Goal: Navigation & Orientation: Find specific page/section

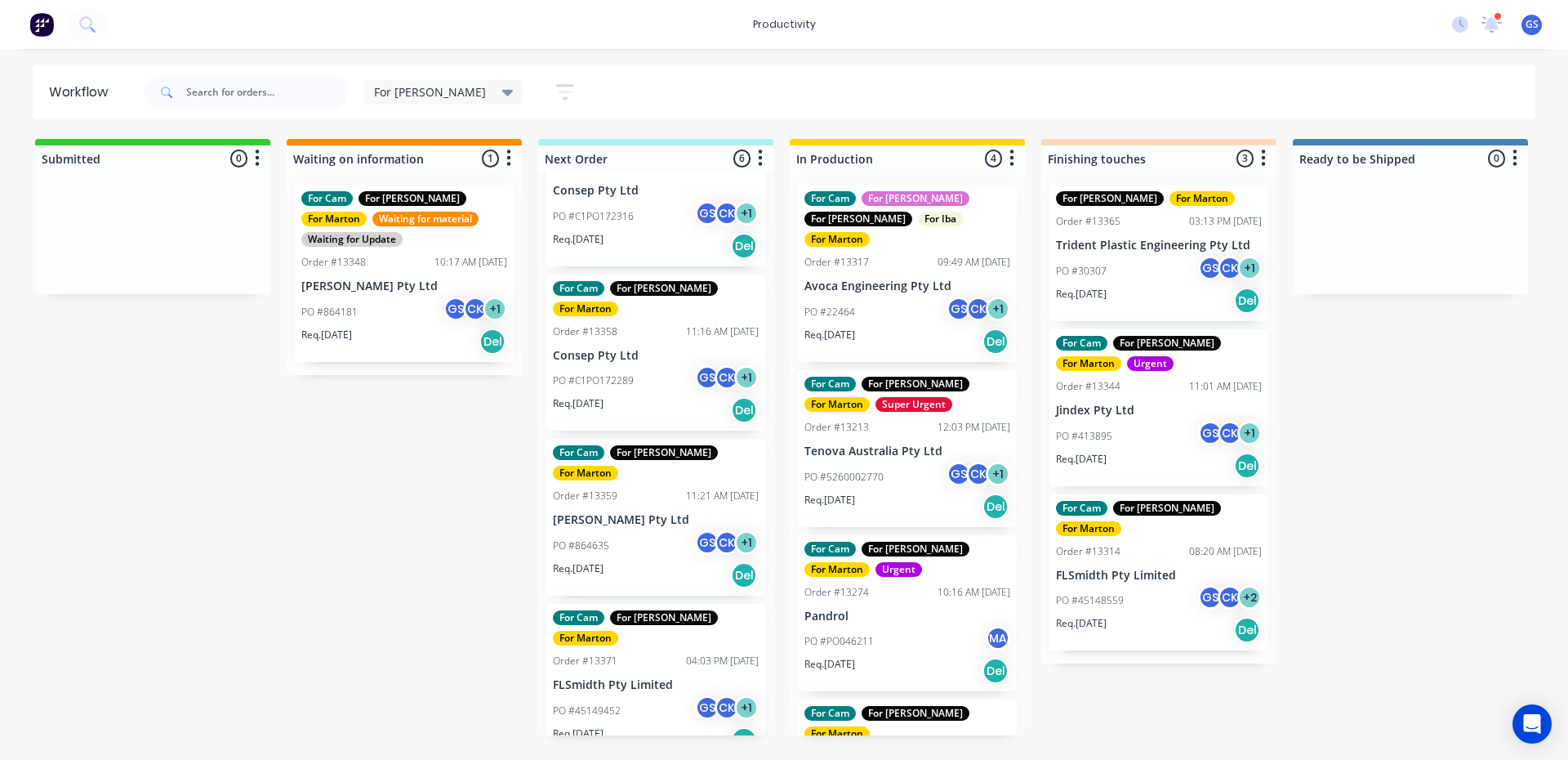
scroll to position [245, 0]
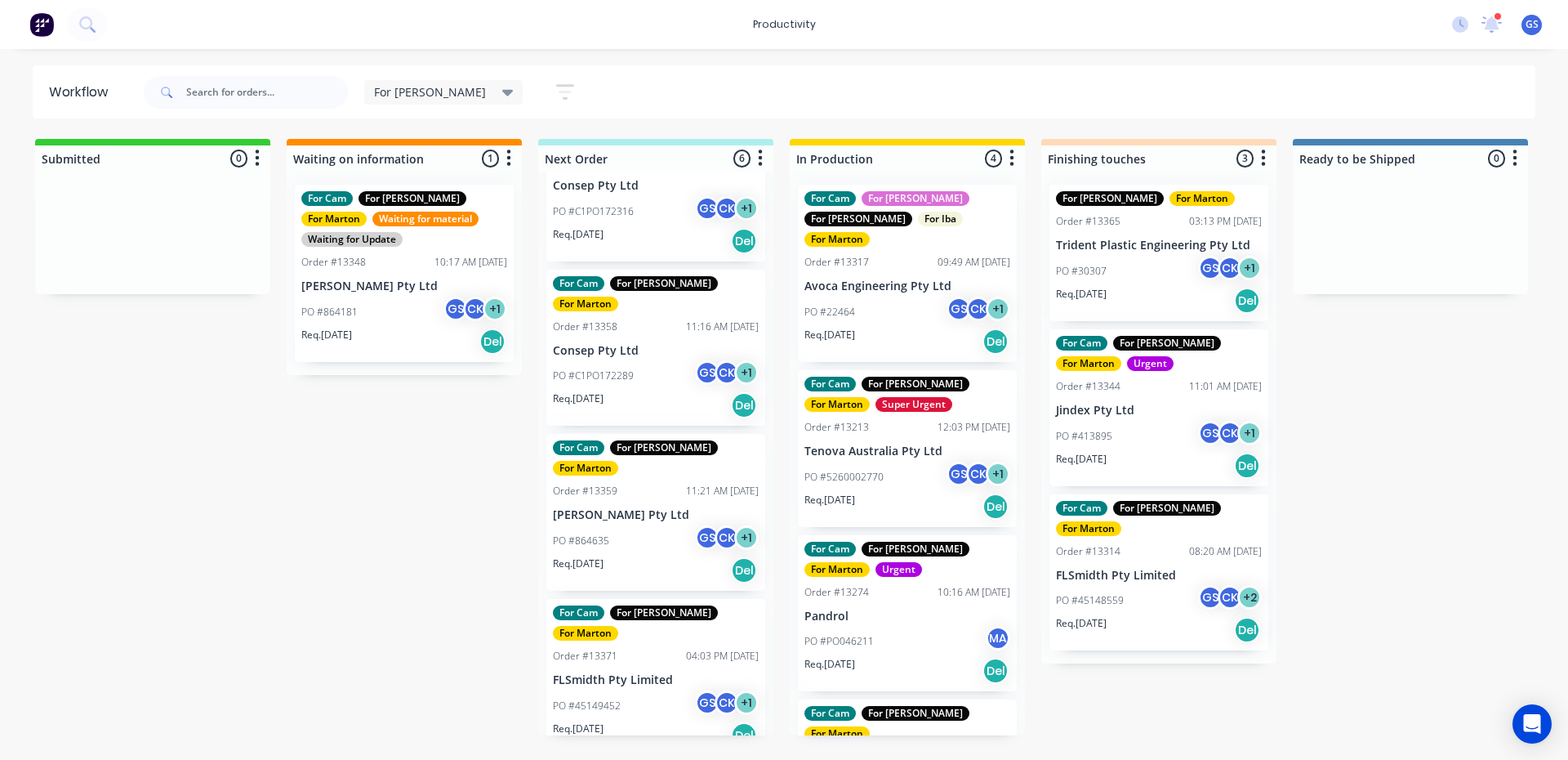
click at [664, 526] on div "PO #864635 GS CK + 1" at bounding box center [655, 541] width 206 height 31
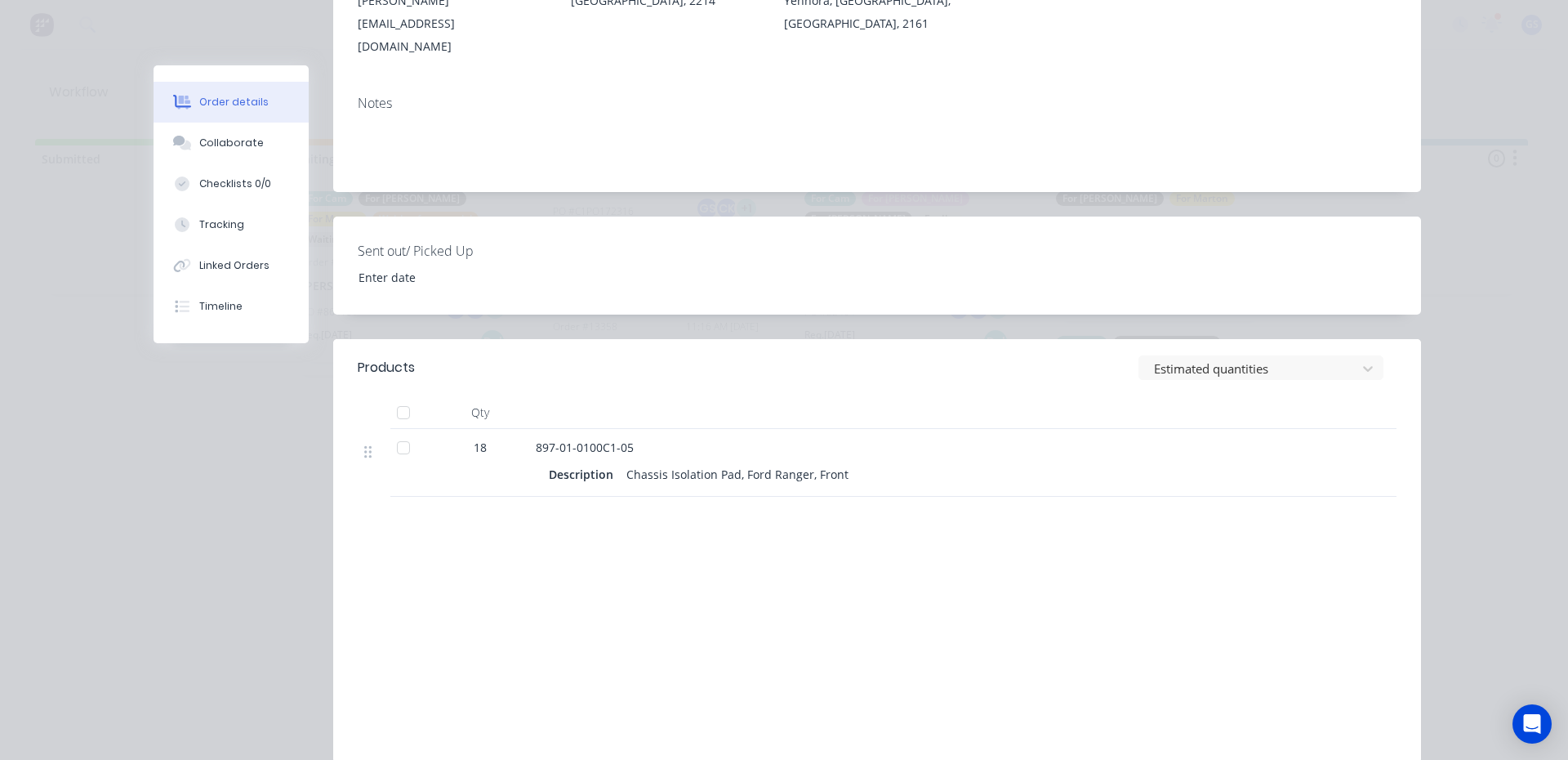
scroll to position [327, 0]
click at [191, 152] on button "Collaborate" at bounding box center [231, 143] width 155 height 41
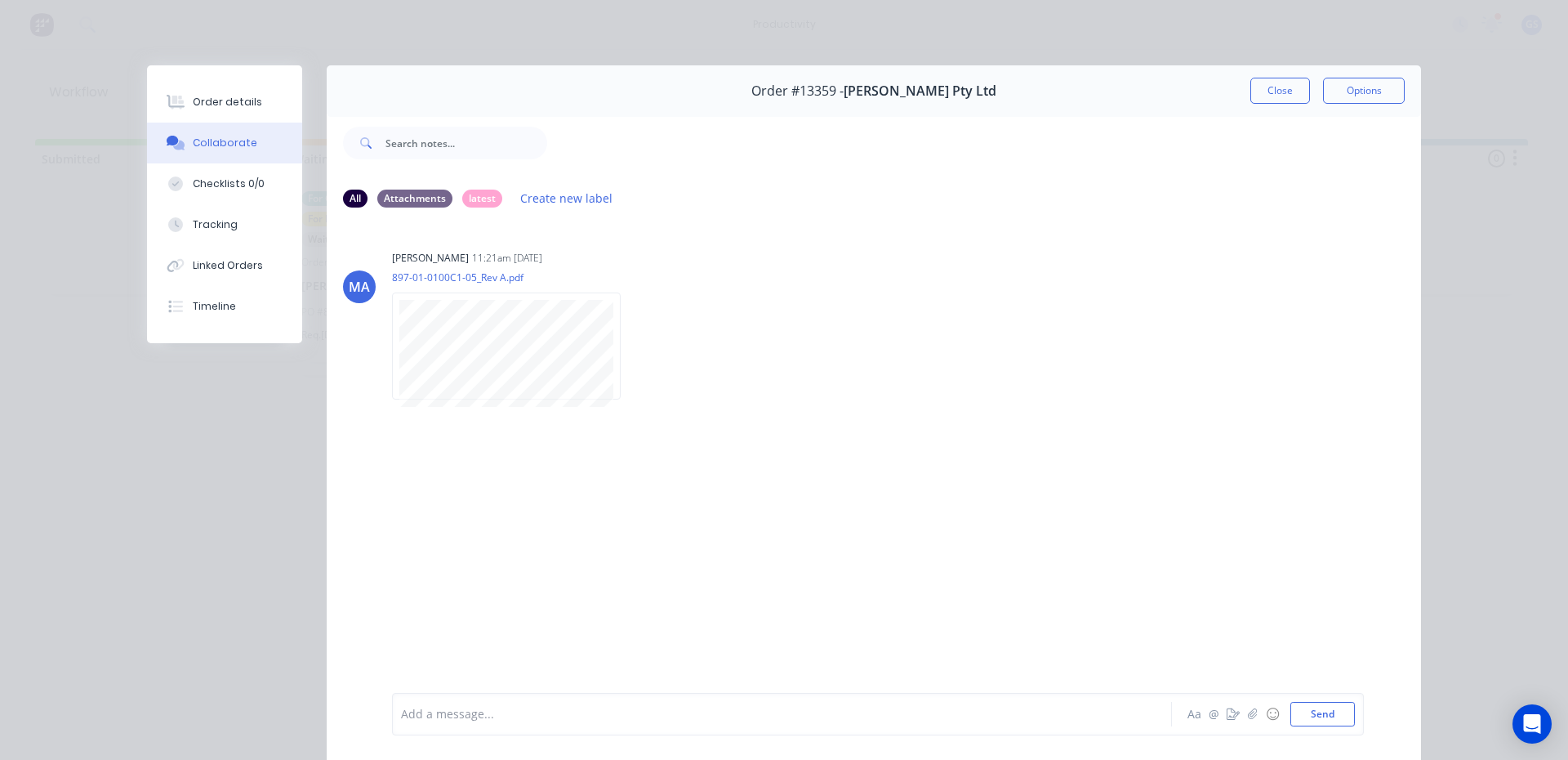
click at [1268, 94] on button "Close" at bounding box center [1279, 90] width 59 height 26
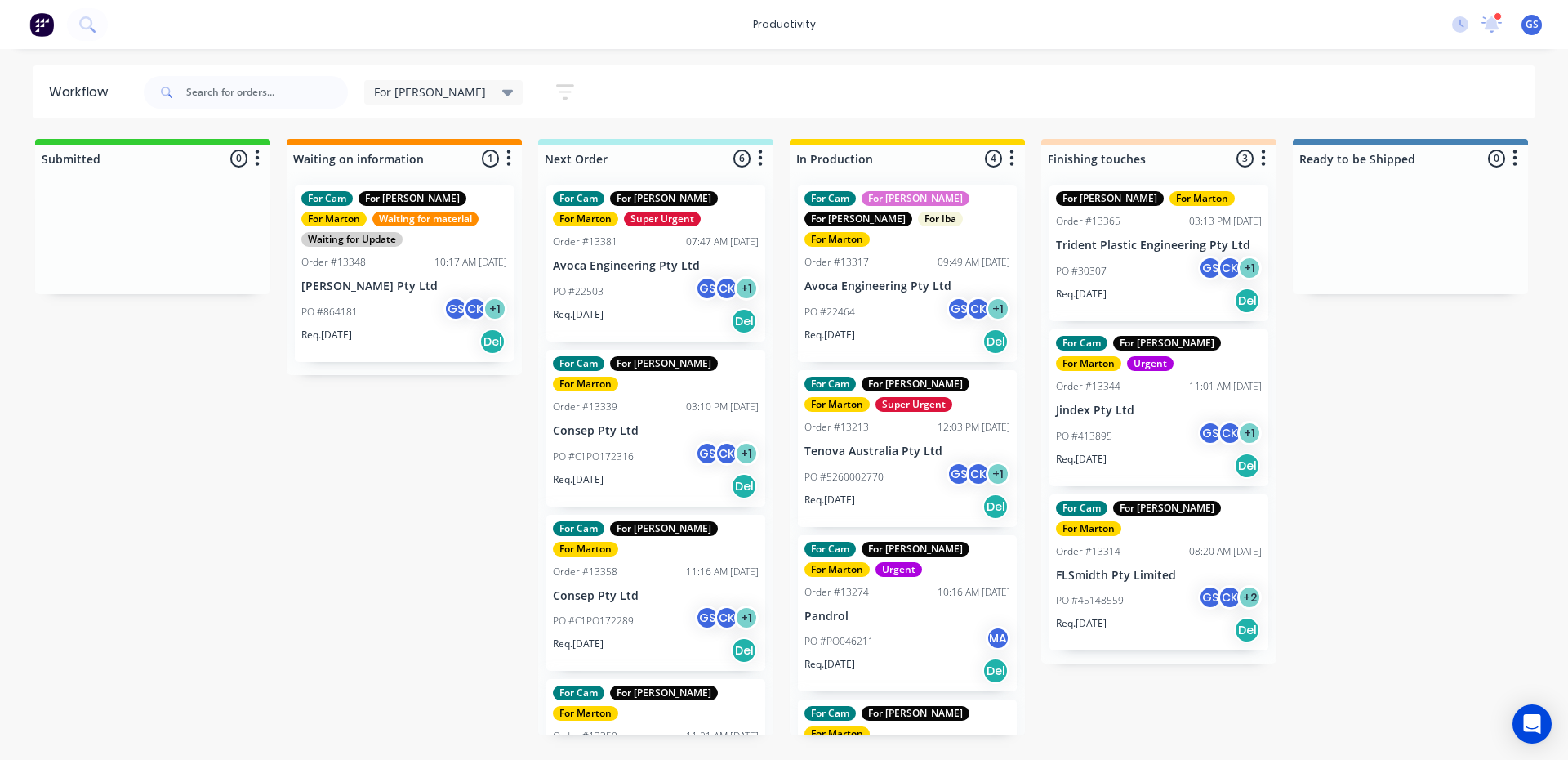
click at [656, 322] on div "Req. [DATE] Del" at bounding box center [655, 321] width 206 height 28
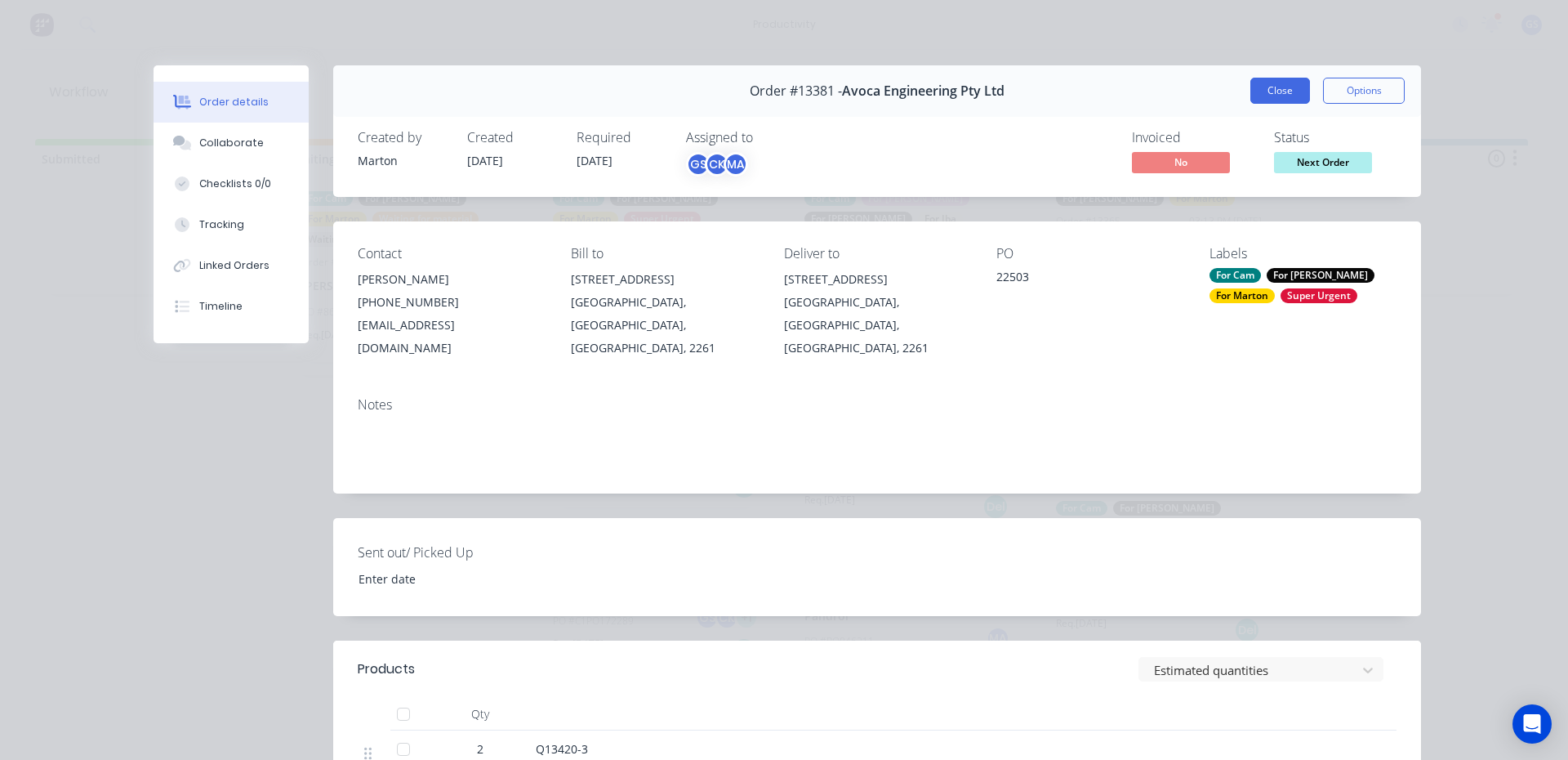
click at [1262, 82] on button "Close" at bounding box center [1279, 90] width 59 height 26
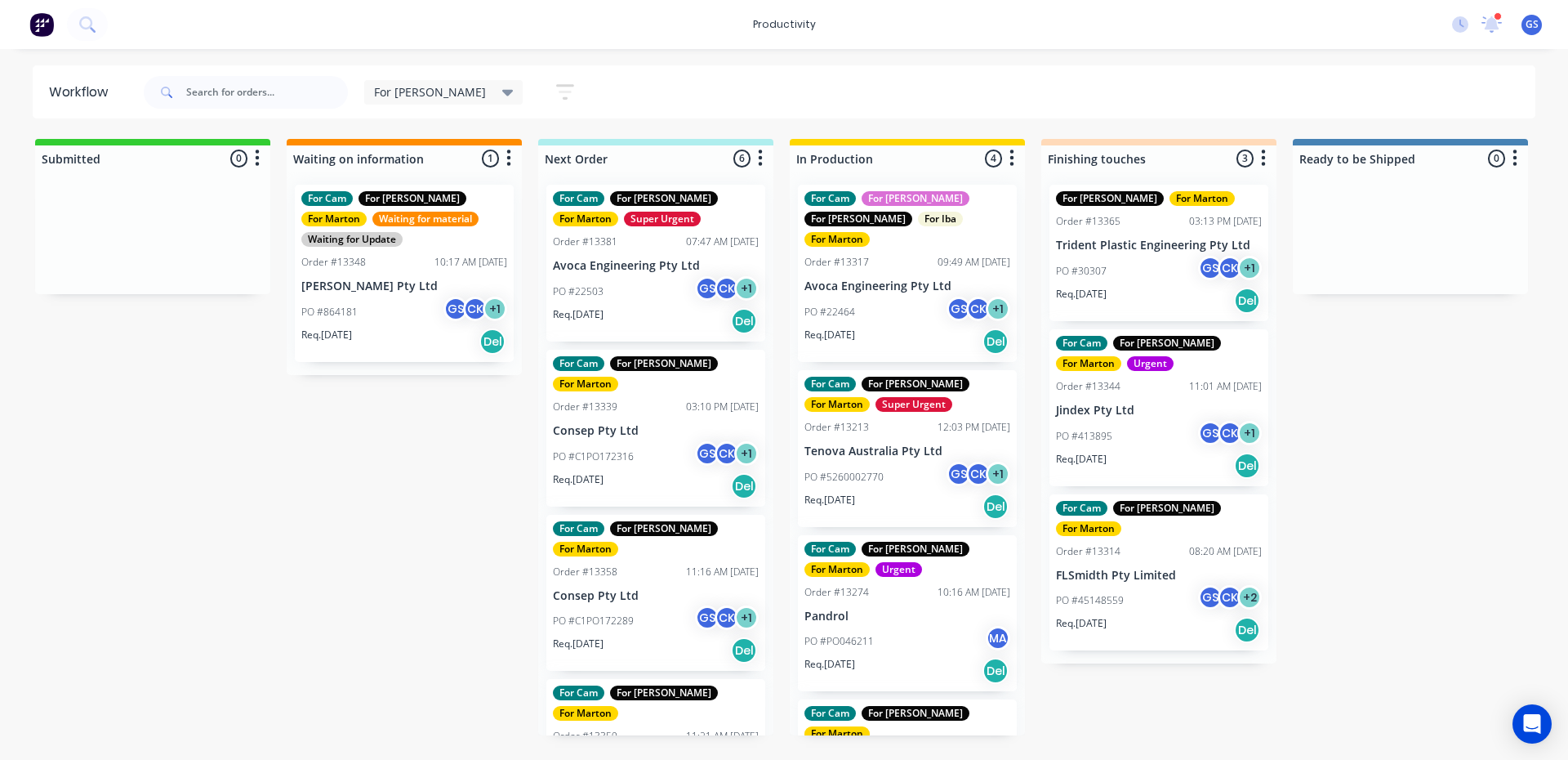
click at [617, 449] on p "PO #C1PO172316" at bounding box center [593, 456] width 81 height 15
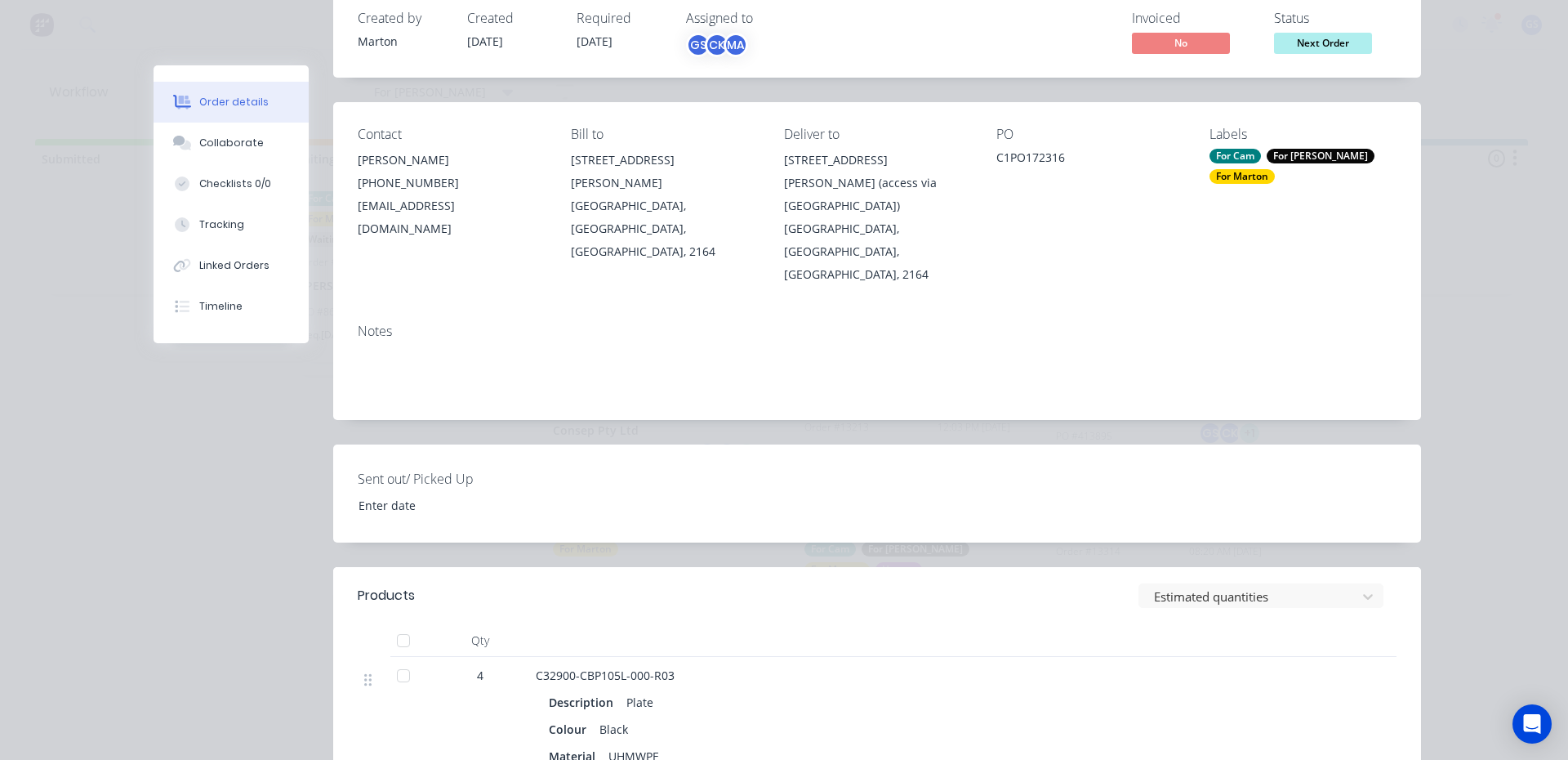
scroll to position [327, 0]
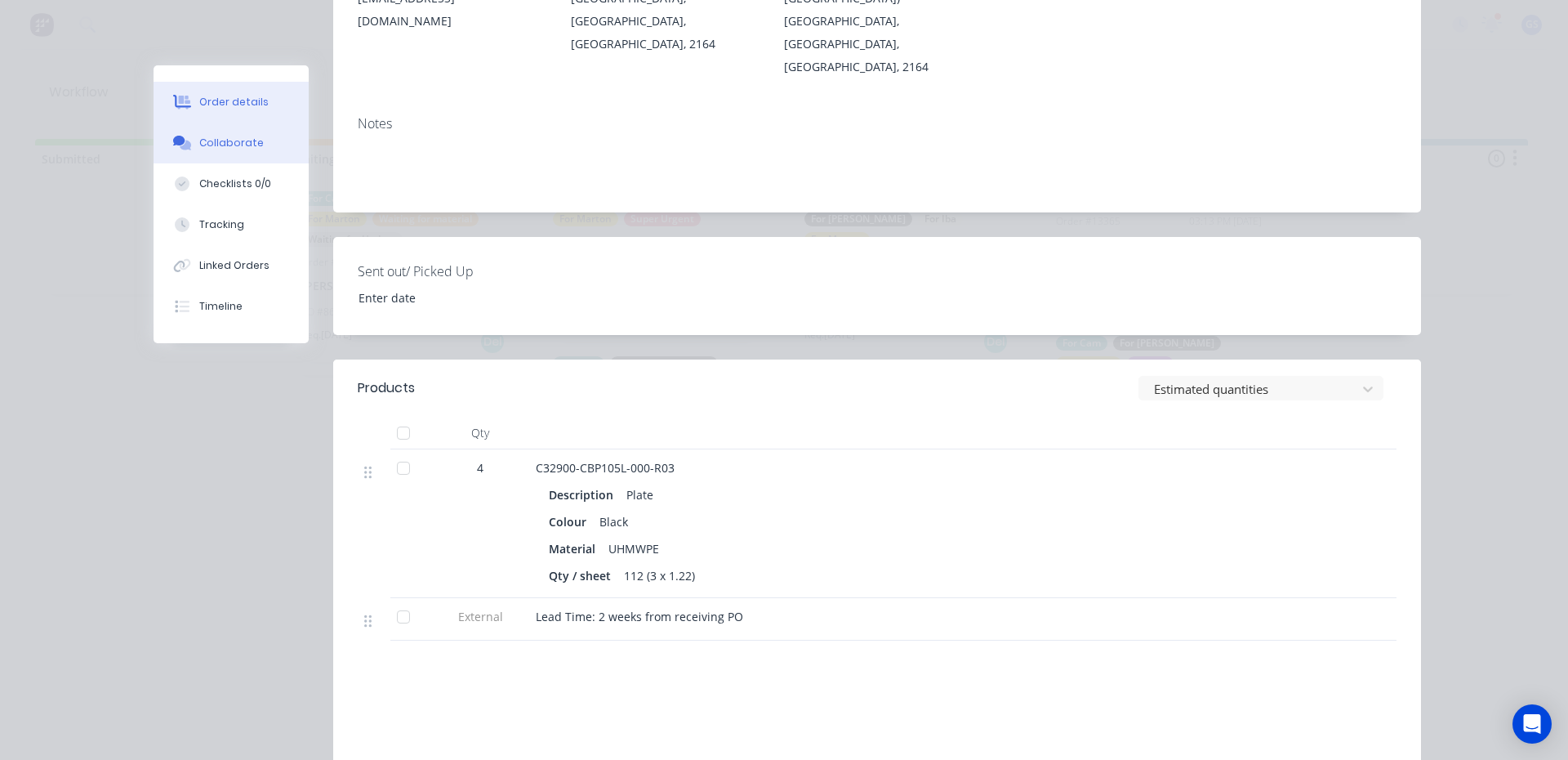
click at [197, 154] on button "Collaborate" at bounding box center [231, 143] width 155 height 41
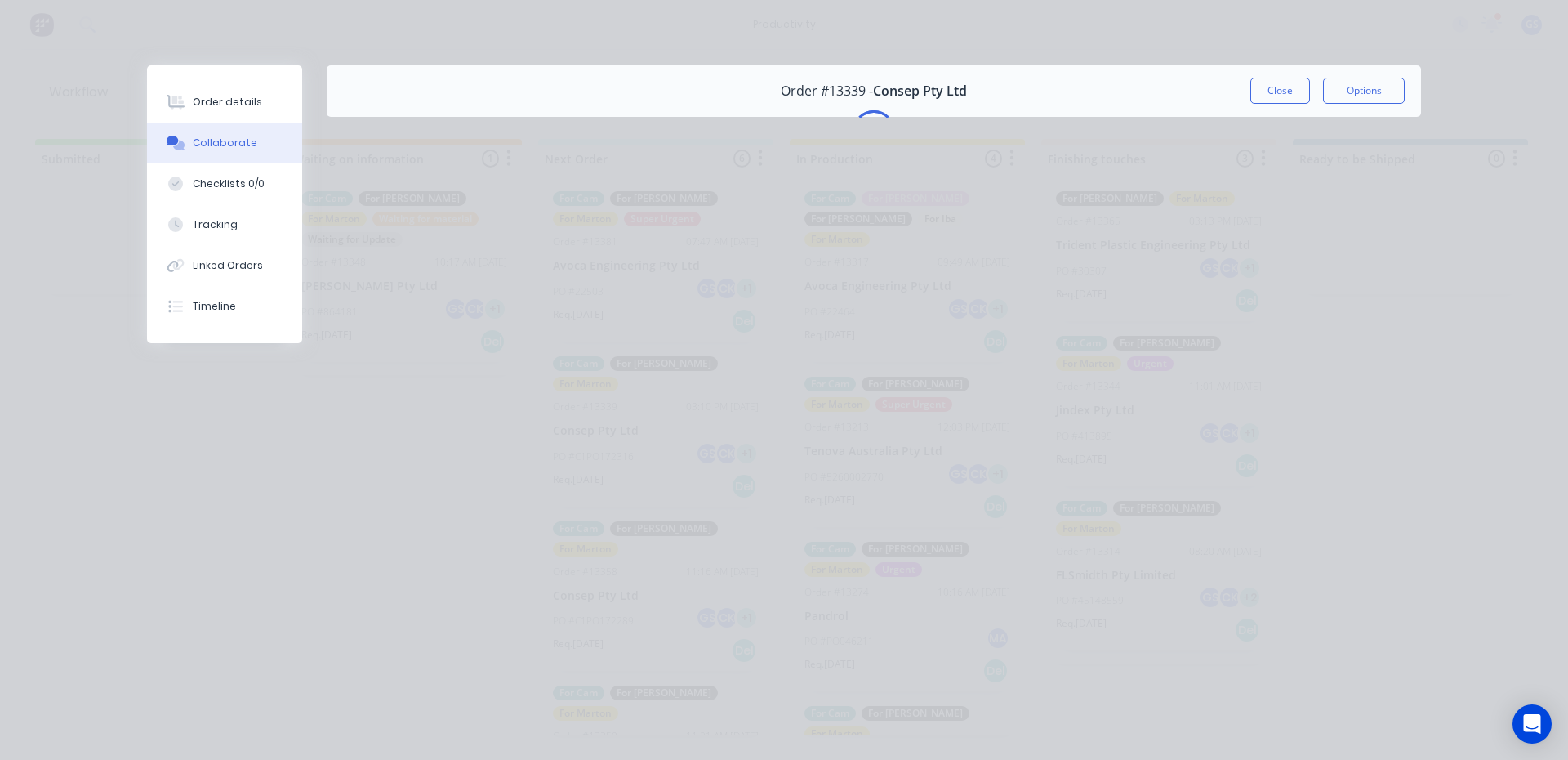
scroll to position [0, 0]
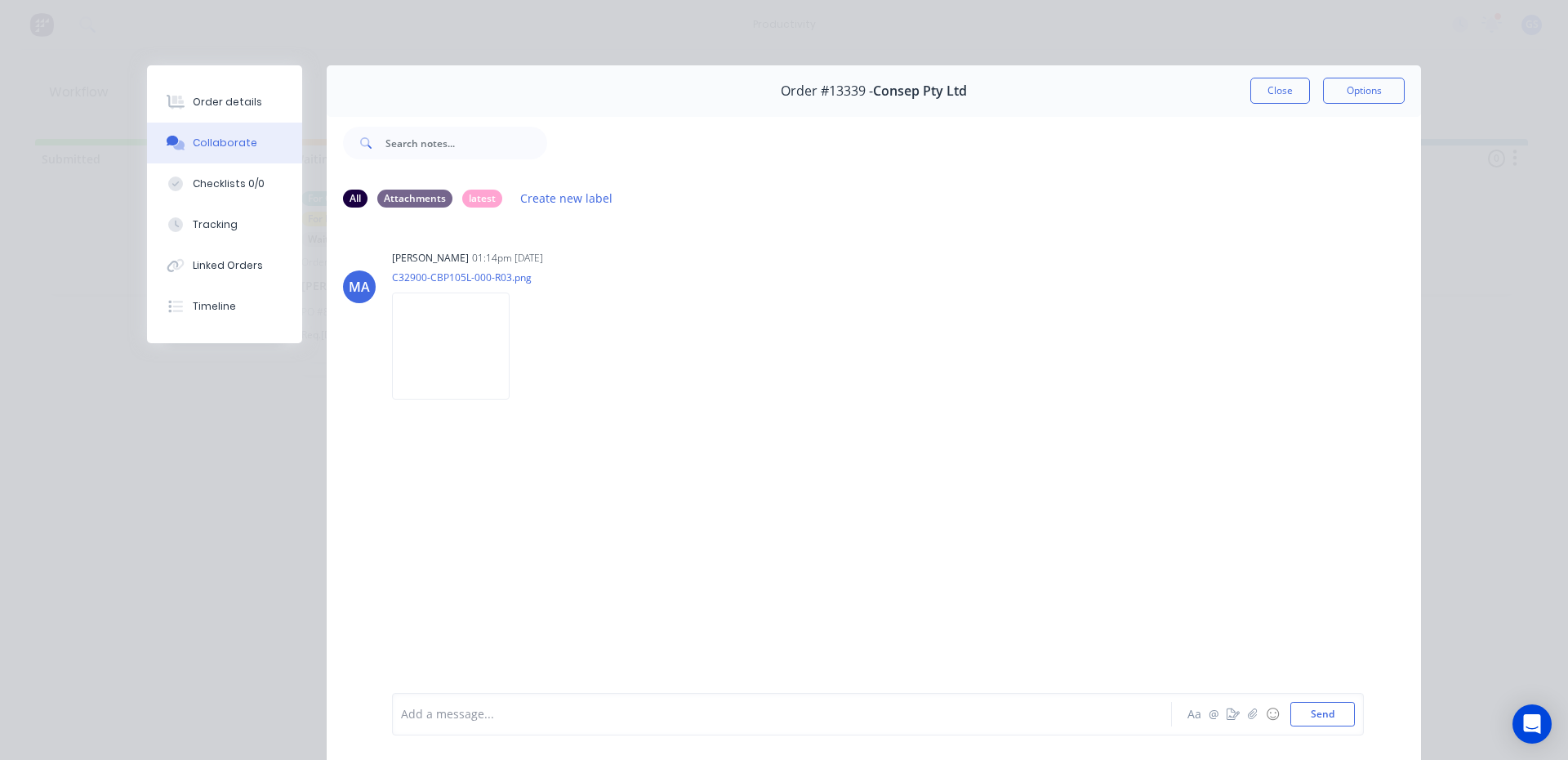
click at [196, 79] on div "Order details Collaborate Checklists 0/0 Tracking Linked Orders Timeline" at bounding box center [224, 204] width 155 height 278
click at [1279, 89] on button "Close" at bounding box center [1279, 90] width 59 height 26
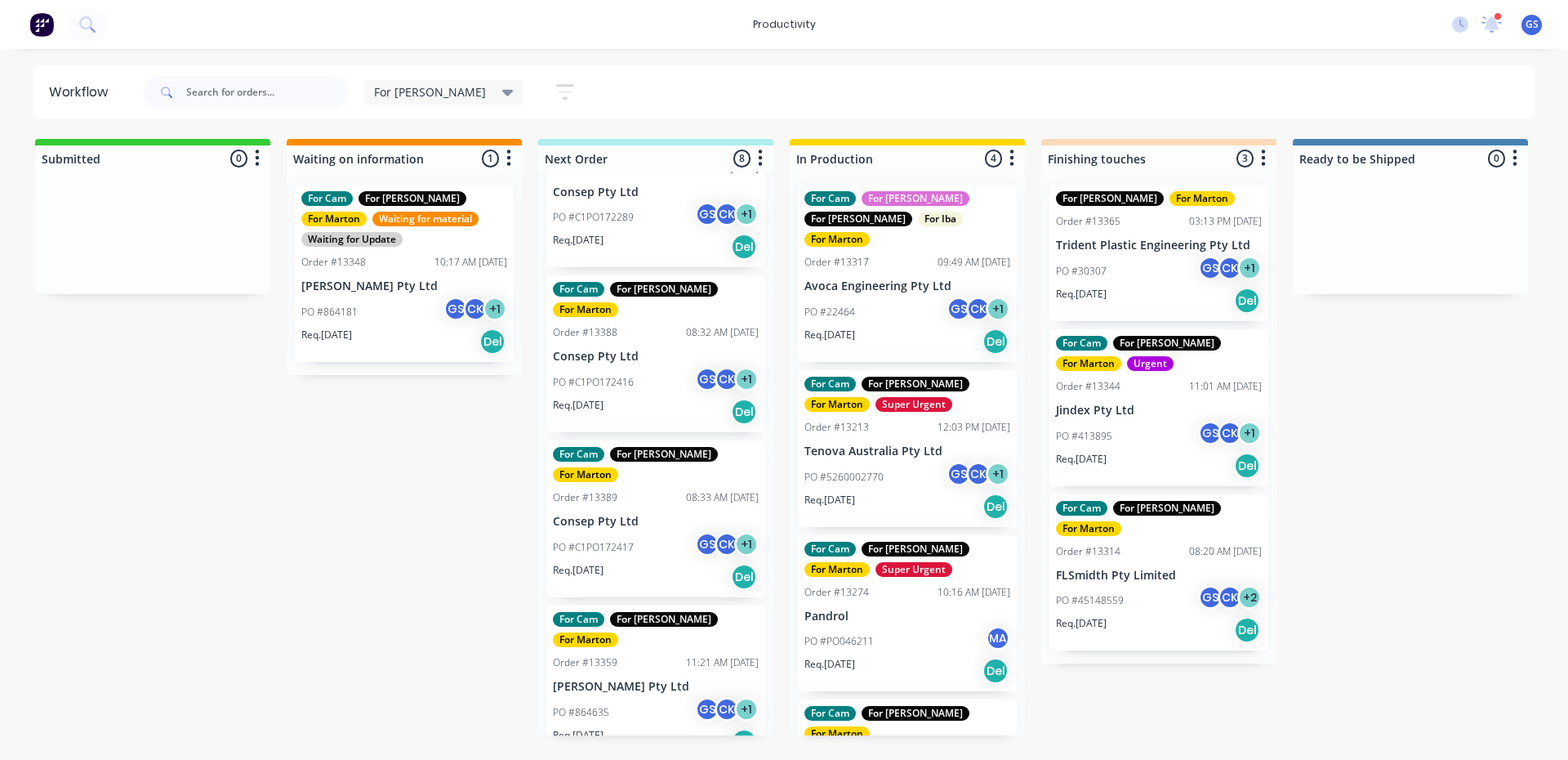
scroll to position [409, 0]
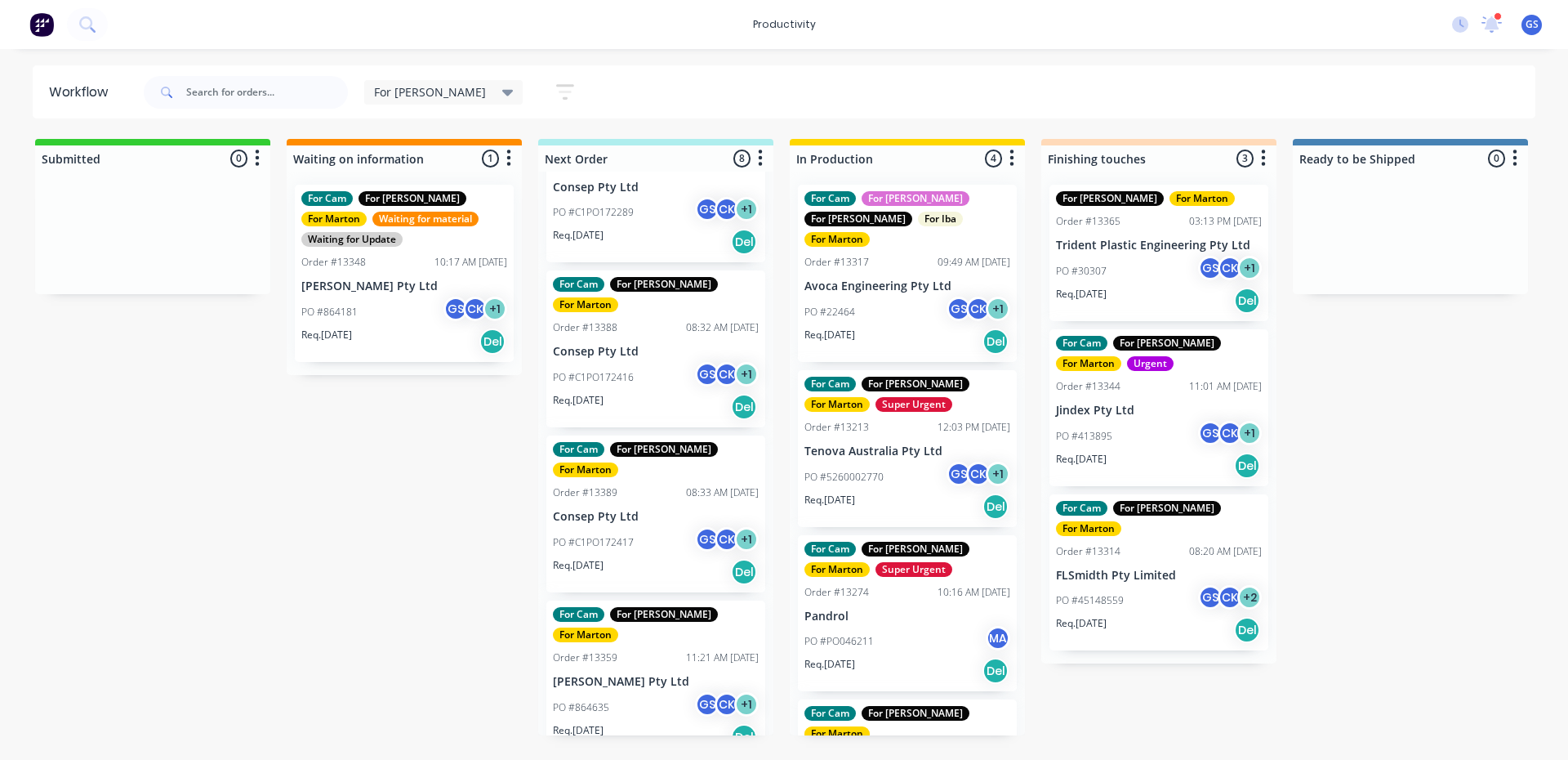
click at [631, 674] on p "[PERSON_NAME] Pty Ltd" at bounding box center [655, 681] width 206 height 14
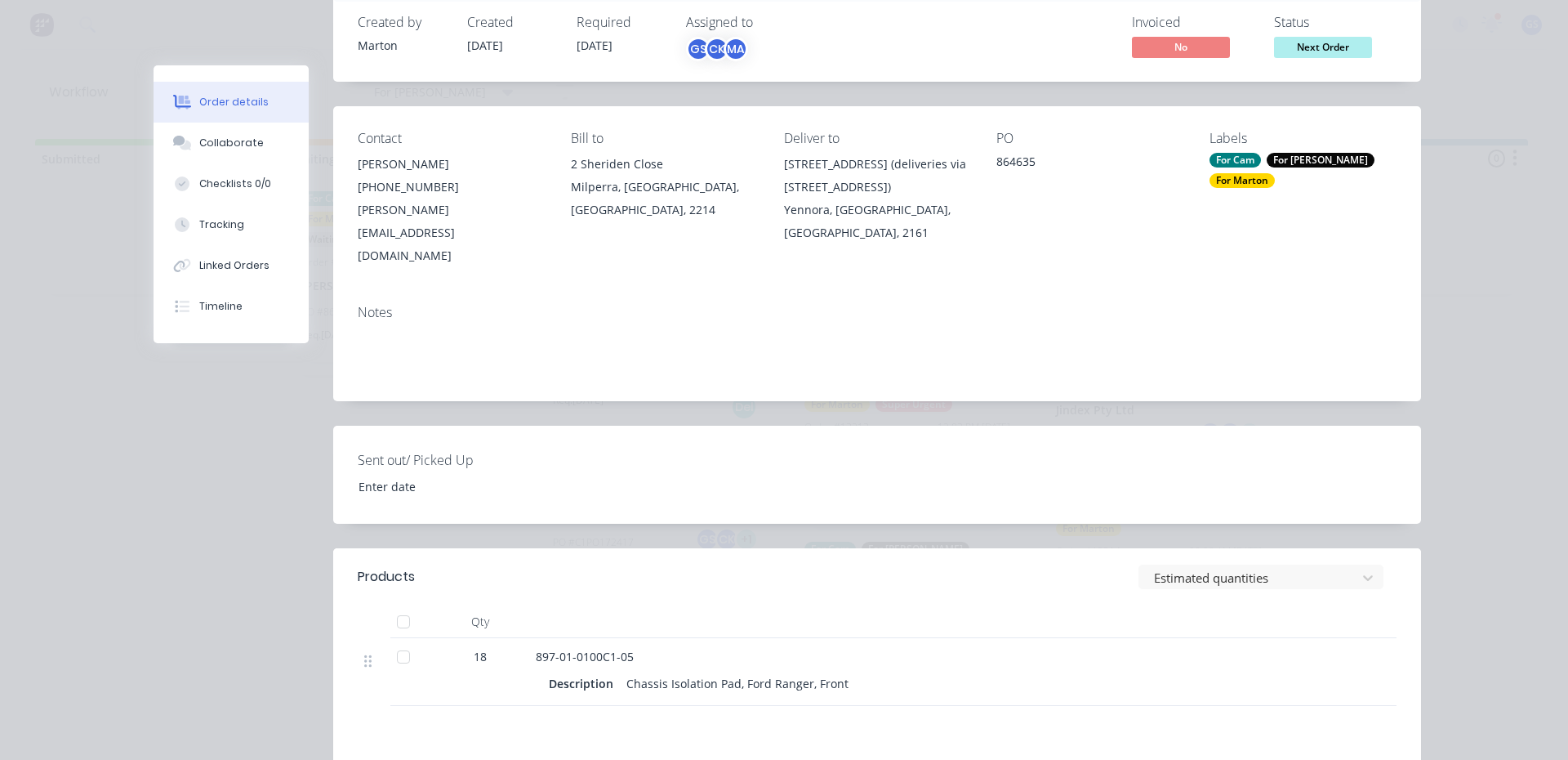
scroll to position [0, 0]
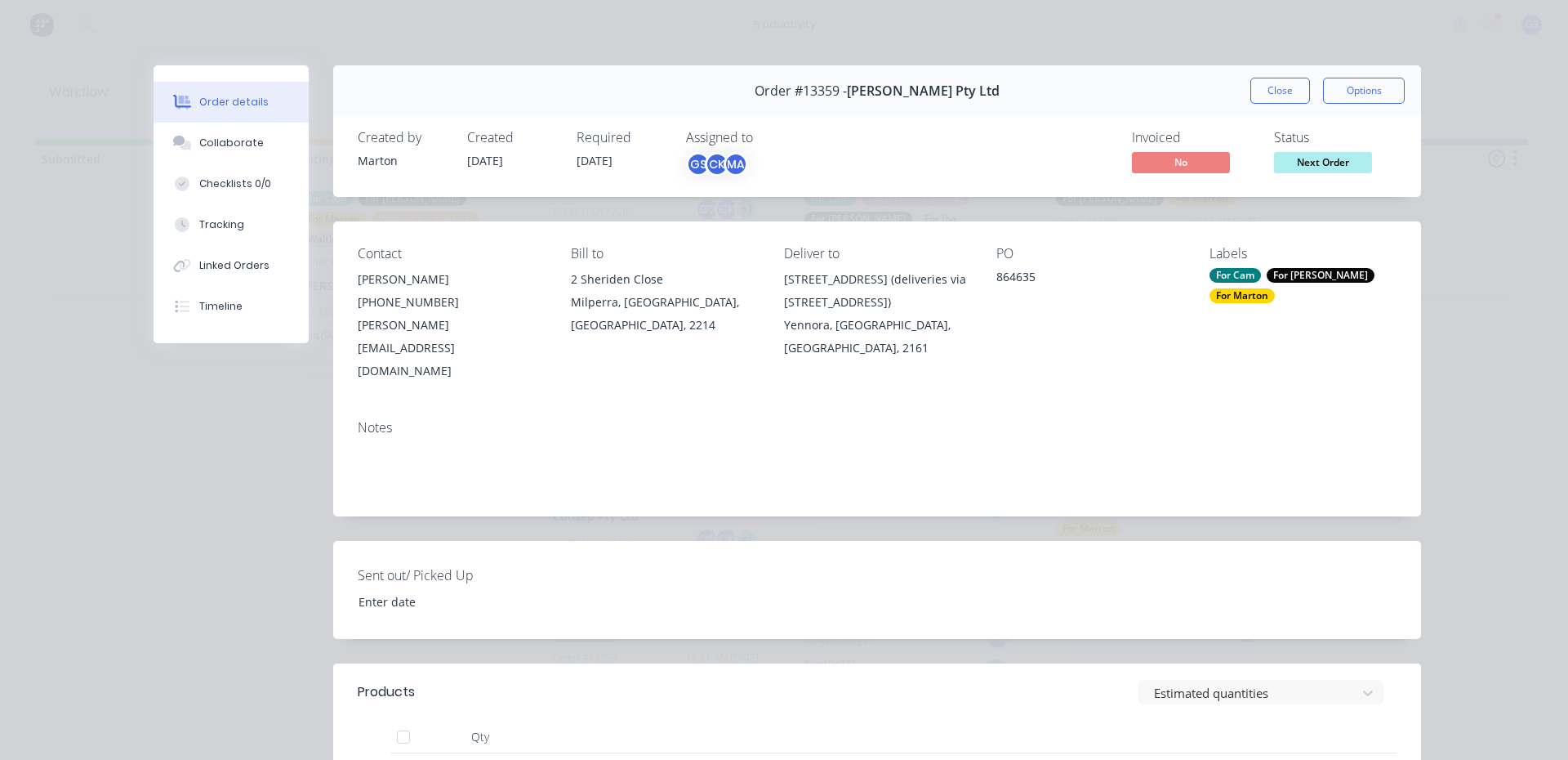
drag, startPoint x: 1232, startPoint y: 82, endPoint x: 1240, endPoint y: 90, distance: 11.3
click at [1238, 90] on div "Order #13359 - G.H. Varley Pty Ltd Close Options" at bounding box center [877, 90] width 1088 height 52
click at [1241, 90] on div "Order #13359 - G.H. Varley Pty Ltd Close Options" at bounding box center [877, 90] width 1088 height 52
click at [1242, 90] on div "Order #13359 - G.H. Varley Pty Ltd Close Options" at bounding box center [877, 90] width 1088 height 52
click at [1250, 86] on button "Close" at bounding box center [1279, 90] width 59 height 26
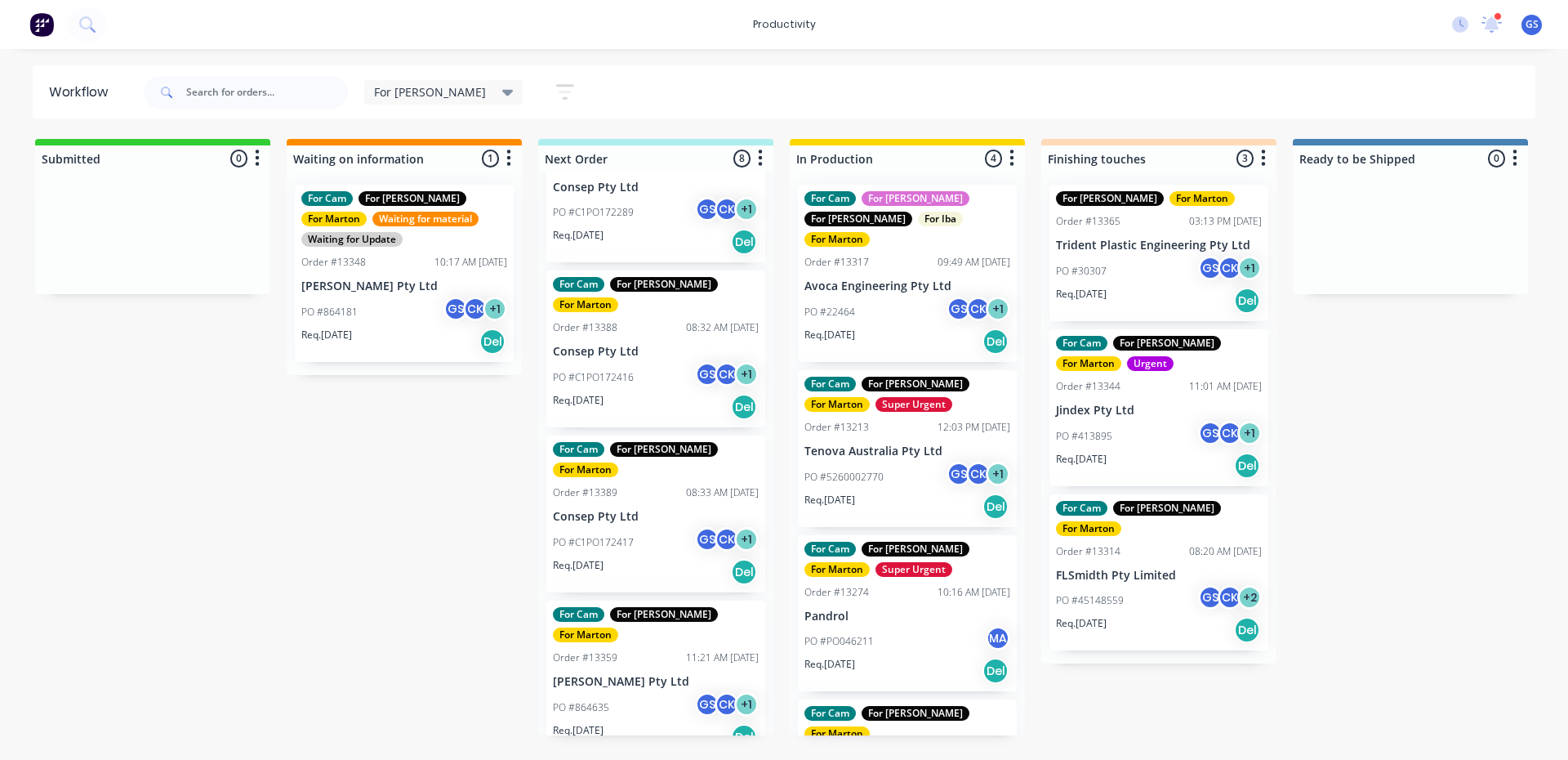
click at [650, 393] on div "Req. 21/10/25 Del" at bounding box center [655, 407] width 206 height 28
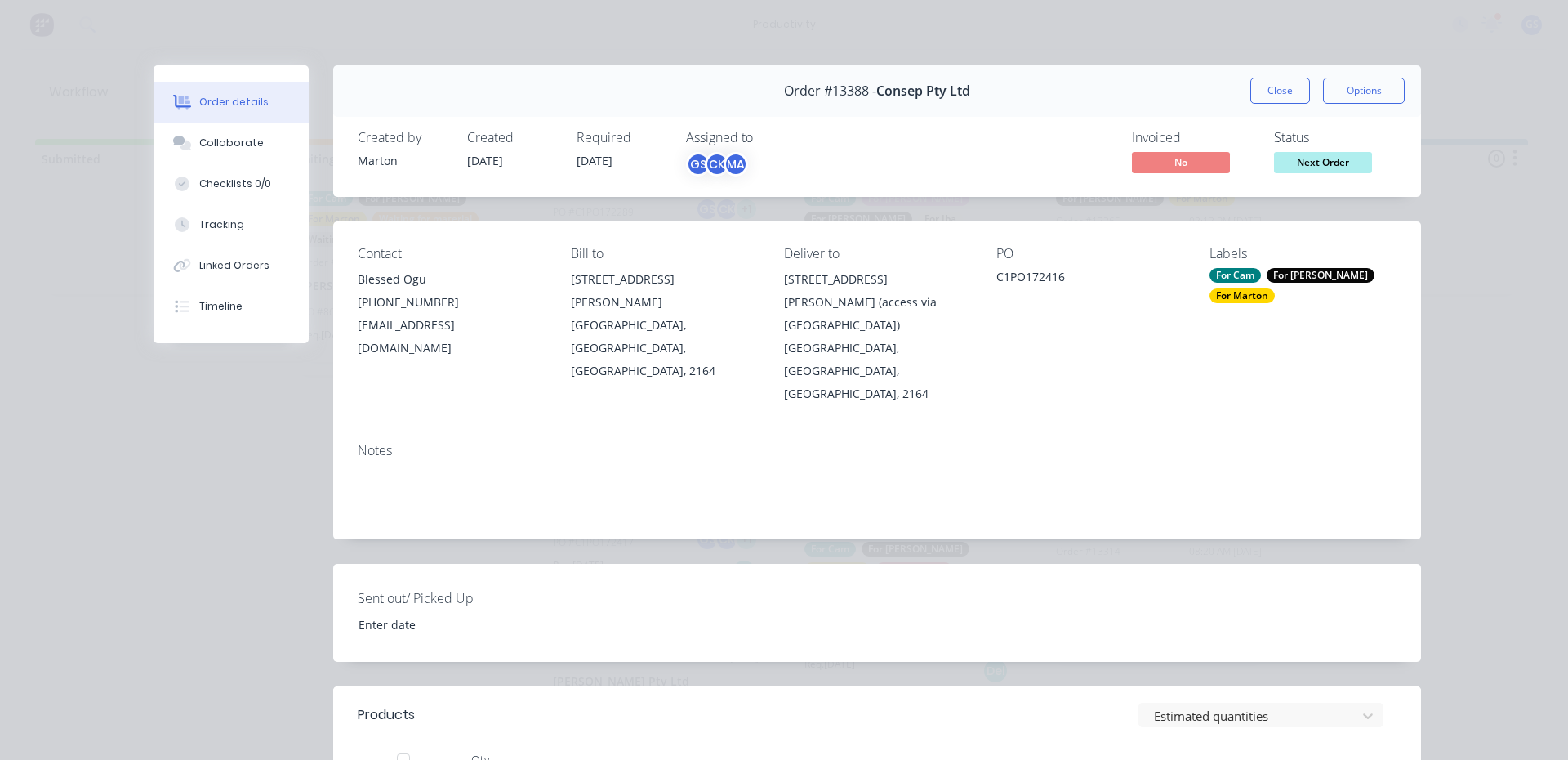
scroll to position [409, 0]
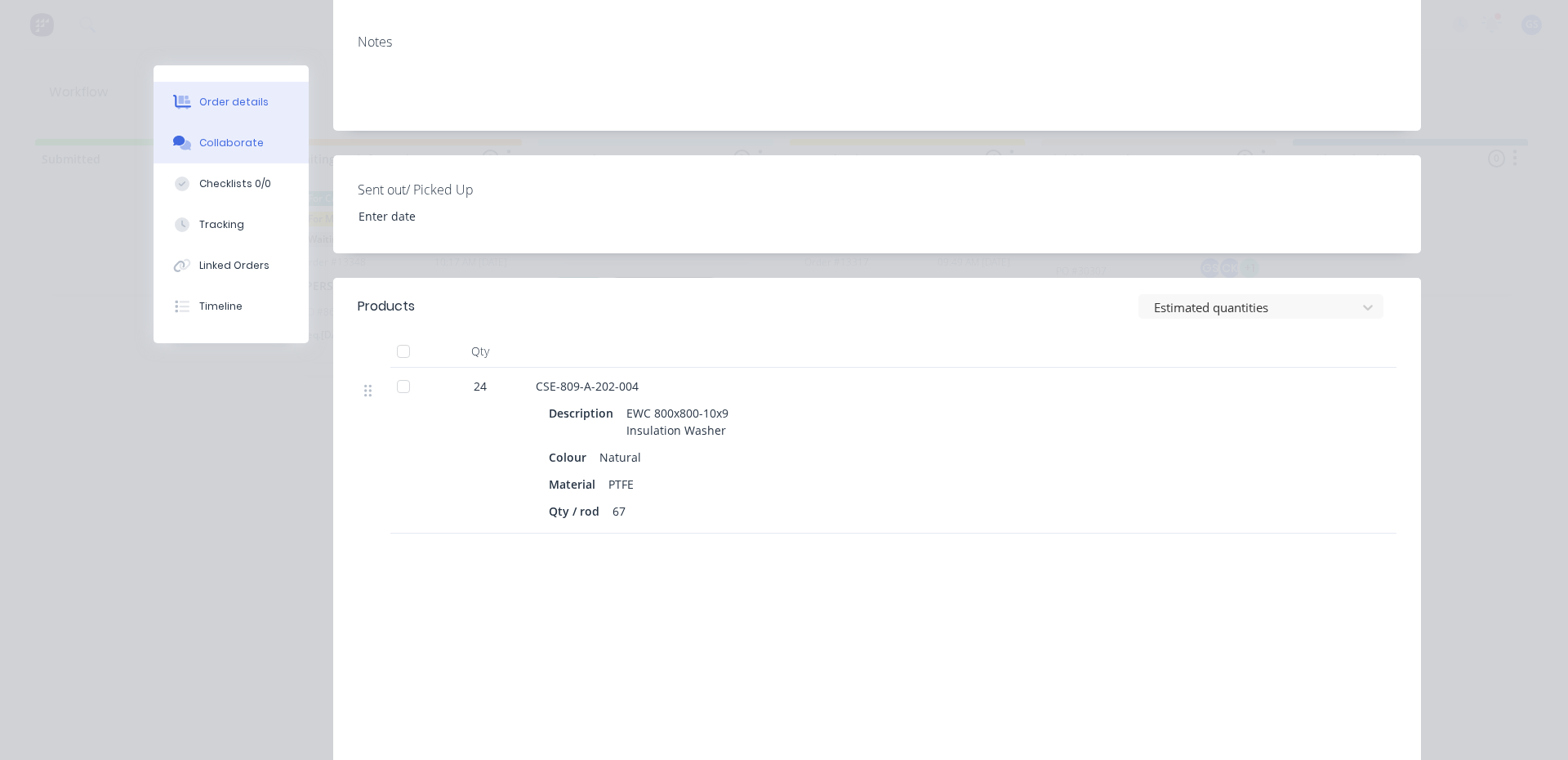
click at [276, 137] on button "Collaborate" at bounding box center [231, 143] width 155 height 41
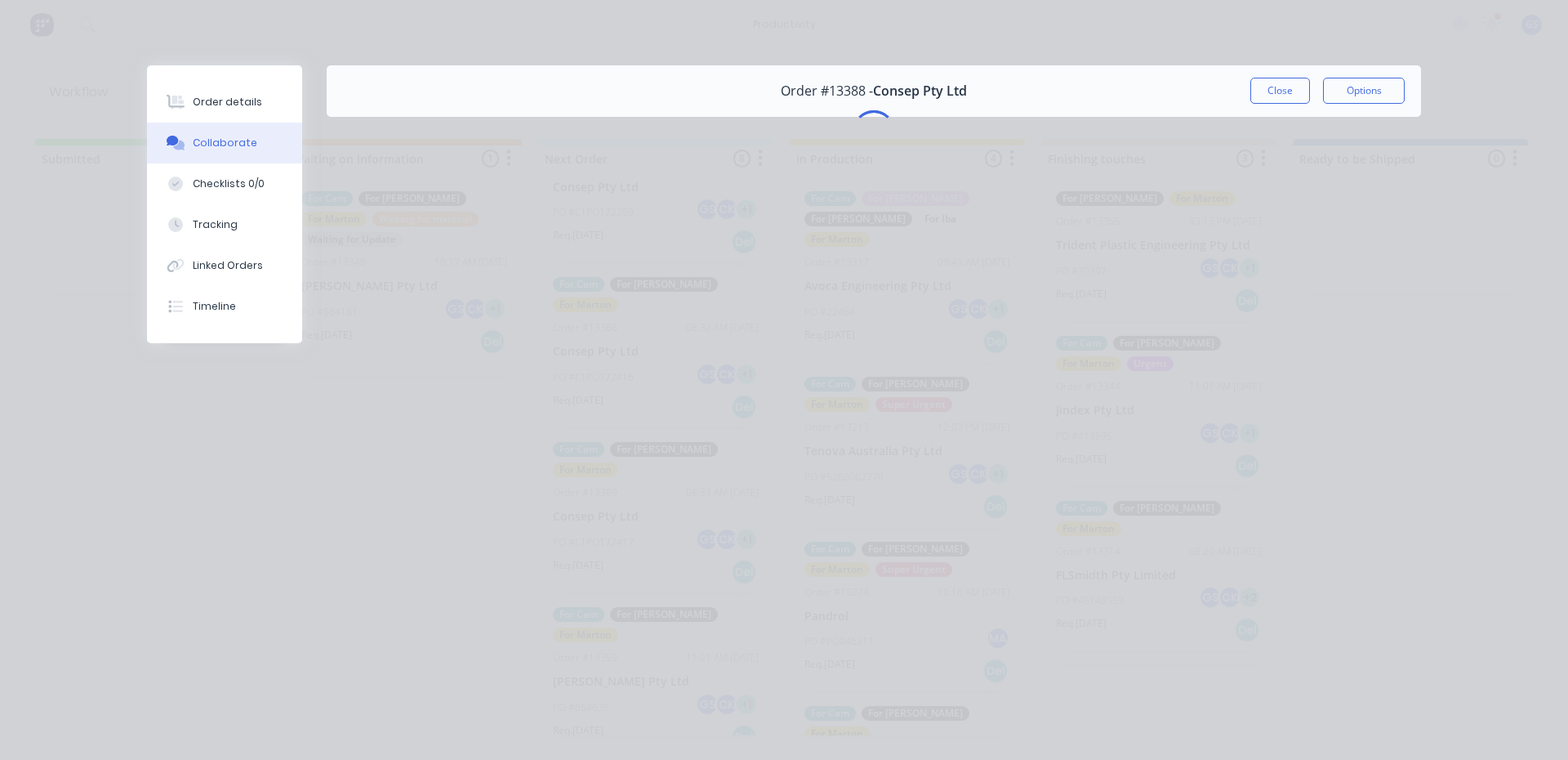
scroll to position [0, 0]
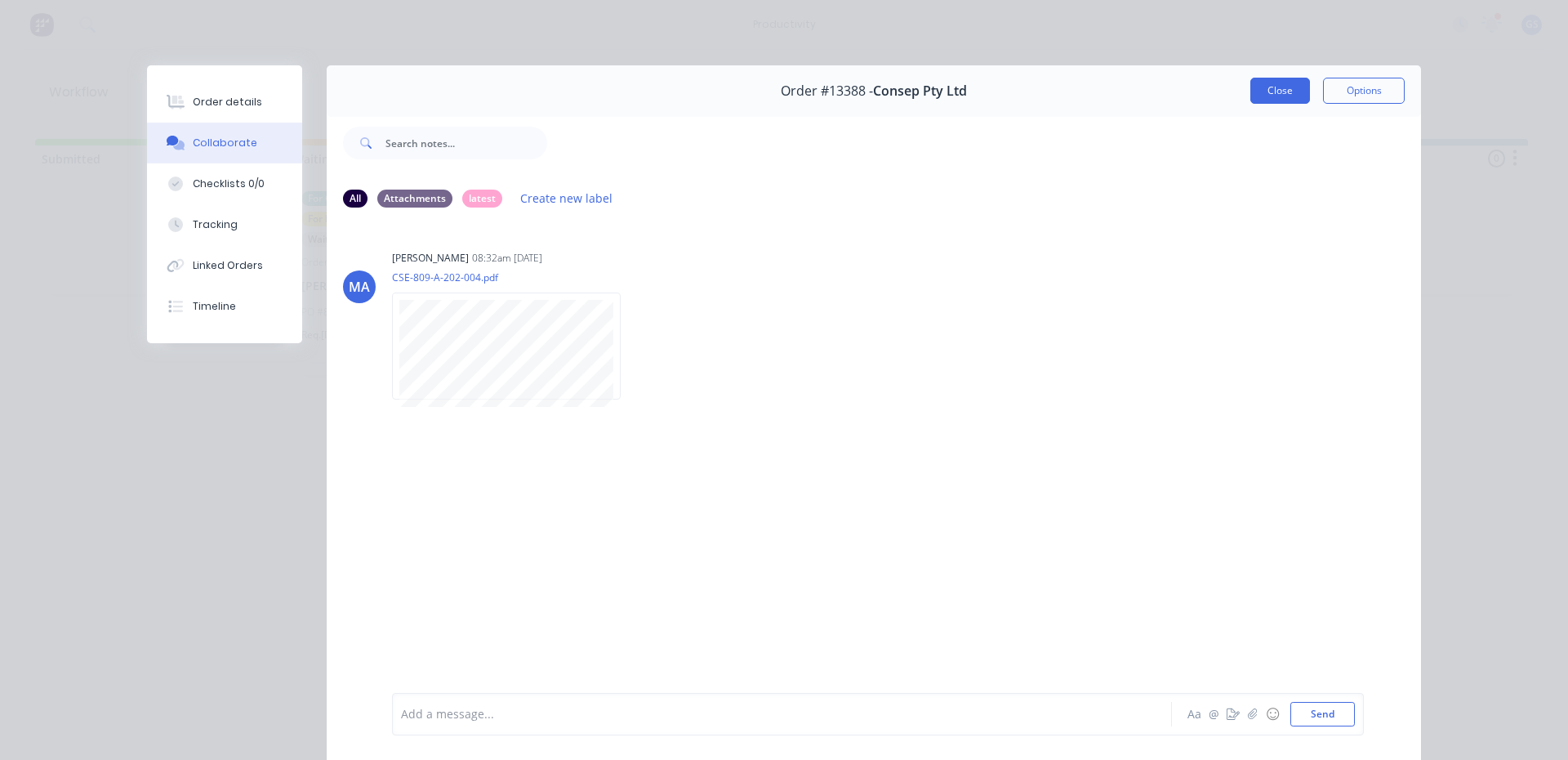
click at [1265, 90] on button "Close" at bounding box center [1279, 90] width 59 height 26
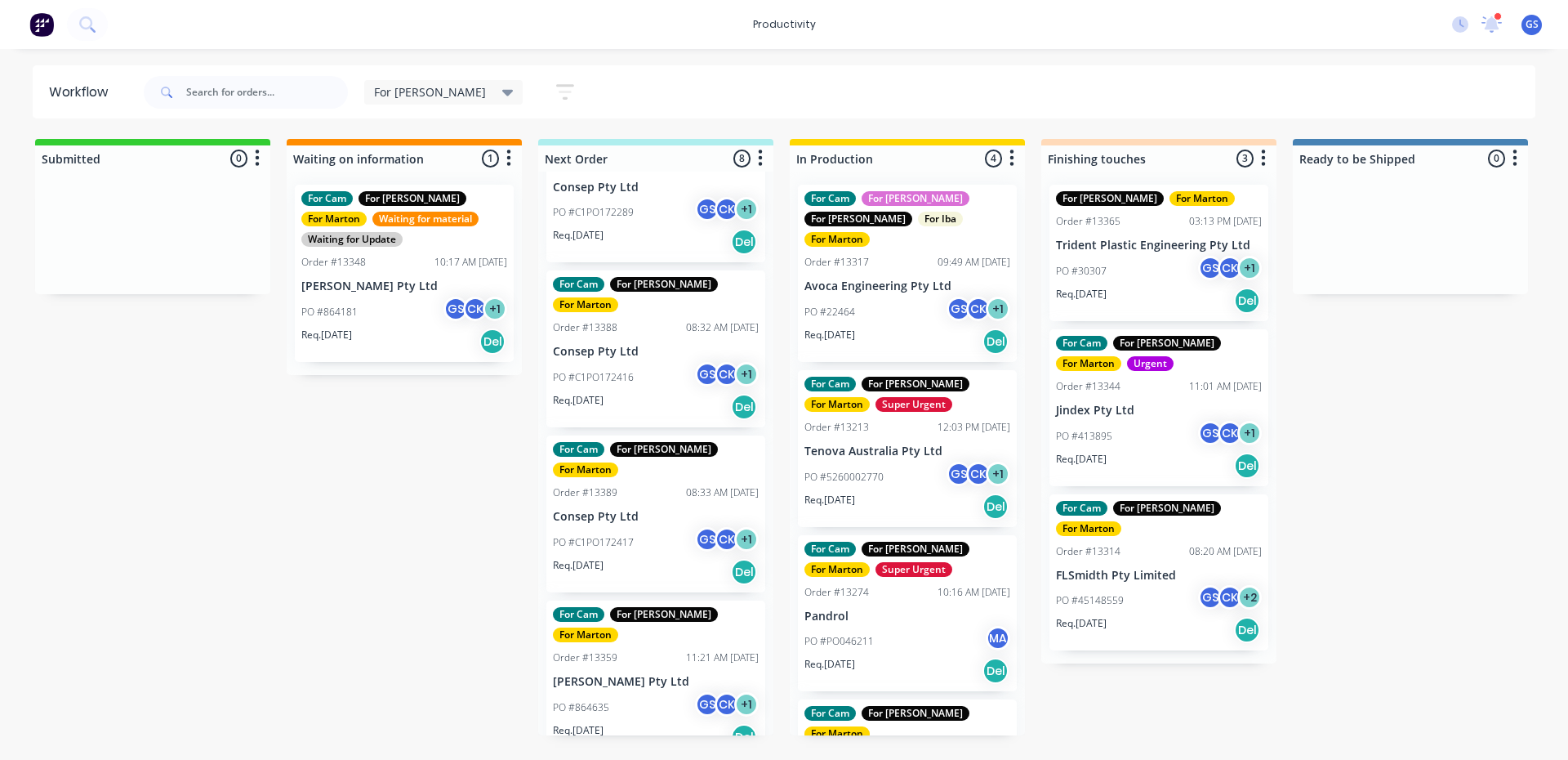
click at [667, 322] on div "For Cam For Gary For Marton Super Urgent Order #13381 07:47 AM 07/10/25 Avoca E…" at bounding box center [655, 453] width 235 height 563
click at [668, 362] on div "PO #C1PO172416 GS CK + 1" at bounding box center [655, 378] width 206 height 31
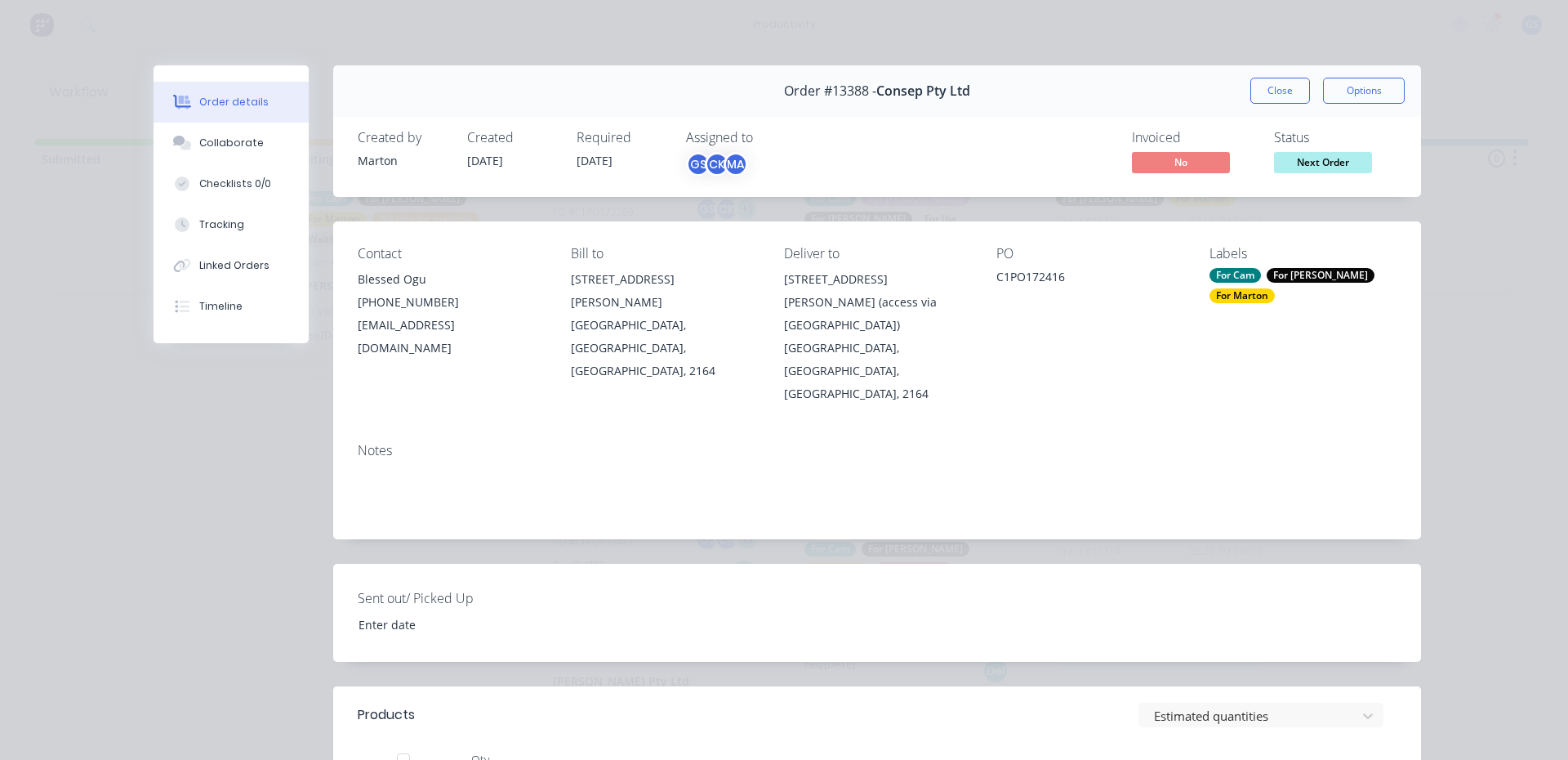
click at [1242, 275] on div "For Cam" at bounding box center [1235, 276] width 52 height 15
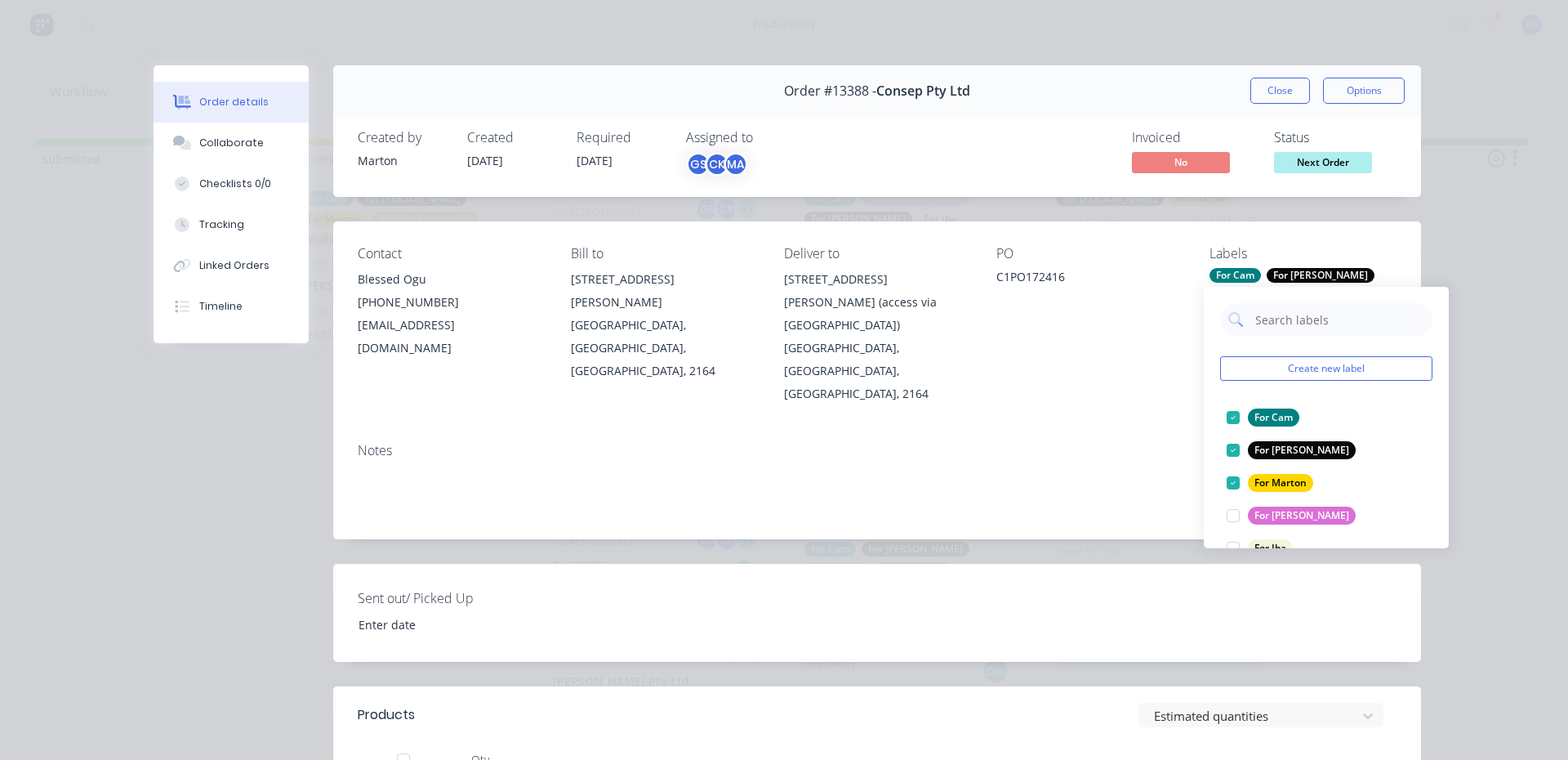
scroll to position [294, 0]
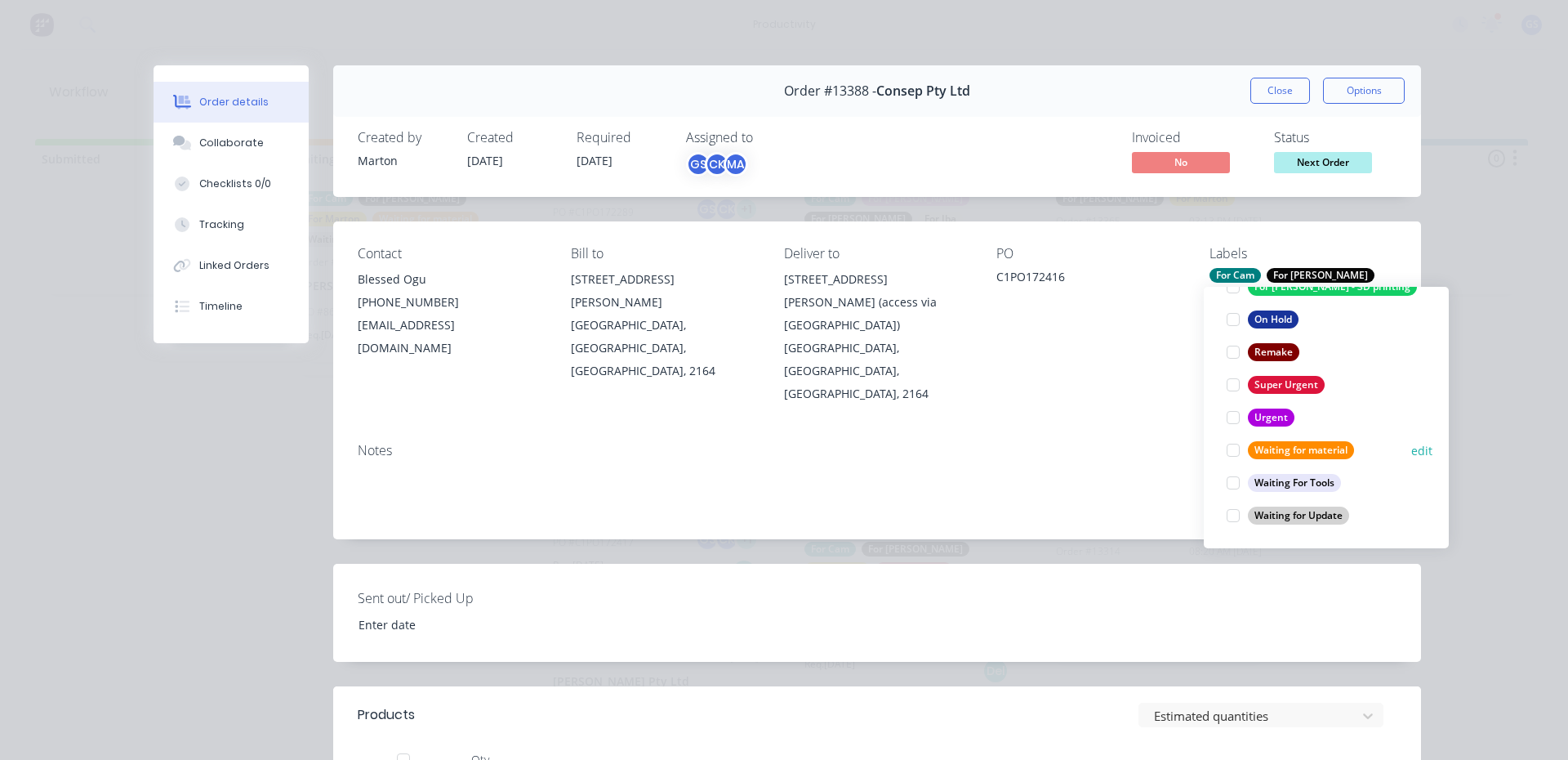
click at [1223, 448] on div at bounding box center [1233, 450] width 33 height 33
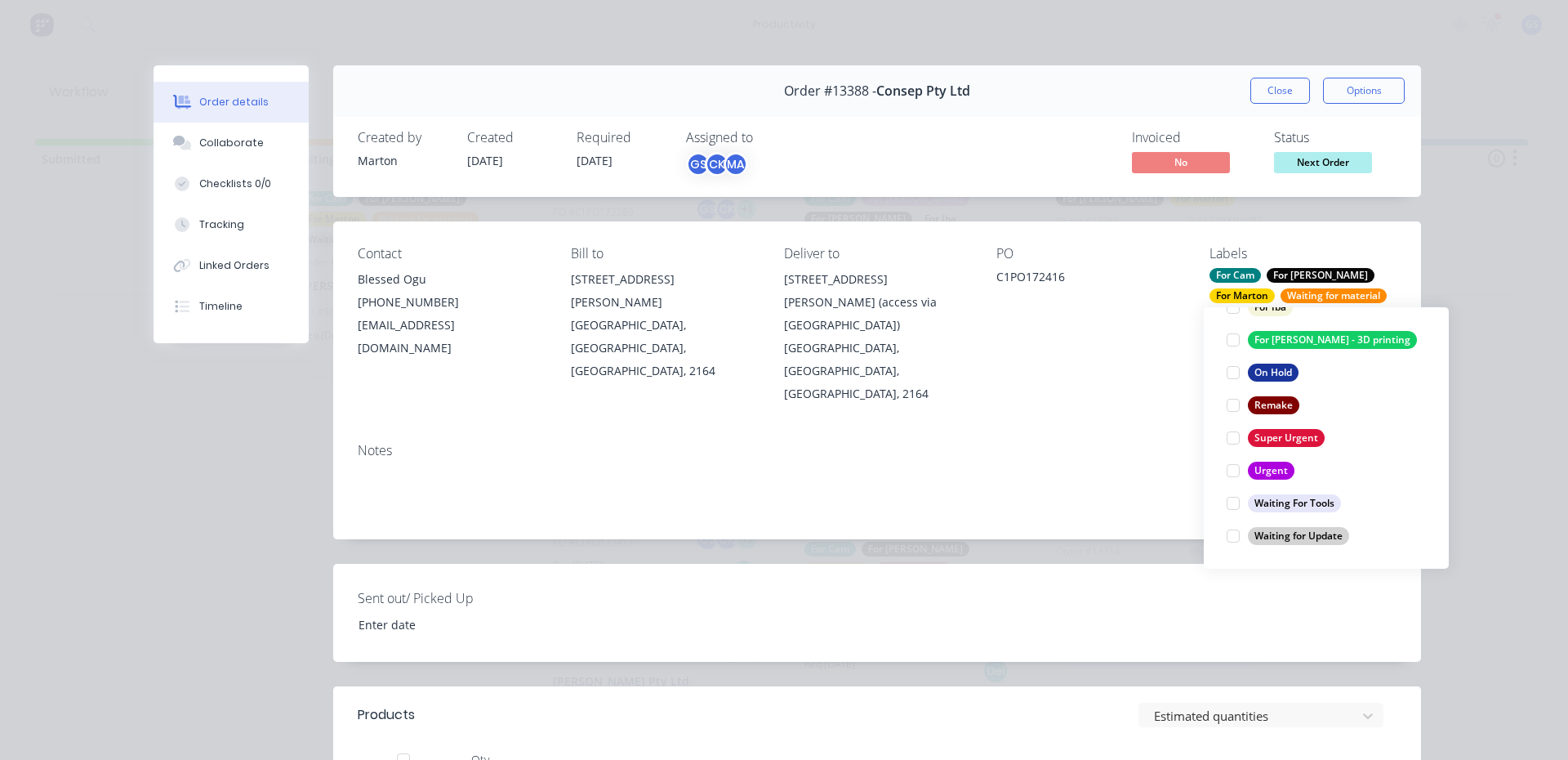
scroll to position [65, 0]
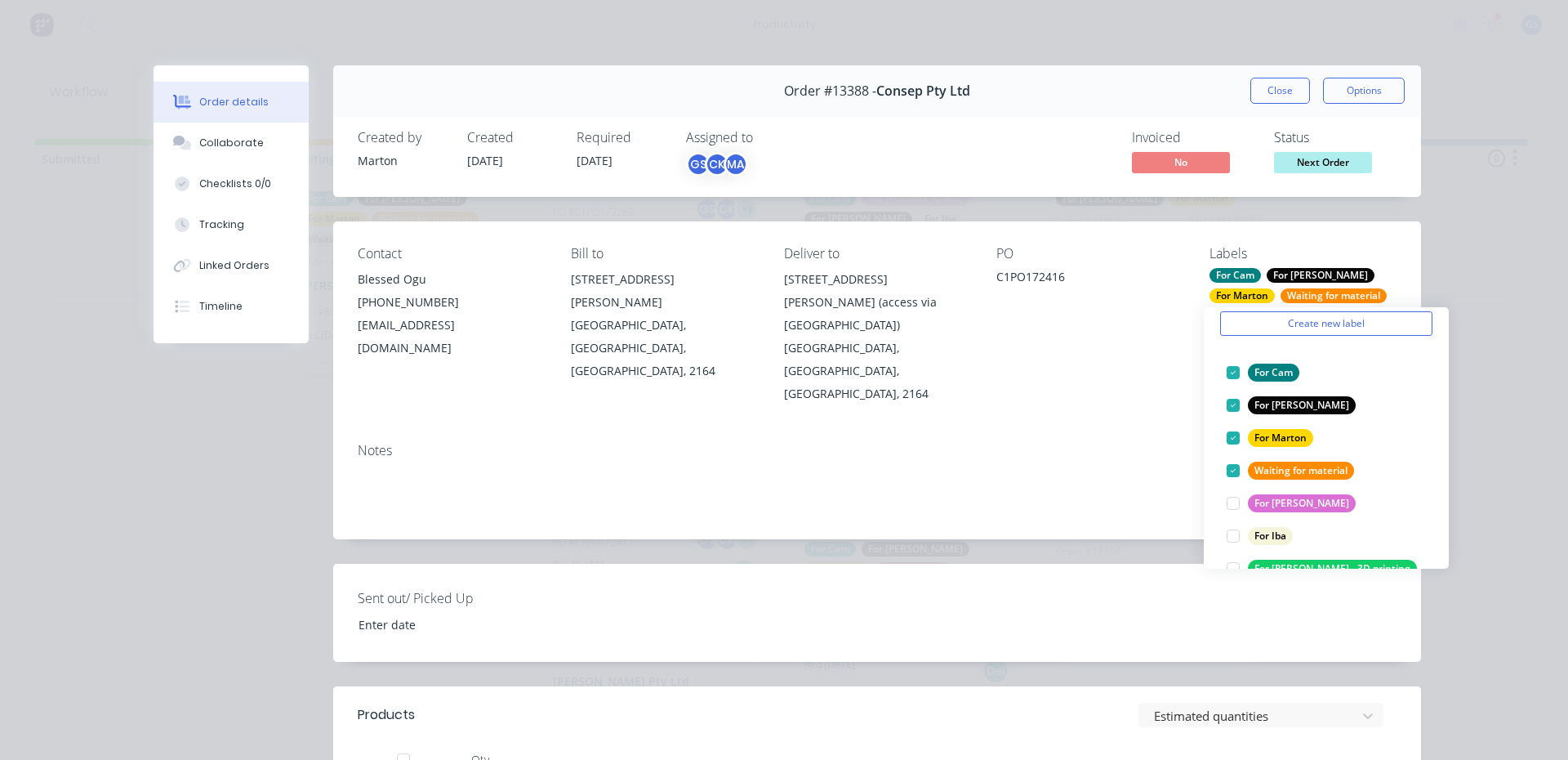
click at [1279, 90] on button "Close" at bounding box center [1279, 90] width 59 height 26
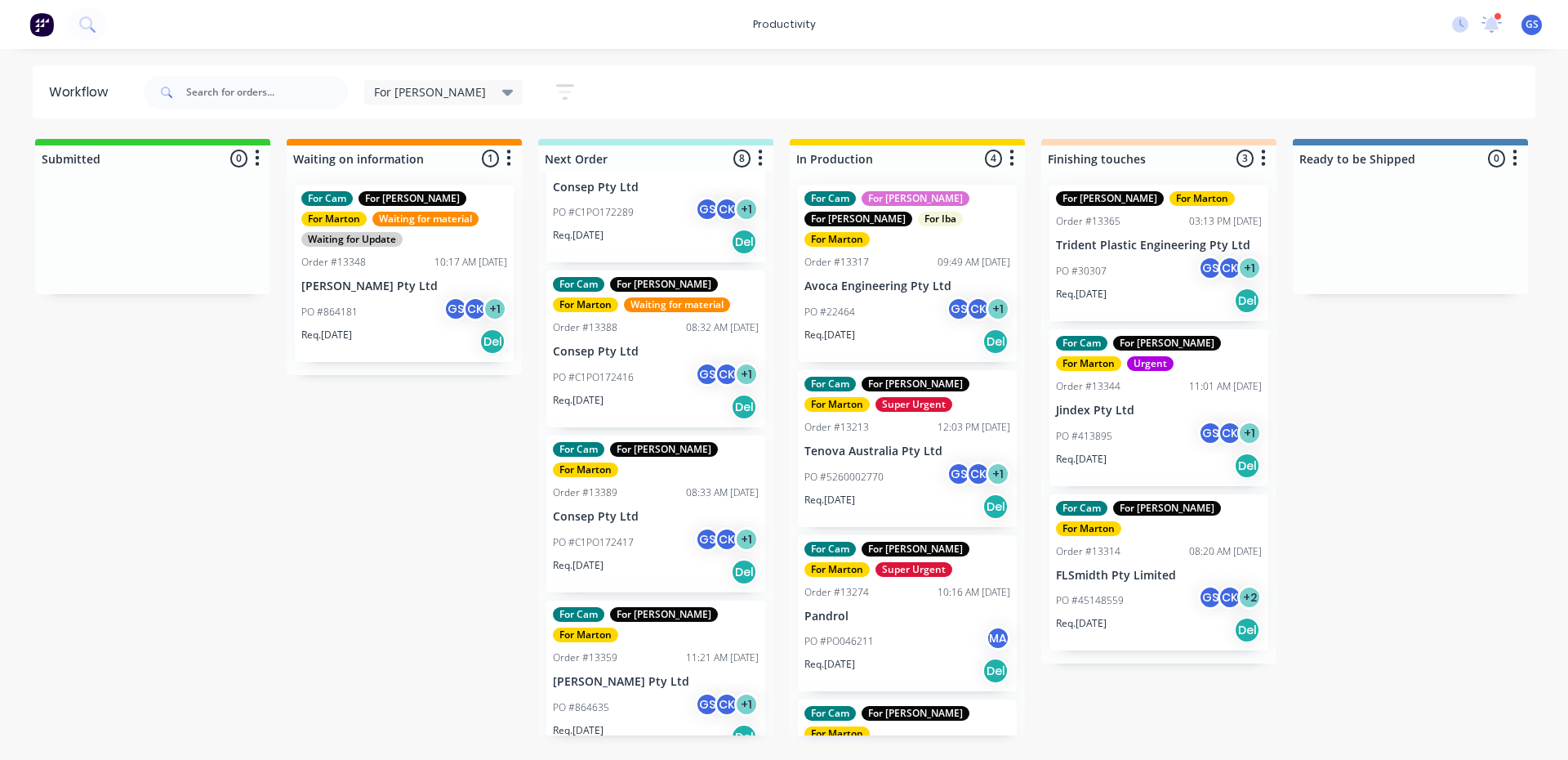
scroll to position [403, 0]
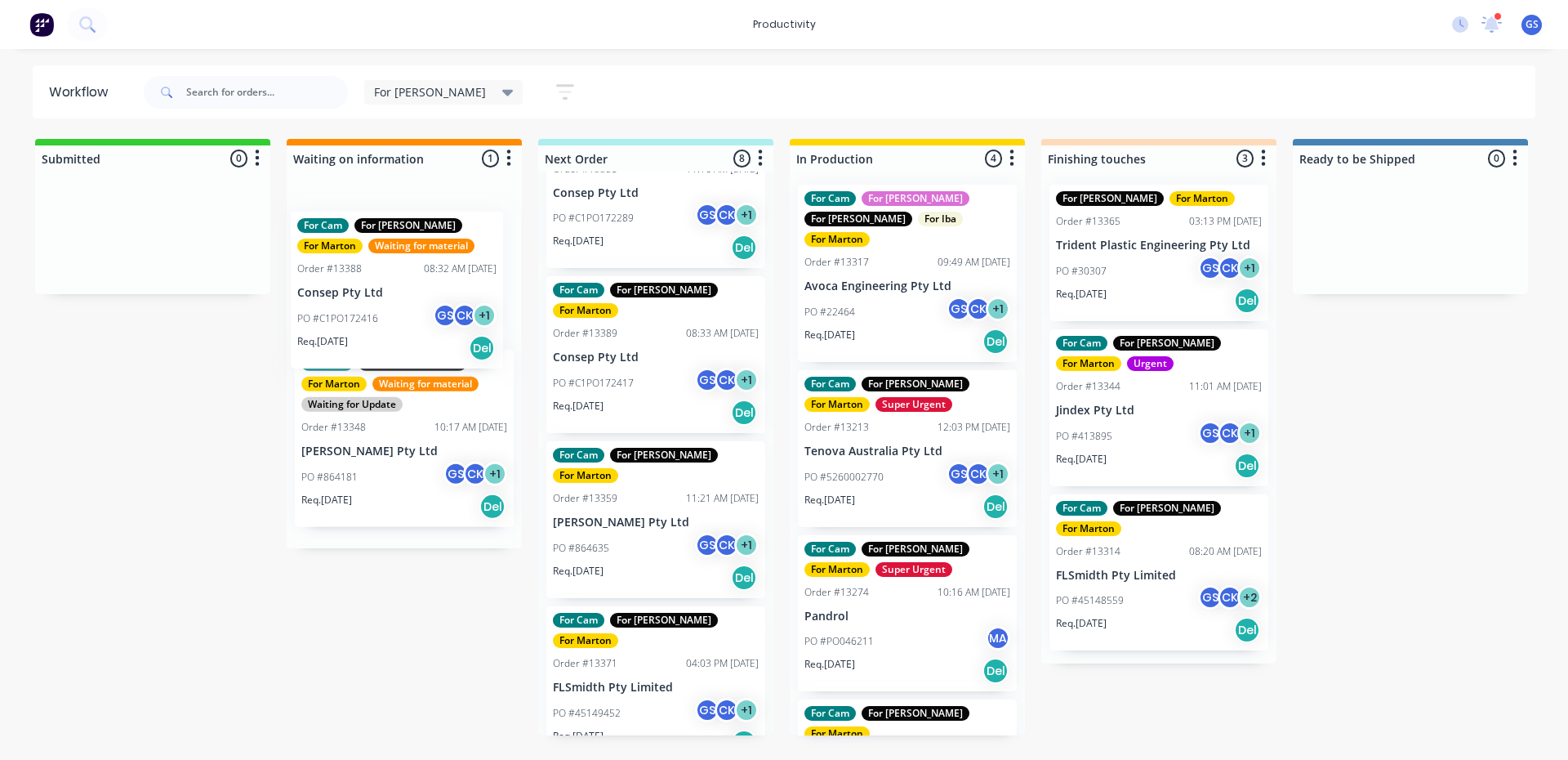
drag, startPoint x: 704, startPoint y: 305, endPoint x: 489, endPoint y: 309, distance: 215.0
click at [443, 288] on div "Submitted 0 Sort By Created date Required date Order number Customer name Most …" at bounding box center [1112, 437] width 2250 height 596
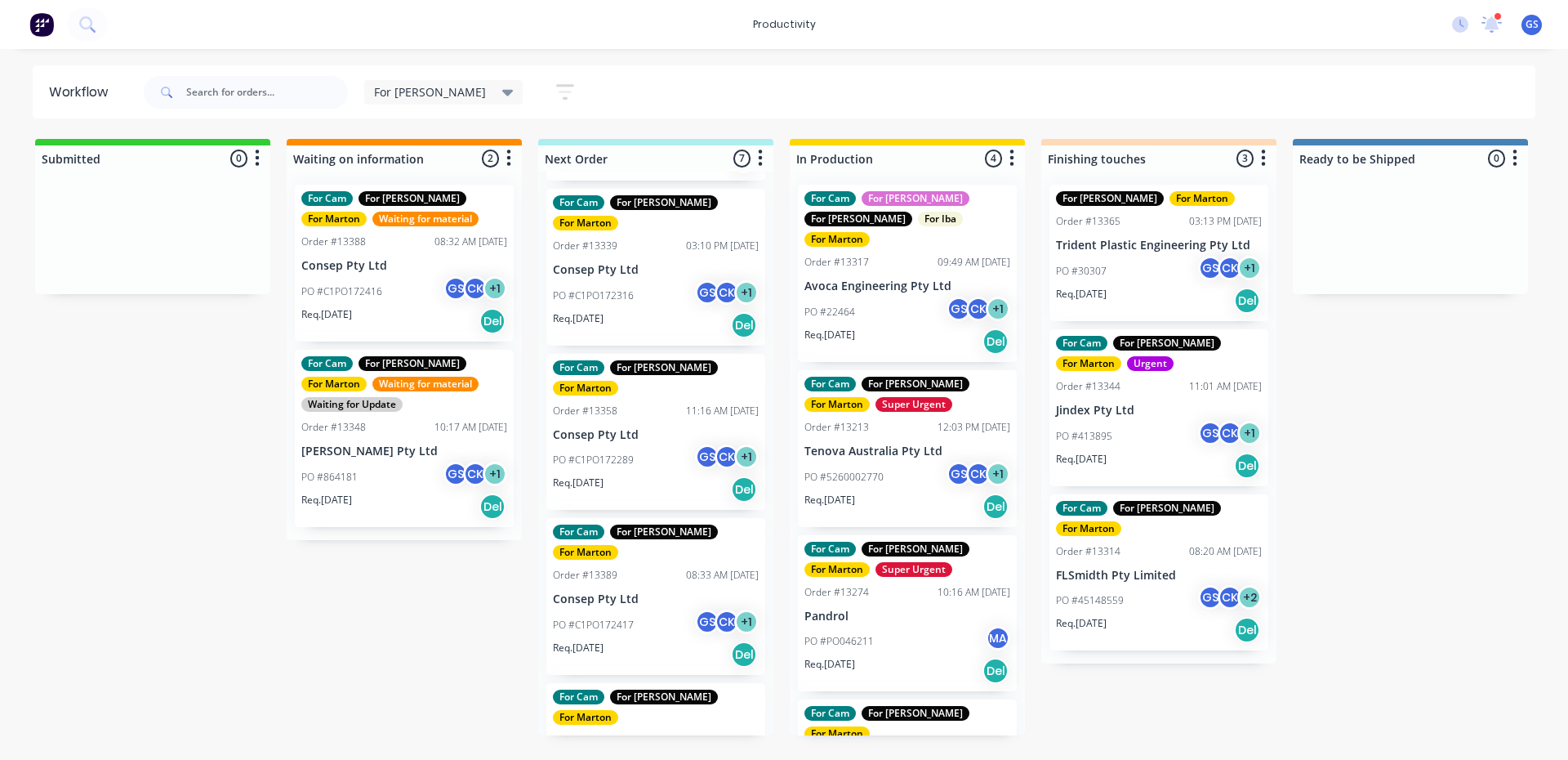
scroll to position [158, 0]
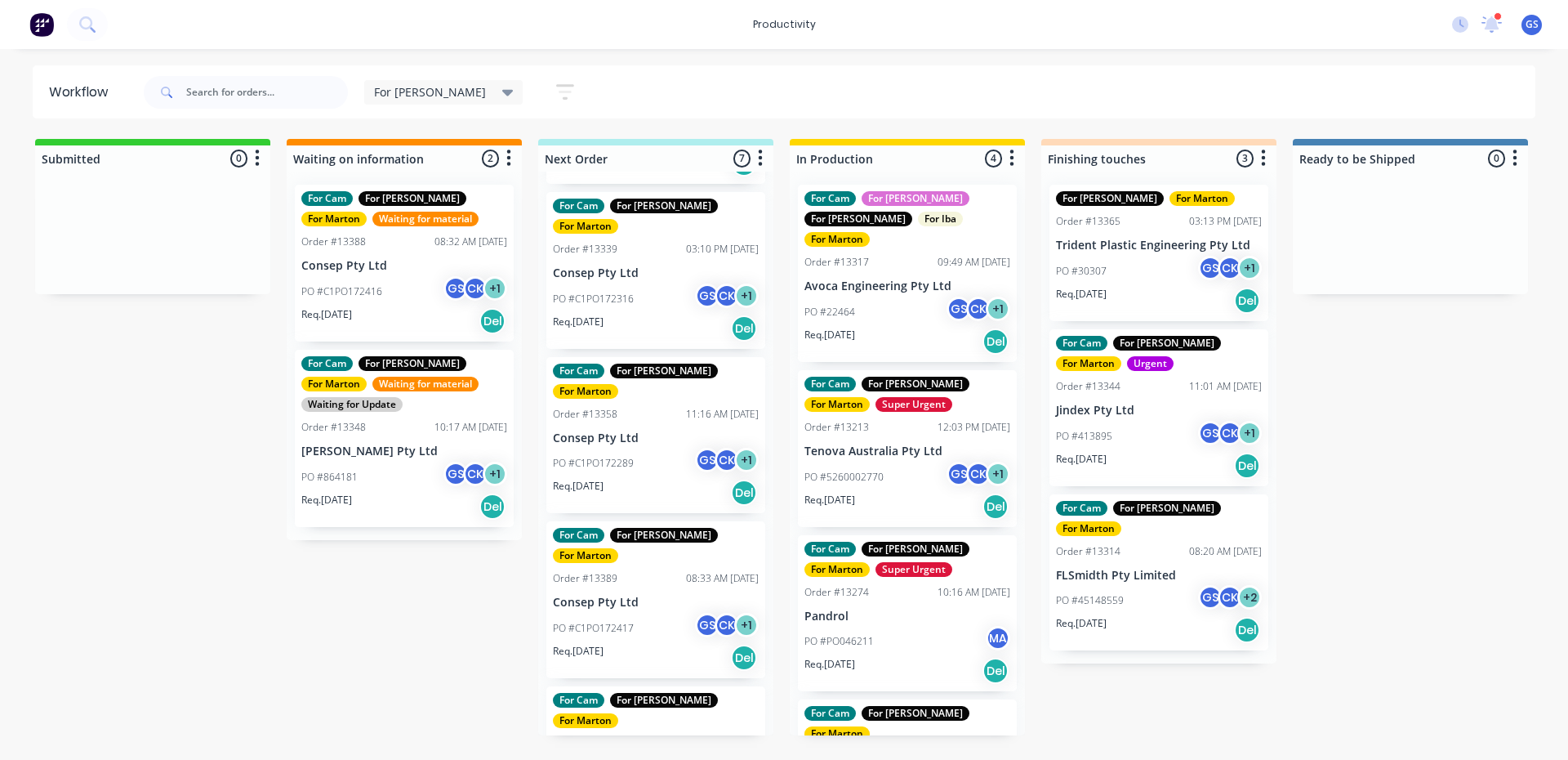
click at [666, 521] on div "For Cam For Gary For Marton Order #13389 08:33 AM 08/10/25 Consep Pty Ltd PO #C…" at bounding box center [655, 600] width 219 height 157
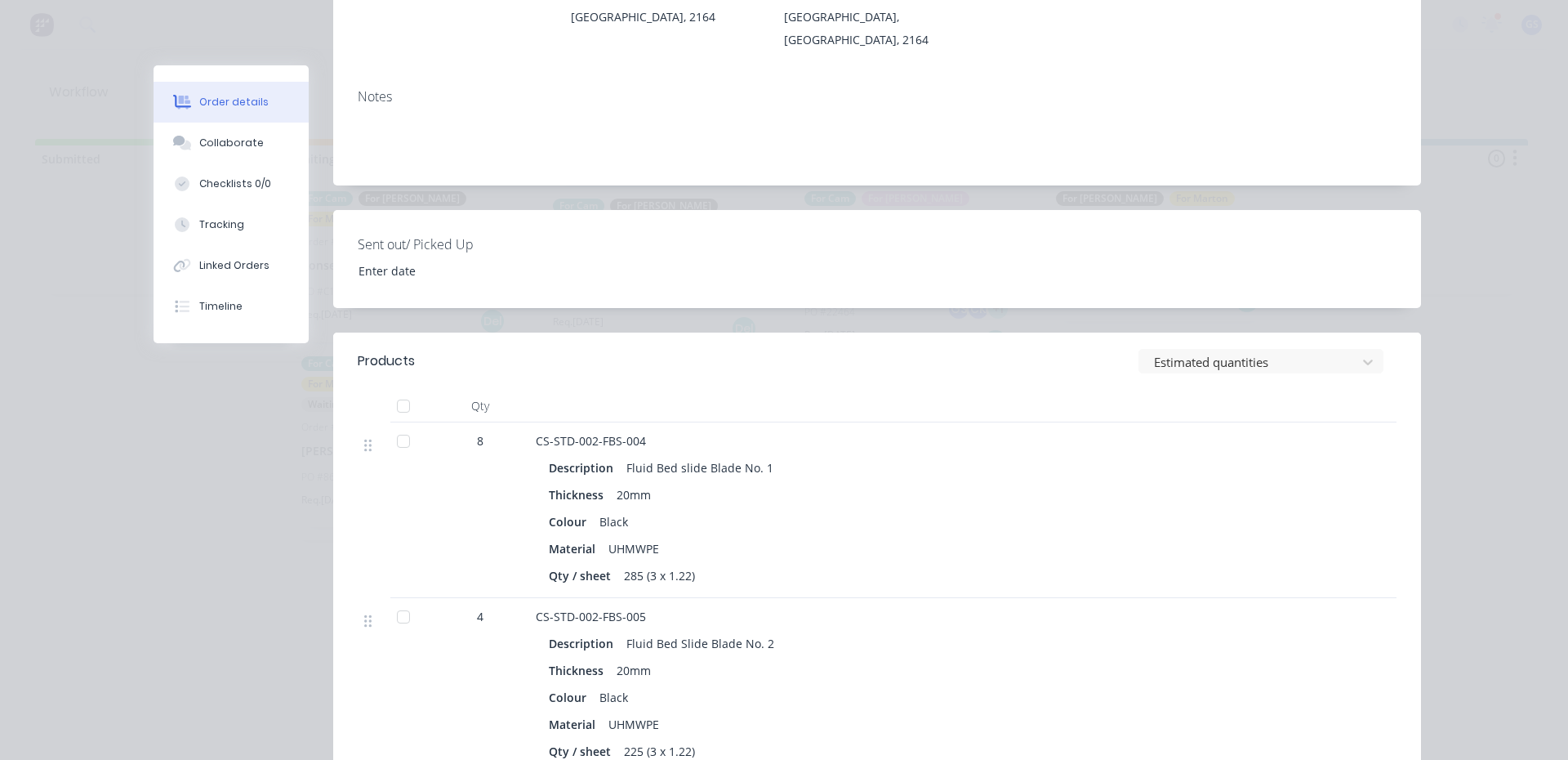
scroll to position [513, 0]
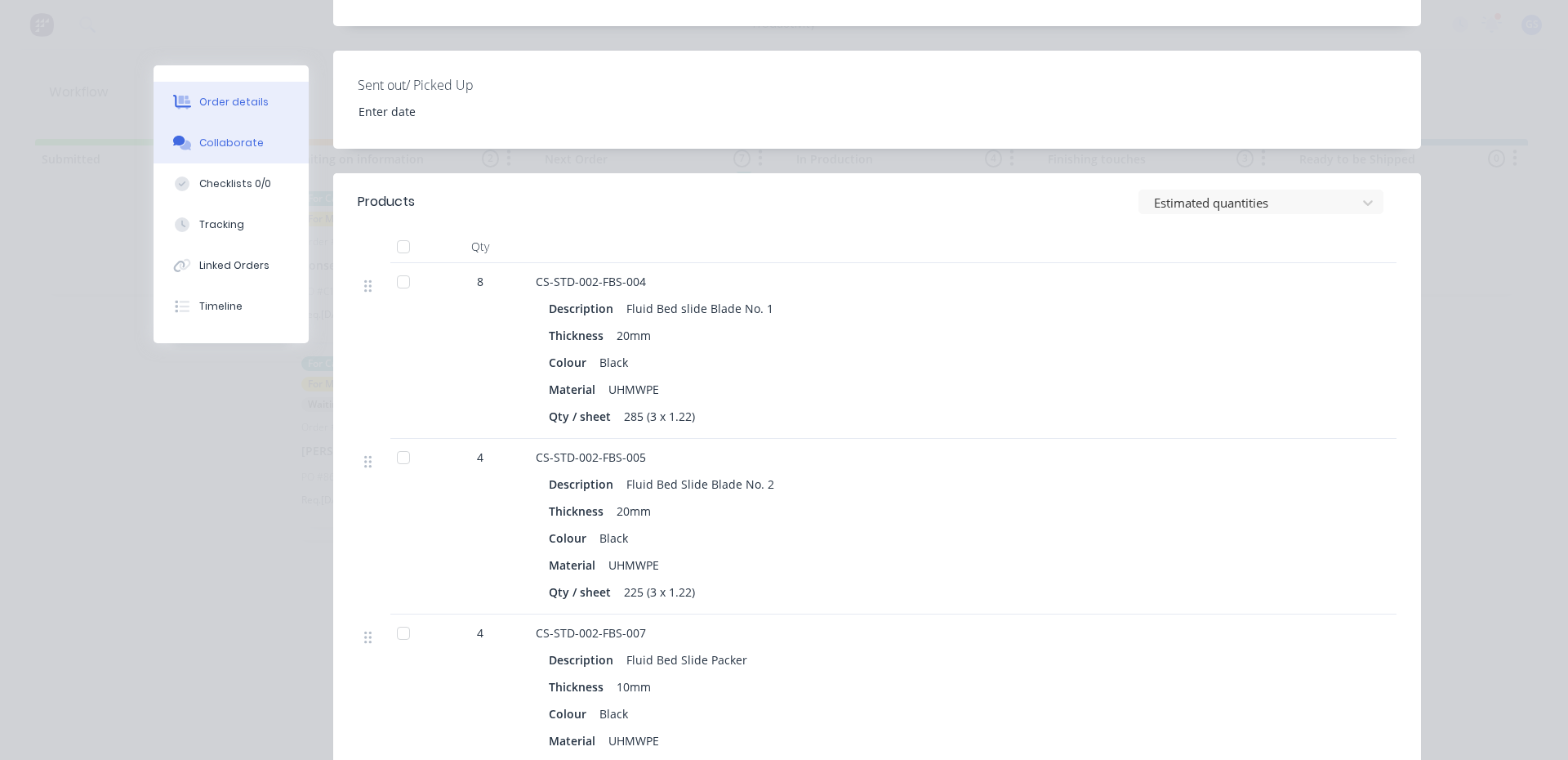
click at [181, 137] on button "Collaborate" at bounding box center [231, 143] width 155 height 41
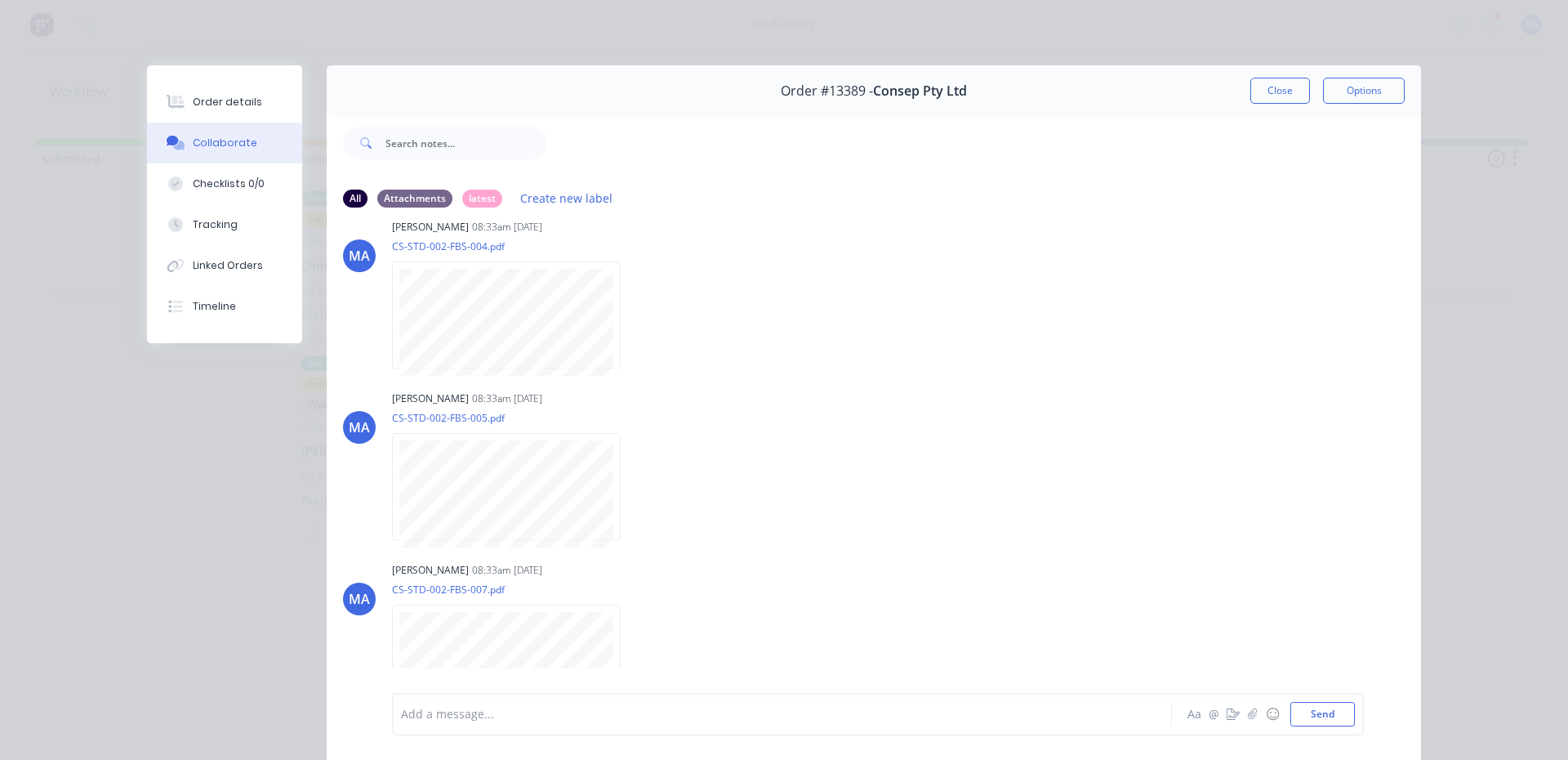
scroll to position [48, 0]
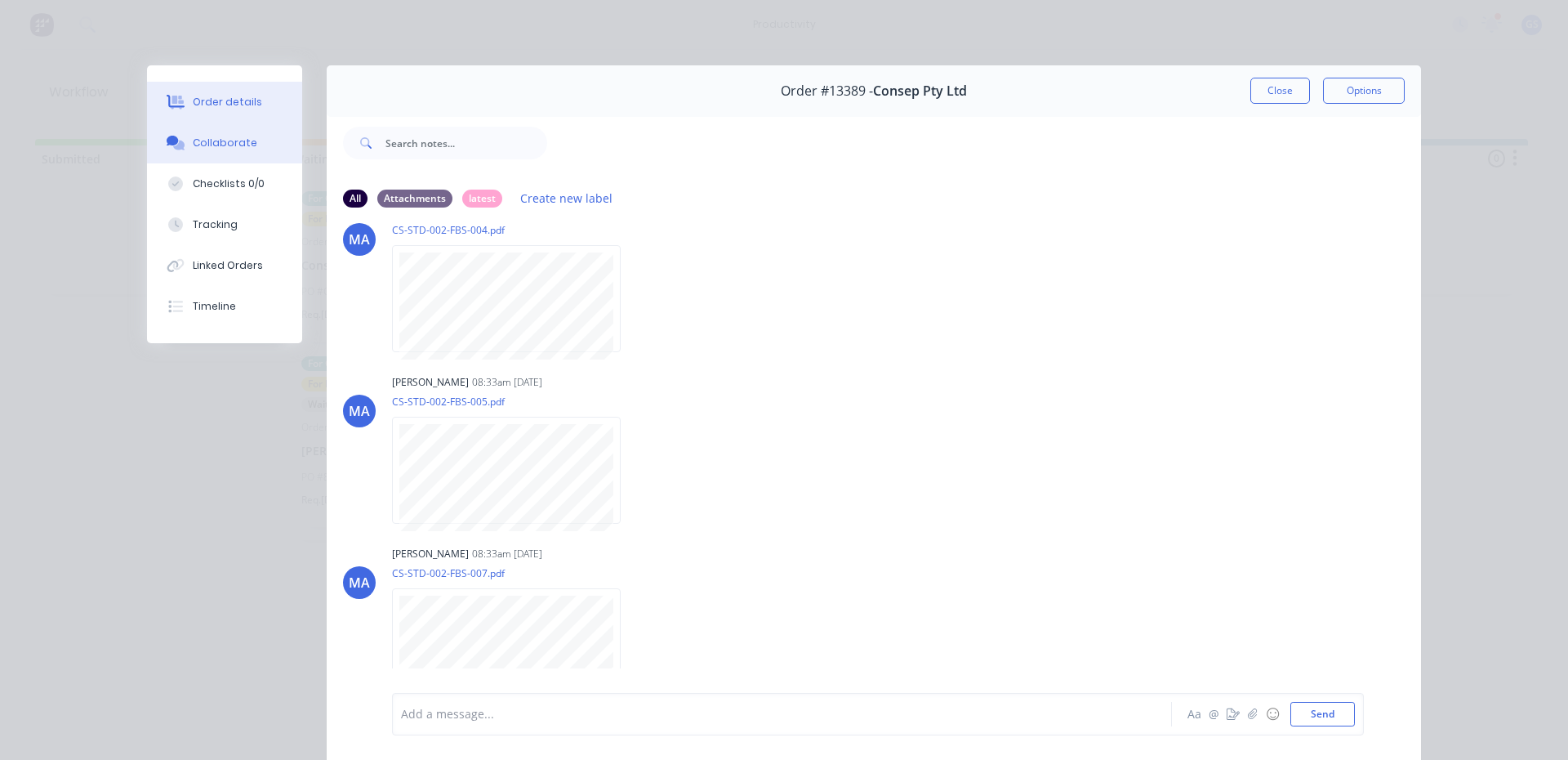
click at [200, 113] on button "Order details" at bounding box center [224, 102] width 155 height 41
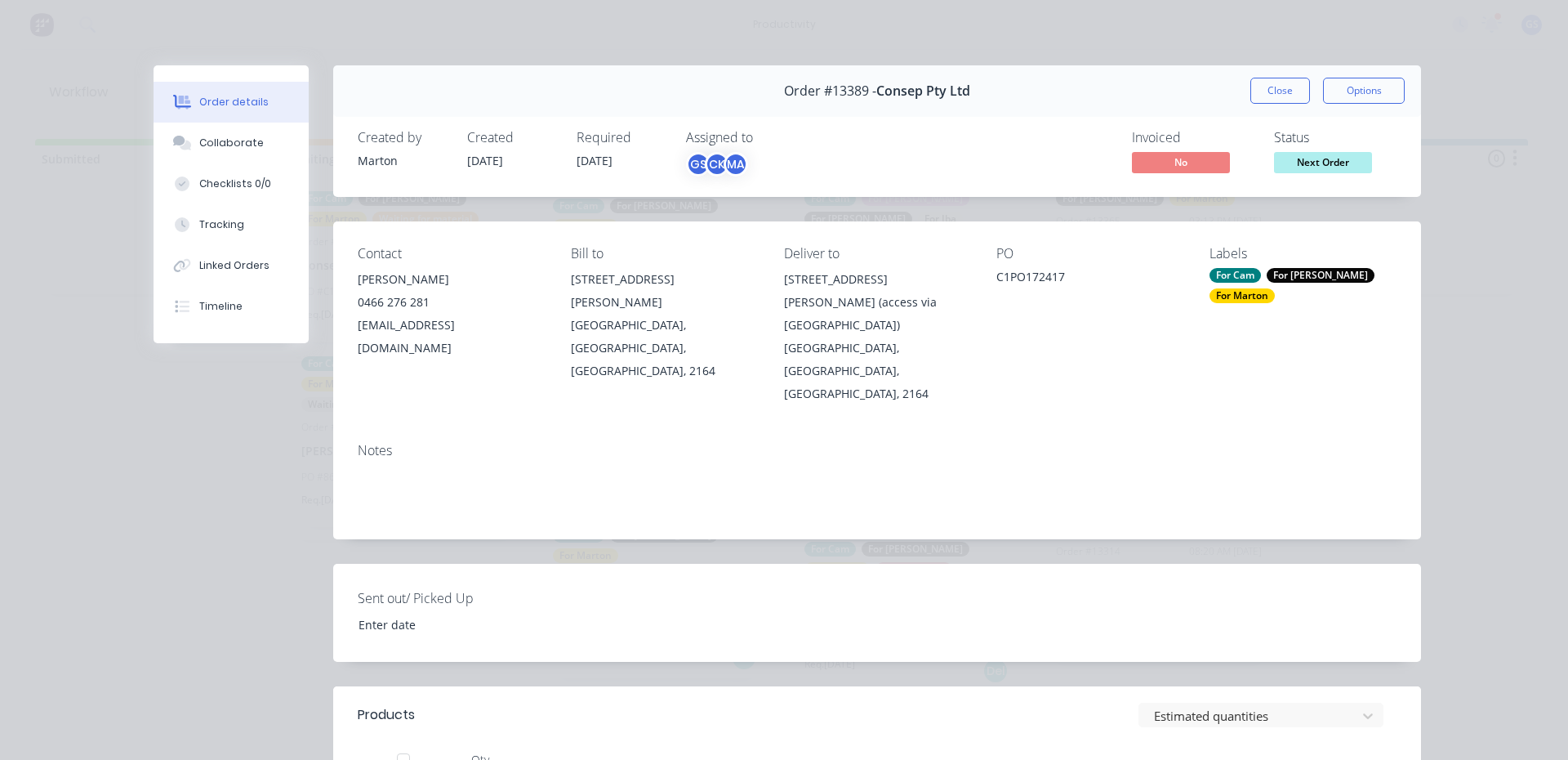
drag, startPoint x: 1265, startPoint y: 86, endPoint x: 1247, endPoint y: 76, distance: 20.6
click at [1243, 71] on div "Order #13389 - Consep Pty Ltd Close Options" at bounding box center [877, 90] width 1088 height 52
drag, startPoint x: 1259, startPoint y: 100, endPoint x: 1251, endPoint y: 97, distance: 8.5
click at [1251, 97] on button "Close" at bounding box center [1279, 90] width 59 height 26
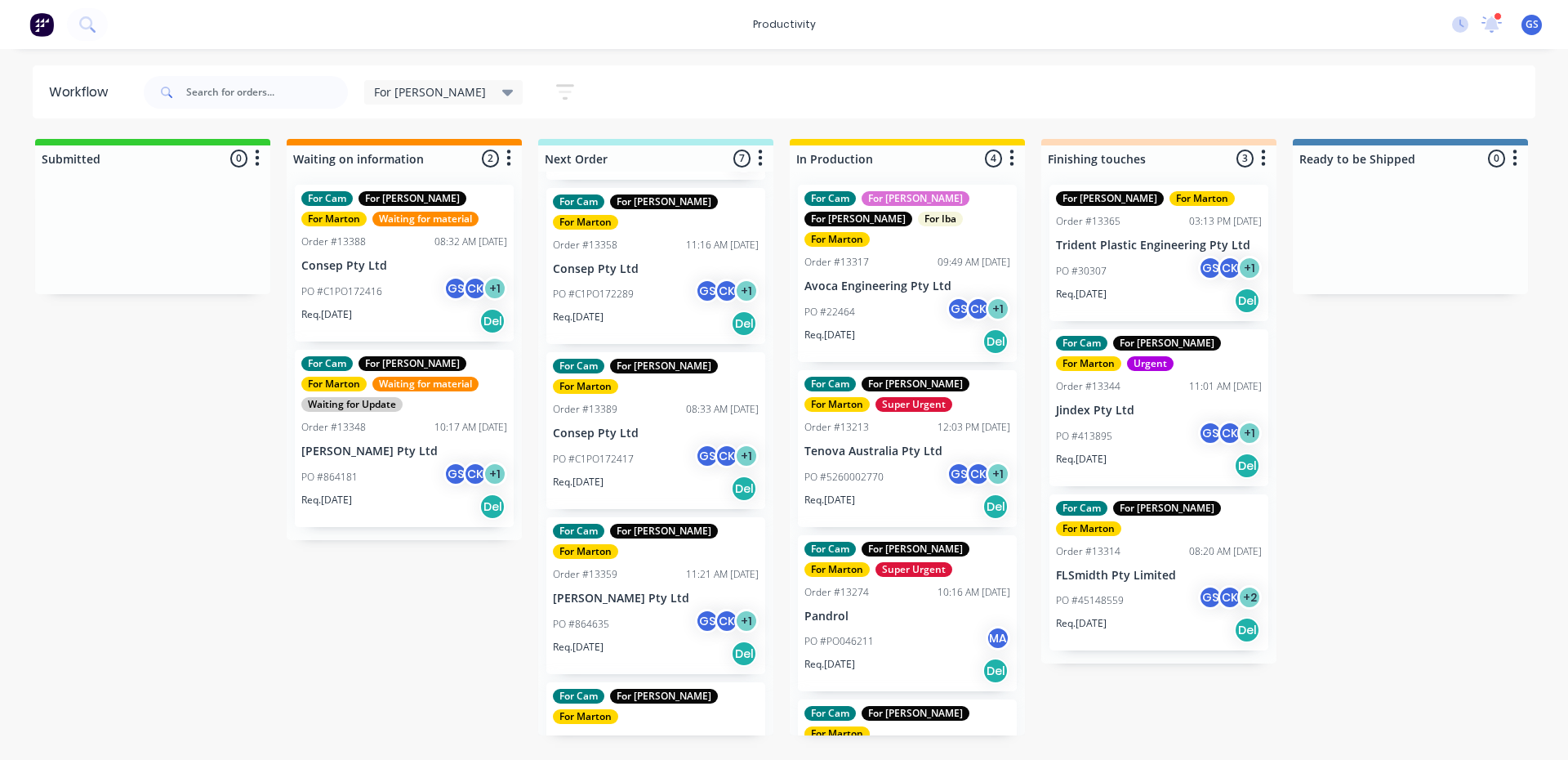
scroll to position [474, 0]
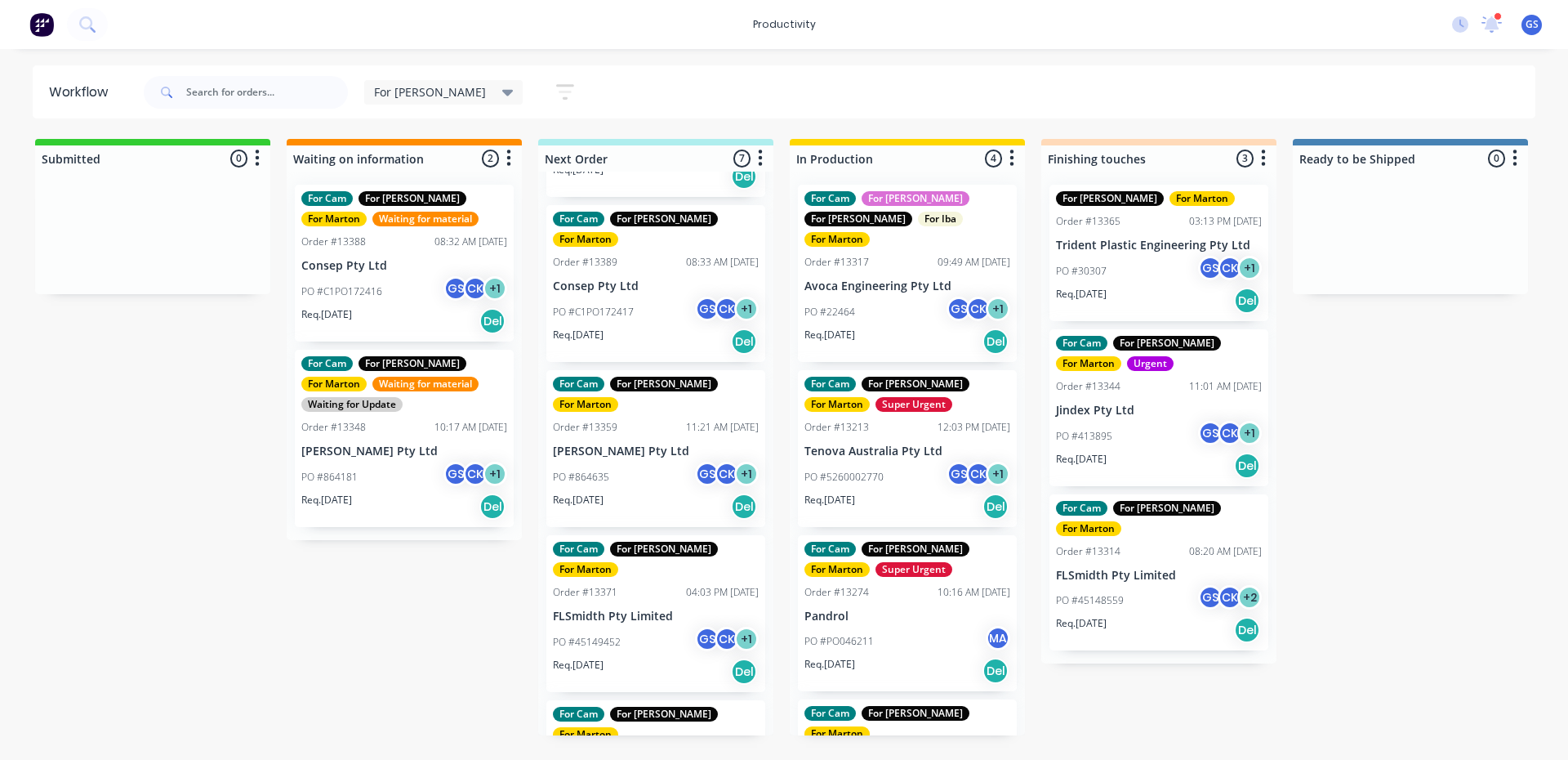
click at [664, 564] on div "For Cam For Gary For Marton Super Urgent Order #13381 07:47 AM 07/10/25 Avoca E…" at bounding box center [655, 453] width 235 height 563
click at [650, 557] on div "For Cam For Gary For Marton Super Urgent Order #13381 07:47 AM 07/10/25 Avoca E…" at bounding box center [655, 453] width 235 height 563
click at [647, 627] on div "PO #45149452 GS CK + 1" at bounding box center [655, 642] width 206 height 31
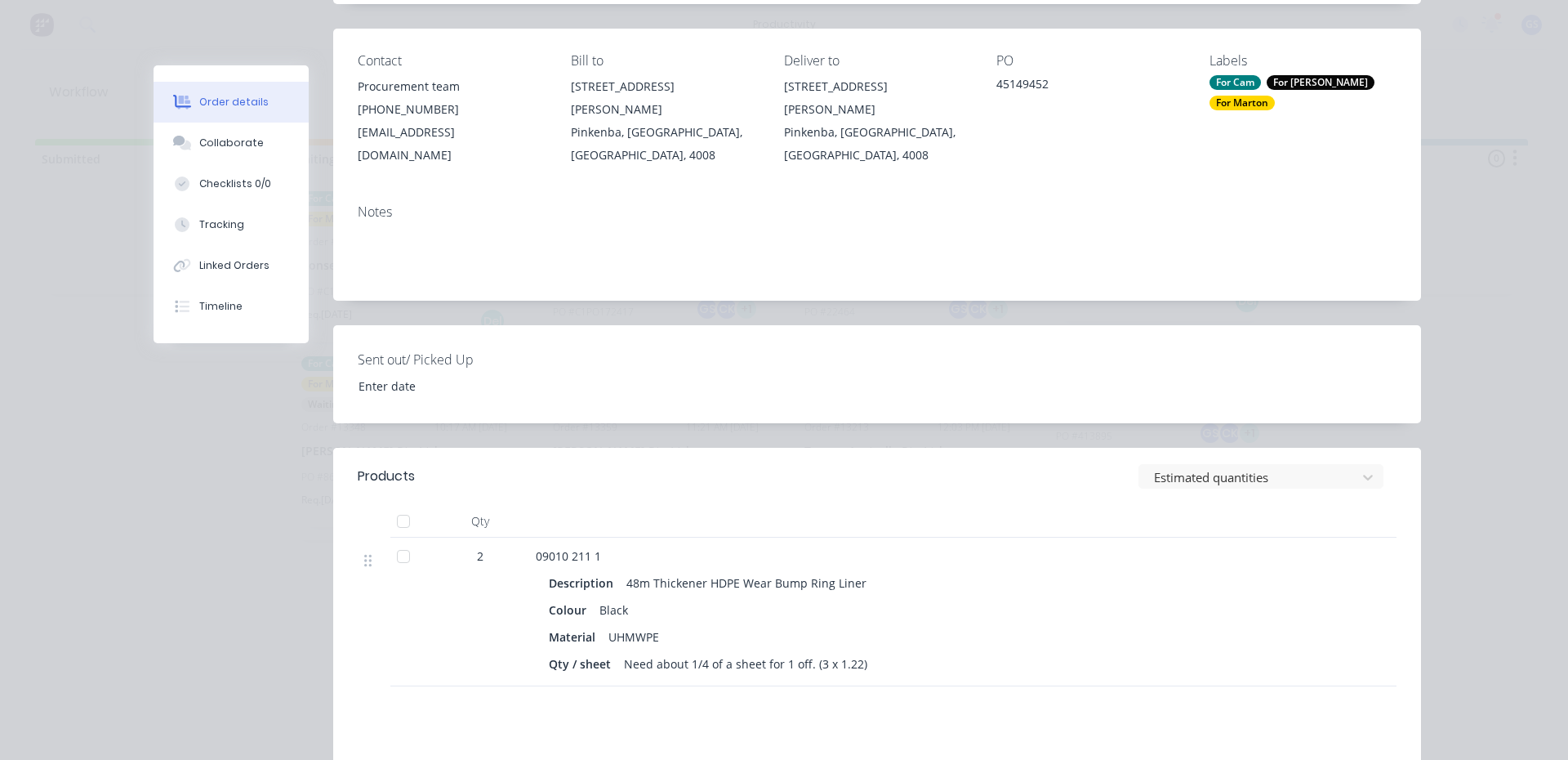
scroll to position [409, 0]
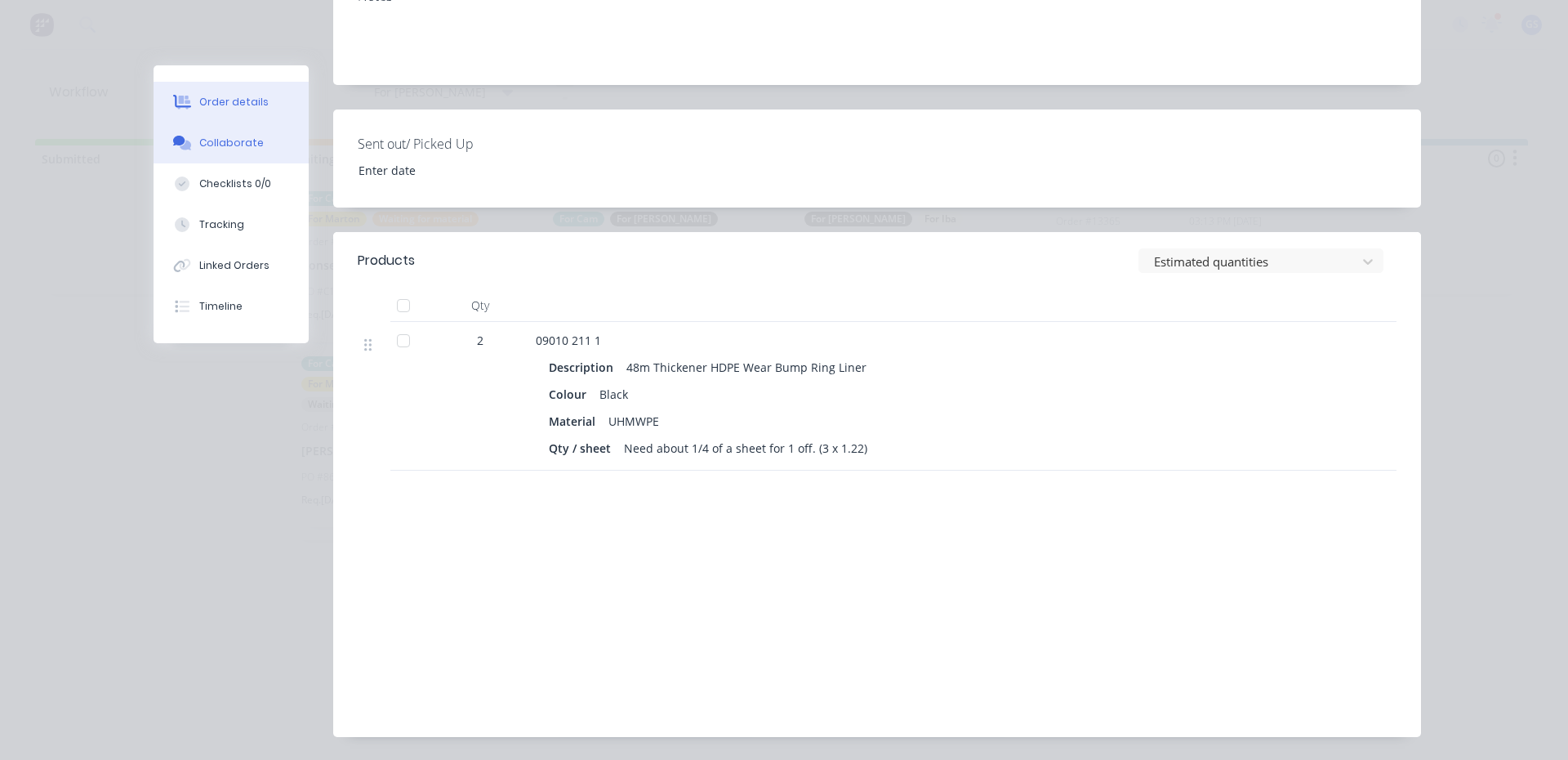
click at [229, 147] on div "Collaborate" at bounding box center [231, 143] width 64 height 15
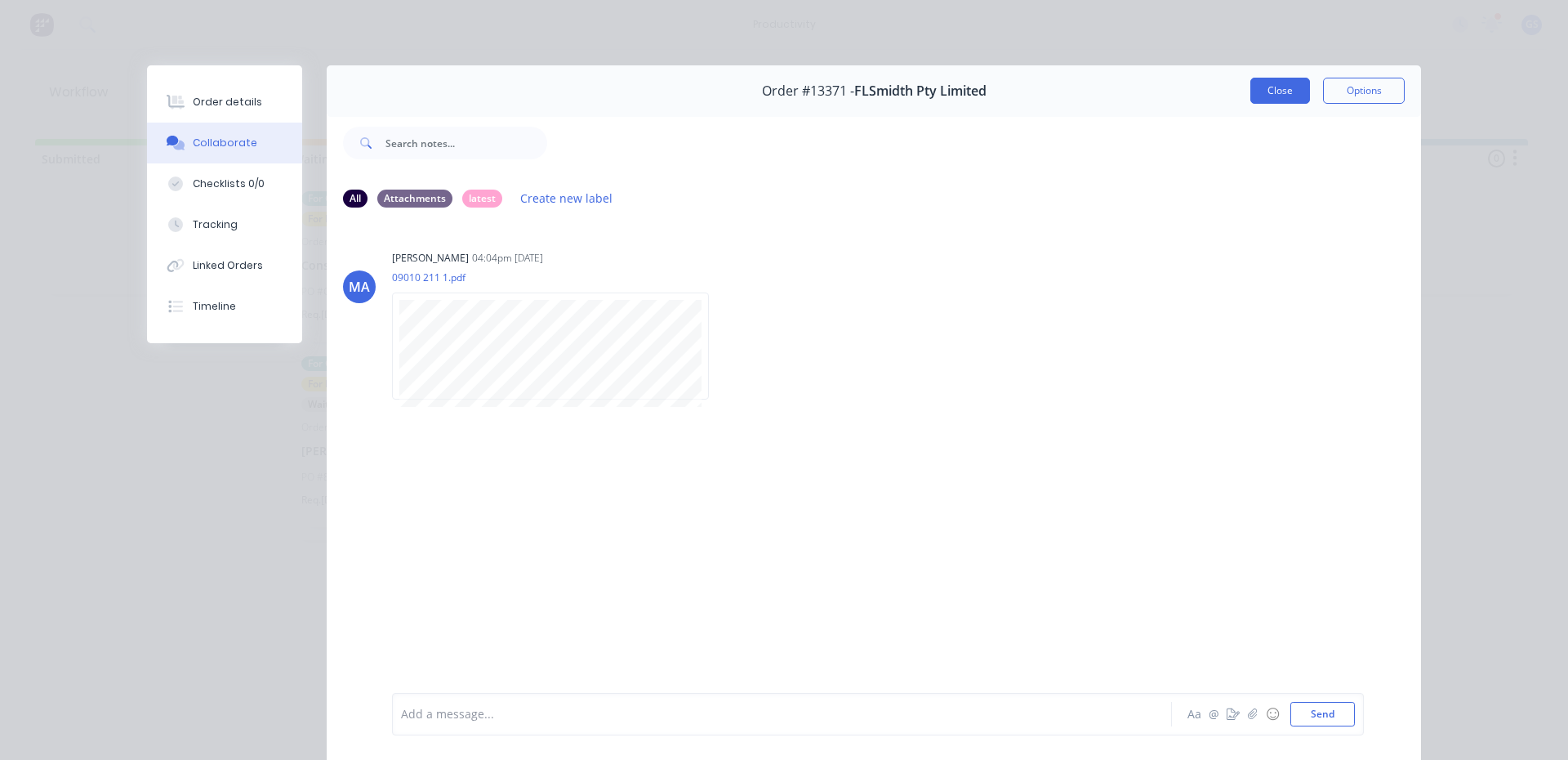
click at [1267, 96] on button "Close" at bounding box center [1279, 90] width 59 height 26
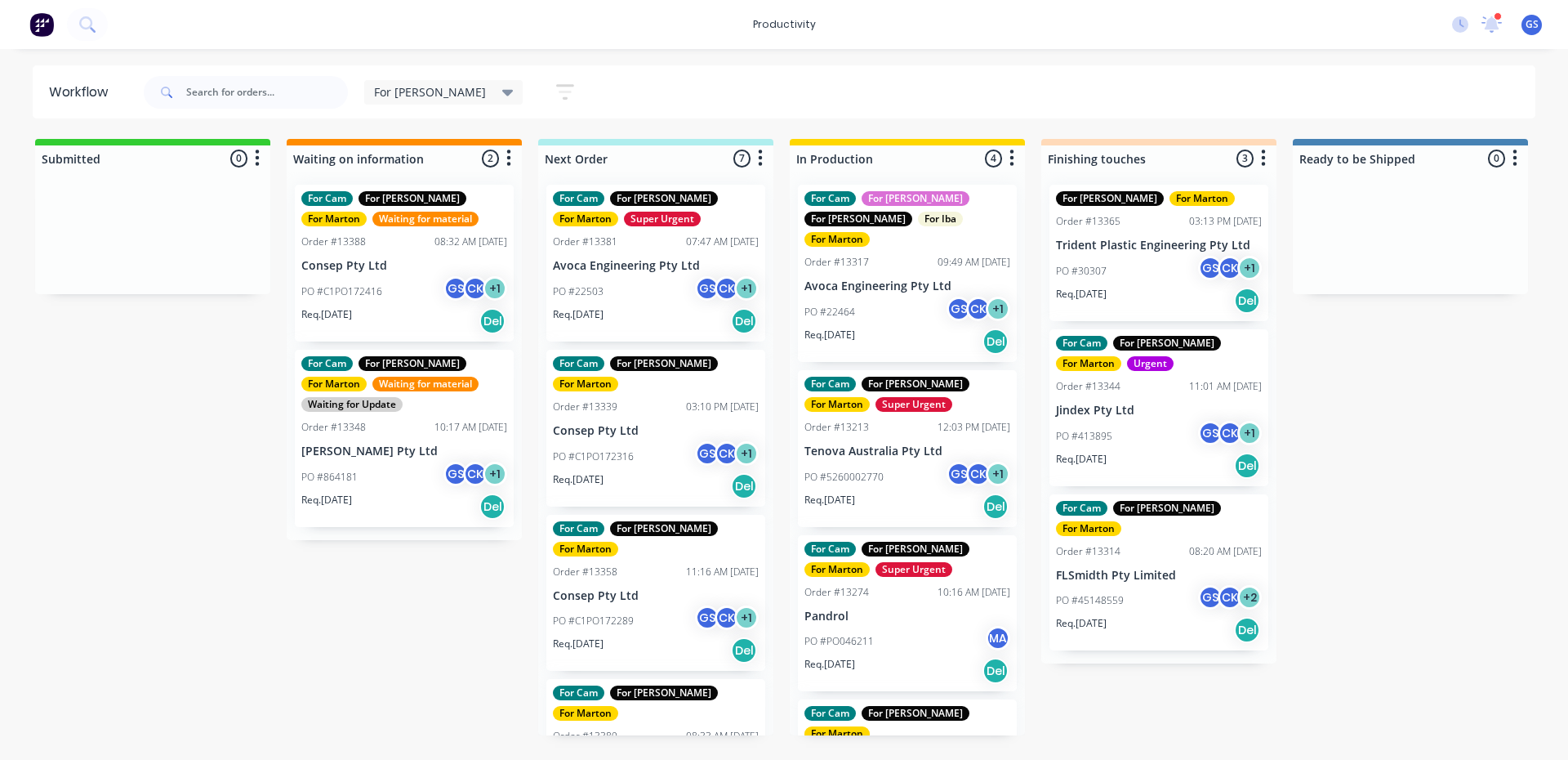
drag, startPoint x: 877, startPoint y: 634, endPoint x: 863, endPoint y: 629, distance: 14.9
click at [867, 629] on div "For Cam For Faustino For Gary For Iba For Marton Order #13317 09:49 AM 16/09/25…" at bounding box center [907, 453] width 235 height 563
click at [855, 492] on p "Req. 01/10/25" at bounding box center [830, 499] width 51 height 15
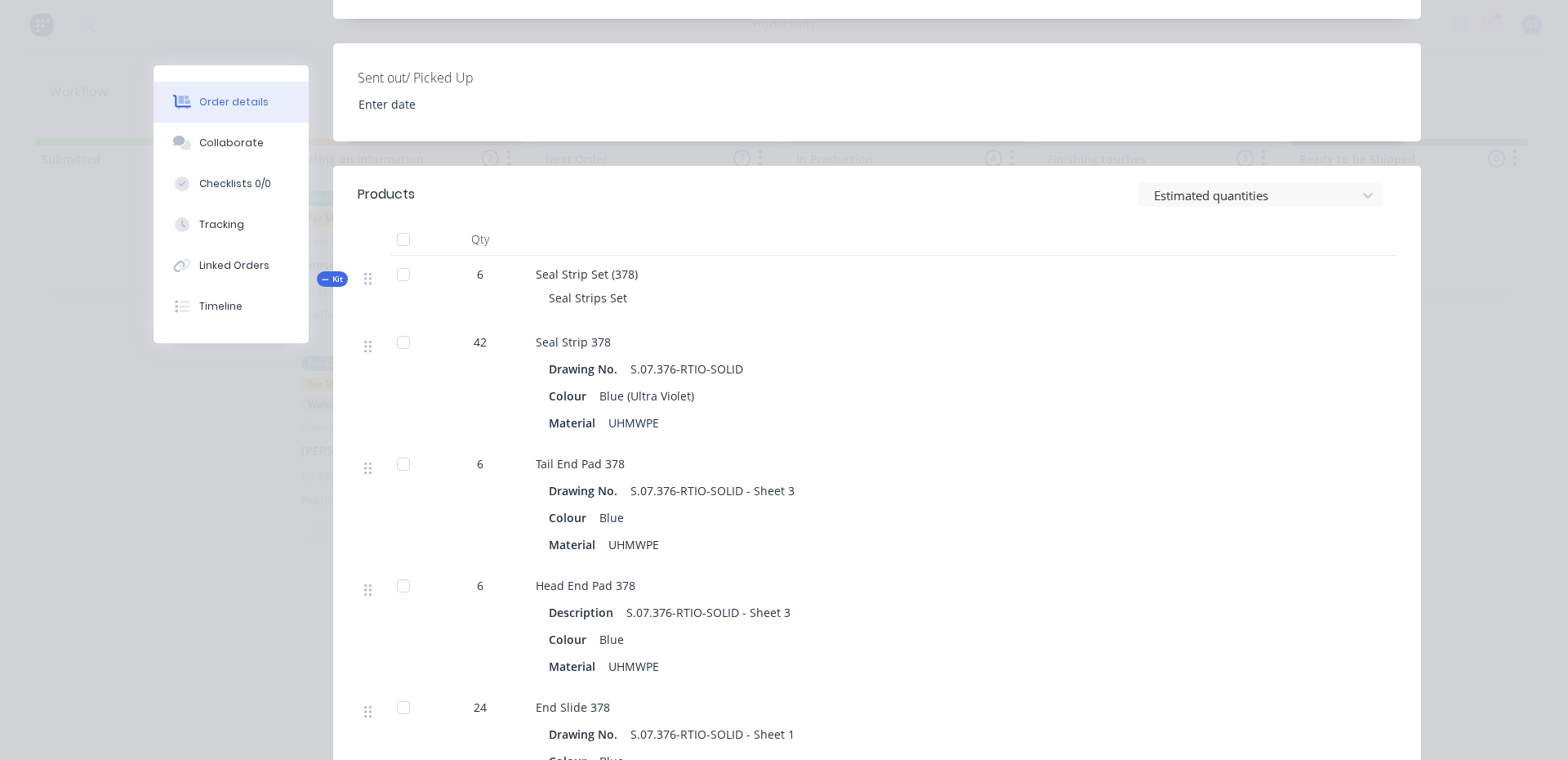
scroll to position [490, 0]
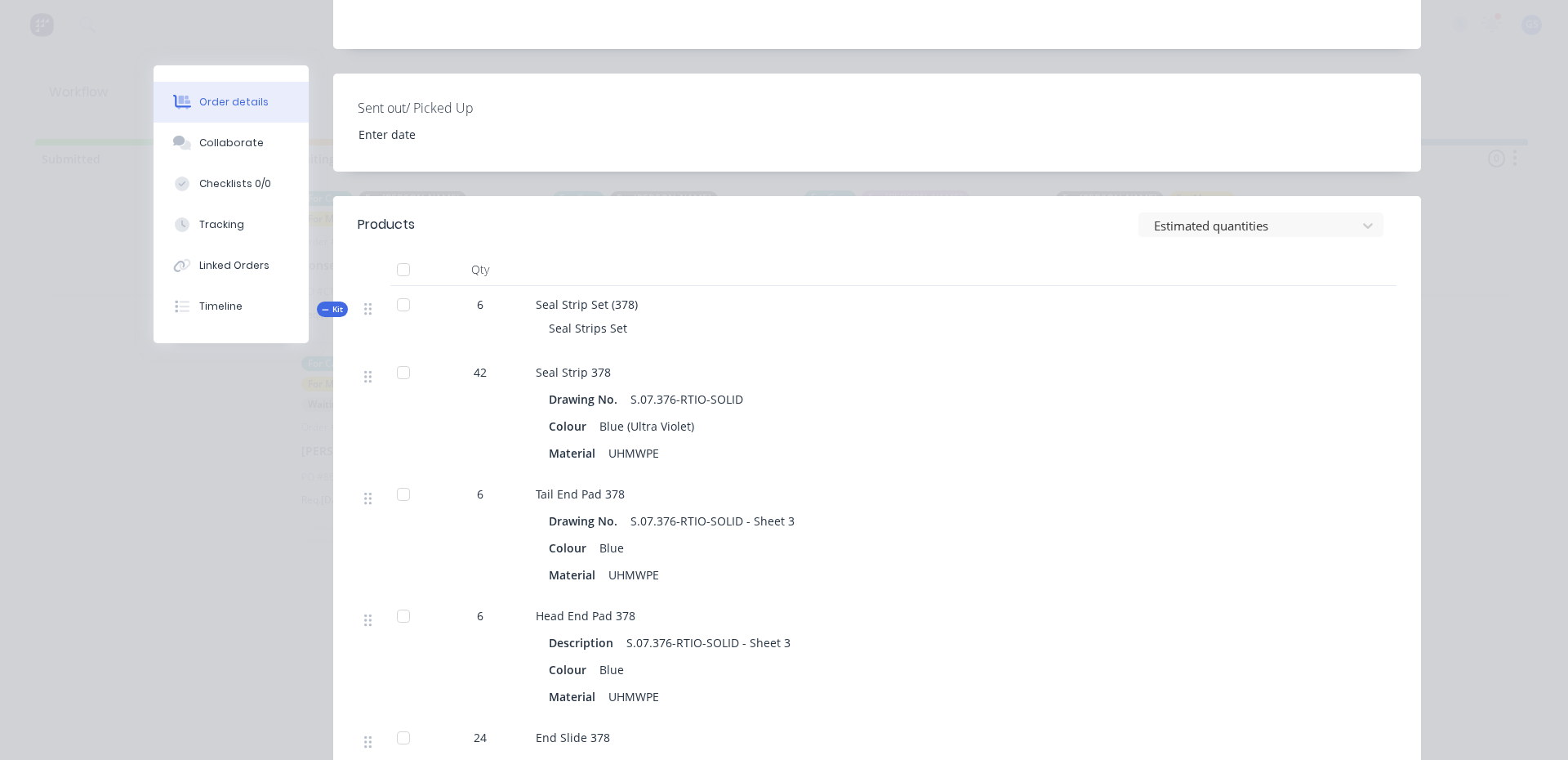
click at [199, 106] on div "Order details" at bounding box center [234, 102] width 69 height 15
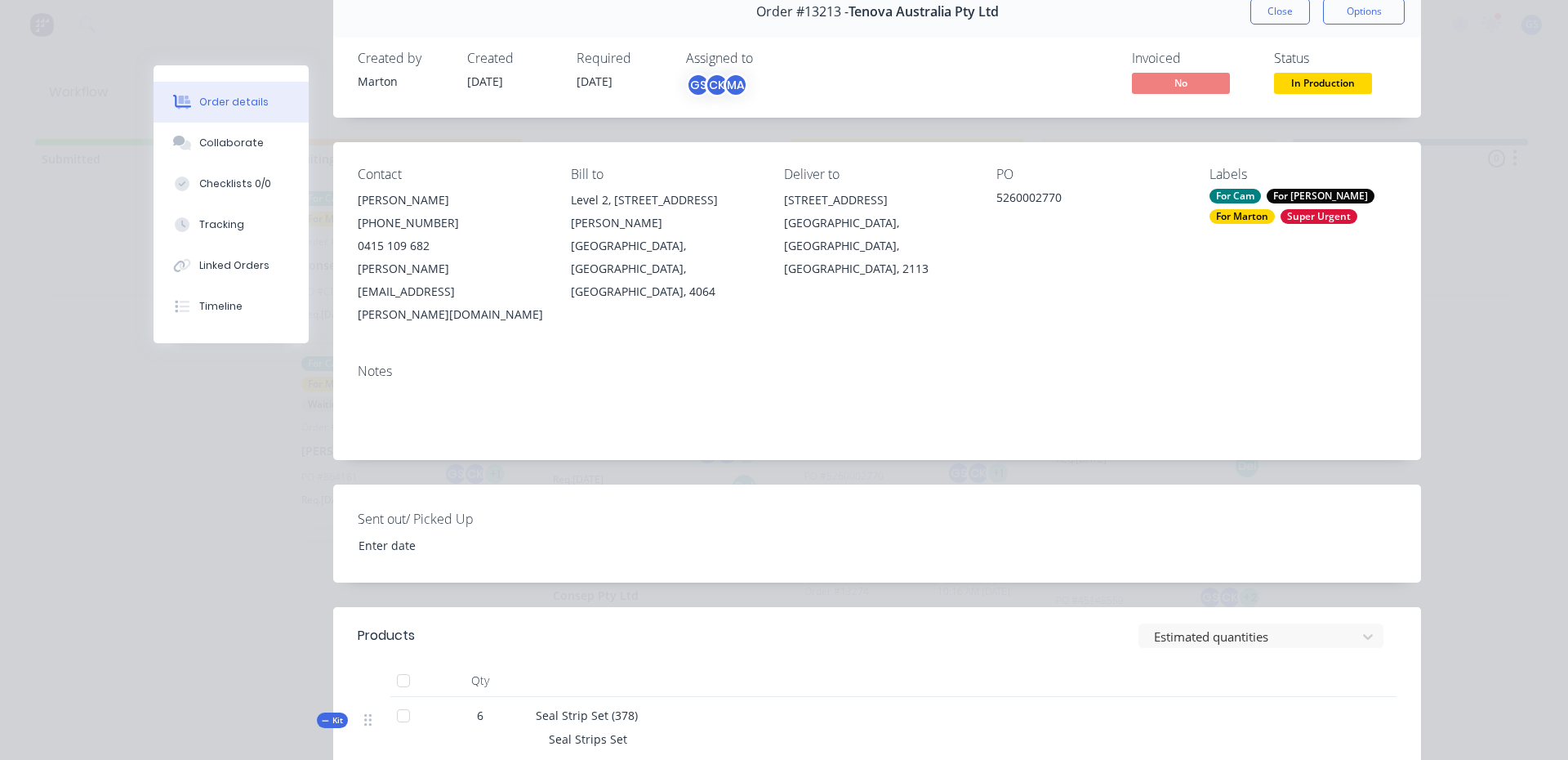
scroll to position [0, 0]
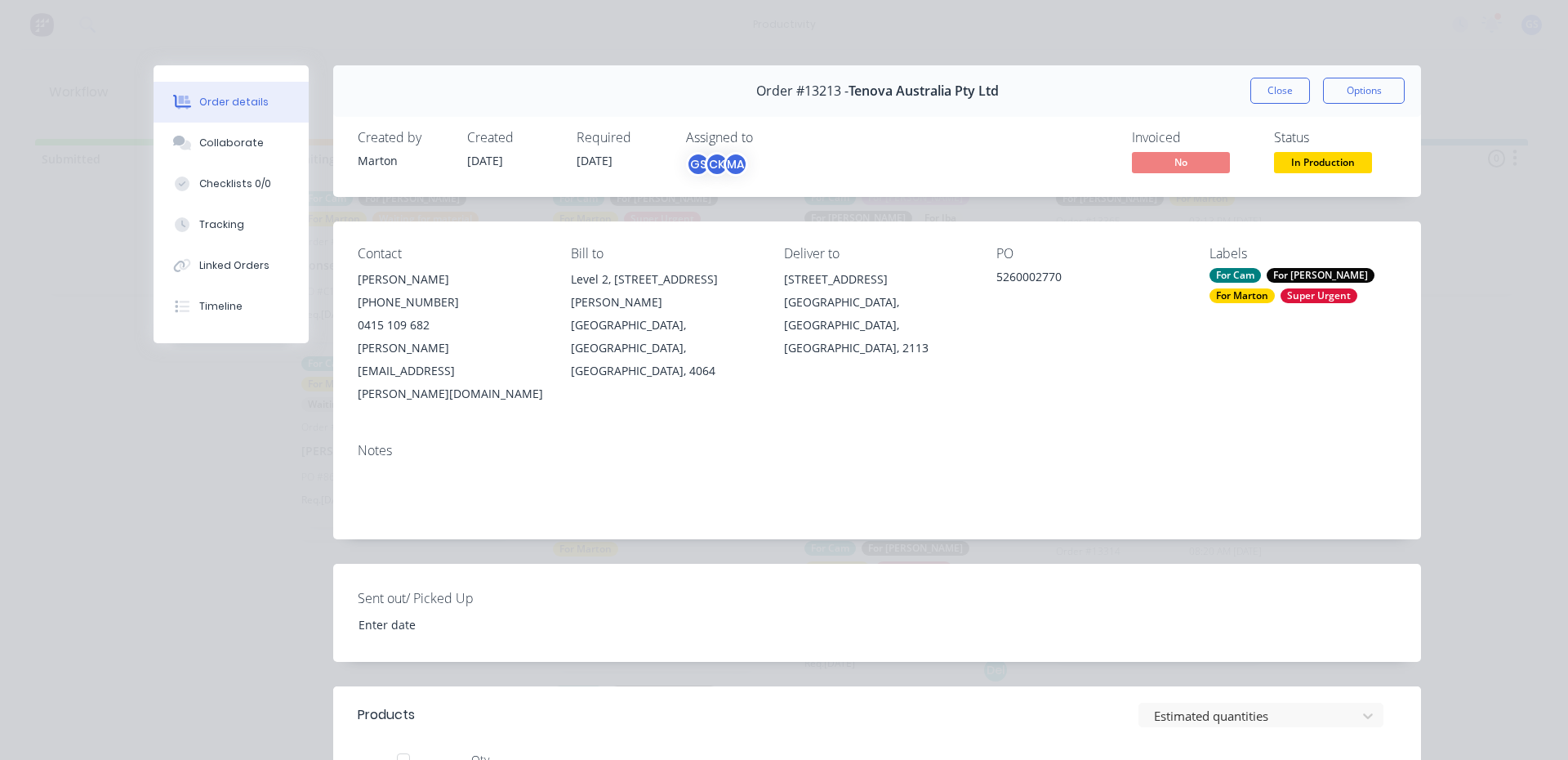
click at [1257, 100] on button "Close" at bounding box center [1279, 90] width 59 height 26
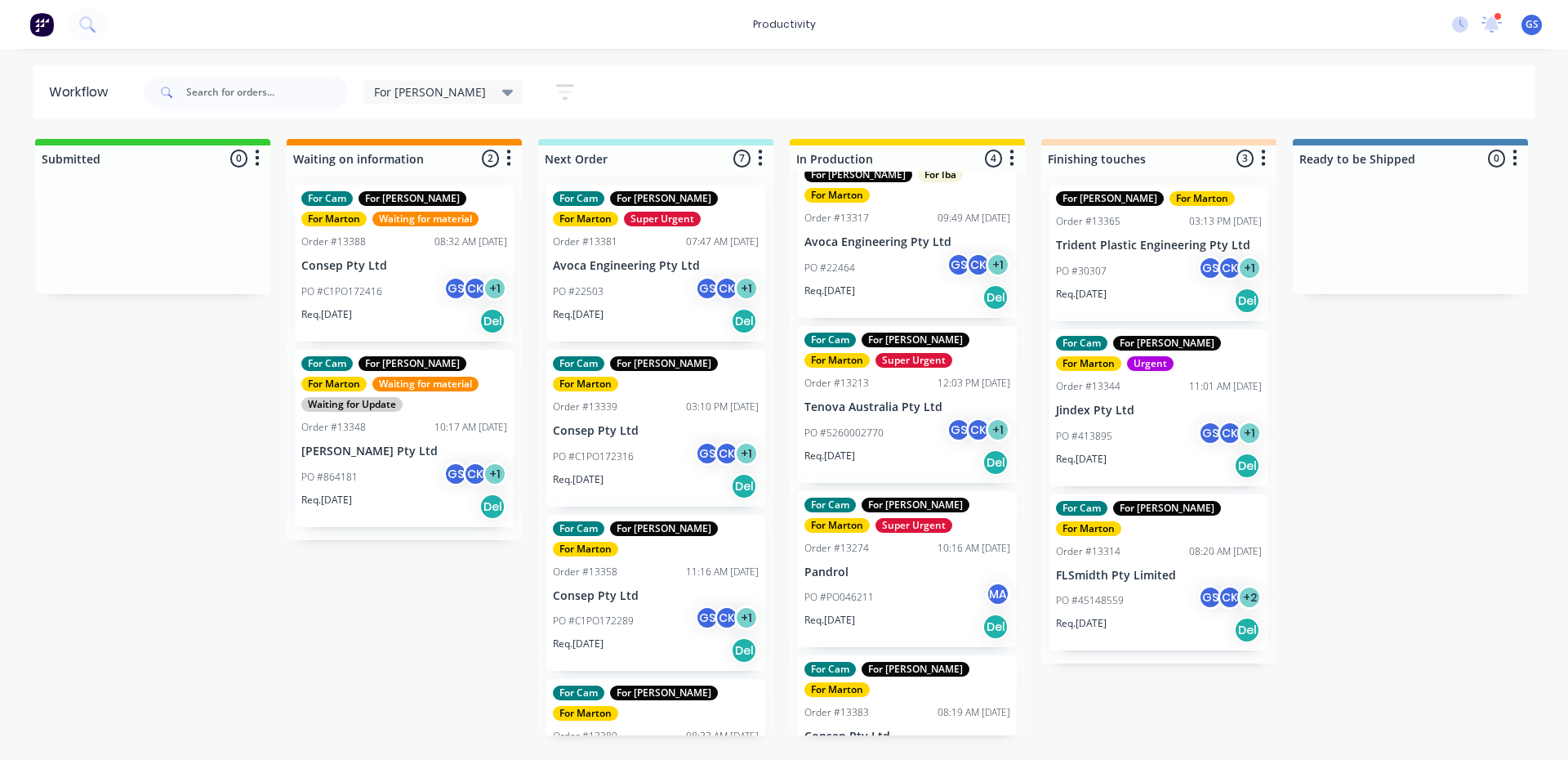
scroll to position [81, 0]
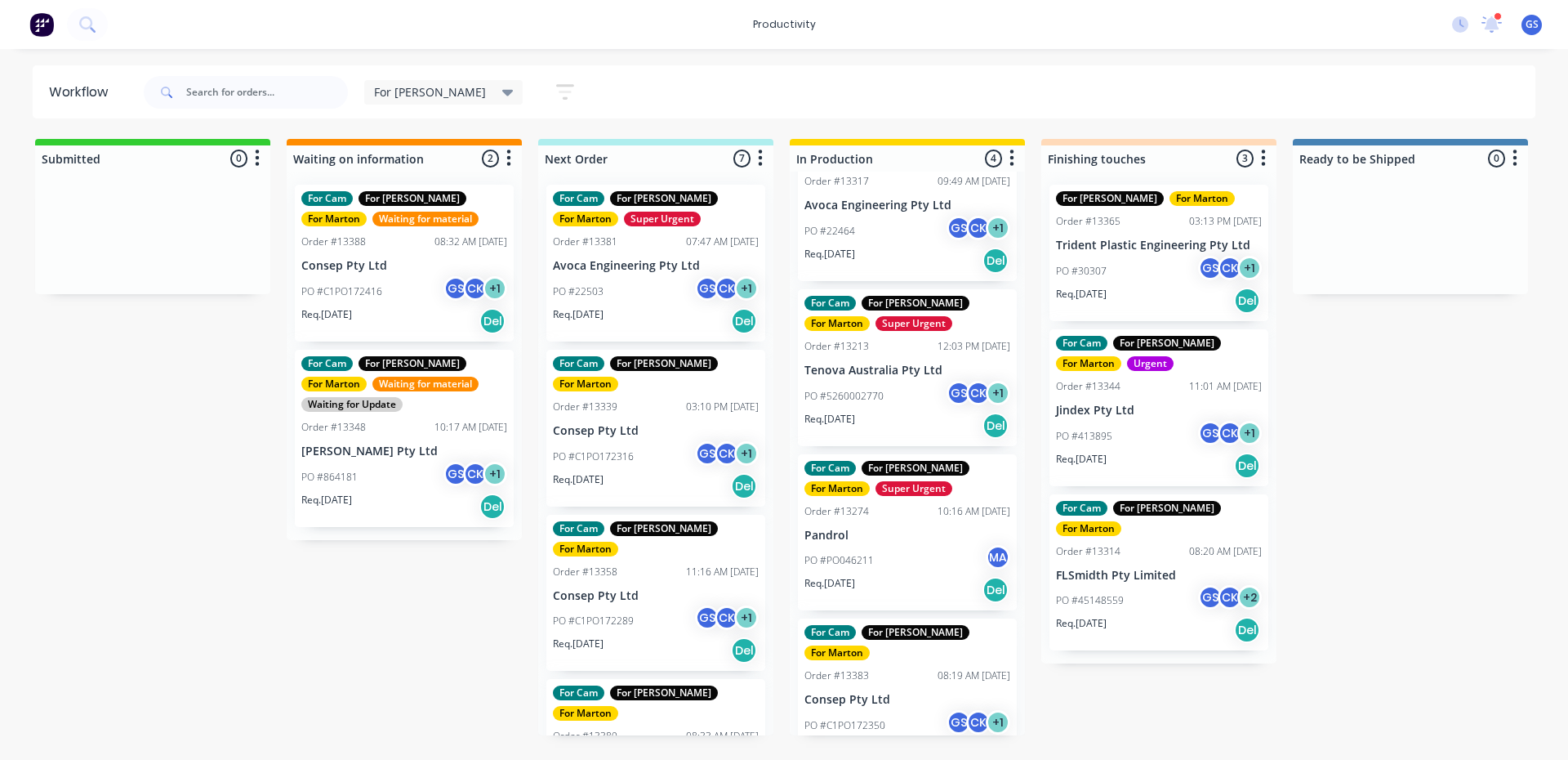
click at [917, 693] on p "Consep Pty Ltd" at bounding box center [907, 699] width 206 height 14
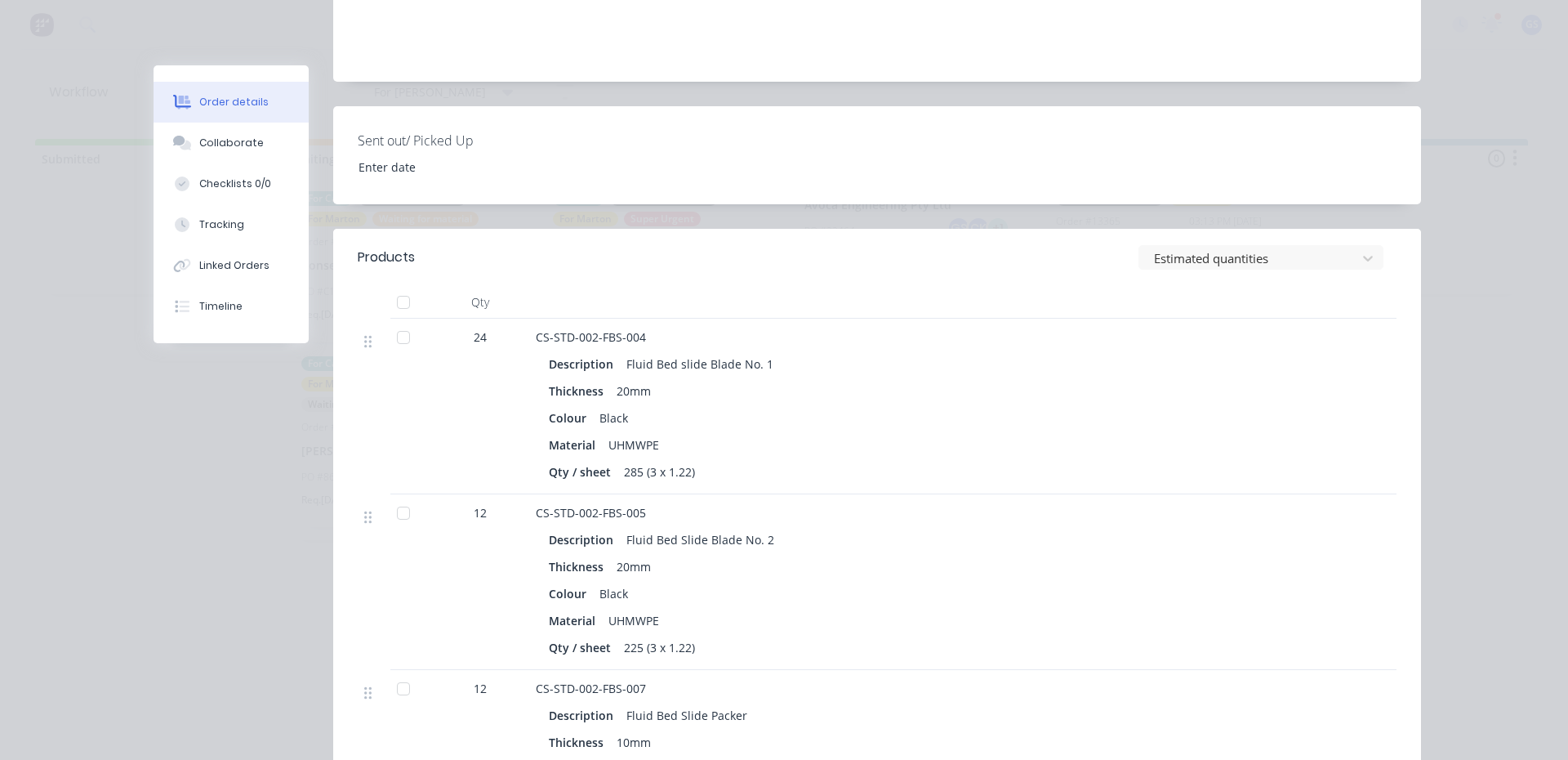
scroll to position [653, 0]
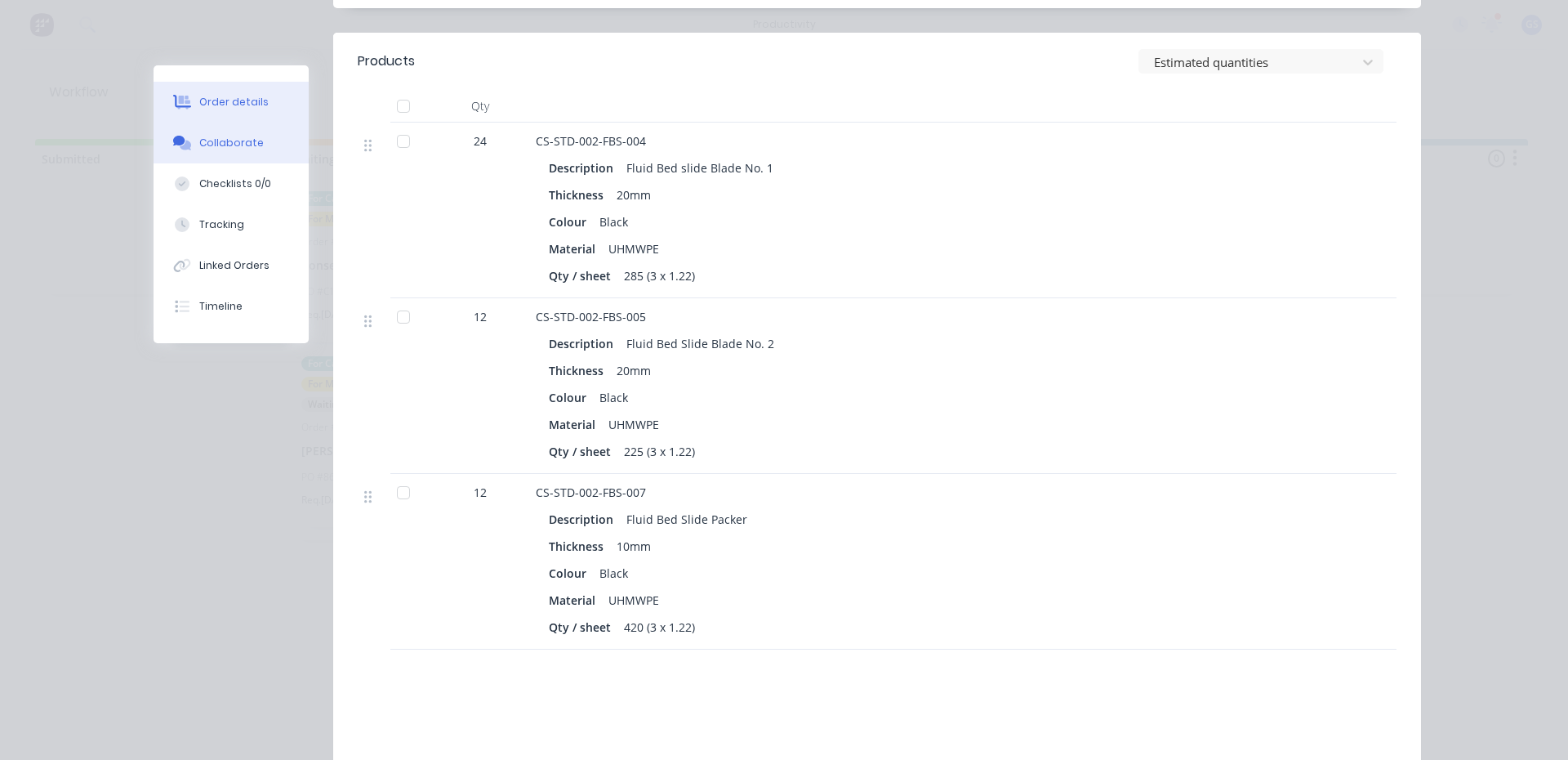
click at [248, 161] on button "Collaborate" at bounding box center [231, 143] width 155 height 41
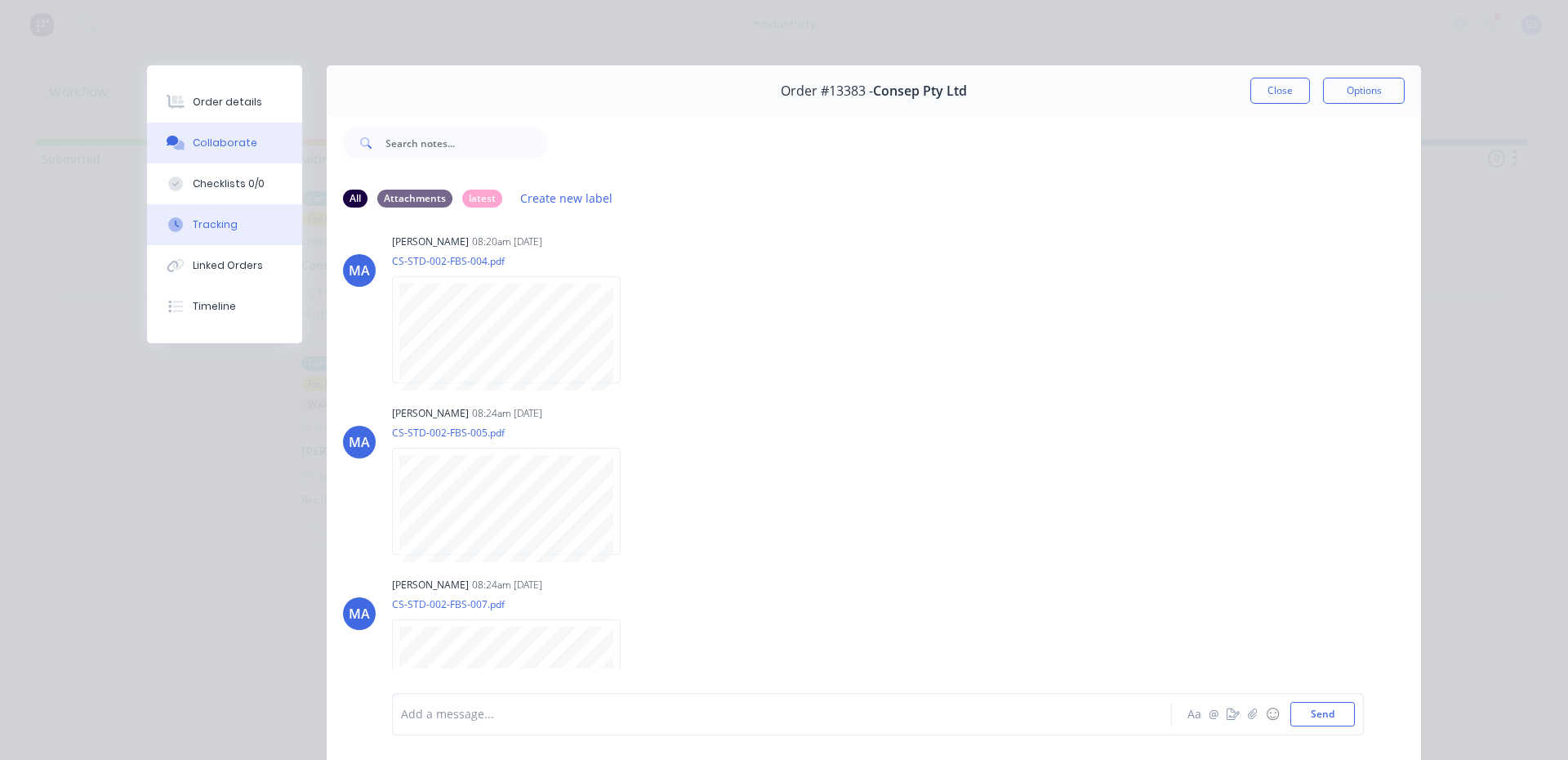
scroll to position [0, 0]
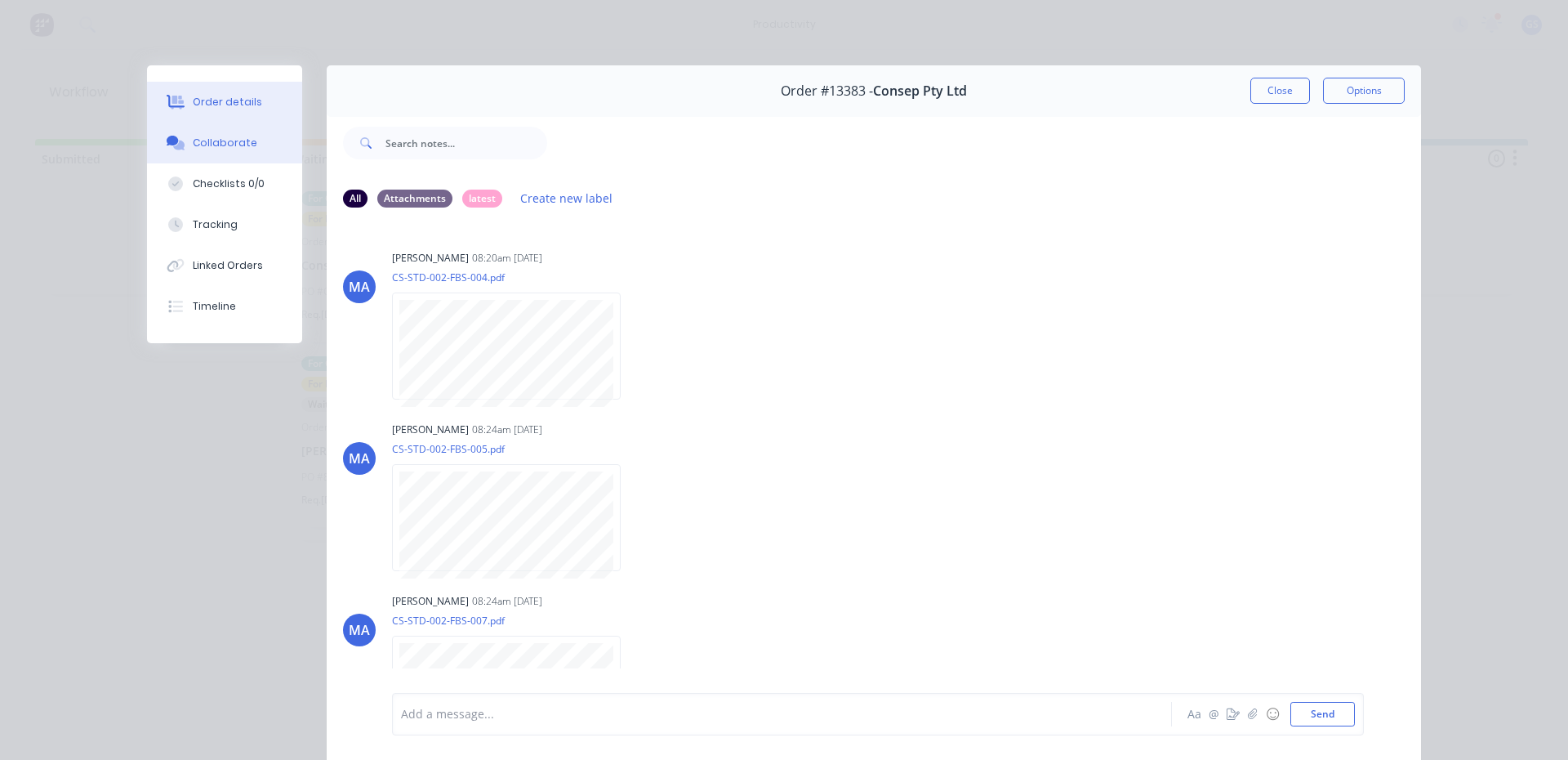
click at [232, 117] on button "Order details" at bounding box center [224, 102] width 155 height 41
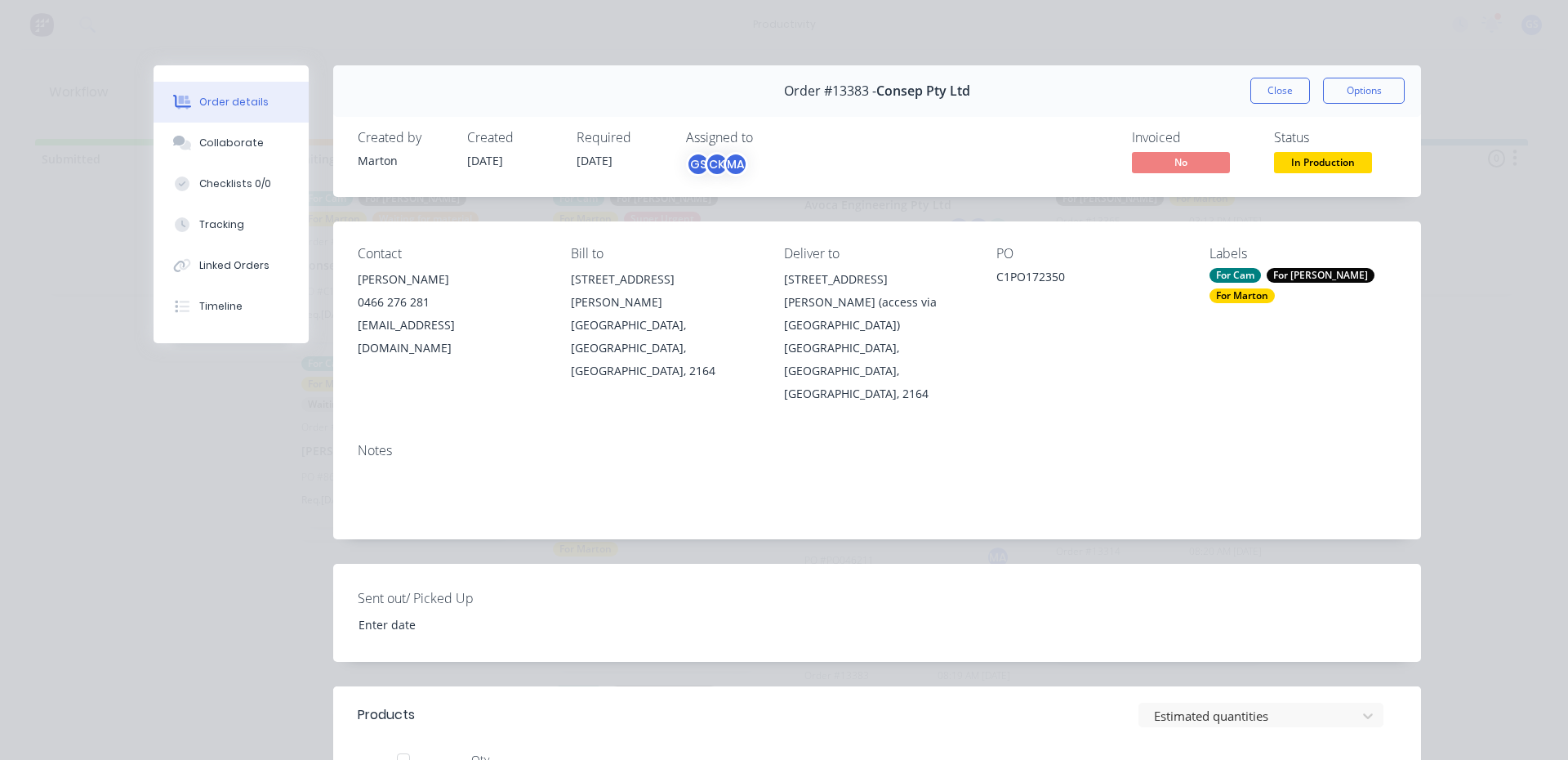
click at [1245, 108] on div "Order #13383 - Consep Pty Ltd Close Options" at bounding box center [877, 90] width 1088 height 52
click at [1250, 102] on button "Close" at bounding box center [1279, 90] width 59 height 26
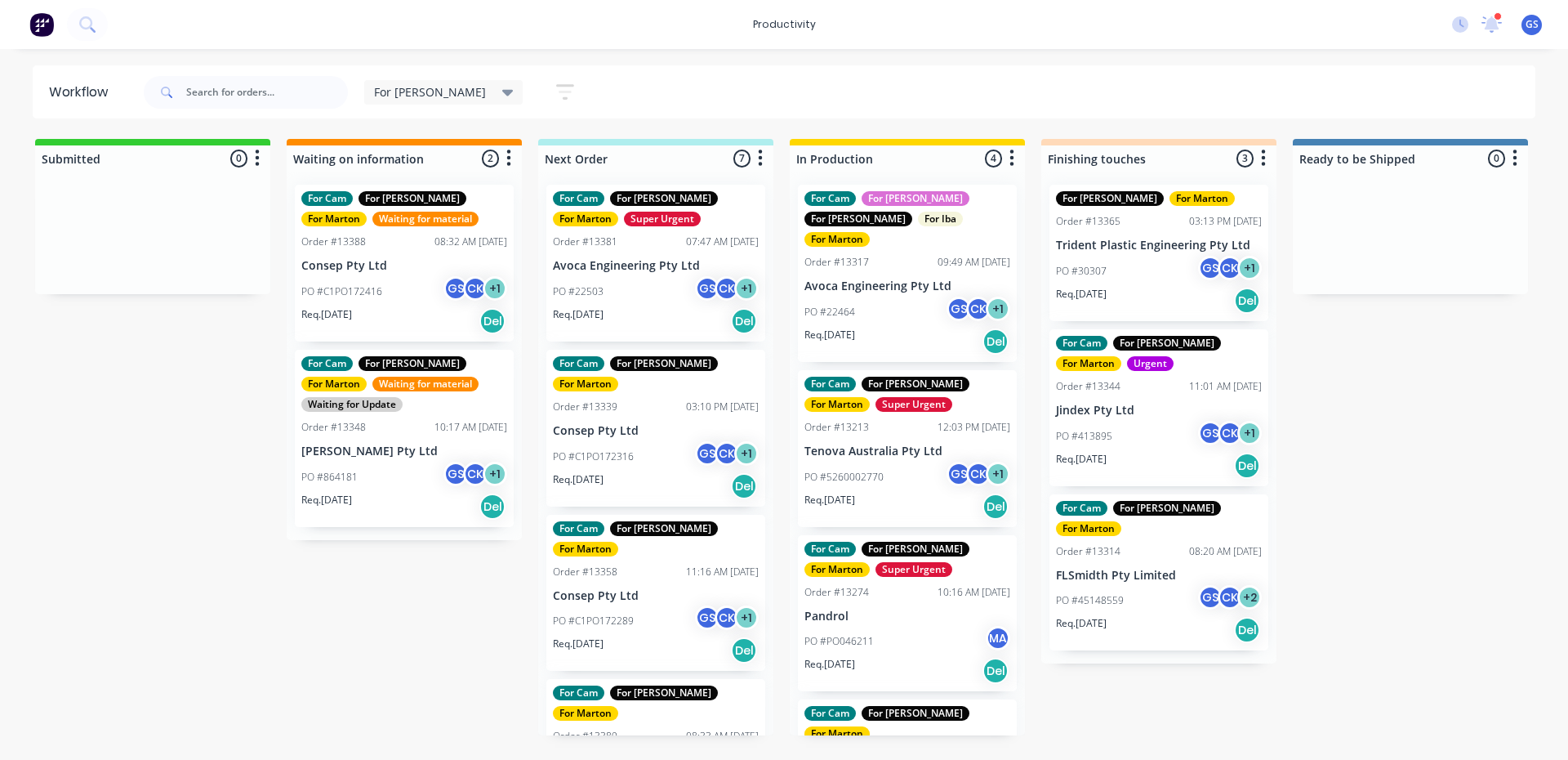
click at [1159, 406] on p "Jindex Pty Ltd" at bounding box center [1159, 410] width 206 height 14
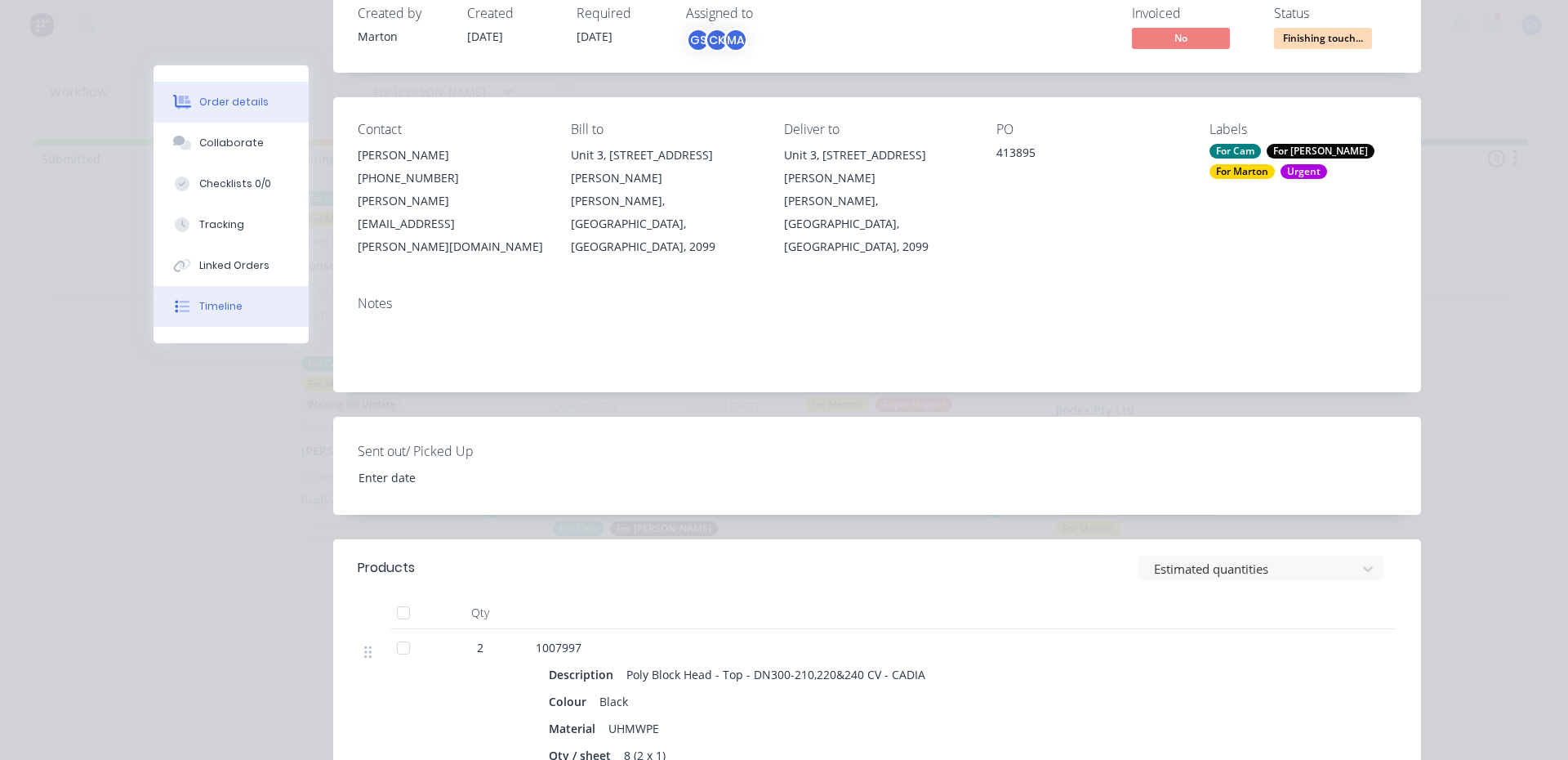
scroll to position [81, 0]
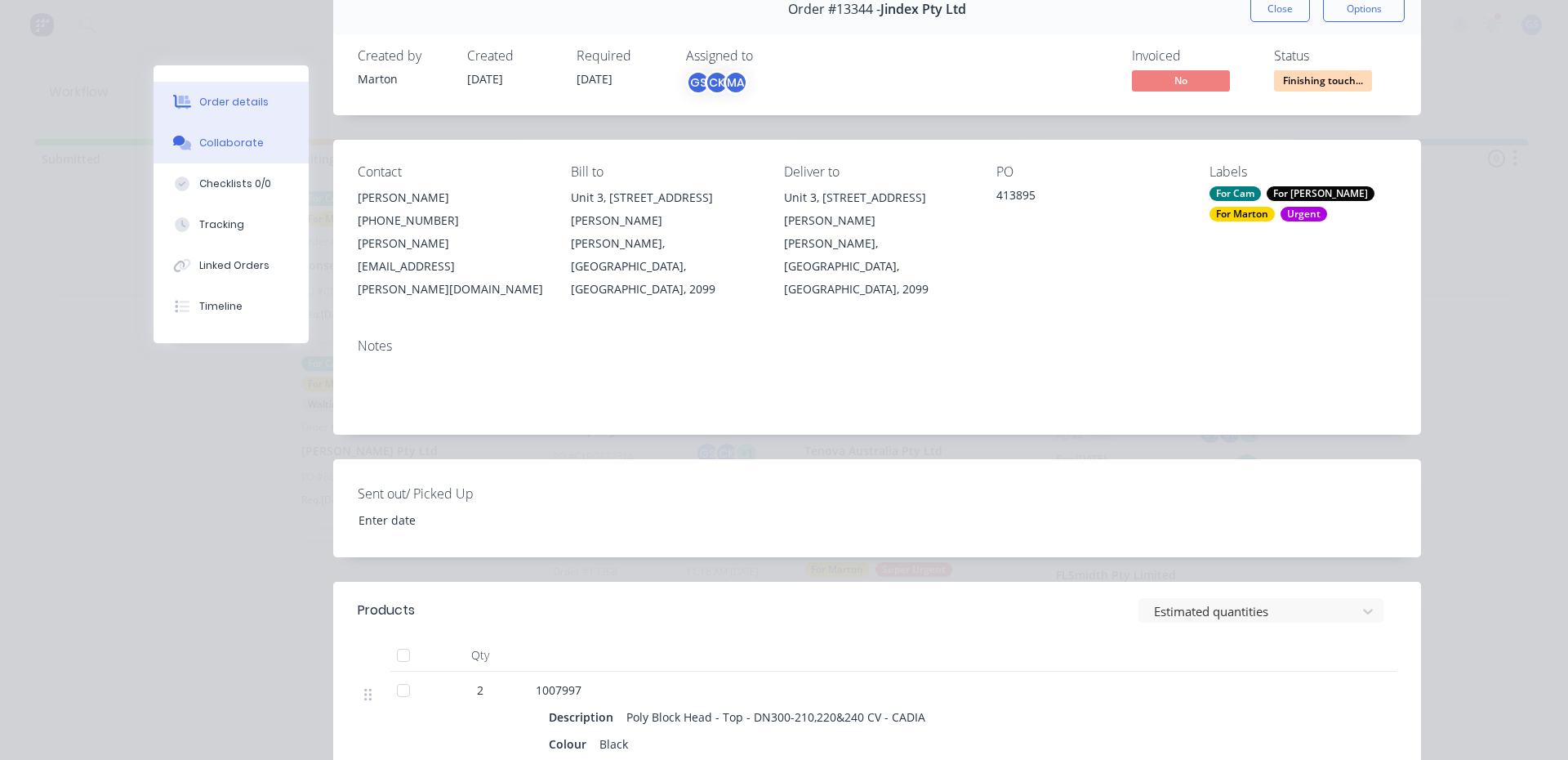
drag, startPoint x: 204, startPoint y: 153, endPoint x: 220, endPoint y: 156, distance: 16.3
click at [207, 155] on button "Collaborate" at bounding box center [231, 143] width 155 height 41
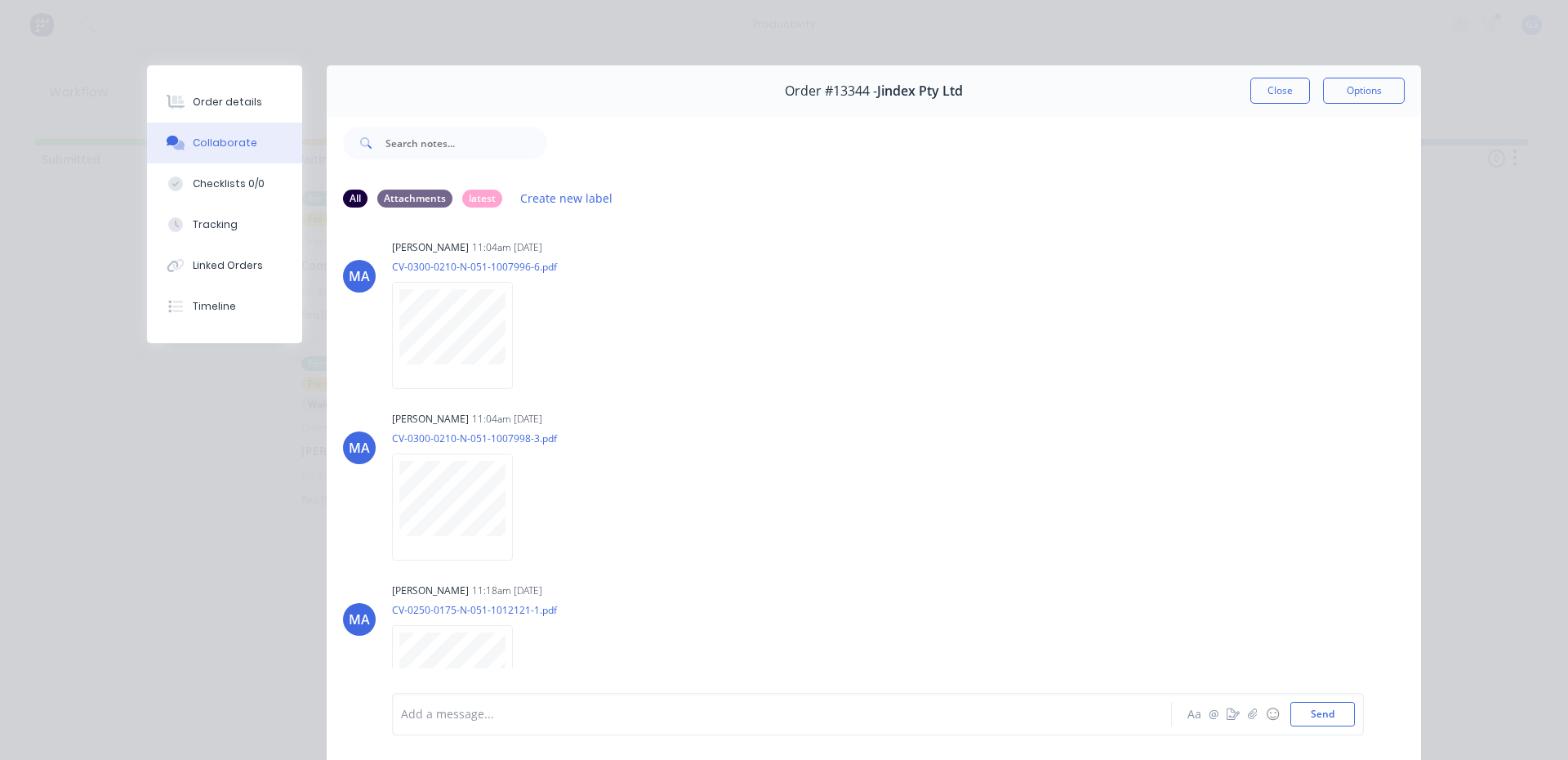
scroll to position [0, 0]
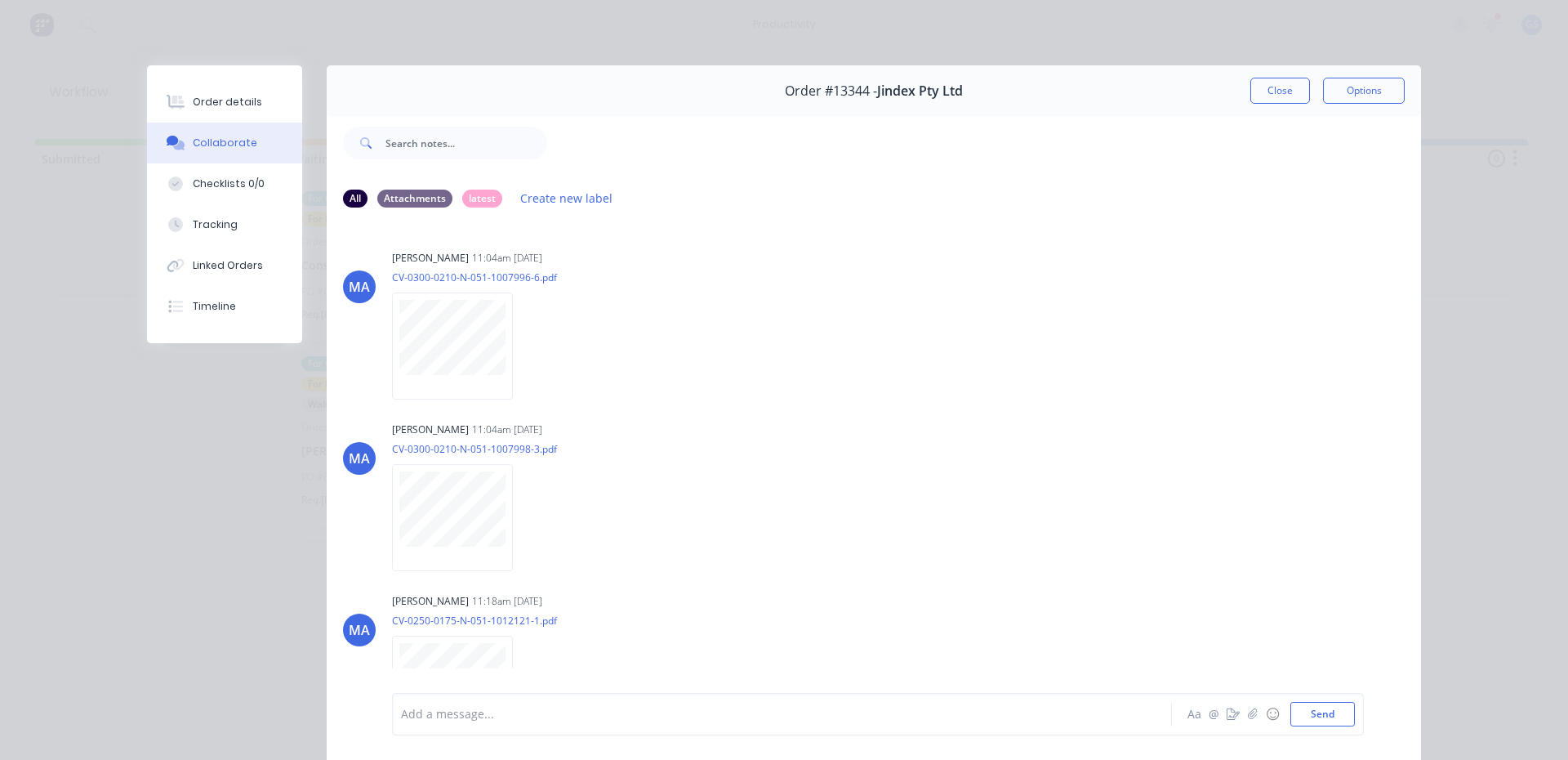
click at [1256, 108] on div "Order #13344 - Jindex Pty Ltd Close Options" at bounding box center [873, 90] width 1094 height 52
click at [1251, 100] on button "Close" at bounding box center [1279, 90] width 59 height 26
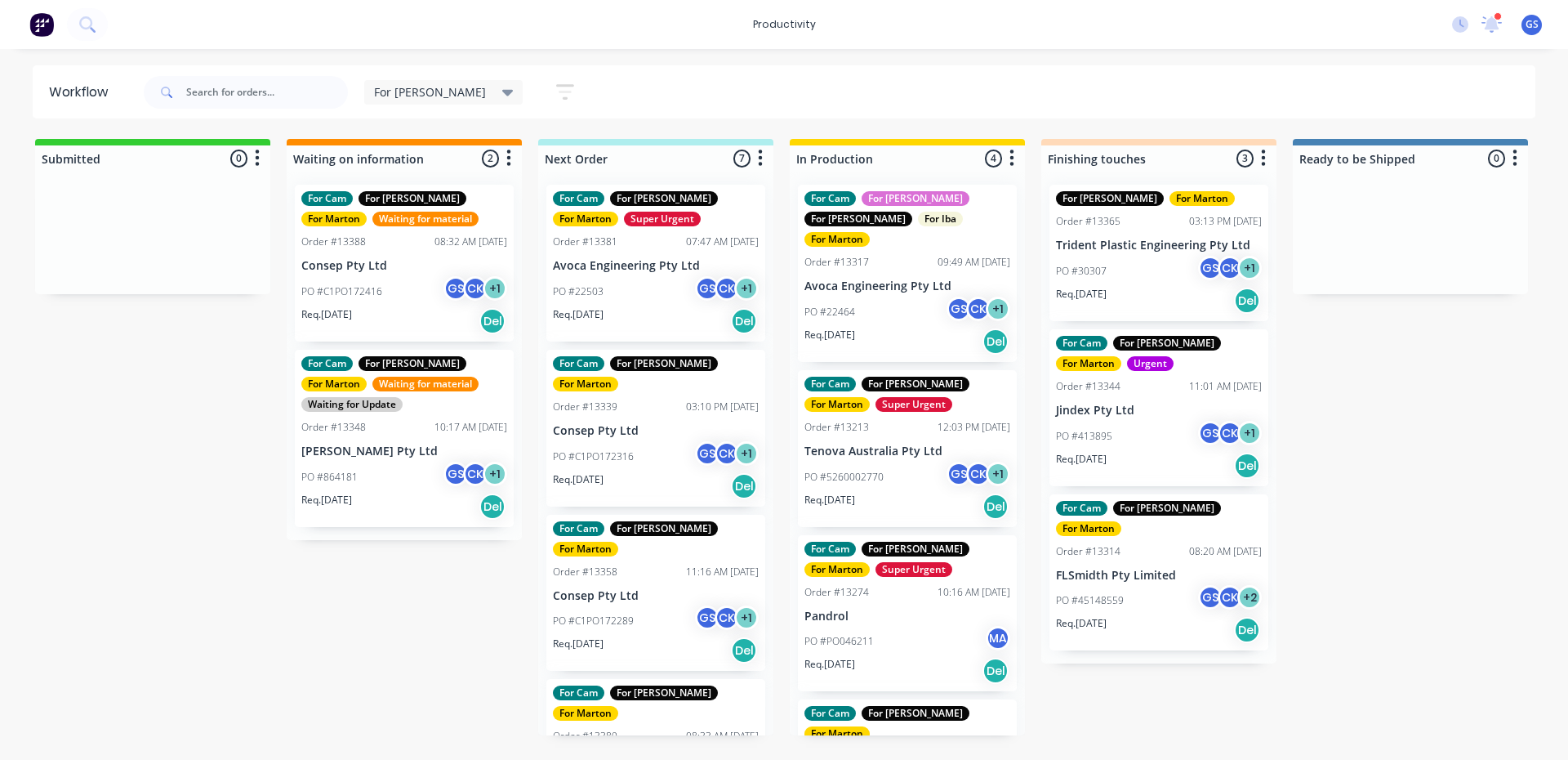
click at [1183, 443] on div "PO #413895 GS CK + 1" at bounding box center [1159, 436] width 206 height 31
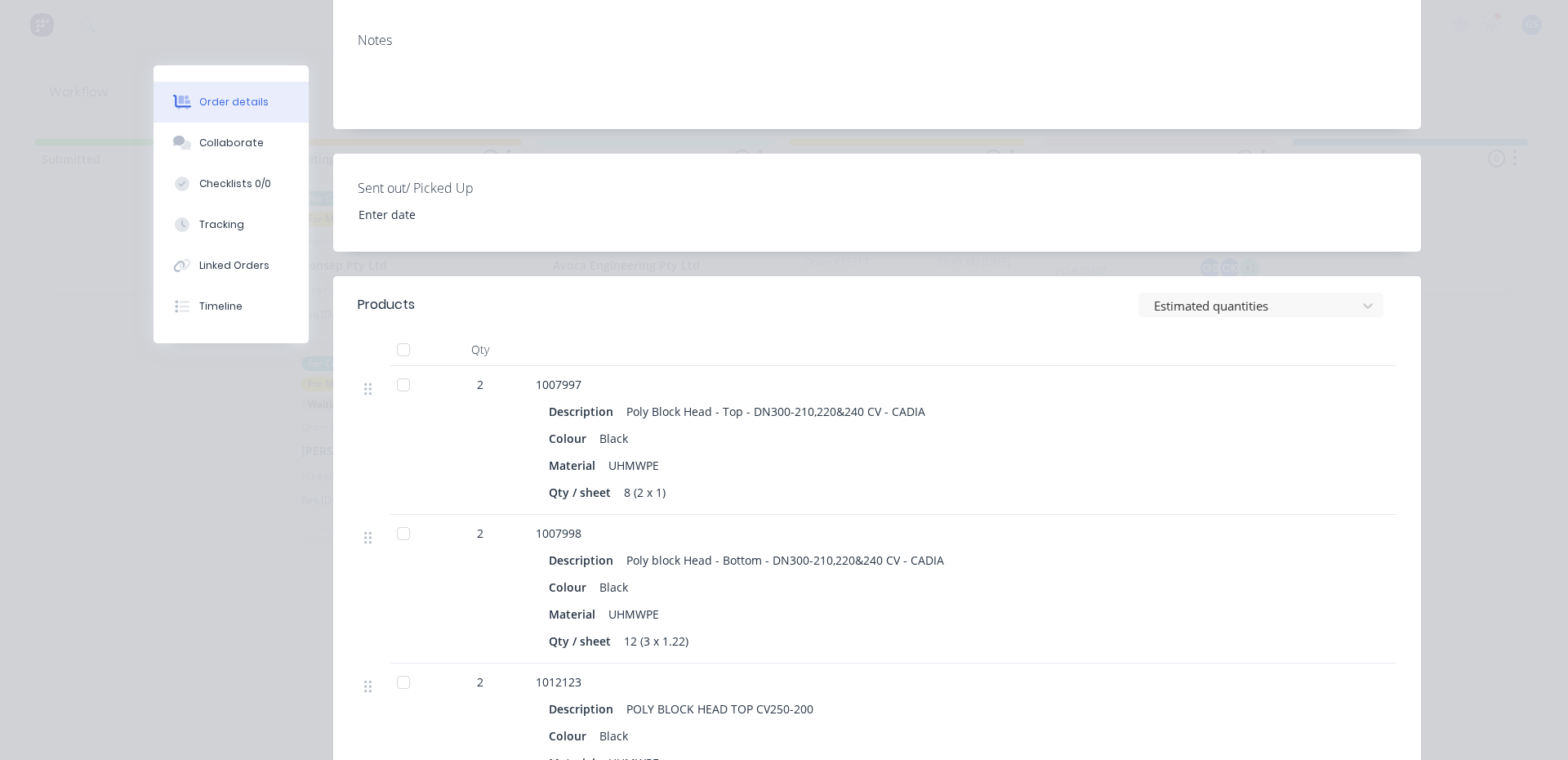
scroll to position [409, 0]
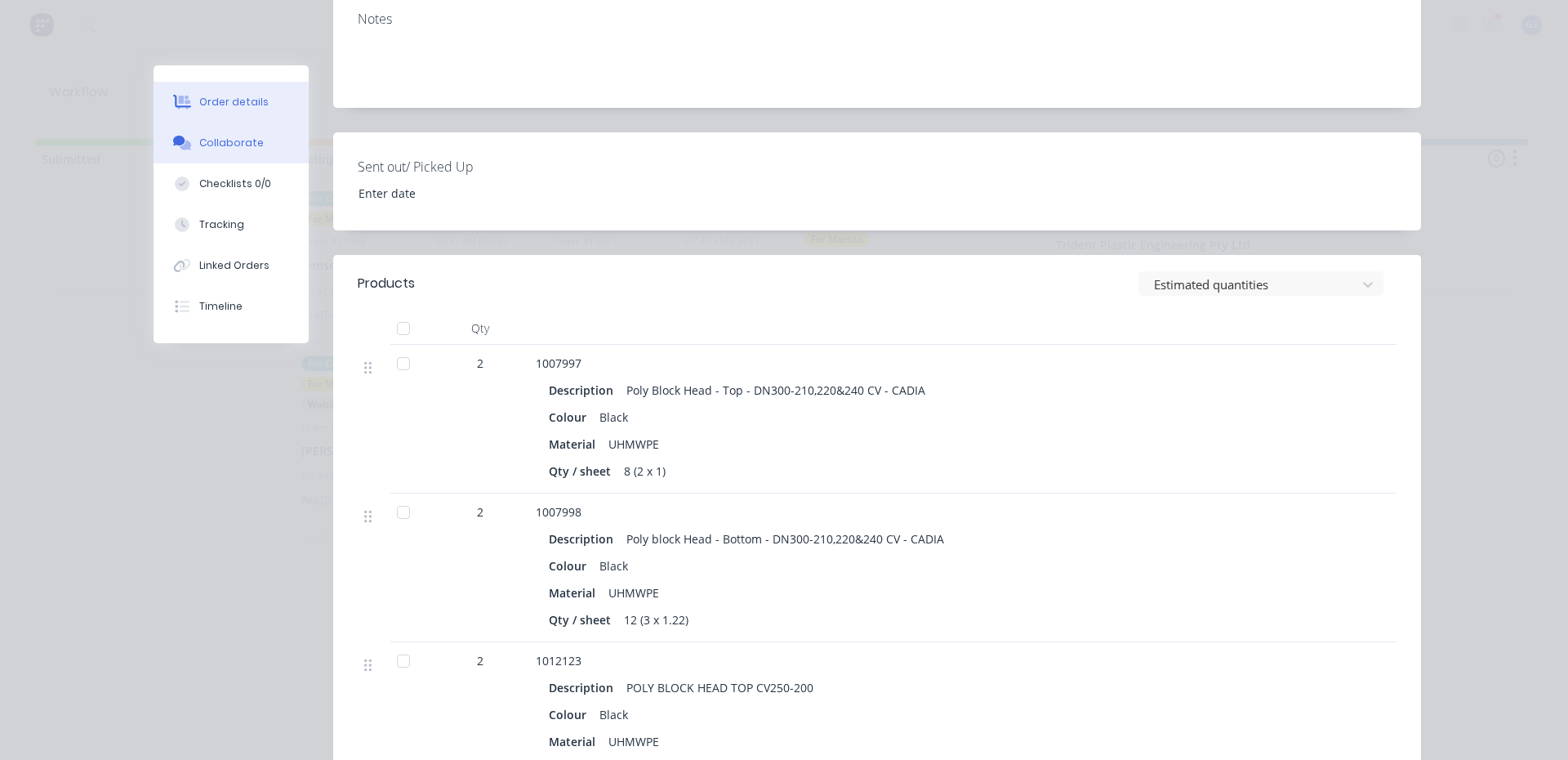
click at [247, 151] on button "Collaborate" at bounding box center [231, 143] width 155 height 41
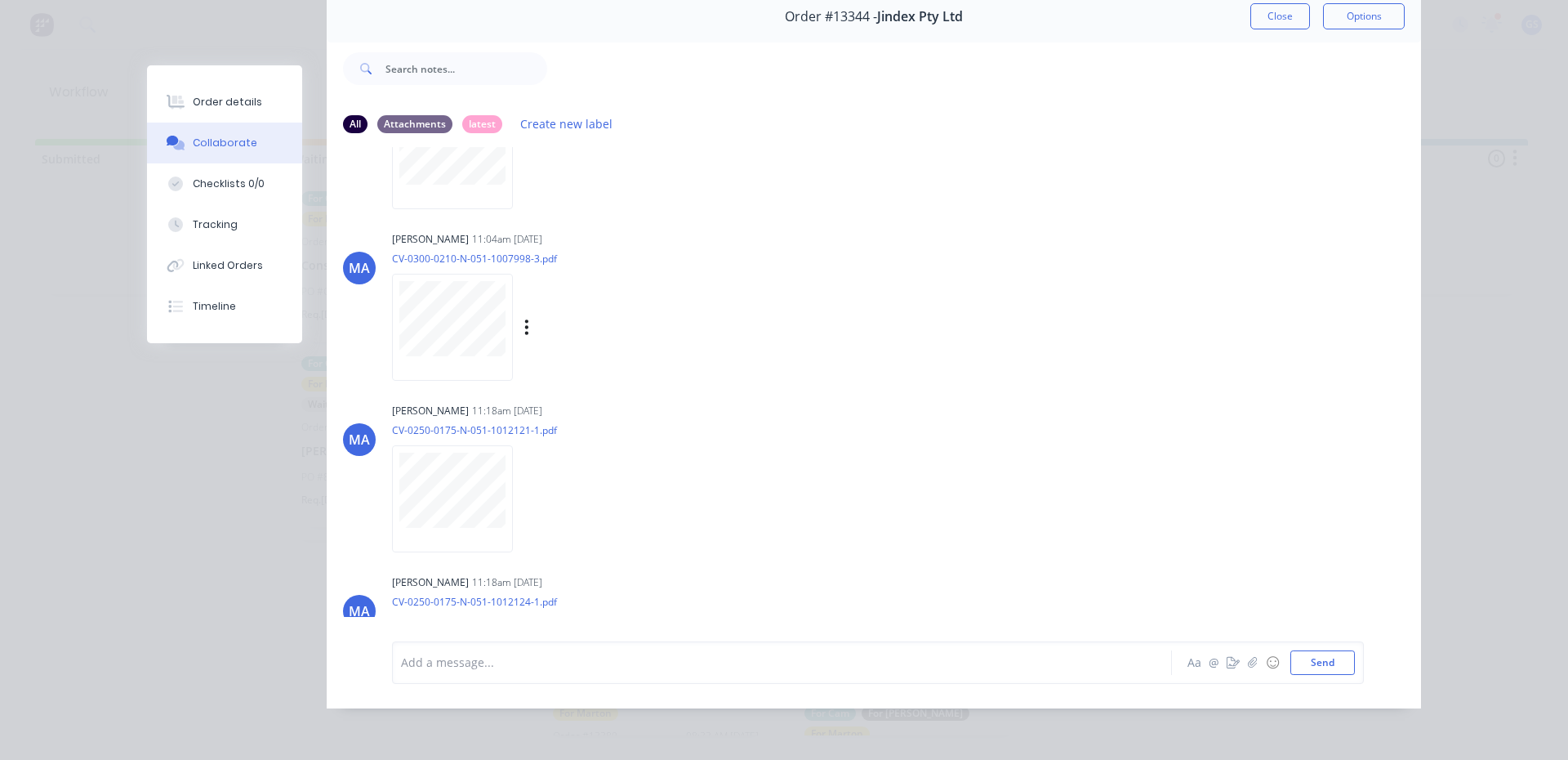
scroll to position [0, 0]
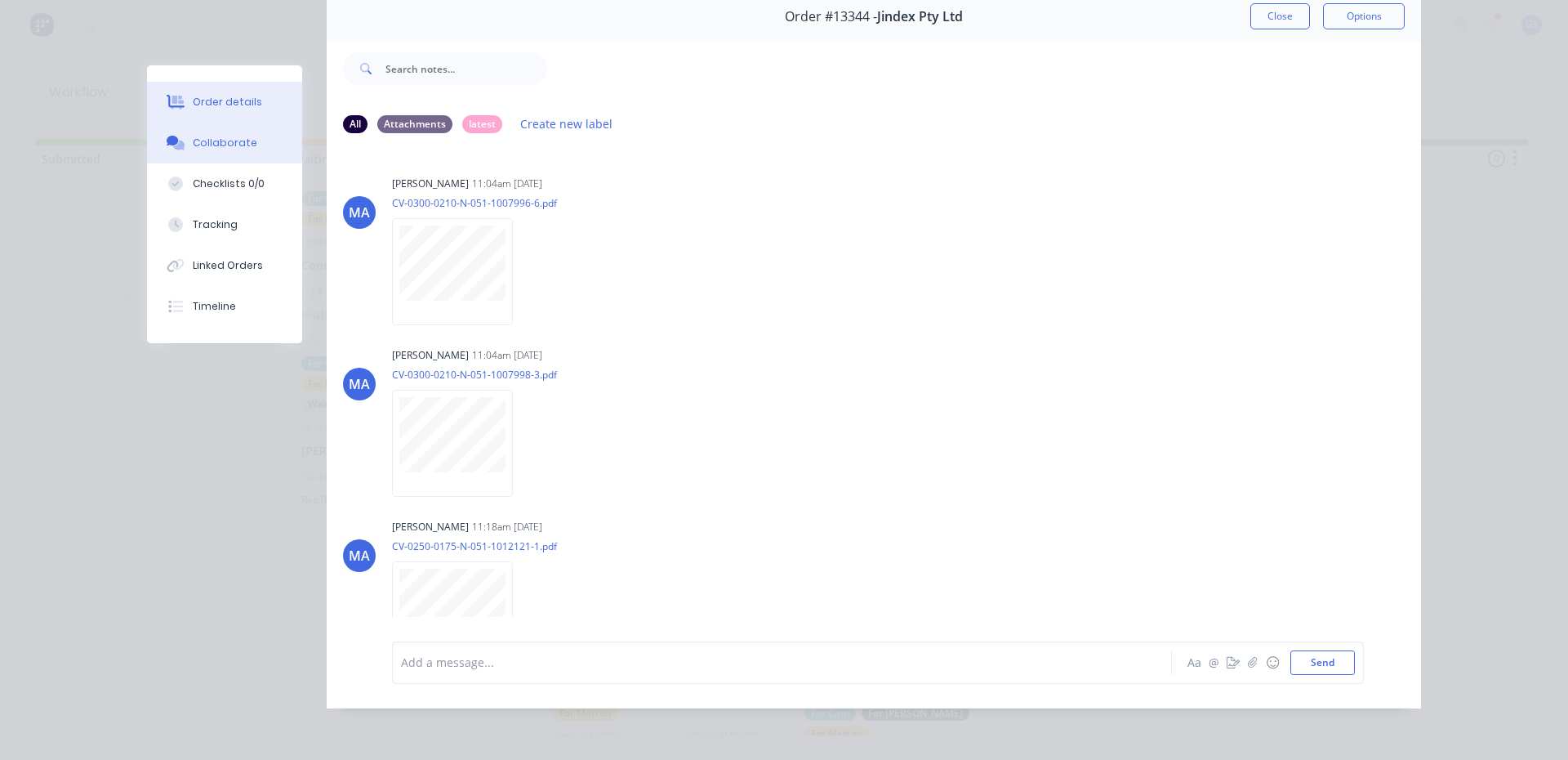
click at [261, 90] on button "Order details" at bounding box center [224, 102] width 155 height 41
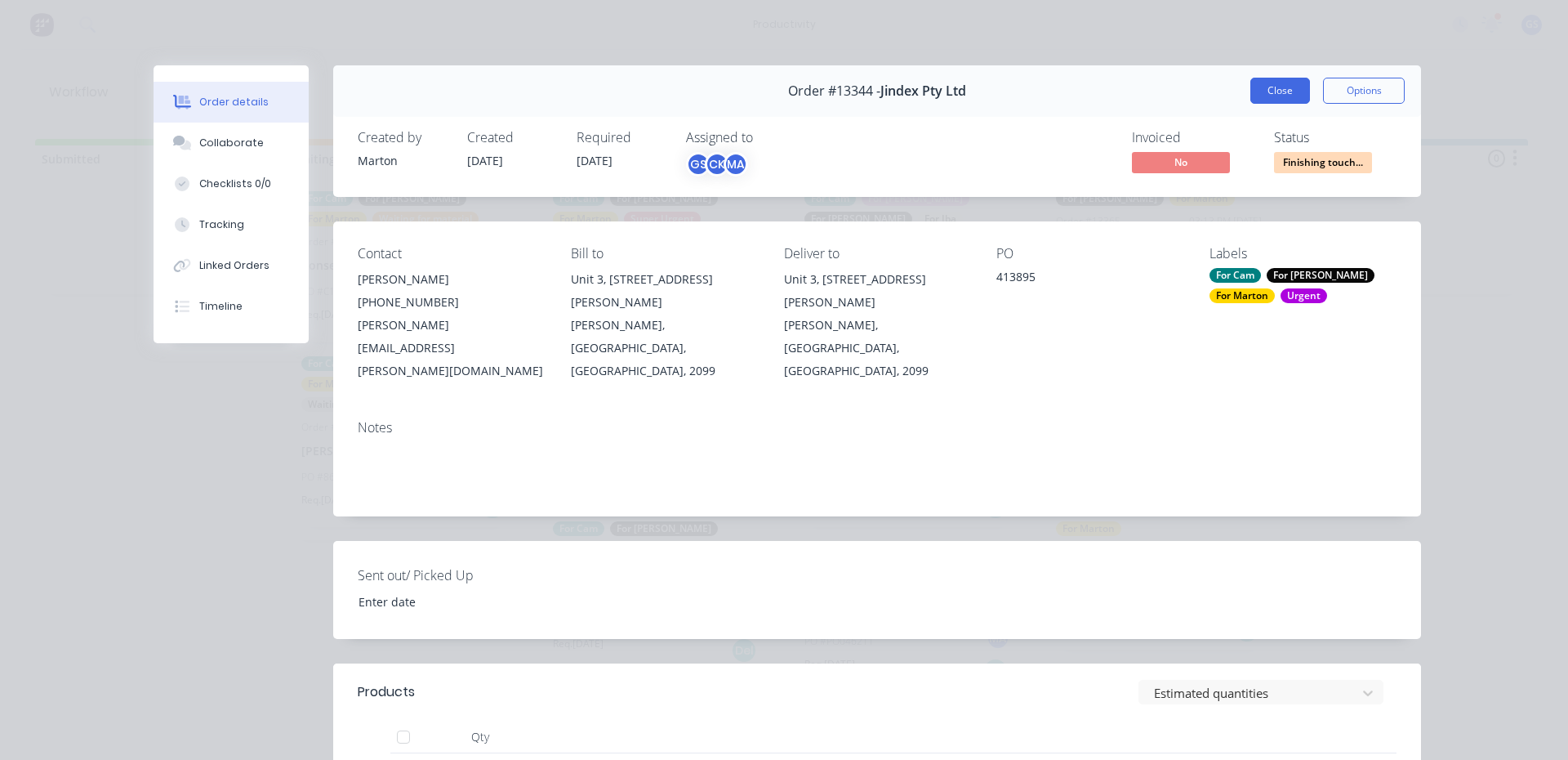
click at [1283, 85] on button "Close" at bounding box center [1279, 90] width 59 height 26
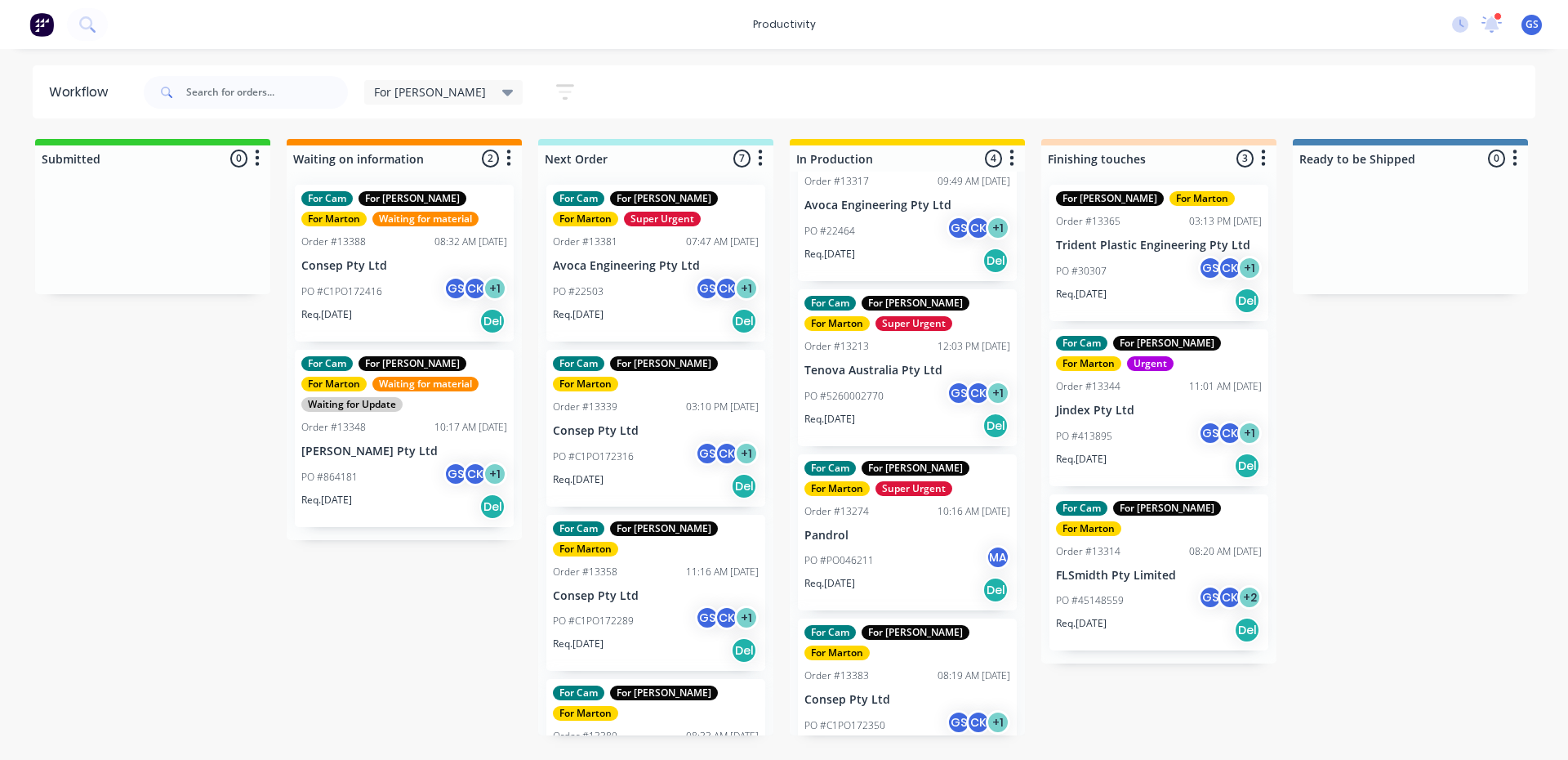
click at [1126, 427] on div "PO #413895 GS CK + 1" at bounding box center [1159, 436] width 206 height 31
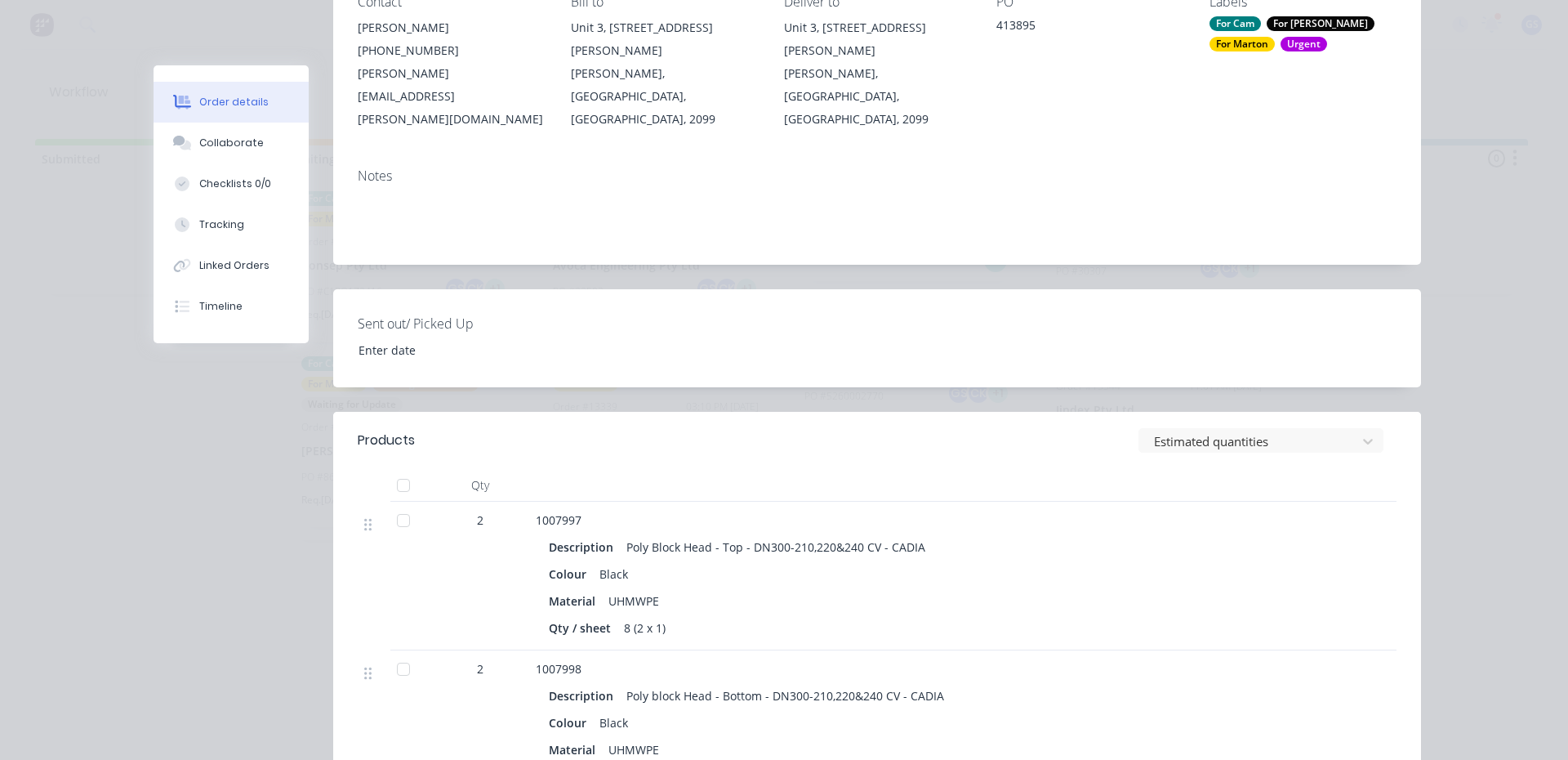
scroll to position [572, 0]
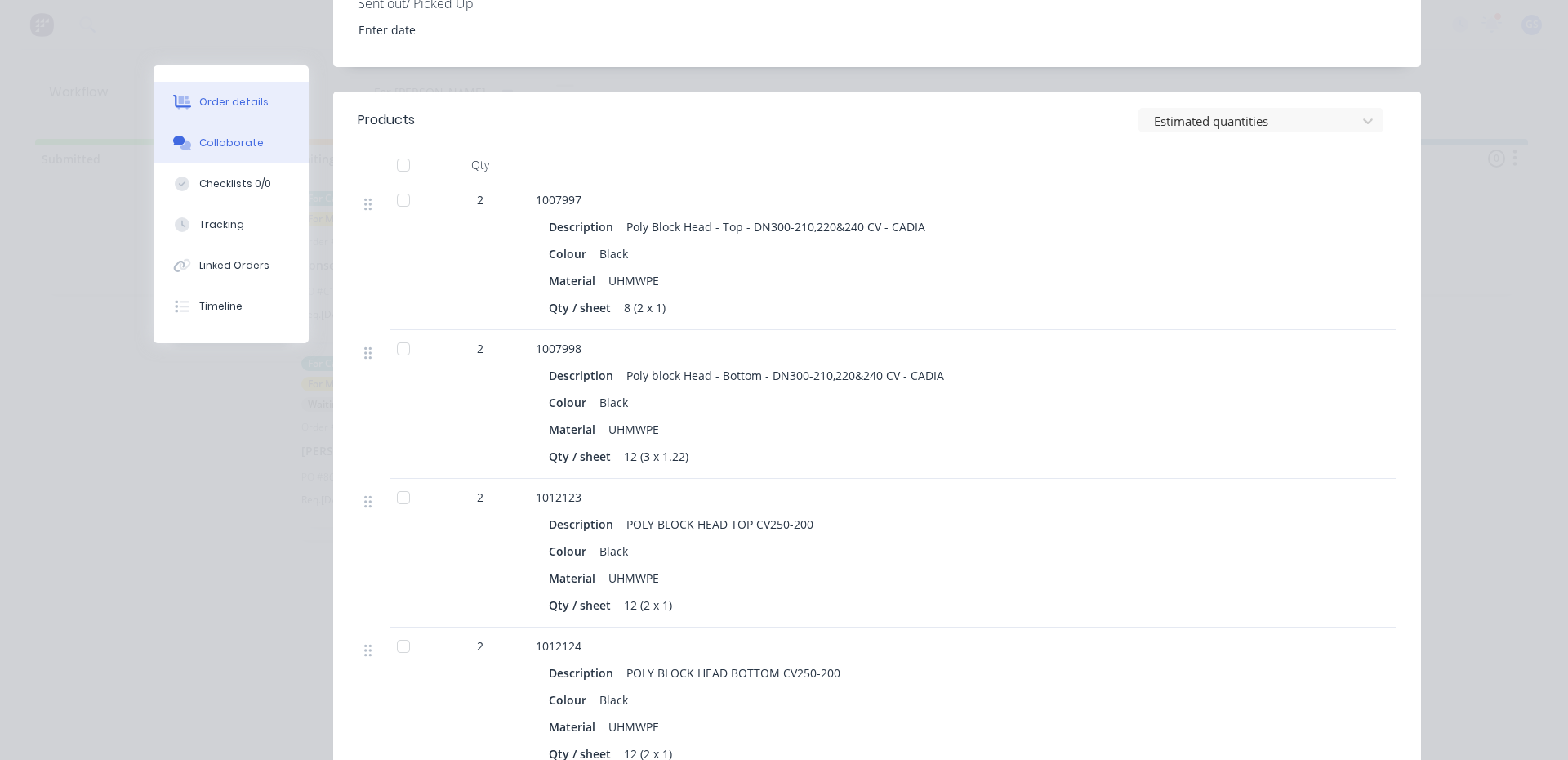
click at [233, 153] on button "Collaborate" at bounding box center [231, 143] width 155 height 41
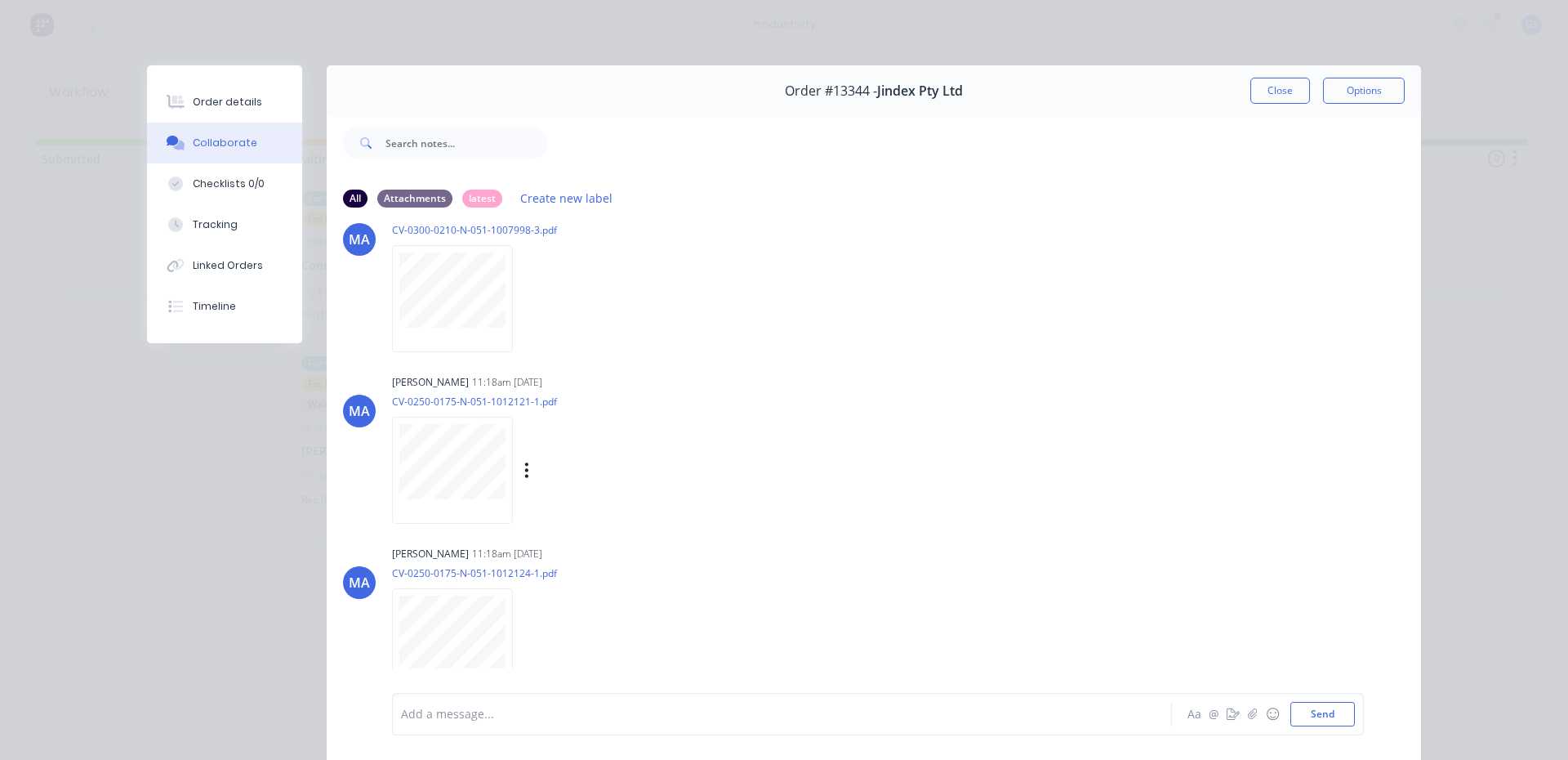
scroll to position [0, 0]
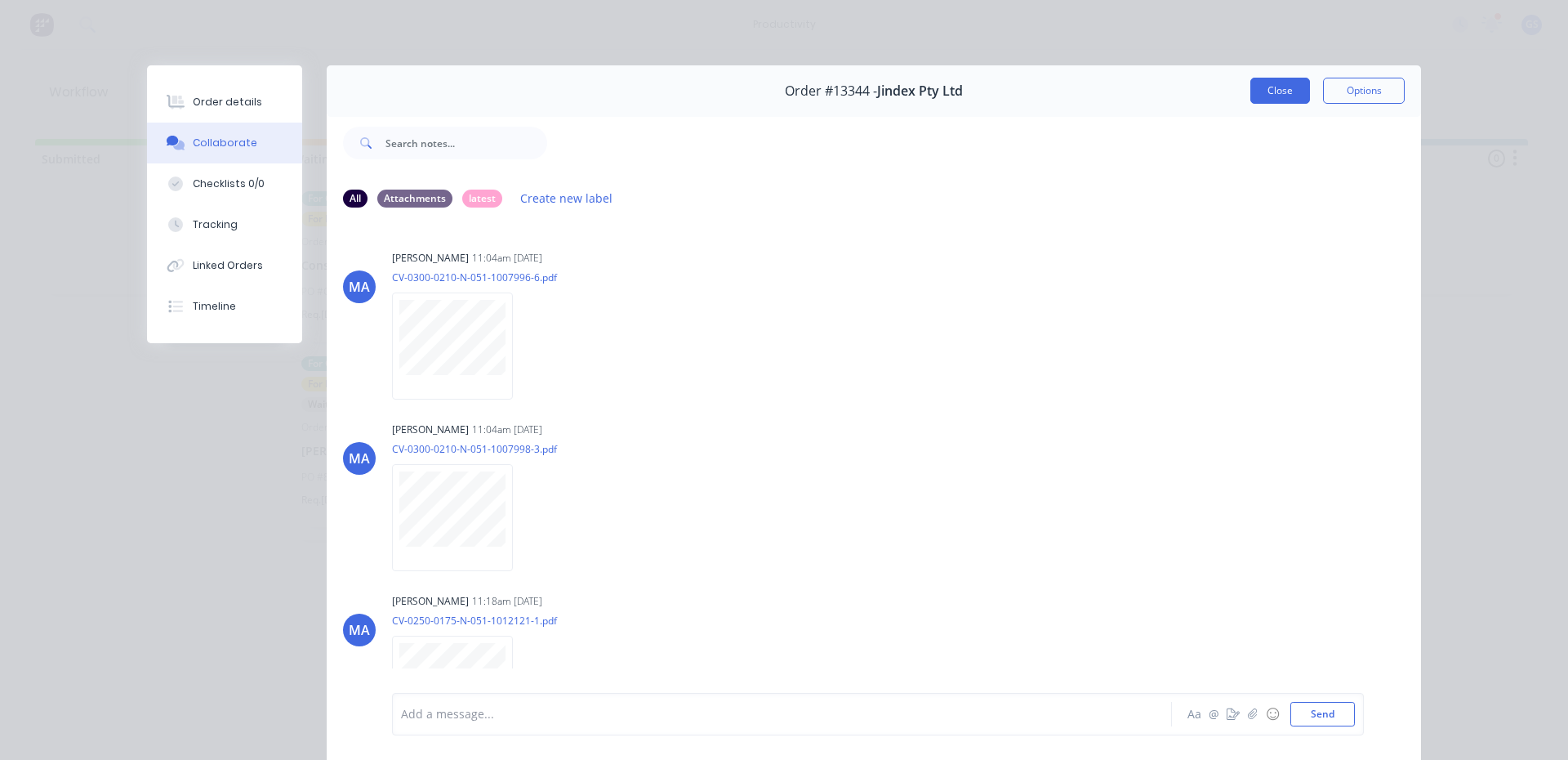
click at [1279, 91] on button "Close" at bounding box center [1279, 90] width 59 height 26
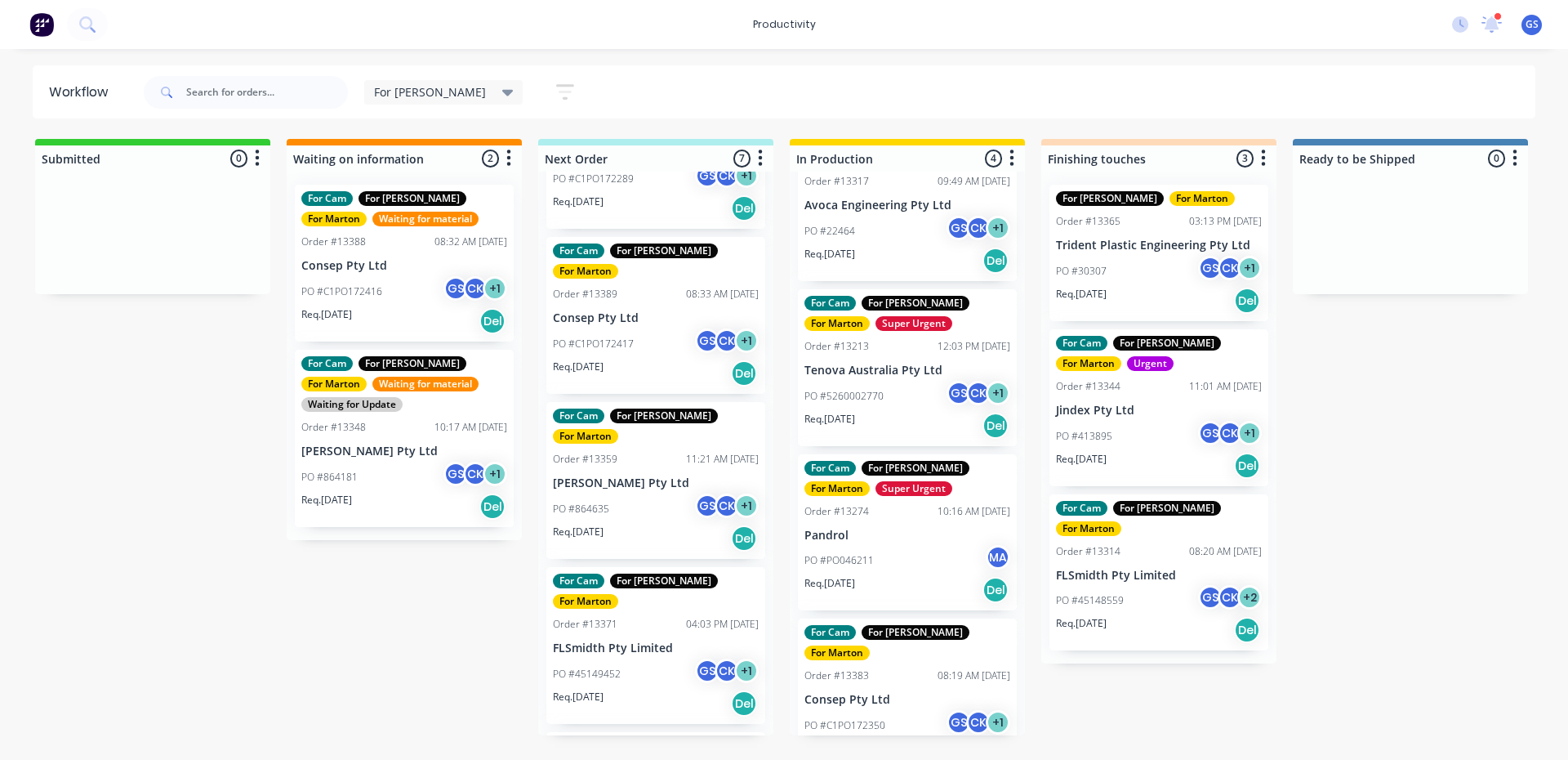
scroll to position [474, 0]
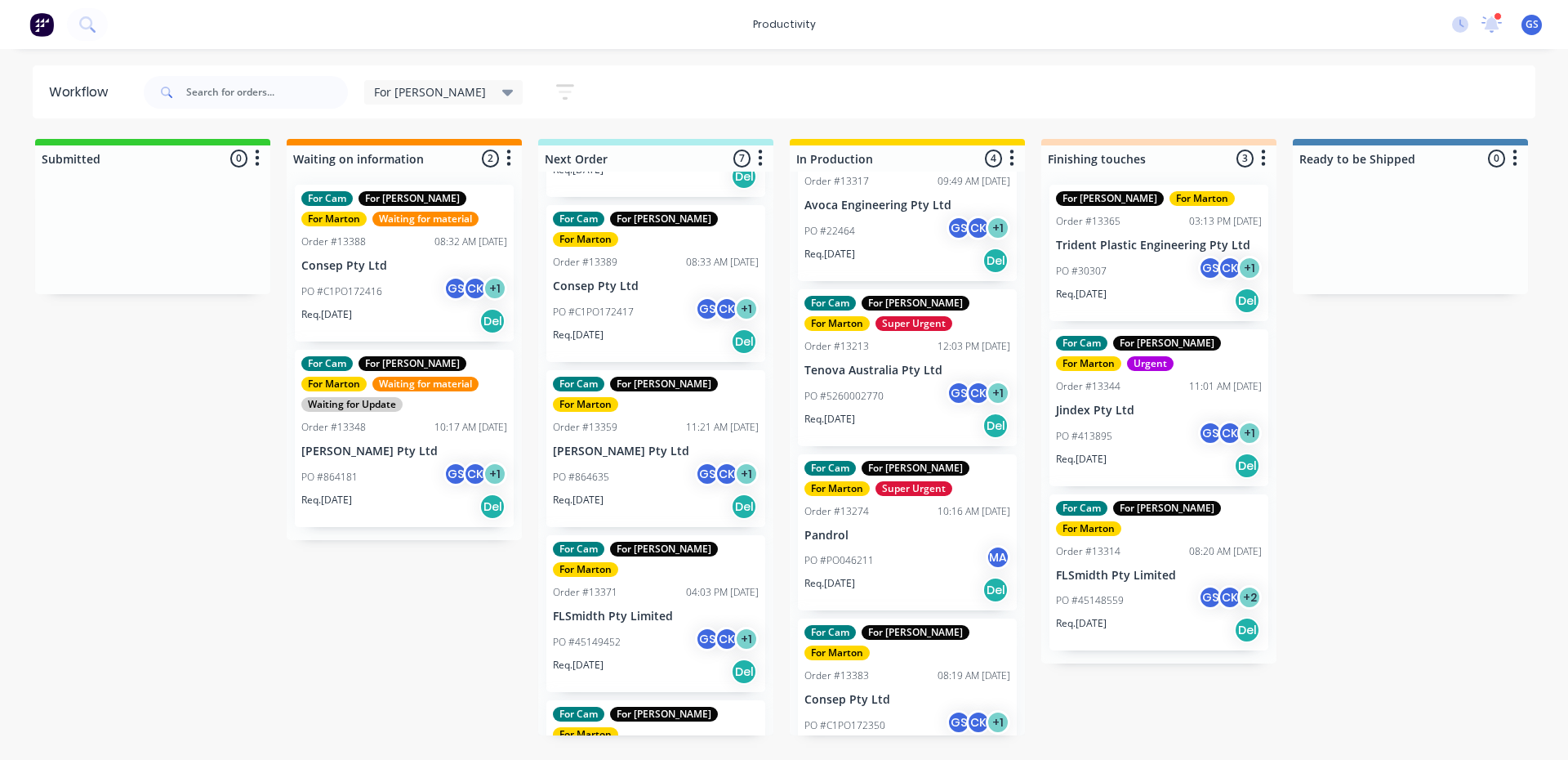
click at [652, 514] on div "For Cam For Gary For Marton Super Urgent Order #13381 07:47 AM 07/10/25 Avoca E…" at bounding box center [655, 453] width 235 height 563
click at [652, 609] on p "FLSmidth Pty Limited" at bounding box center [655, 616] width 206 height 14
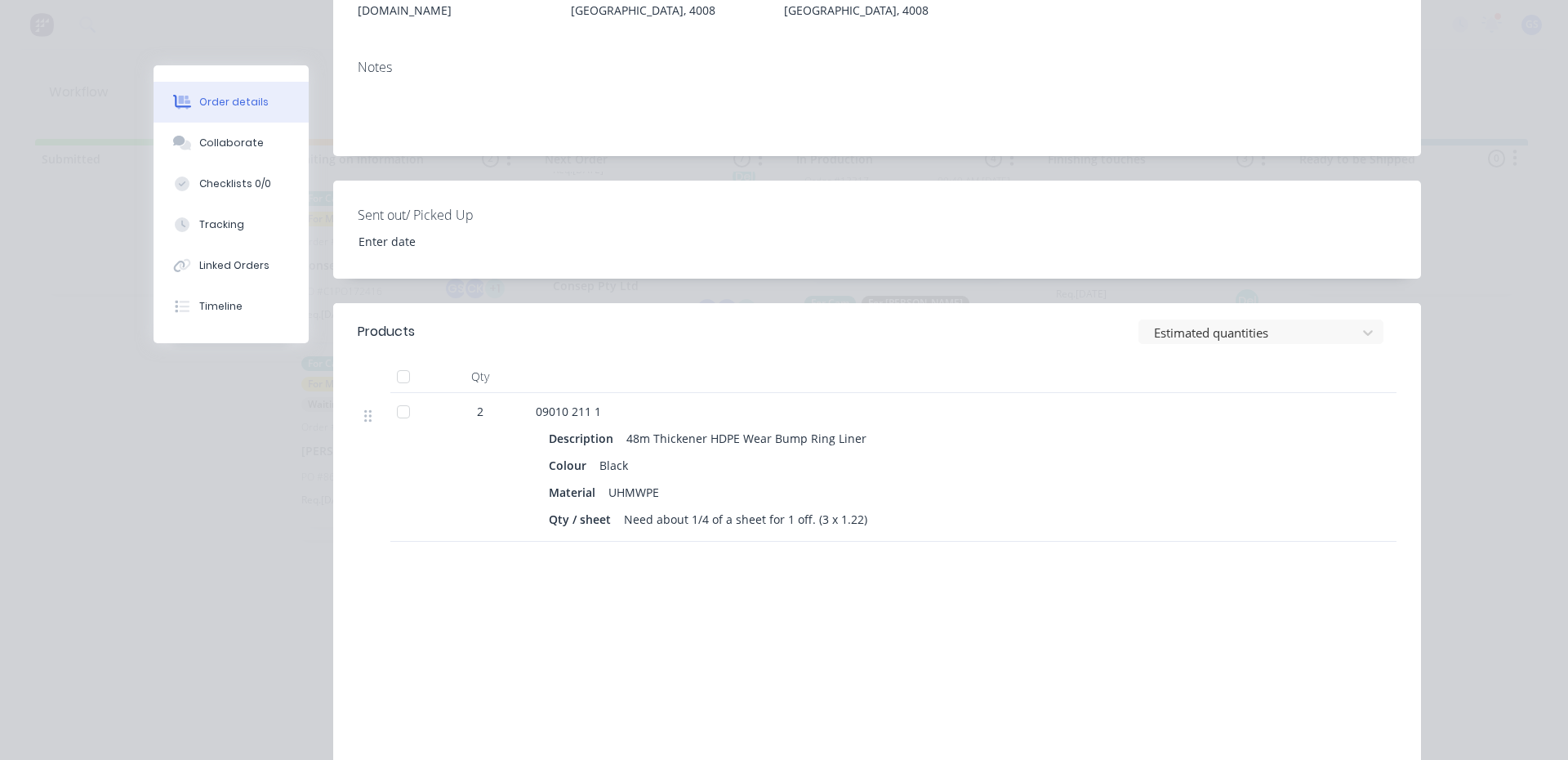
scroll to position [409, 0]
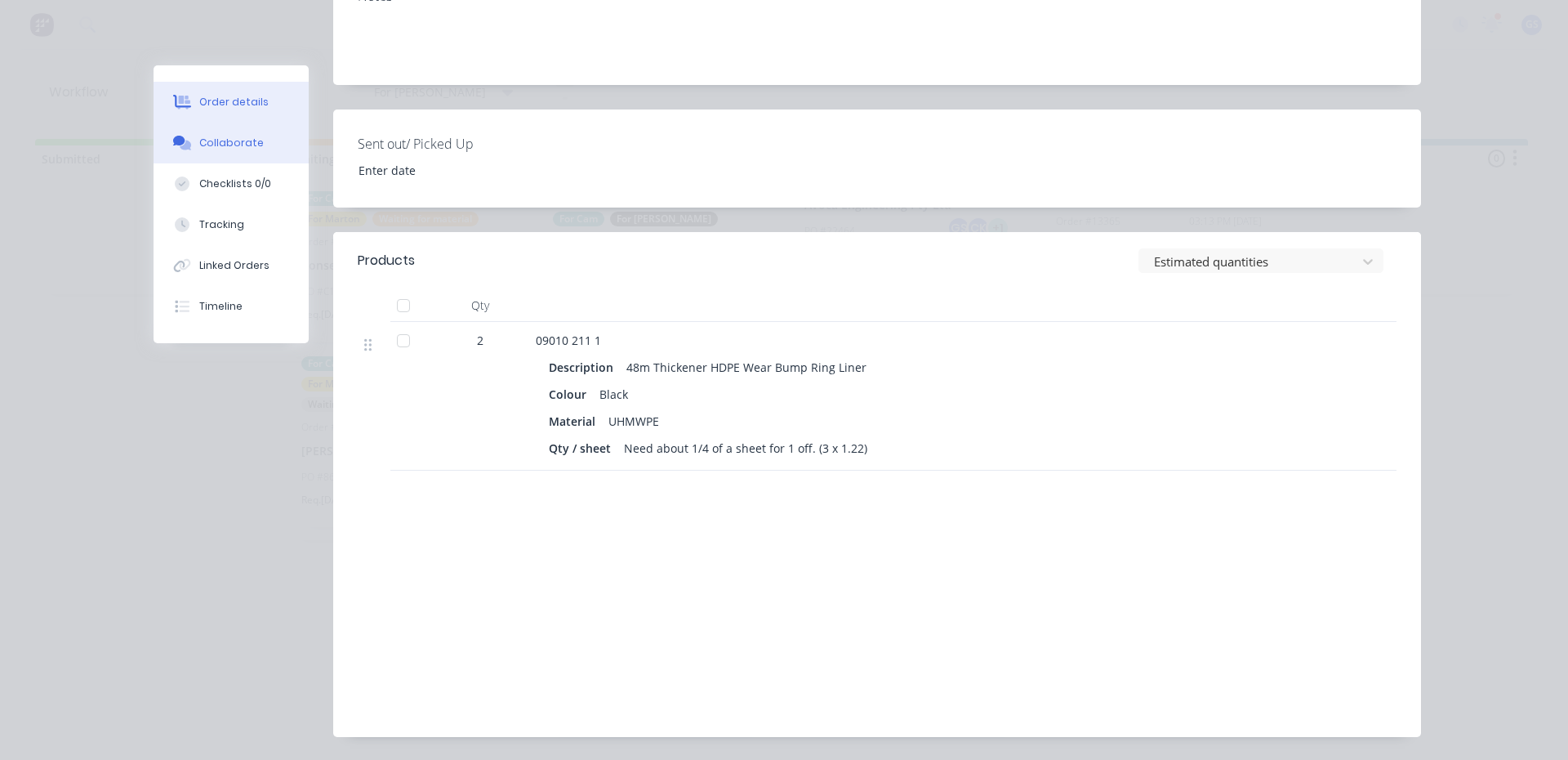
click at [276, 149] on button "Collaborate" at bounding box center [231, 143] width 155 height 41
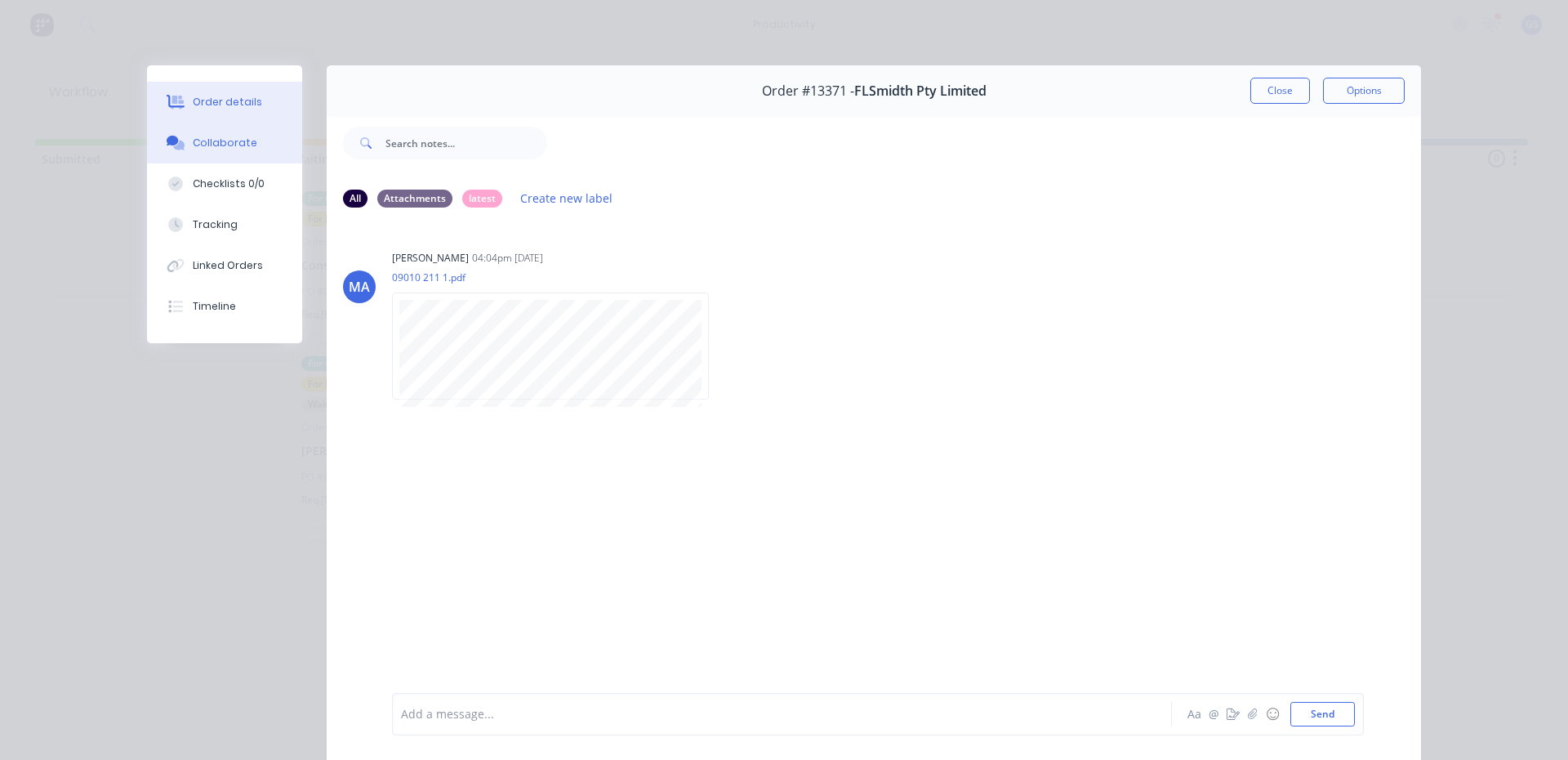
click at [240, 90] on button "Order details" at bounding box center [224, 102] width 155 height 41
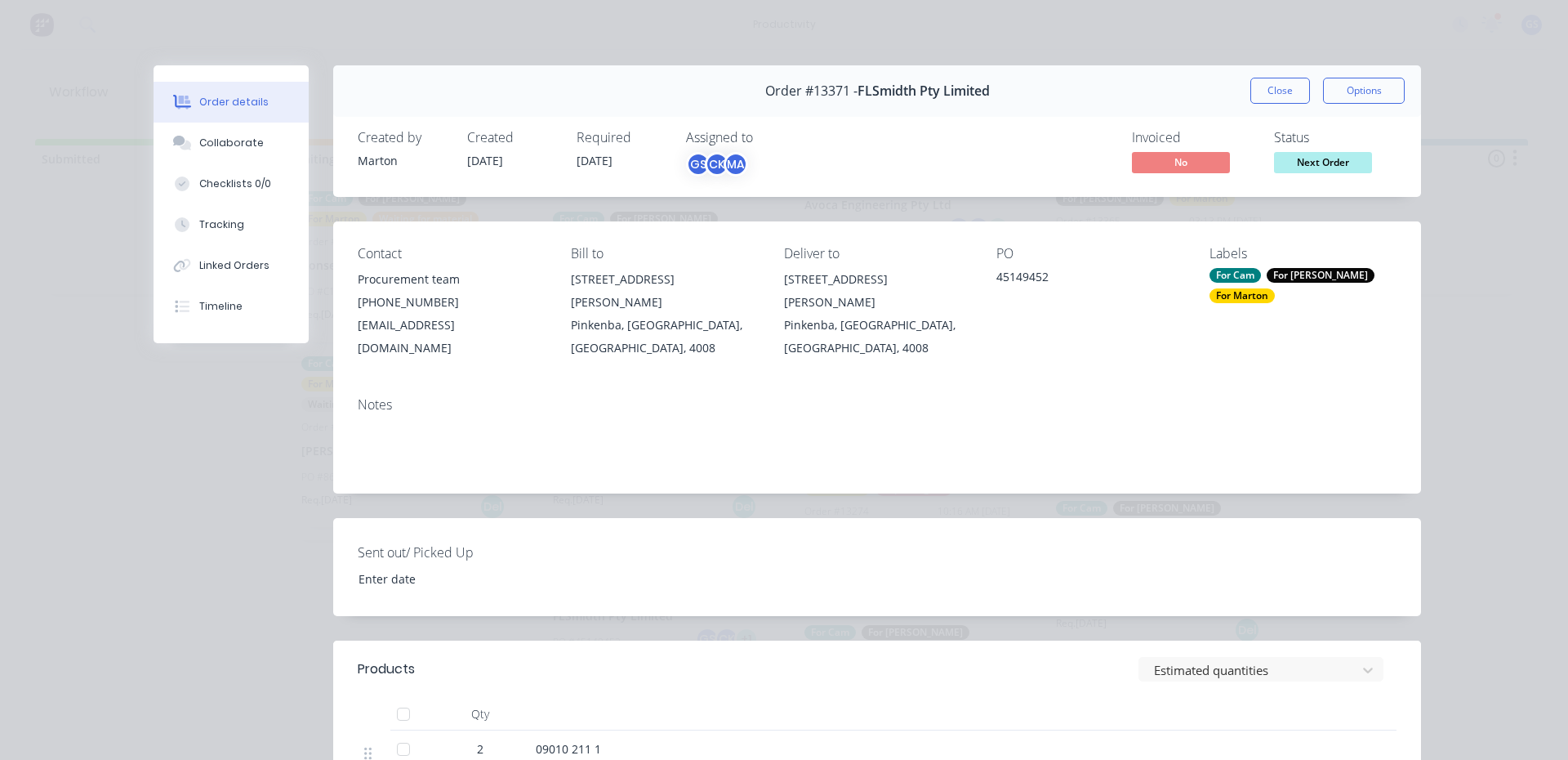
drag, startPoint x: 1265, startPoint y: 96, endPoint x: 1252, endPoint y: 101, distance: 13.9
click at [1262, 96] on button "Close" at bounding box center [1279, 90] width 59 height 26
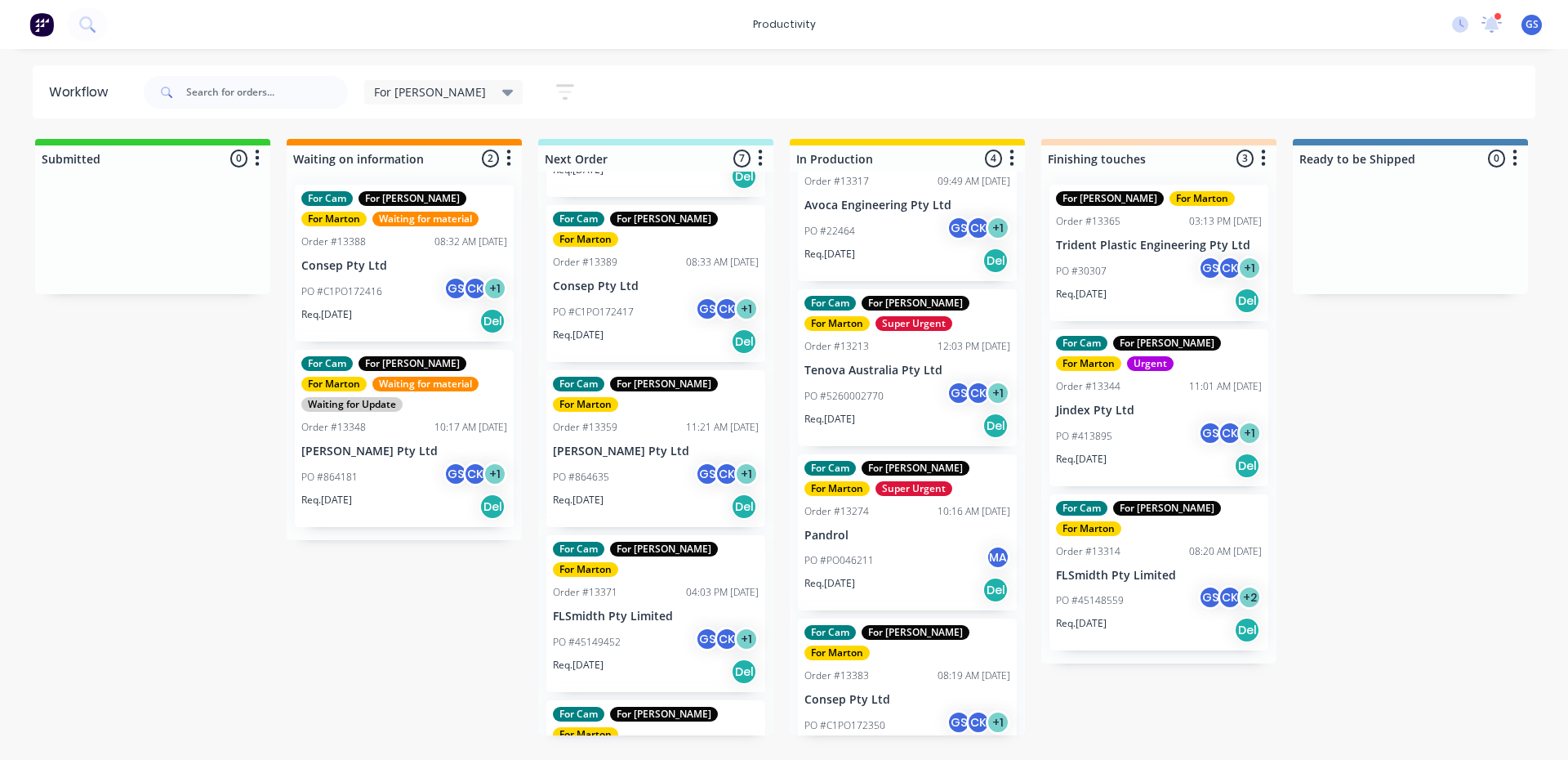
click at [683, 461] on div "PO #864635 GS CK + 1" at bounding box center [655, 477] width 206 height 31
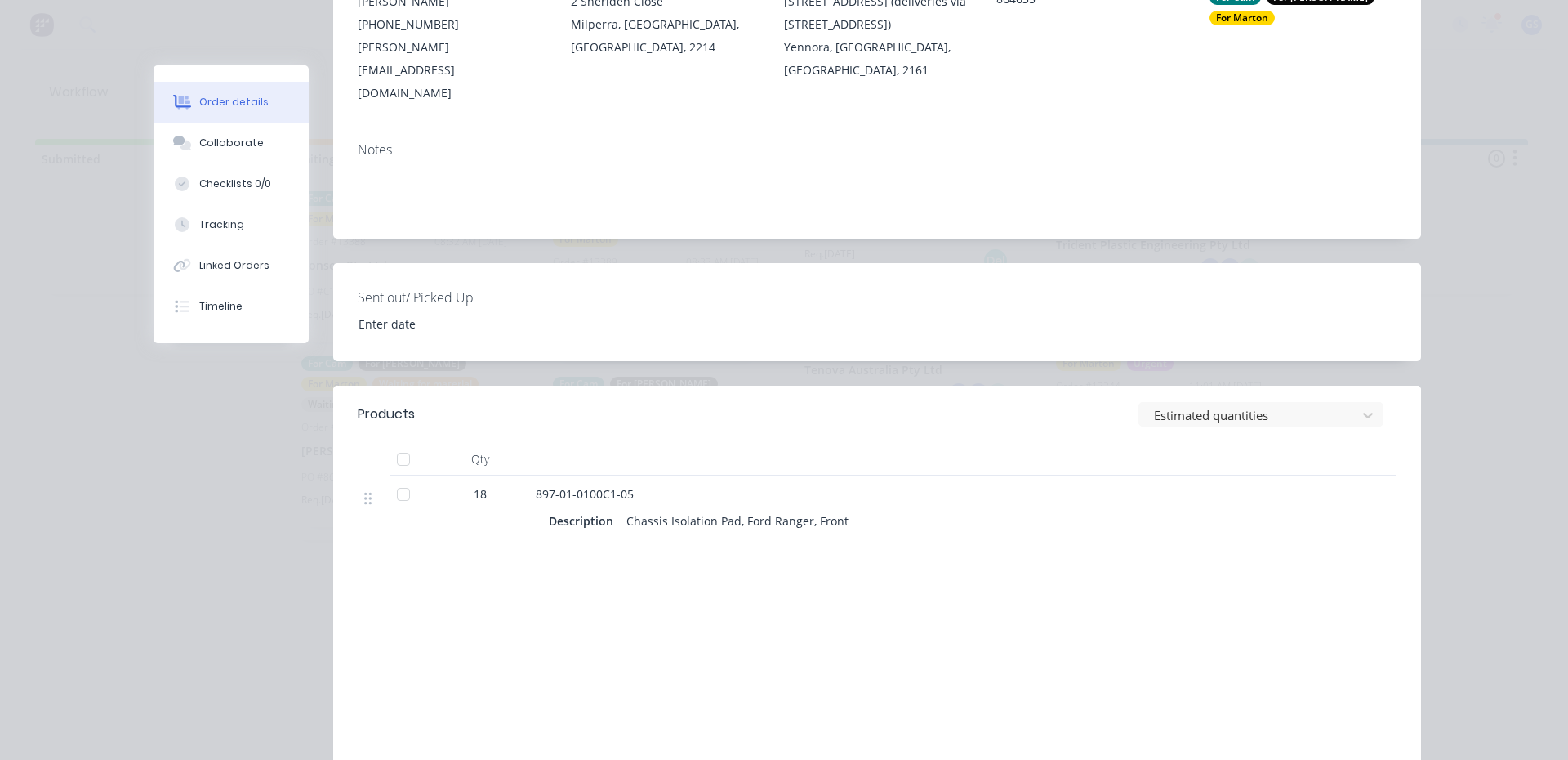
scroll to position [327, 0]
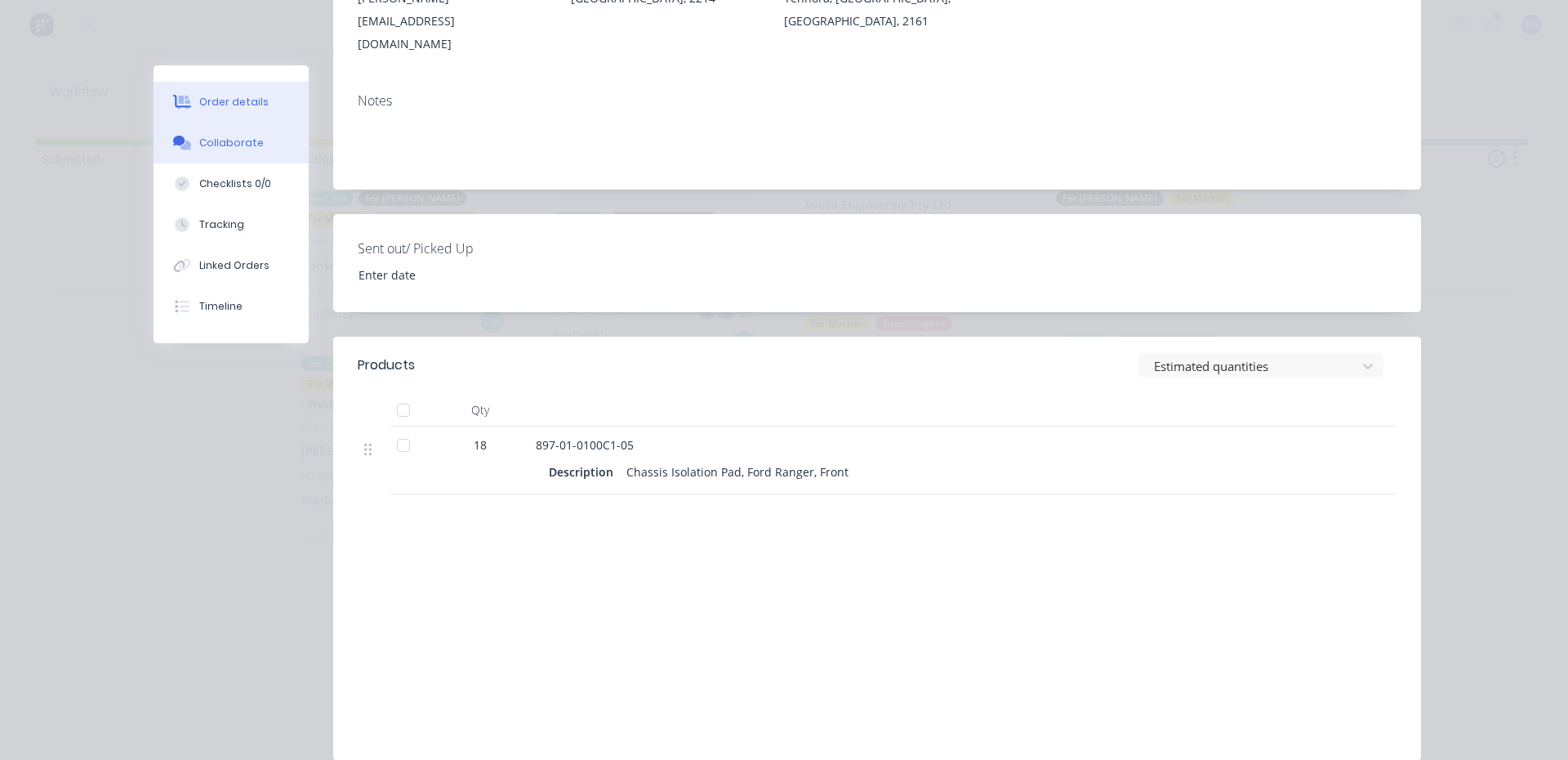
click at [229, 136] on div "Collaborate" at bounding box center [231, 143] width 64 height 15
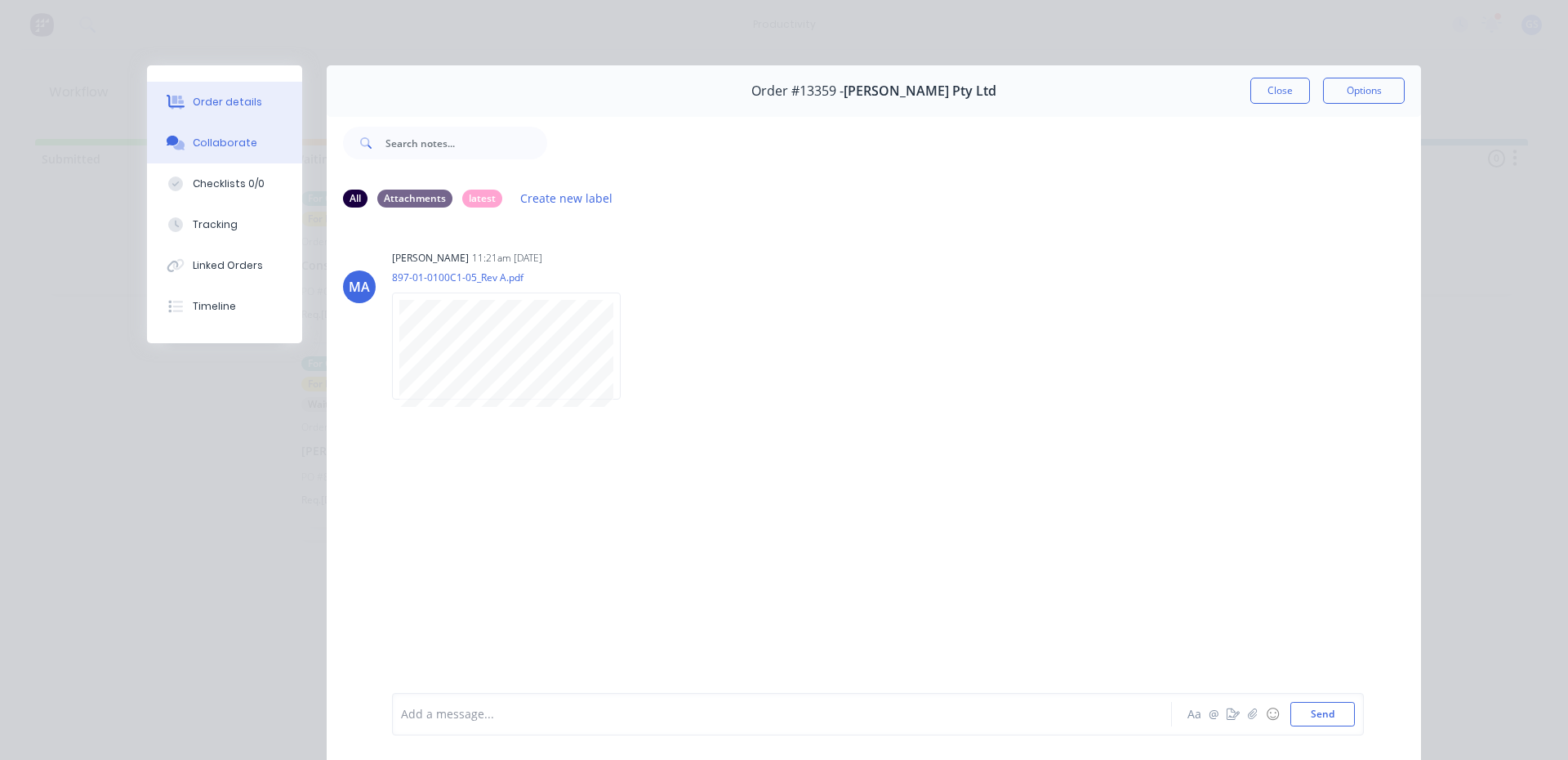
click at [255, 100] on button "Order details" at bounding box center [224, 102] width 155 height 41
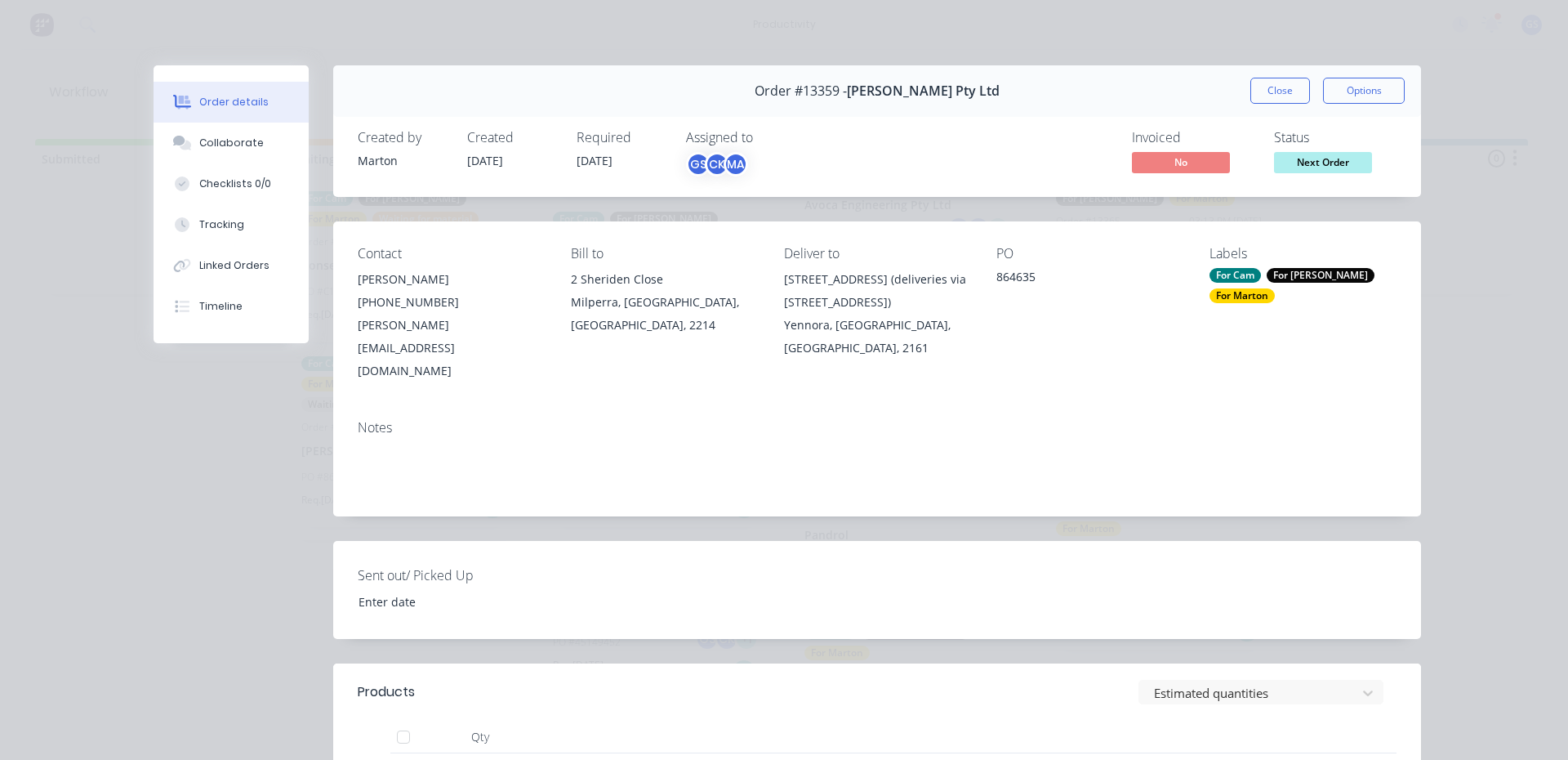
click at [1276, 104] on div "Order #13359 - G.H. Varley Pty Ltd Close Options" at bounding box center [877, 90] width 1088 height 52
click at [1271, 99] on button "Close" at bounding box center [1279, 90] width 59 height 26
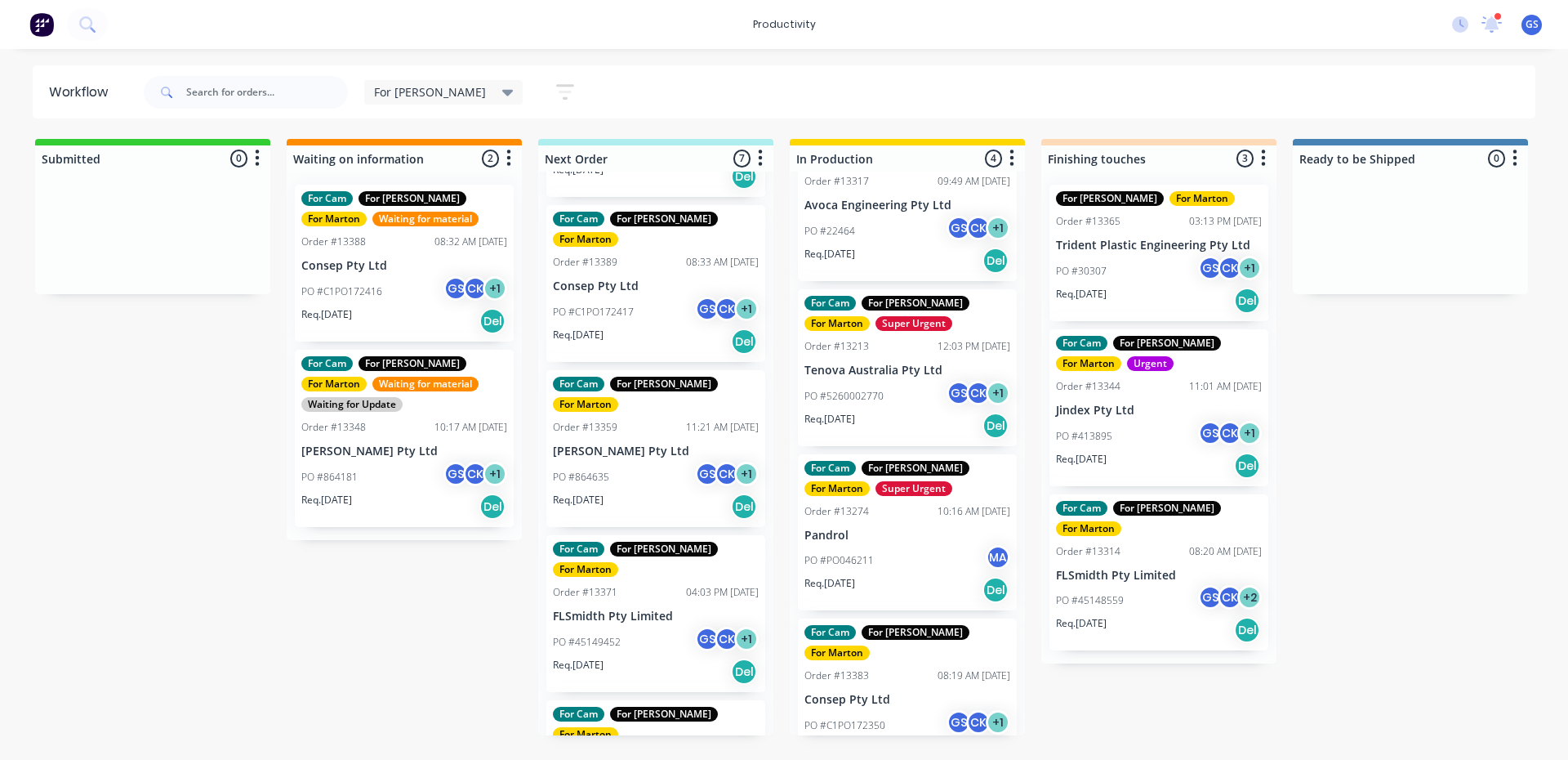
scroll to position [392, 0]
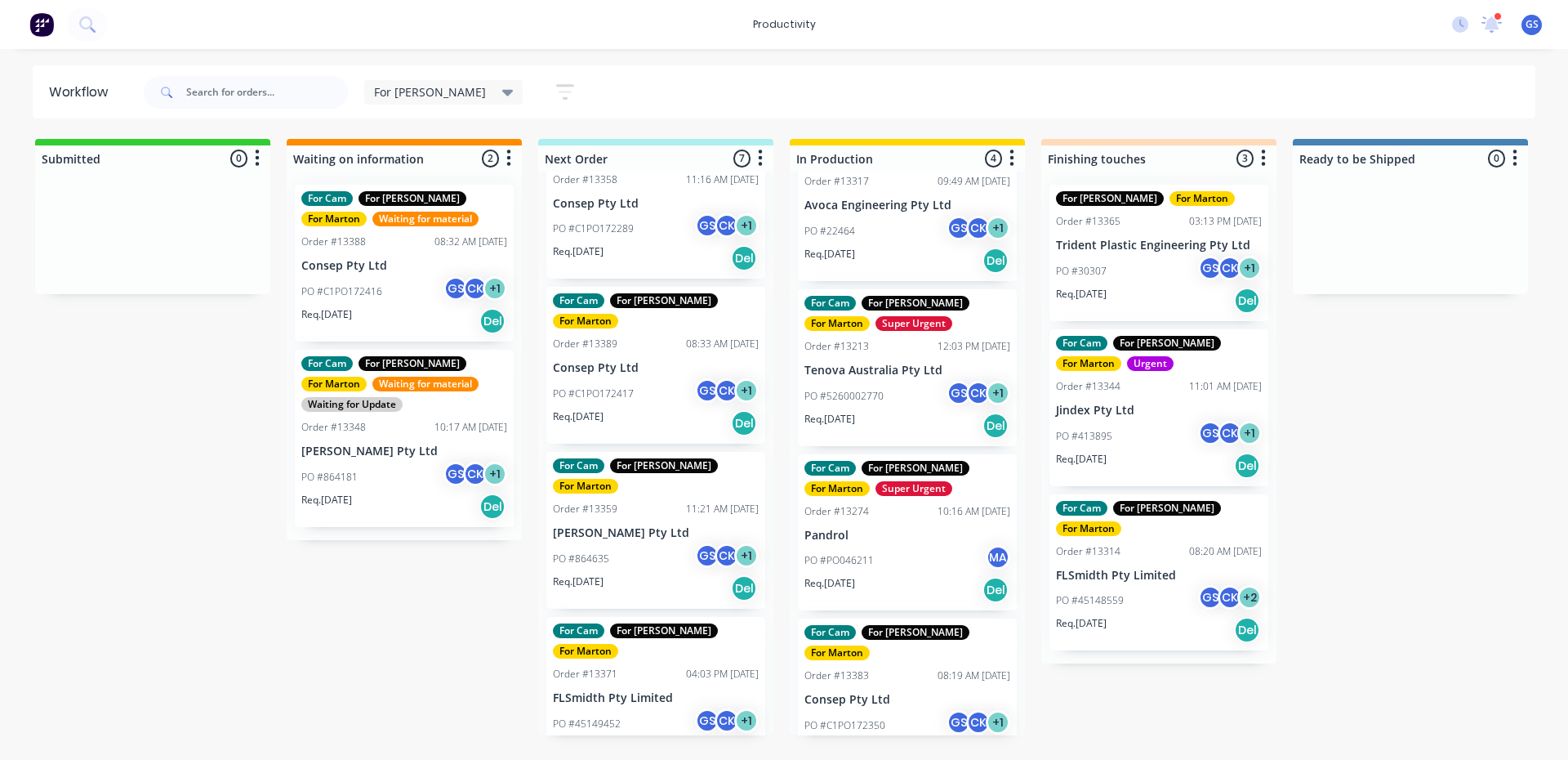
click at [633, 543] on div "PO #864635 GS CK + 1" at bounding box center [655, 558] width 206 height 31
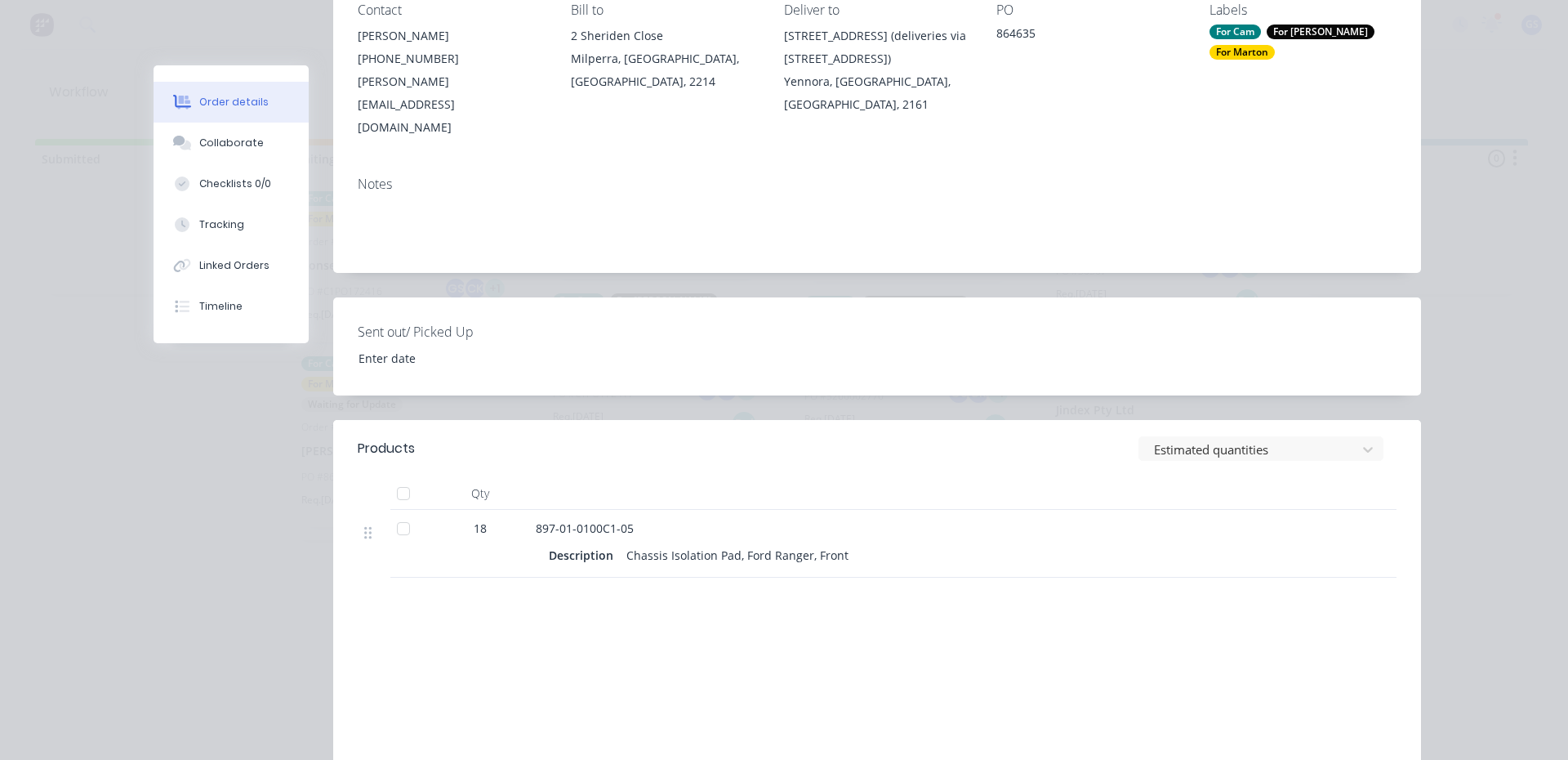
scroll to position [245, 0]
click at [252, 146] on button "Collaborate" at bounding box center [231, 143] width 155 height 41
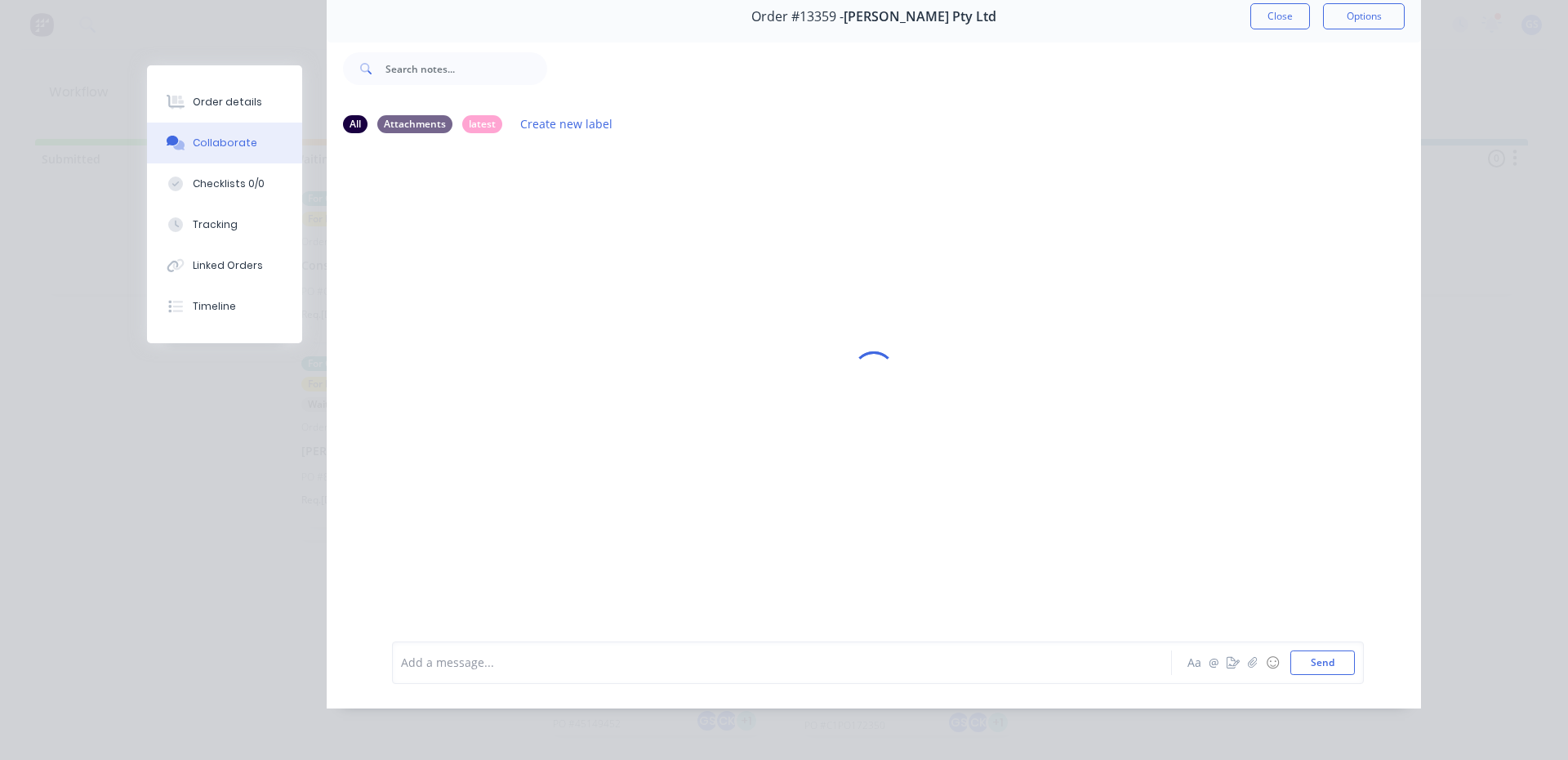
scroll to position [0, 0]
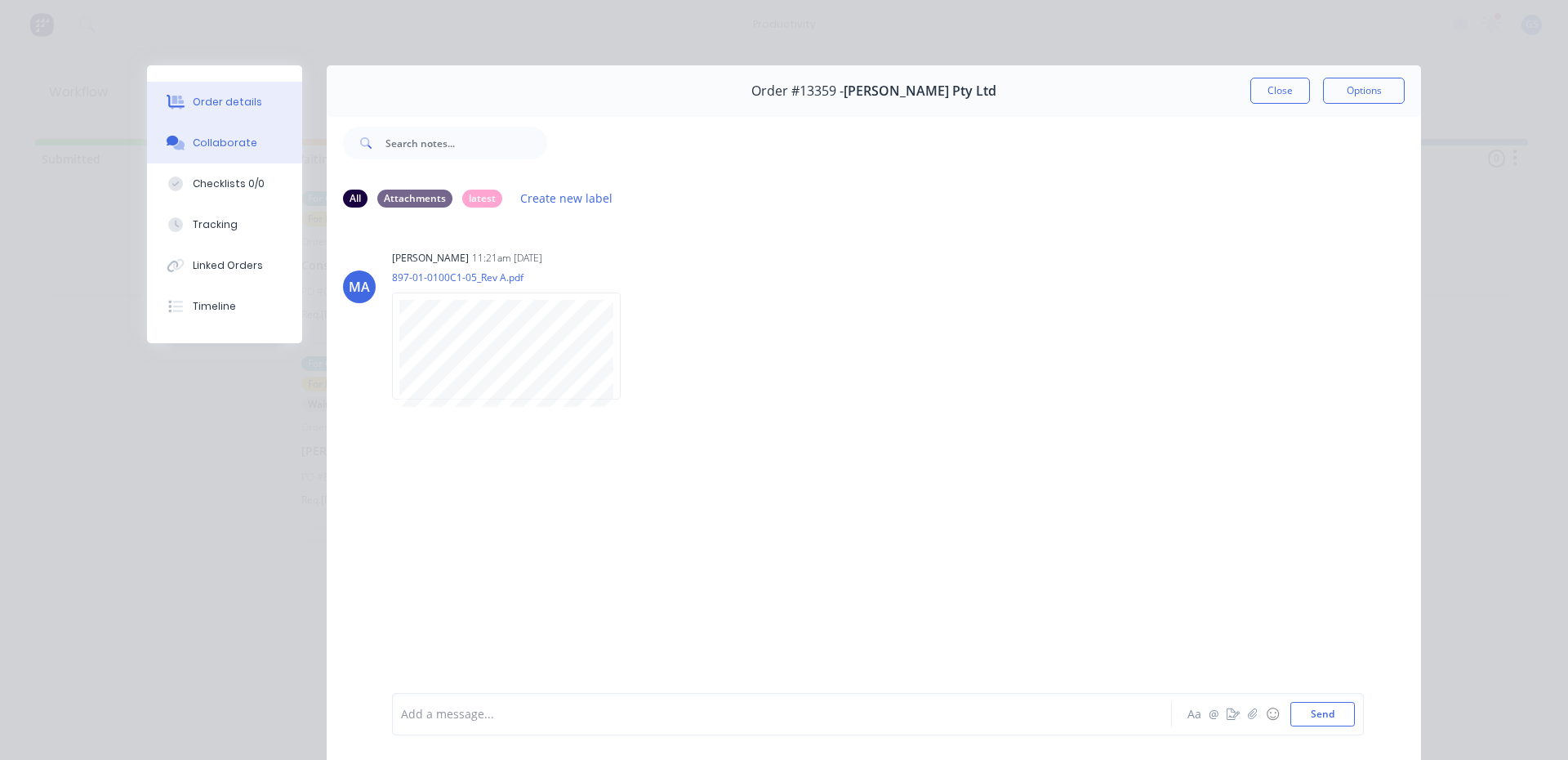
click at [254, 100] on button "Order details" at bounding box center [224, 102] width 155 height 41
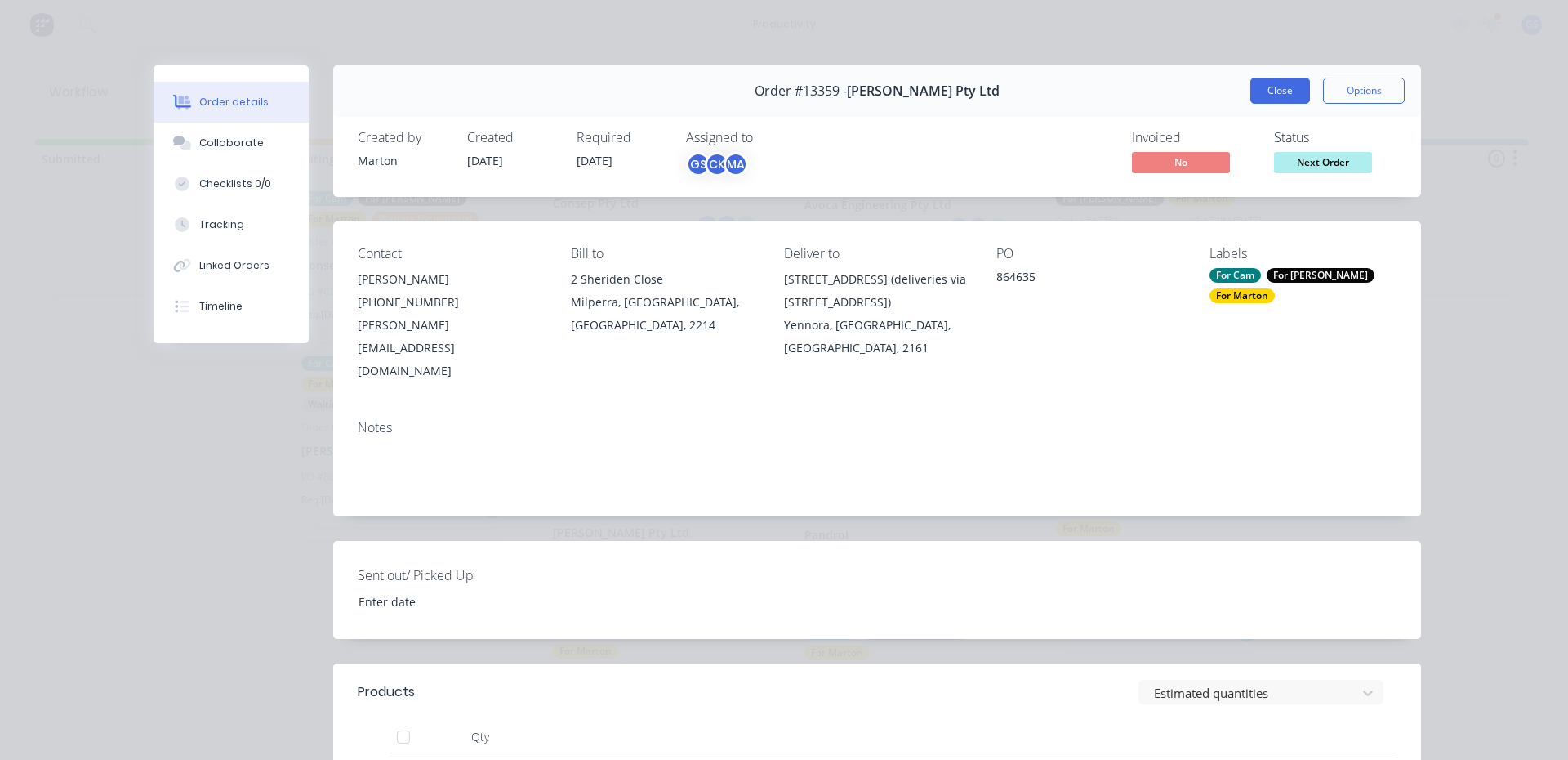
click at [1273, 90] on button "Close" at bounding box center [1279, 90] width 59 height 26
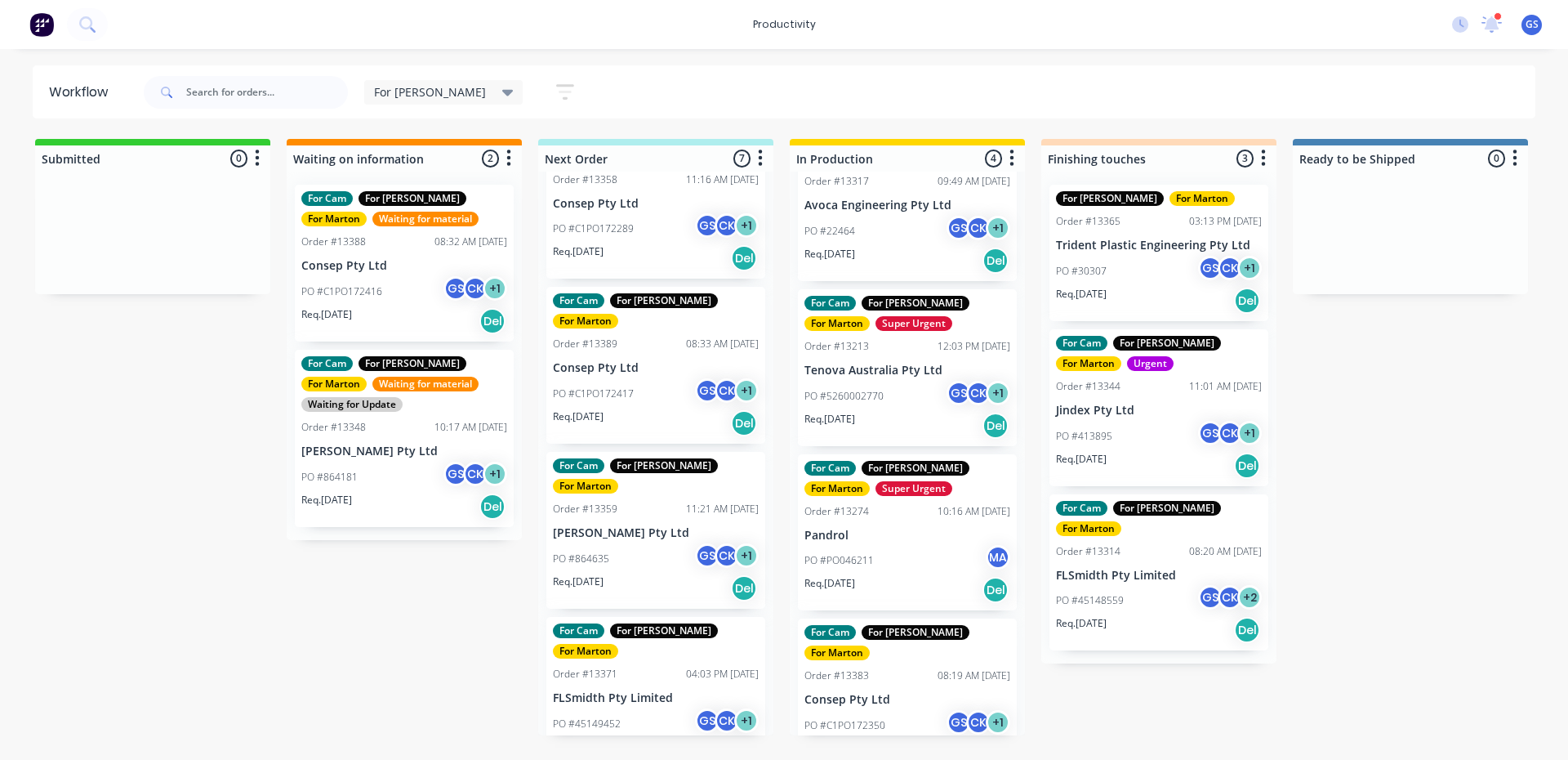
click at [683, 361] on p "Consep Pty Ltd" at bounding box center [655, 368] width 206 height 14
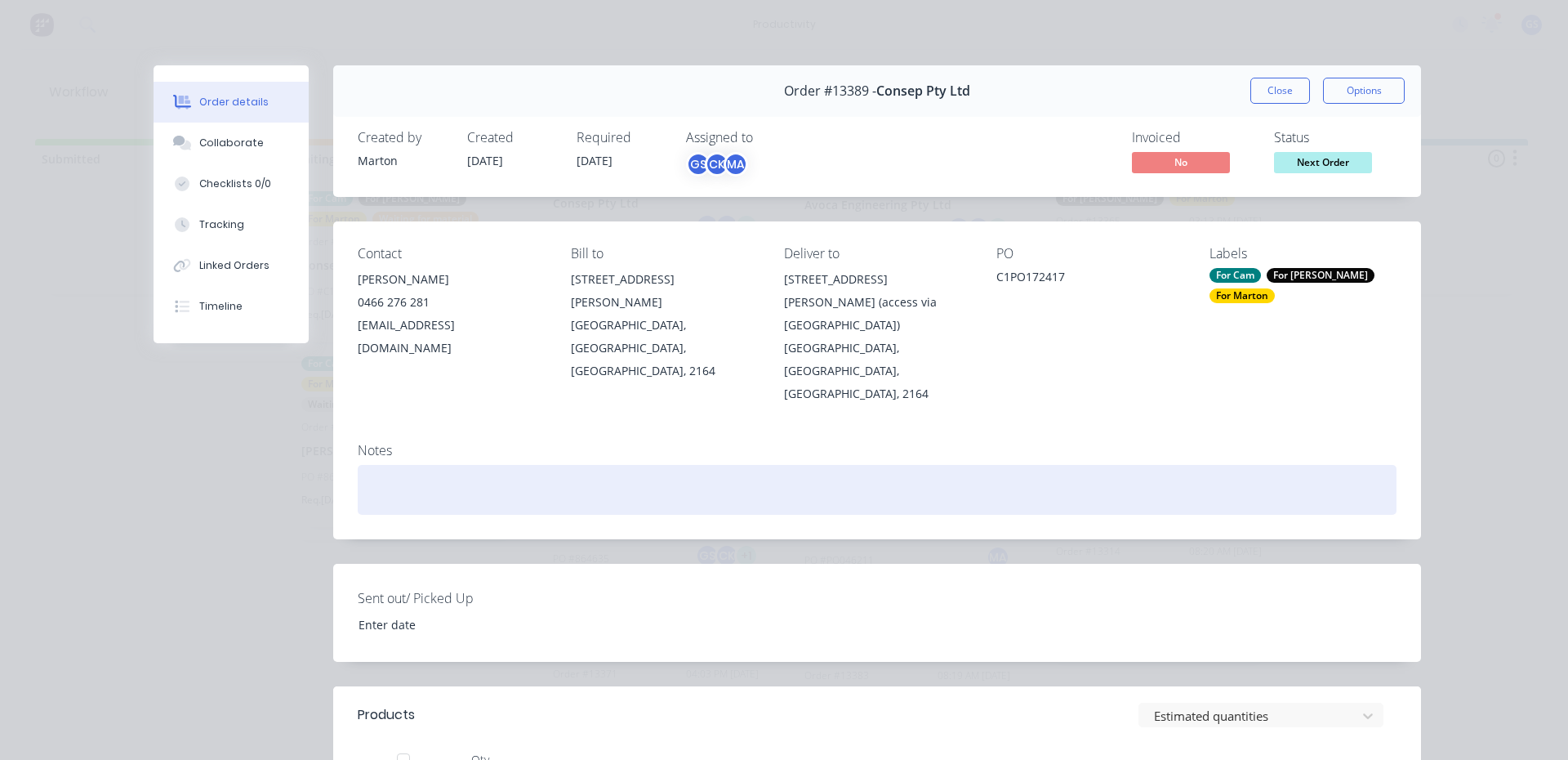
scroll to position [327, 0]
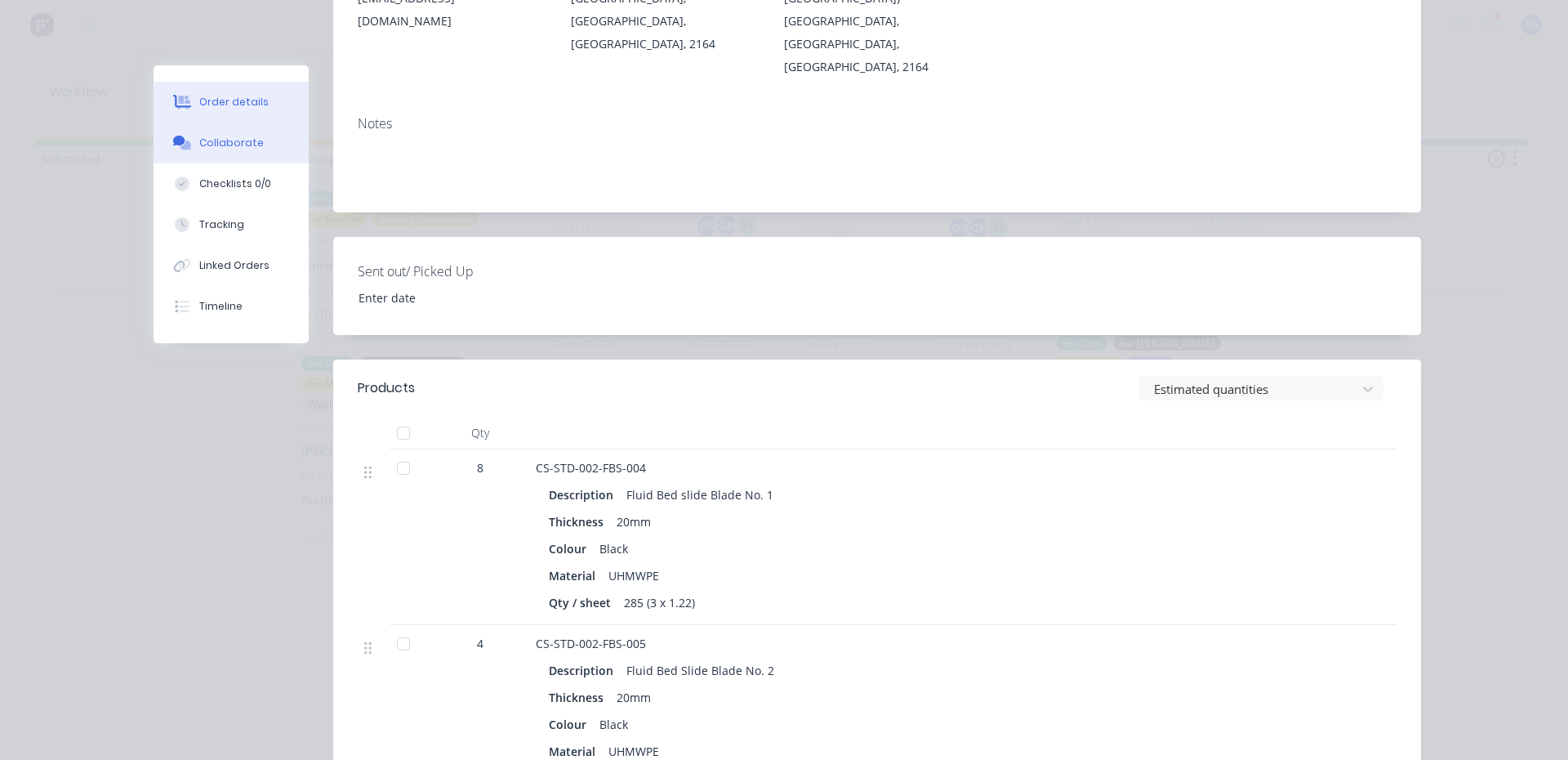
click at [229, 153] on button "Collaborate" at bounding box center [231, 143] width 155 height 41
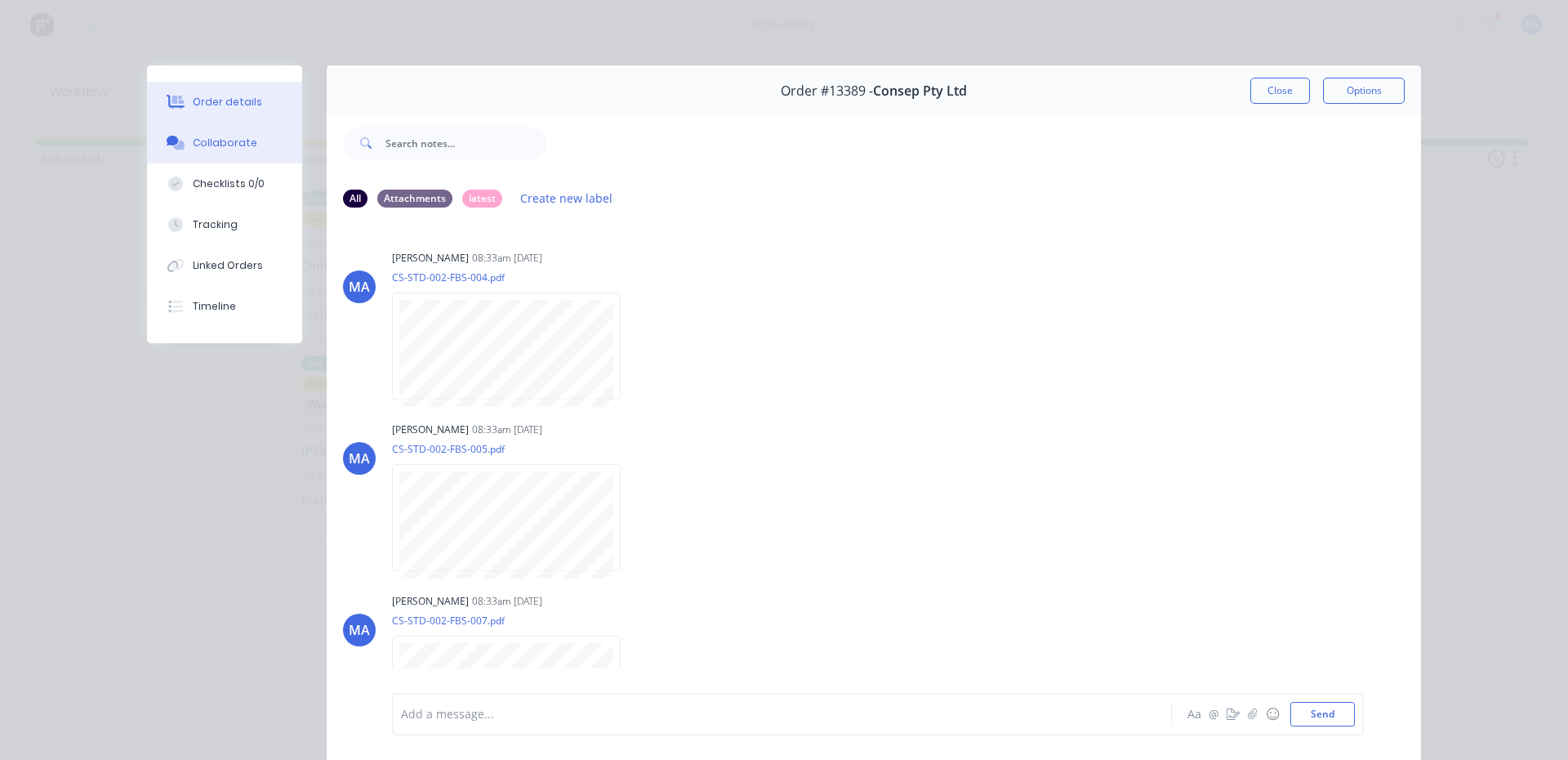
click at [219, 97] on div "Order details" at bounding box center [227, 102] width 69 height 15
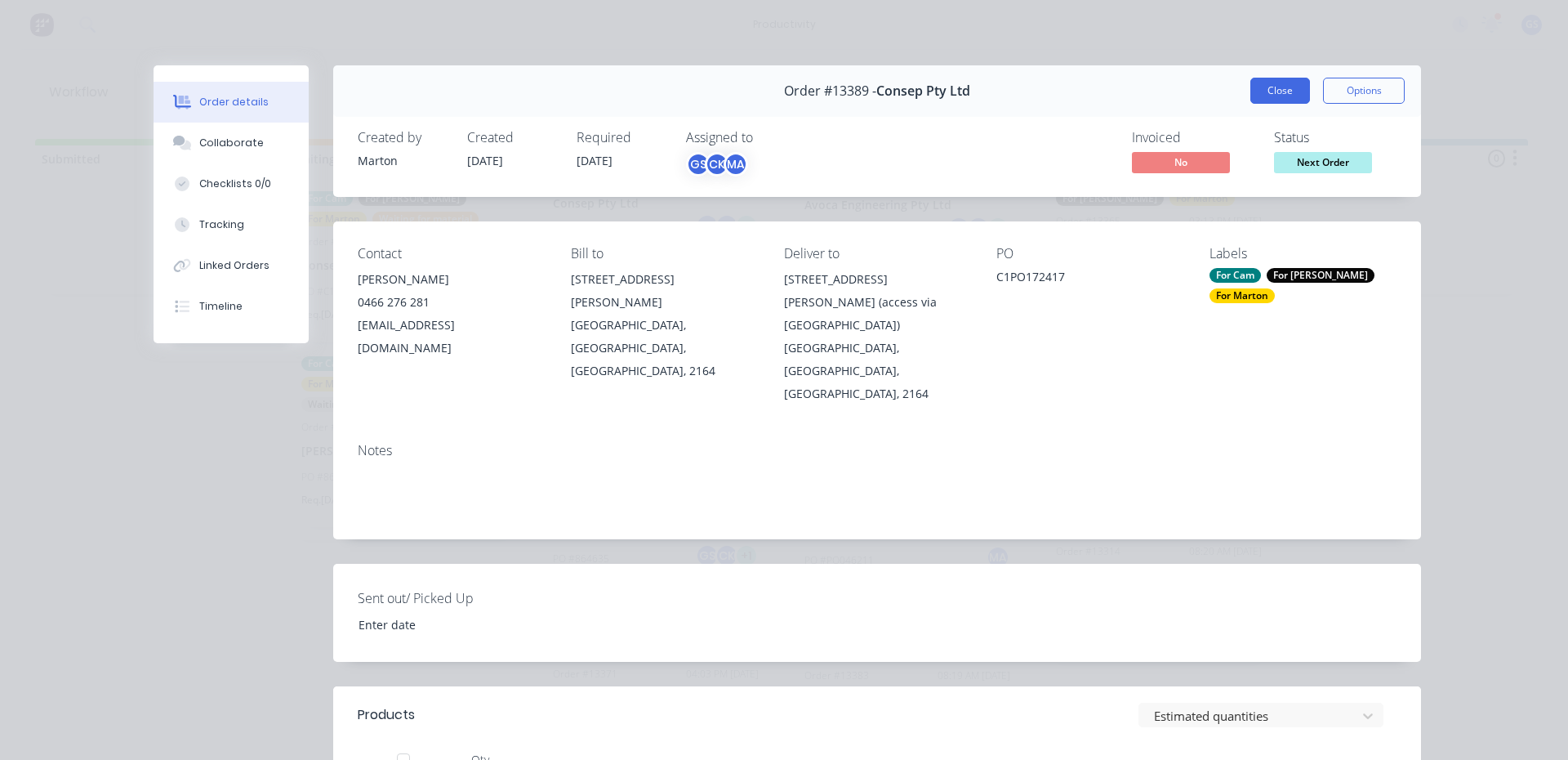
click at [1268, 87] on div "Close Options" at bounding box center [1327, 90] width 155 height 26
click at [1263, 93] on button "Close" at bounding box center [1279, 90] width 59 height 26
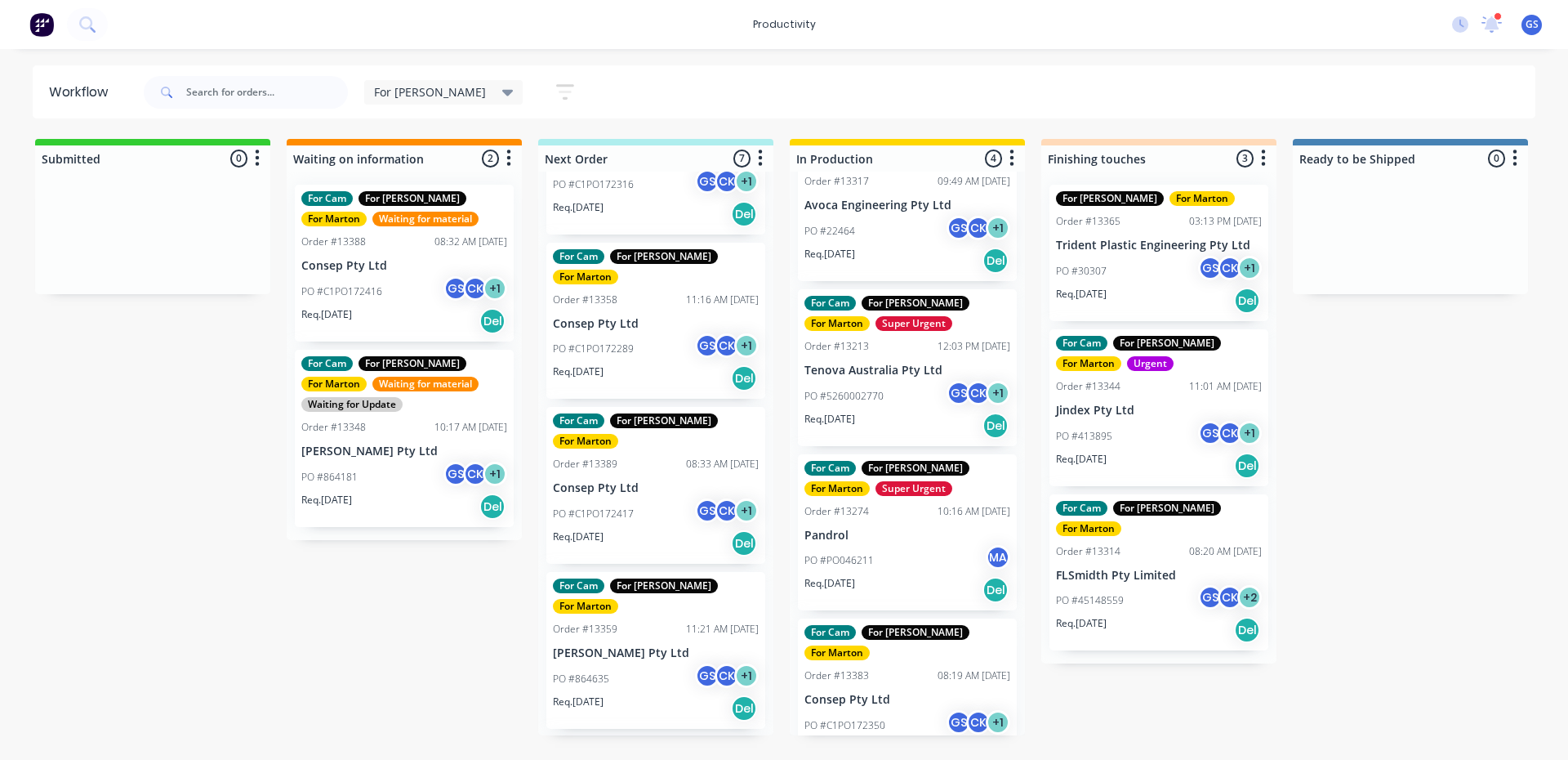
scroll to position [65, 0]
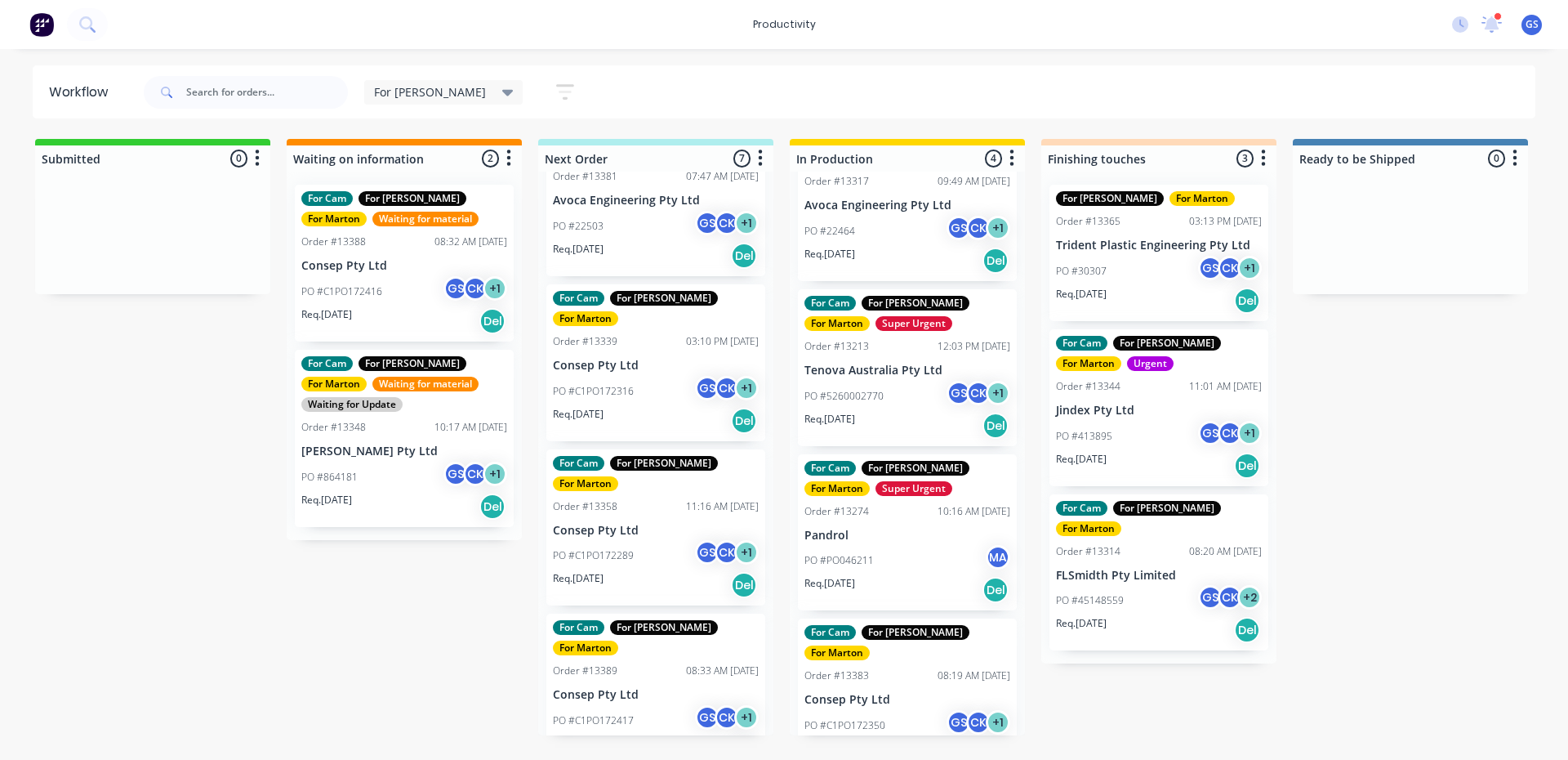
click at [618, 476] on div "For Marton" at bounding box center [585, 484] width 65 height 15
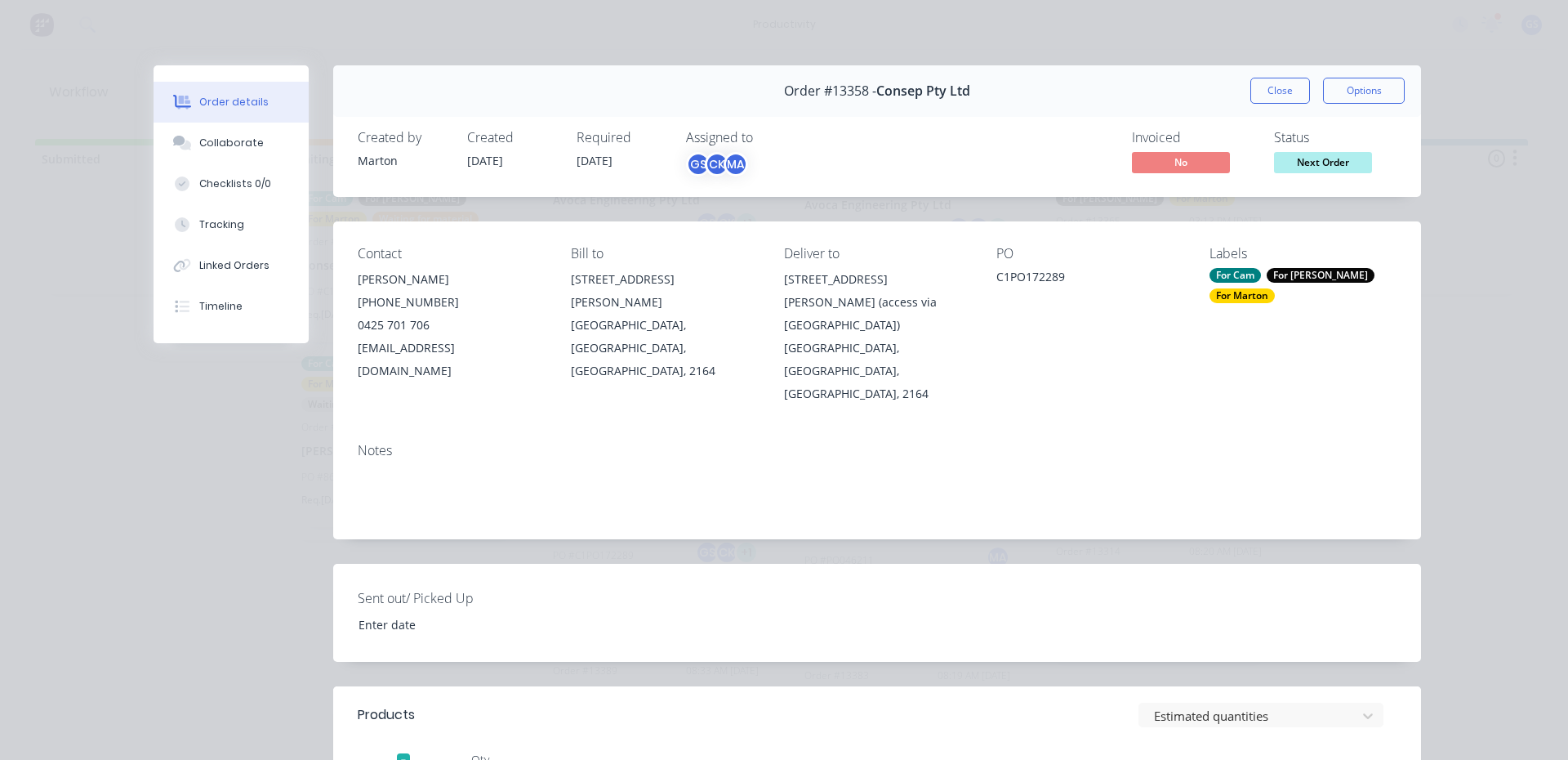
click at [1274, 88] on button "Close" at bounding box center [1279, 90] width 59 height 26
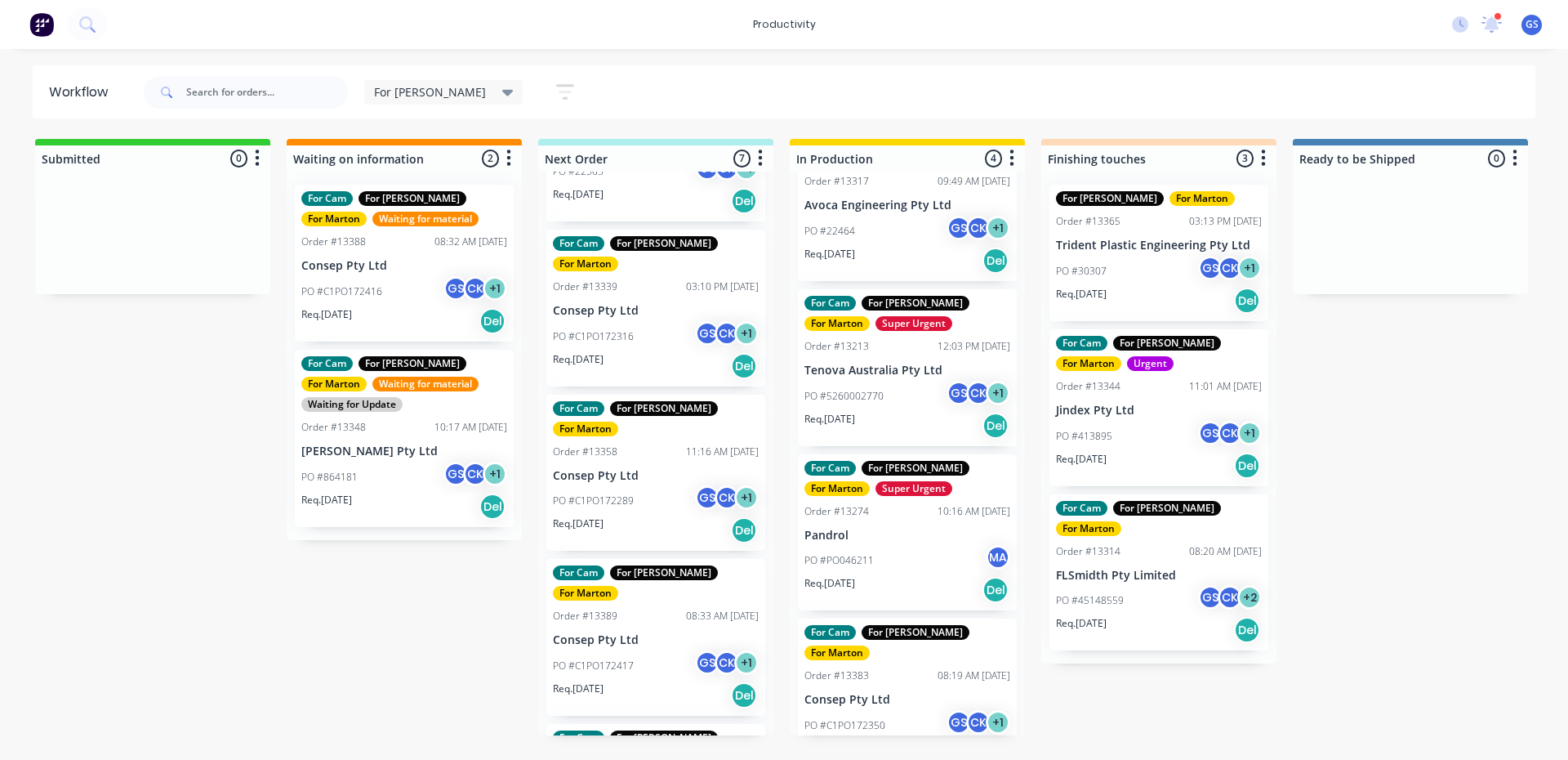
scroll to position [474, 0]
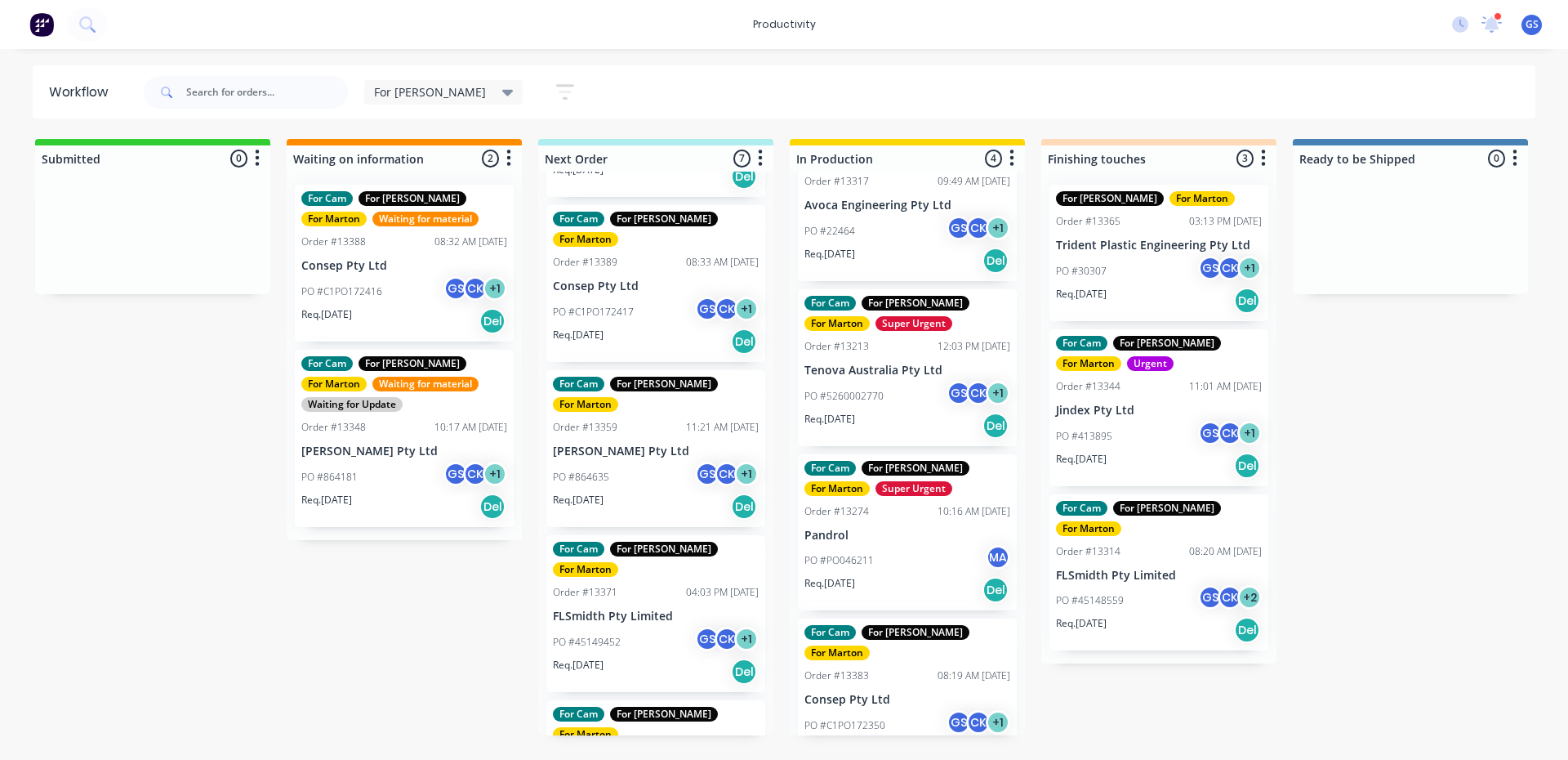
click at [1136, 405] on p "Jindex Pty Ltd" at bounding box center [1159, 410] width 206 height 14
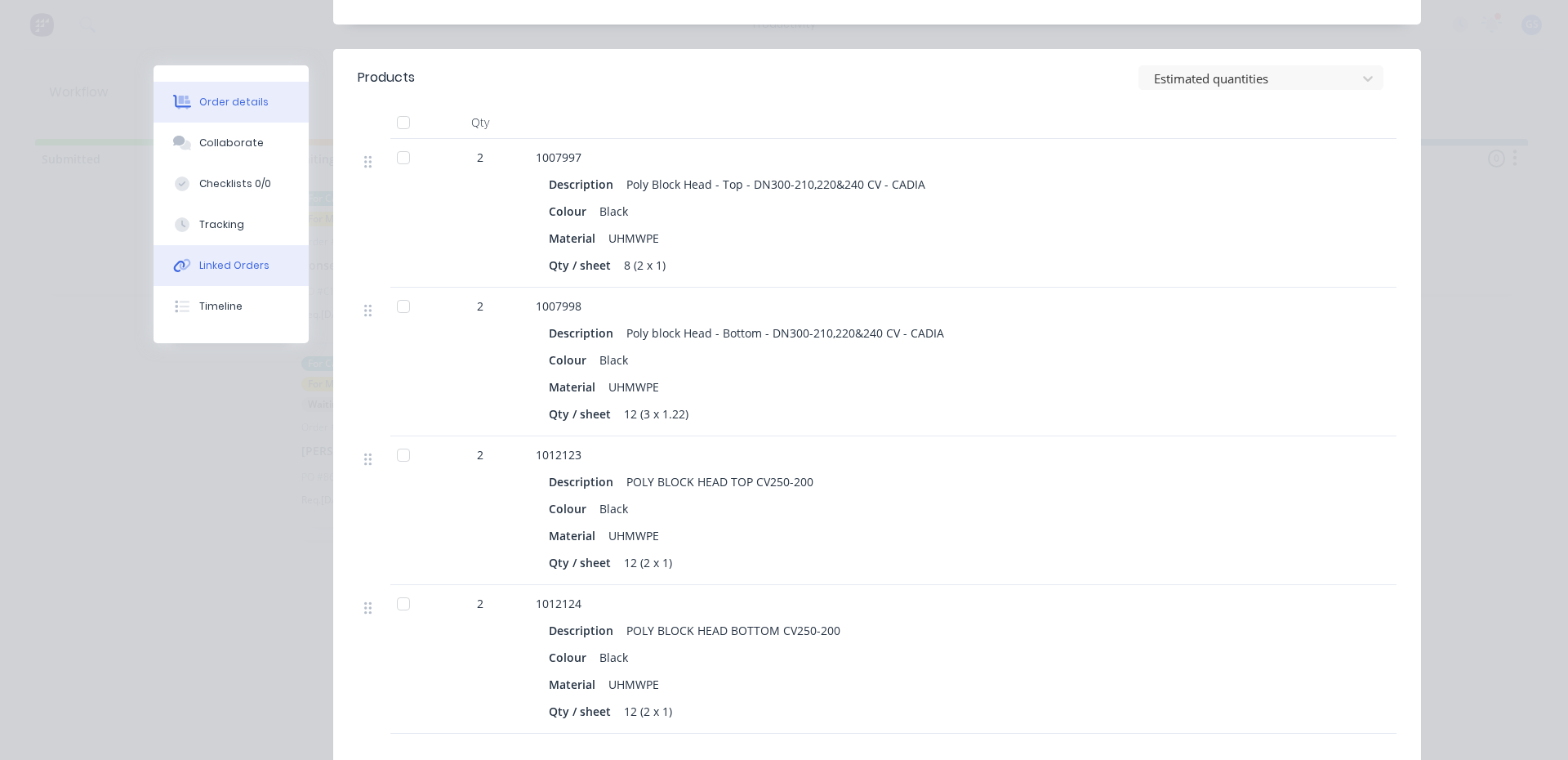
scroll to position [885, 0]
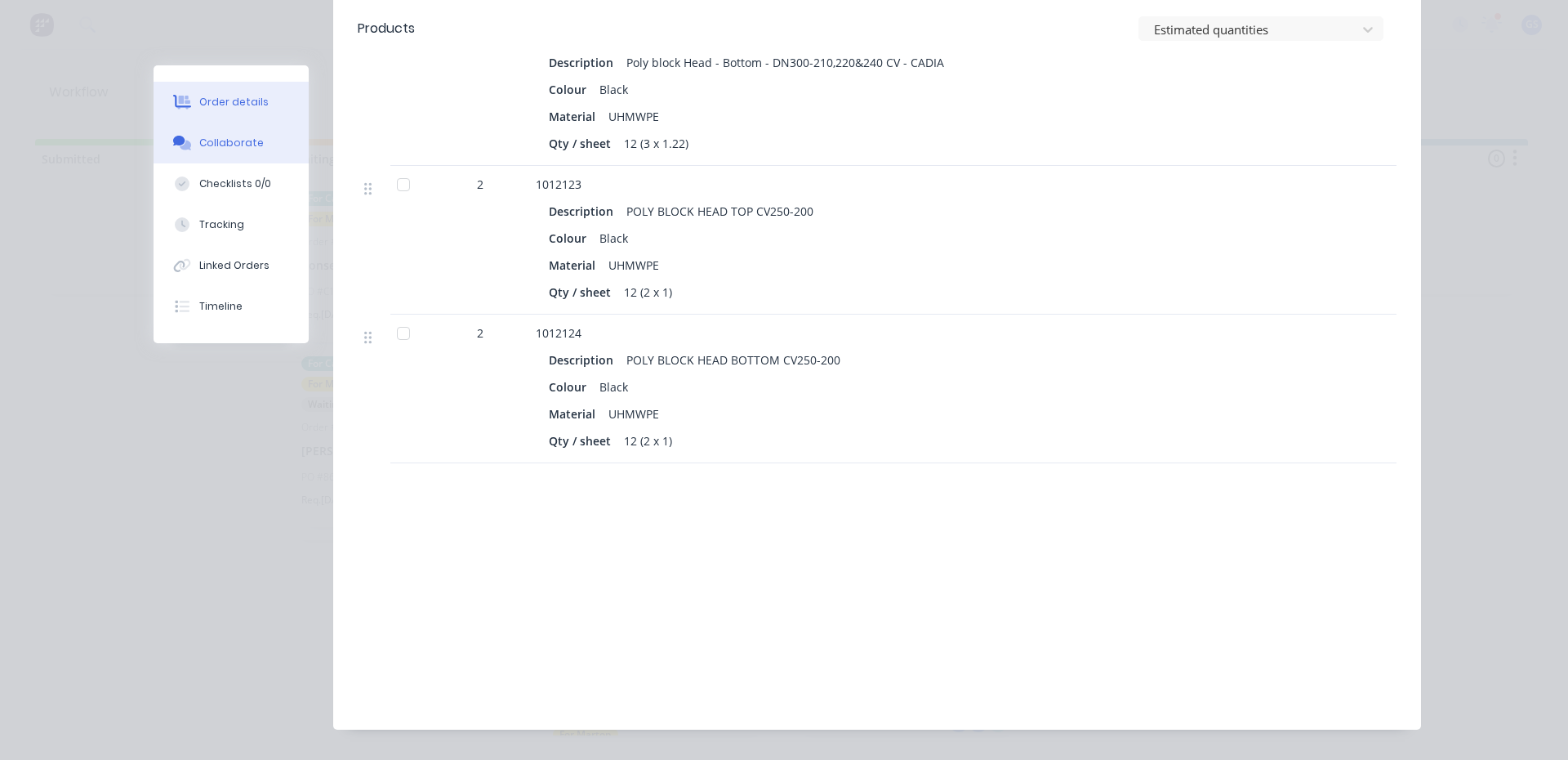
click at [243, 147] on div "Collaborate" at bounding box center [231, 143] width 64 height 15
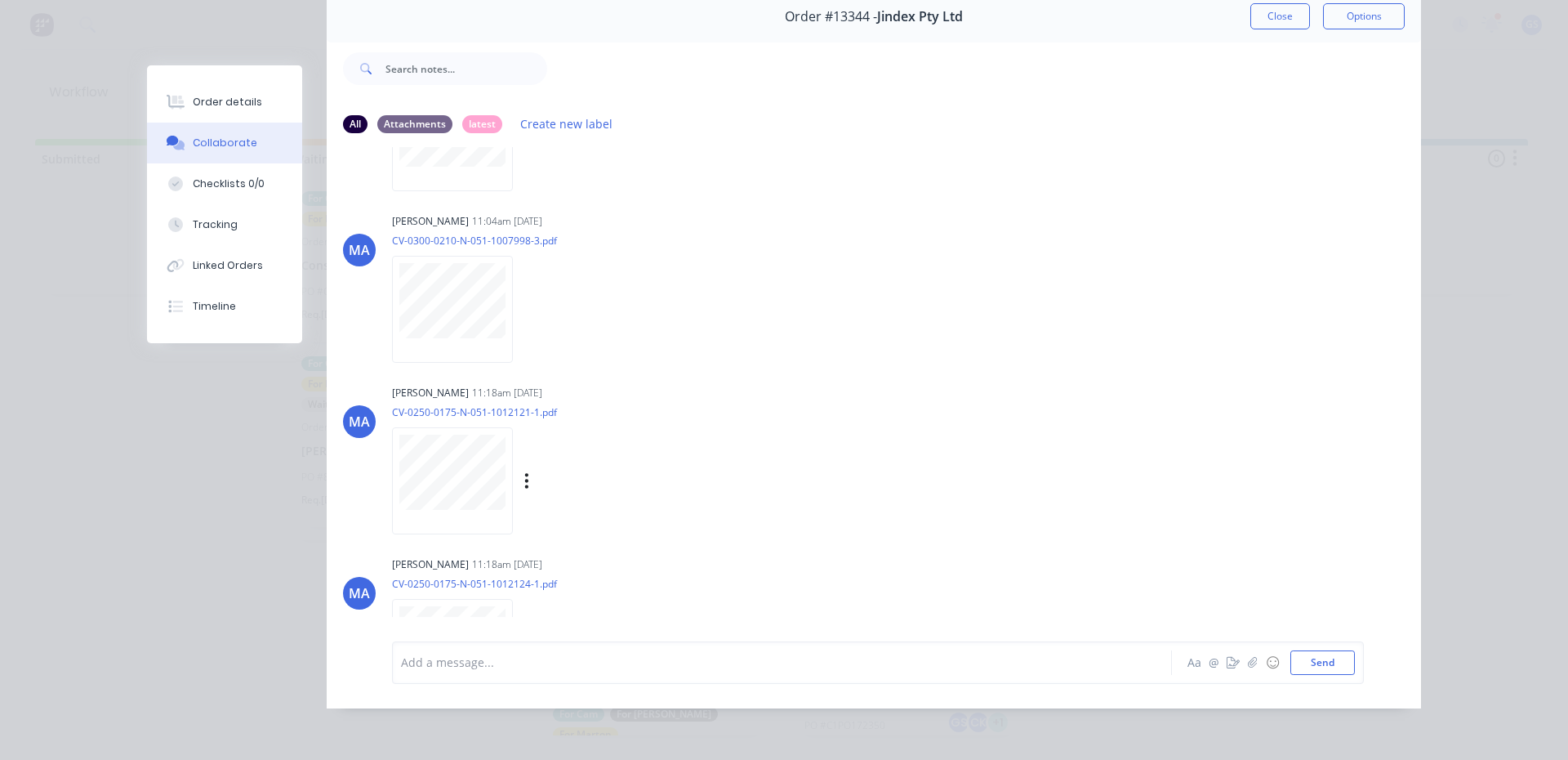
scroll to position [0, 0]
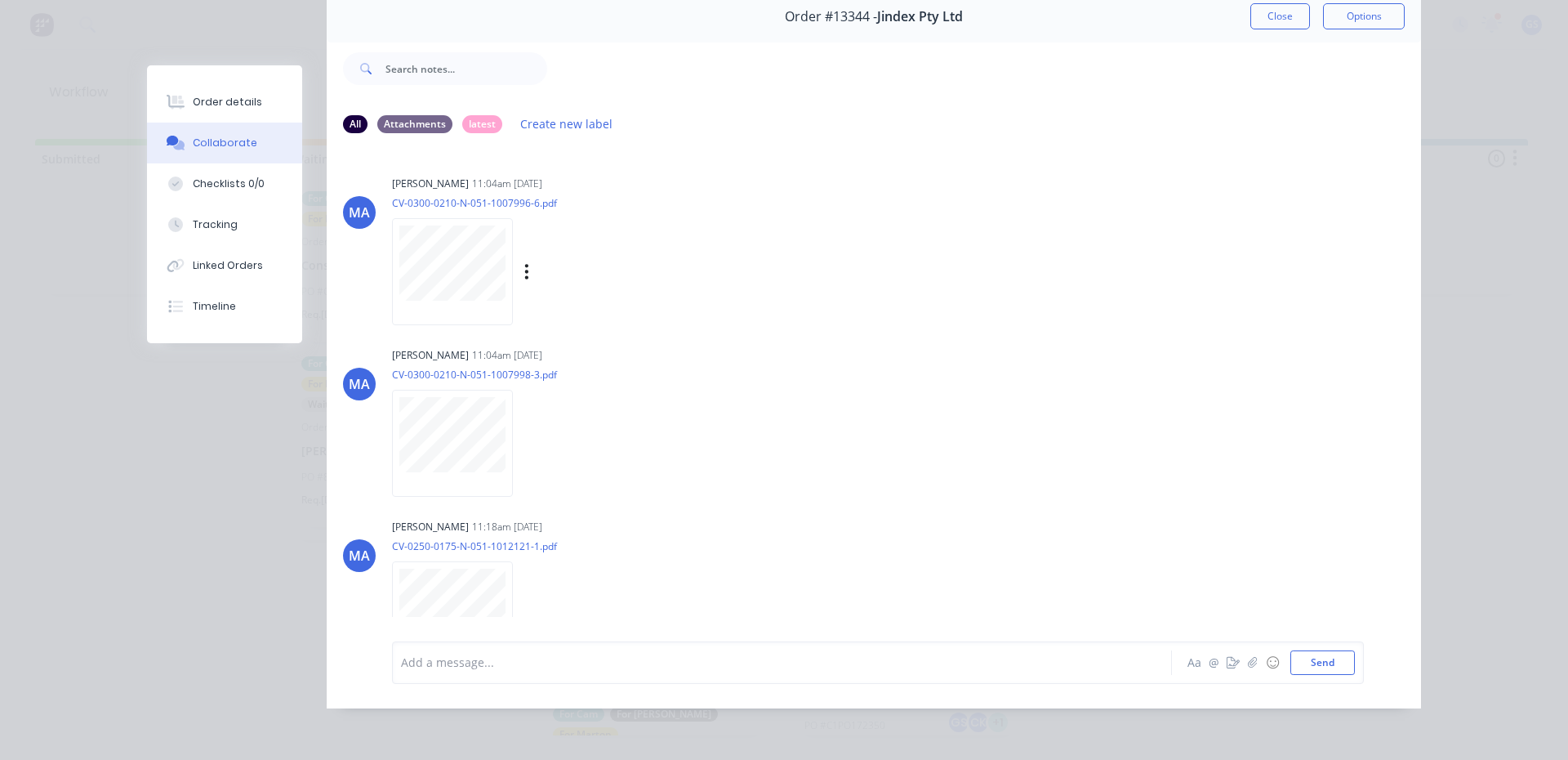
click at [451, 296] on div at bounding box center [452, 271] width 121 height 107
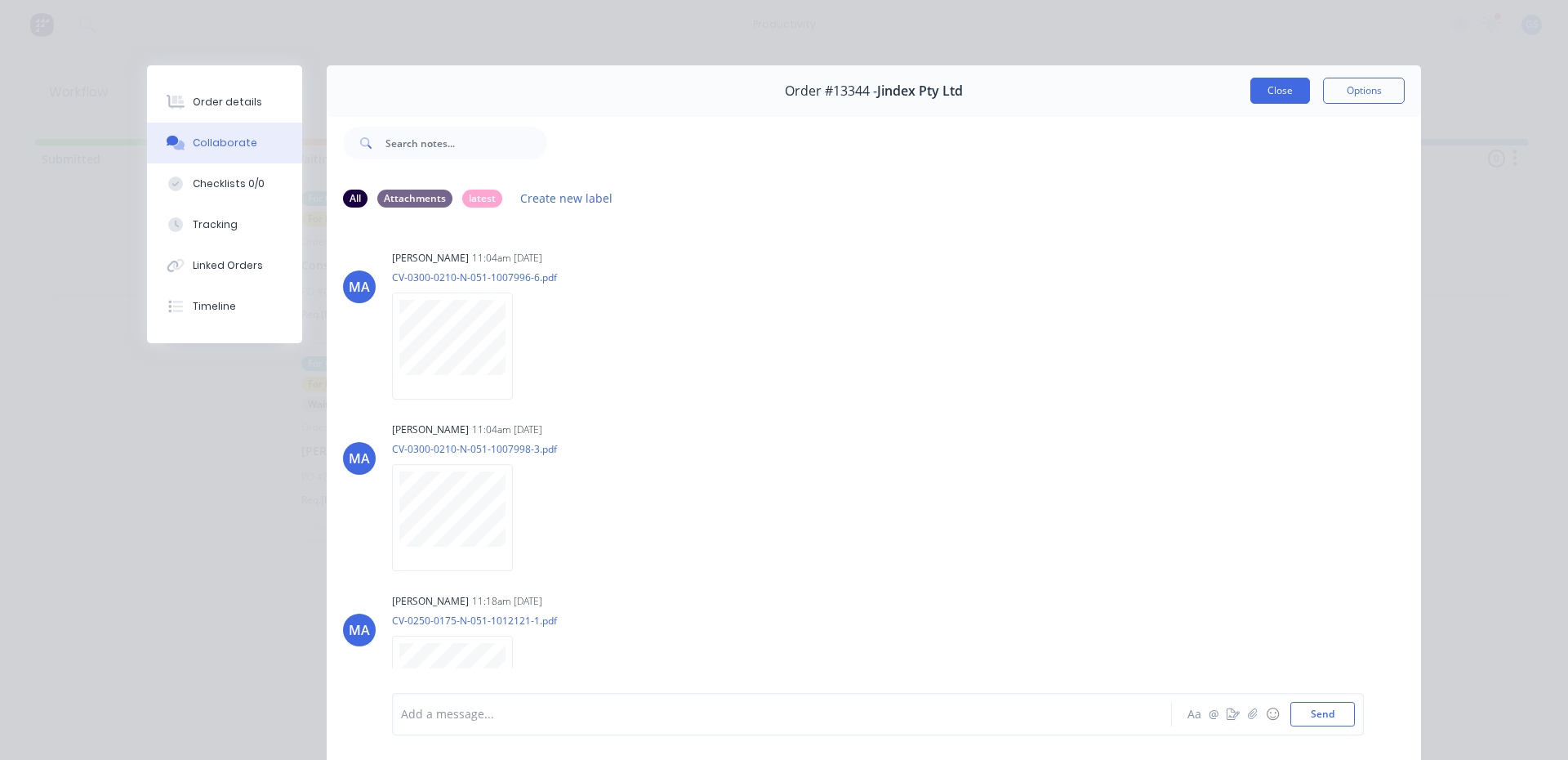
drag, startPoint x: 1238, startPoint y: 78, endPoint x: 1266, endPoint y: 103, distance: 37.5
click at [1237, 94] on div "Order #13344 - Jindex Pty Ltd Close Options" at bounding box center [873, 90] width 1094 height 52
click at [1267, 100] on button "Close" at bounding box center [1279, 90] width 59 height 26
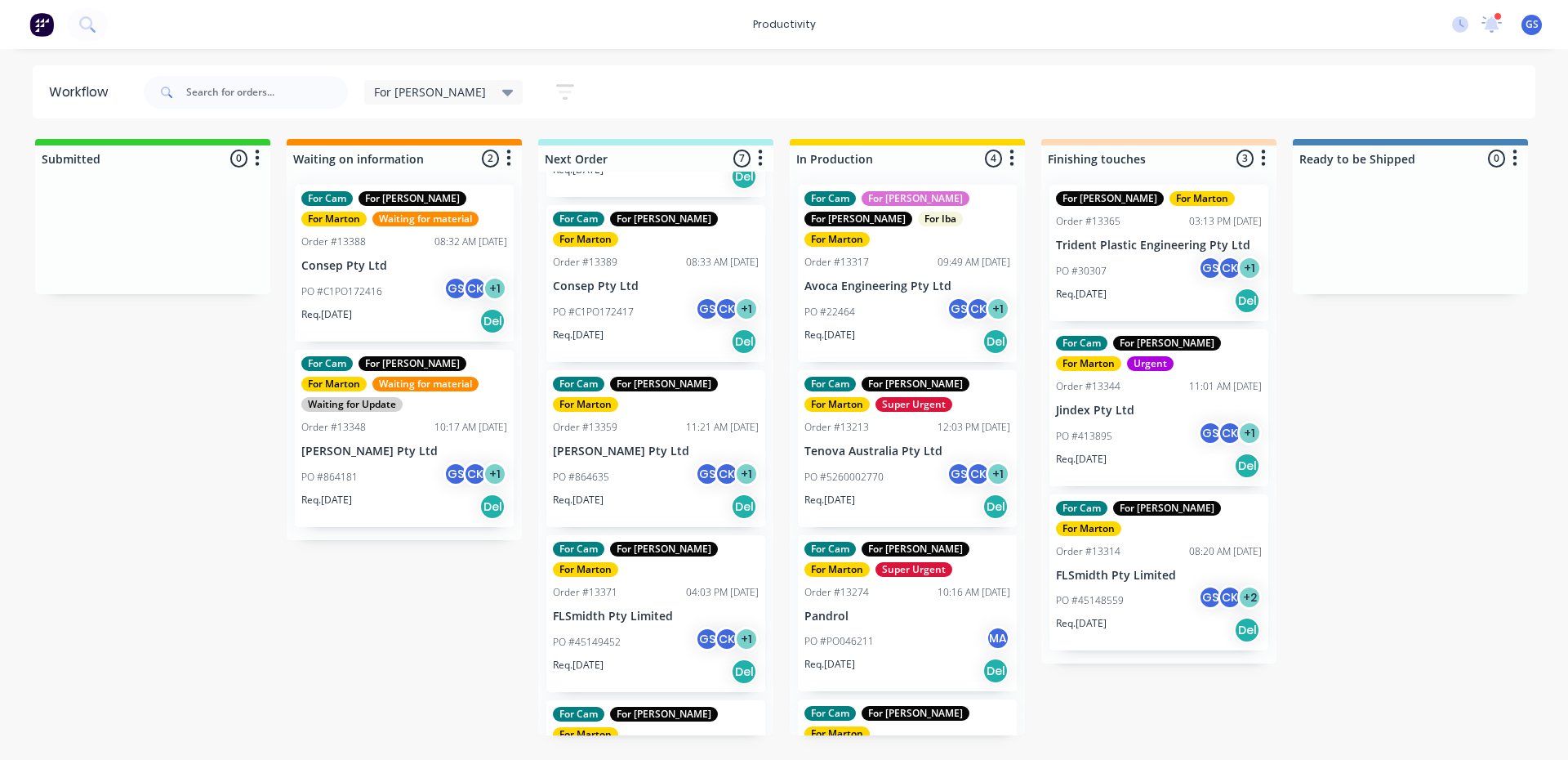
click at [931, 296] on div "PO #22464 GS CK + 1" at bounding box center [907, 312] width 206 height 31
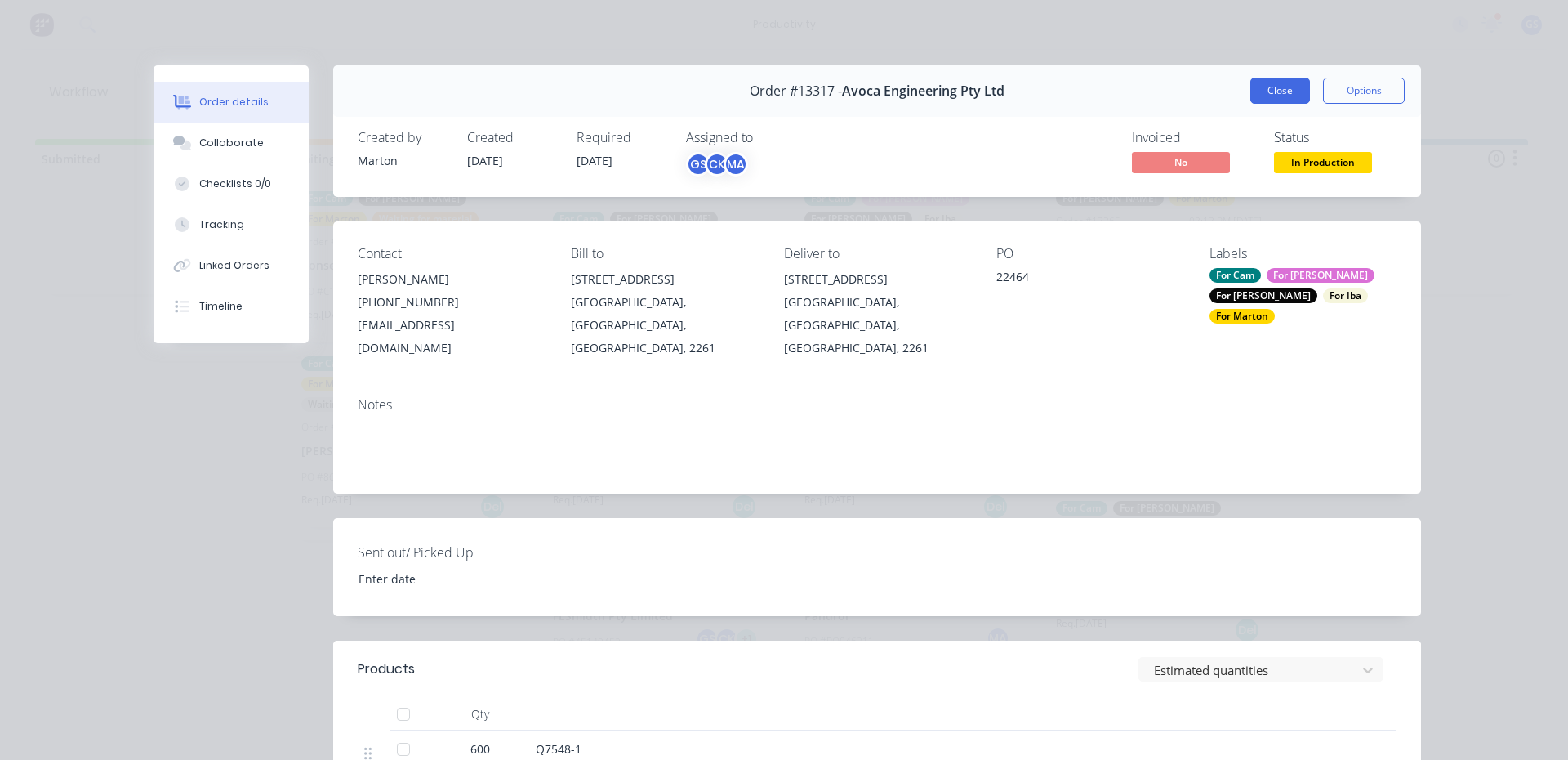
click at [1263, 92] on button "Close" at bounding box center [1279, 90] width 59 height 26
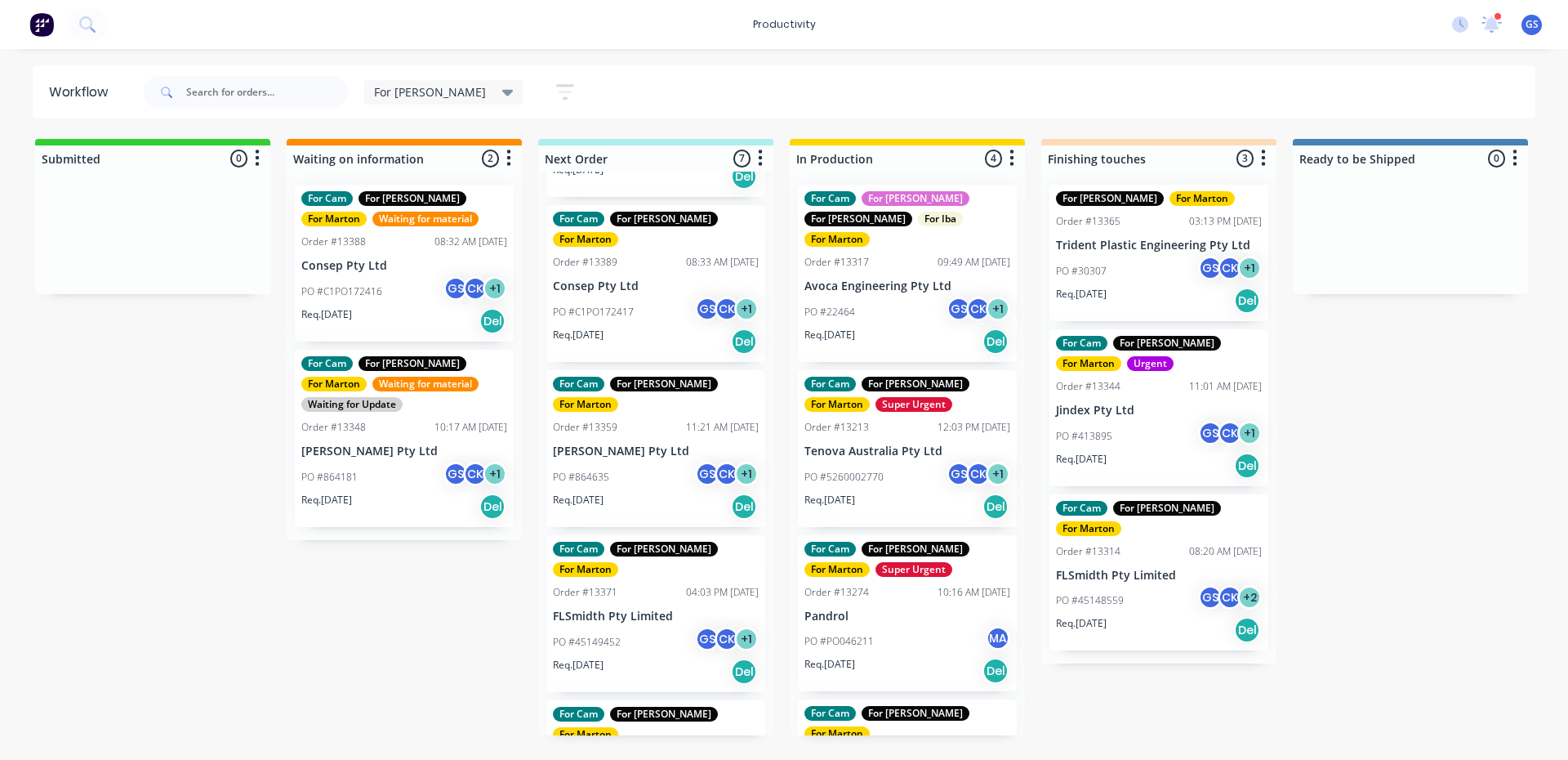
click at [887, 444] on p "Tenova Australia Pty Ltd" at bounding box center [907, 451] width 206 height 14
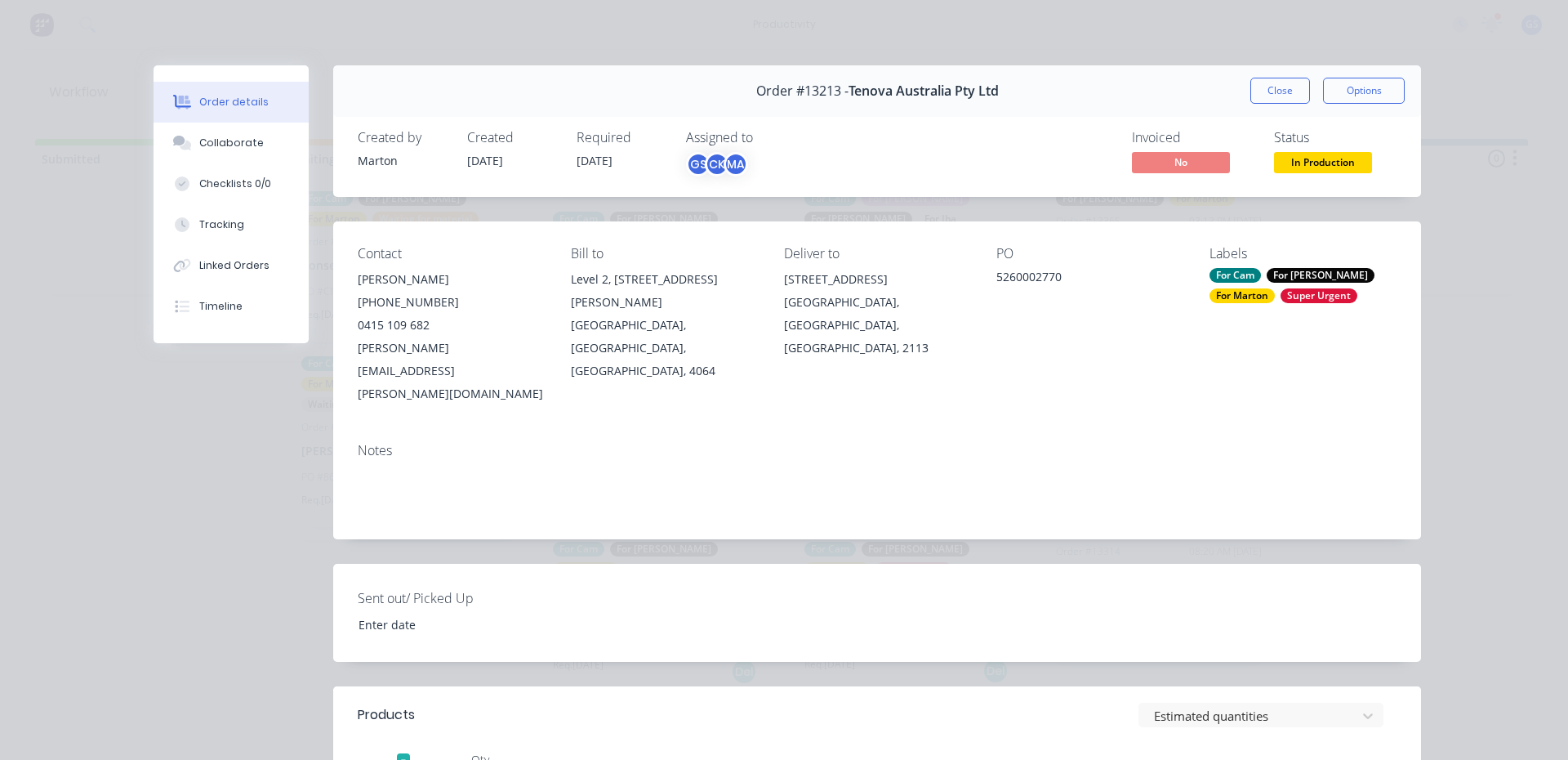
click at [1226, 85] on div "Order #13213 - Tenova Australia Pty Ltd Close Options" at bounding box center [877, 90] width 1088 height 52
drag, startPoint x: 1242, startPoint y: 89, endPoint x: 1253, endPoint y: 92, distance: 11.4
click at [1242, 88] on div "Order #13213 - Tenova Australia Pty Ltd Close Options" at bounding box center [877, 90] width 1088 height 52
click at [1251, 91] on button "Close" at bounding box center [1279, 90] width 59 height 26
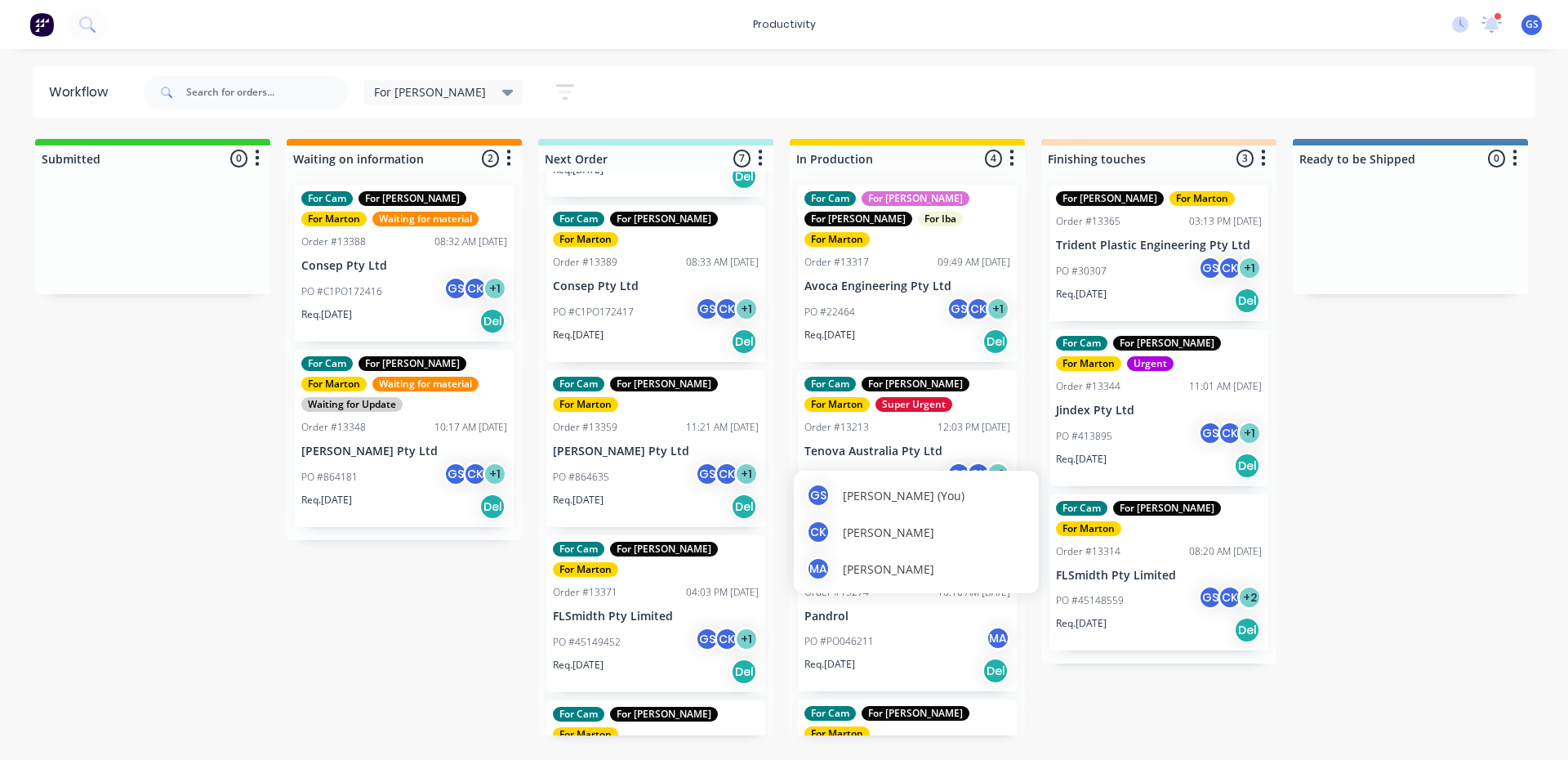
click at [878, 556] on div "MA Marton Agocs" at bounding box center [916, 568] width 220 height 25
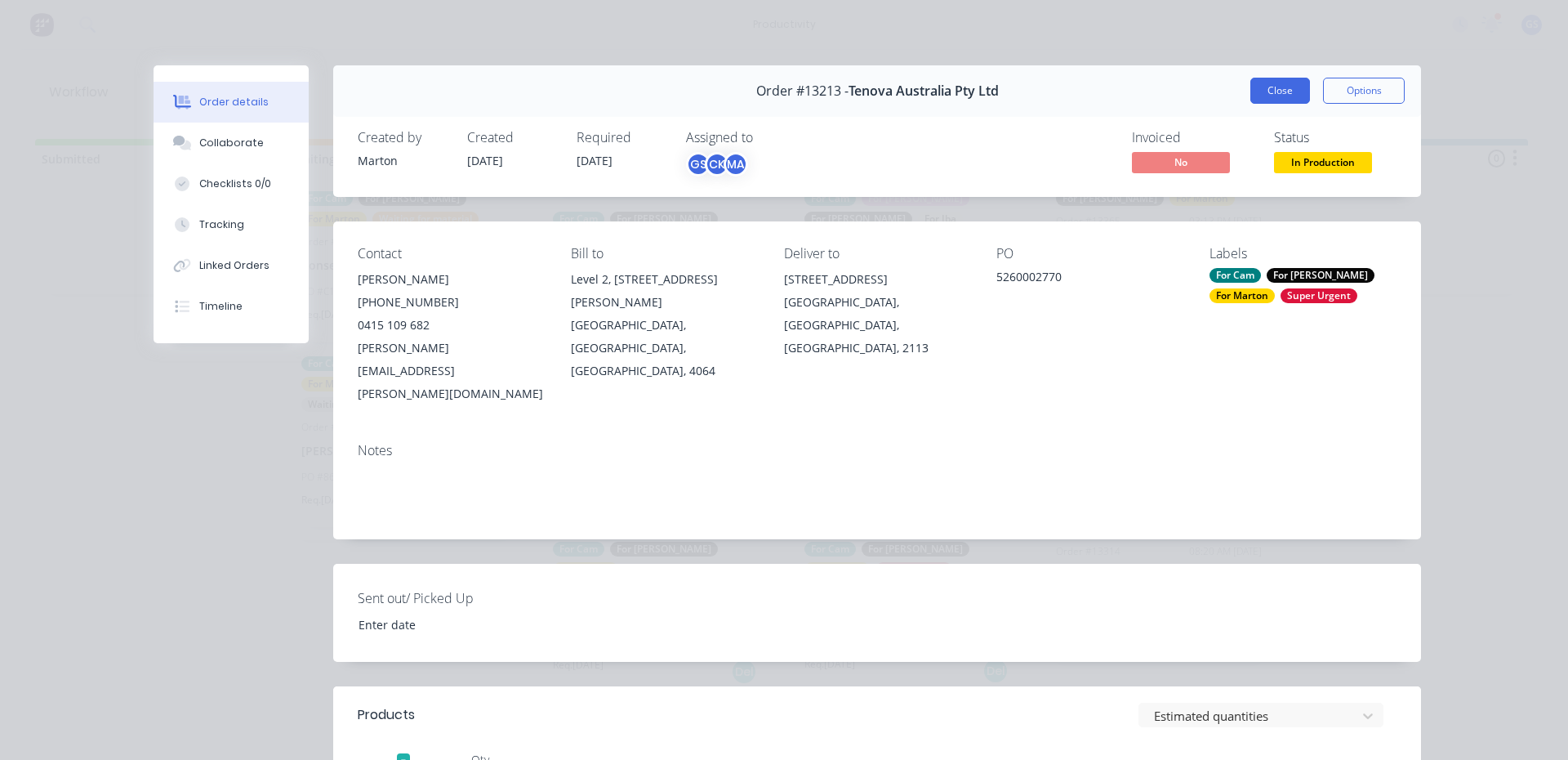
click at [1250, 102] on button "Close" at bounding box center [1279, 90] width 59 height 26
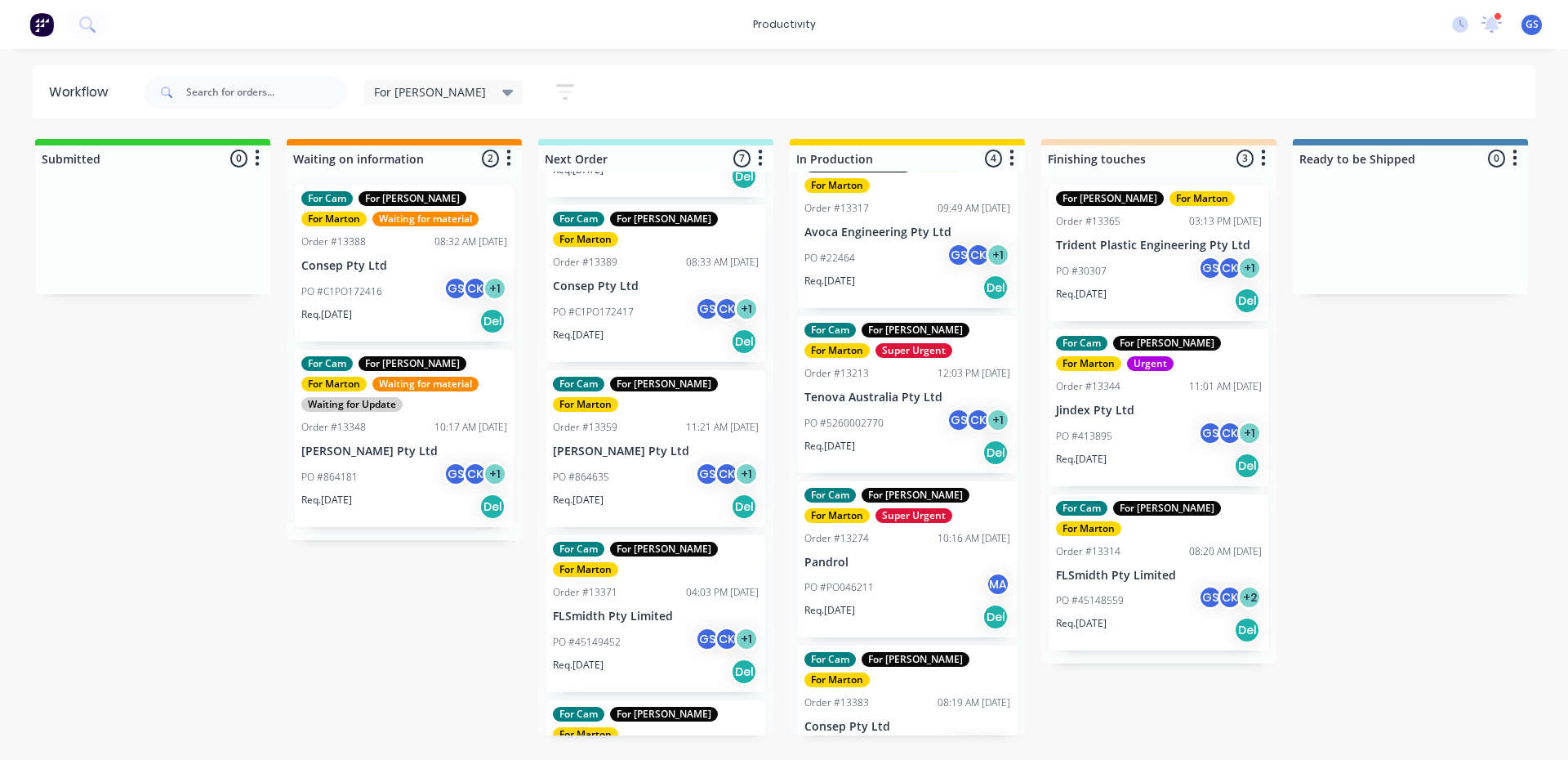
scroll to position [81, 0]
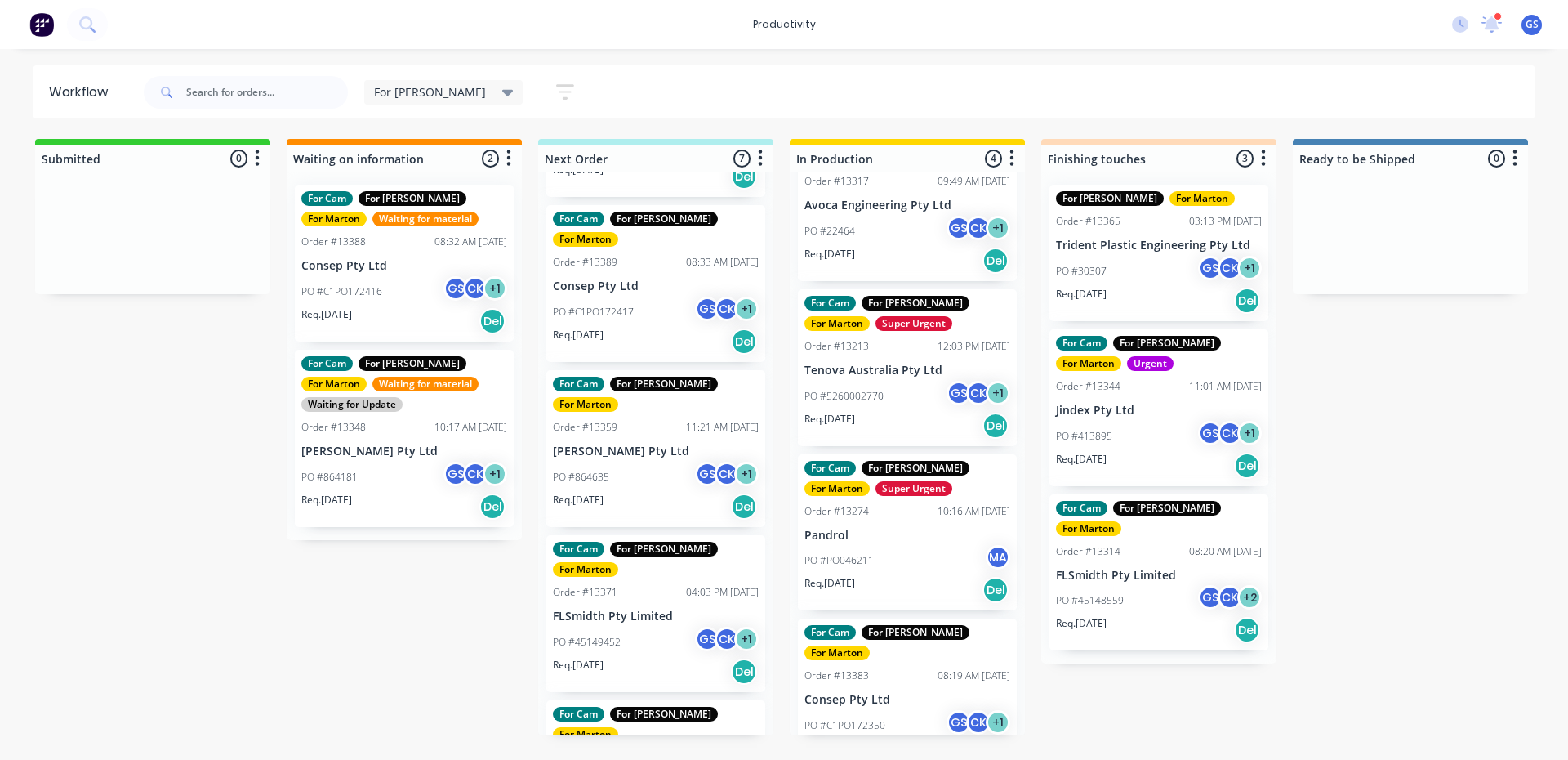
drag, startPoint x: 895, startPoint y: 681, endPoint x: 909, endPoint y: 701, distance: 24.4
click at [904, 694] on div "For Cam For Faustino For Gary For Iba For Marton Order #13317 09:49 AM 16/09/25…" at bounding box center [907, 453] width 235 height 563
click at [899, 710] on div "PO #C1PO172350 GS CK + 1" at bounding box center [907, 725] width 206 height 31
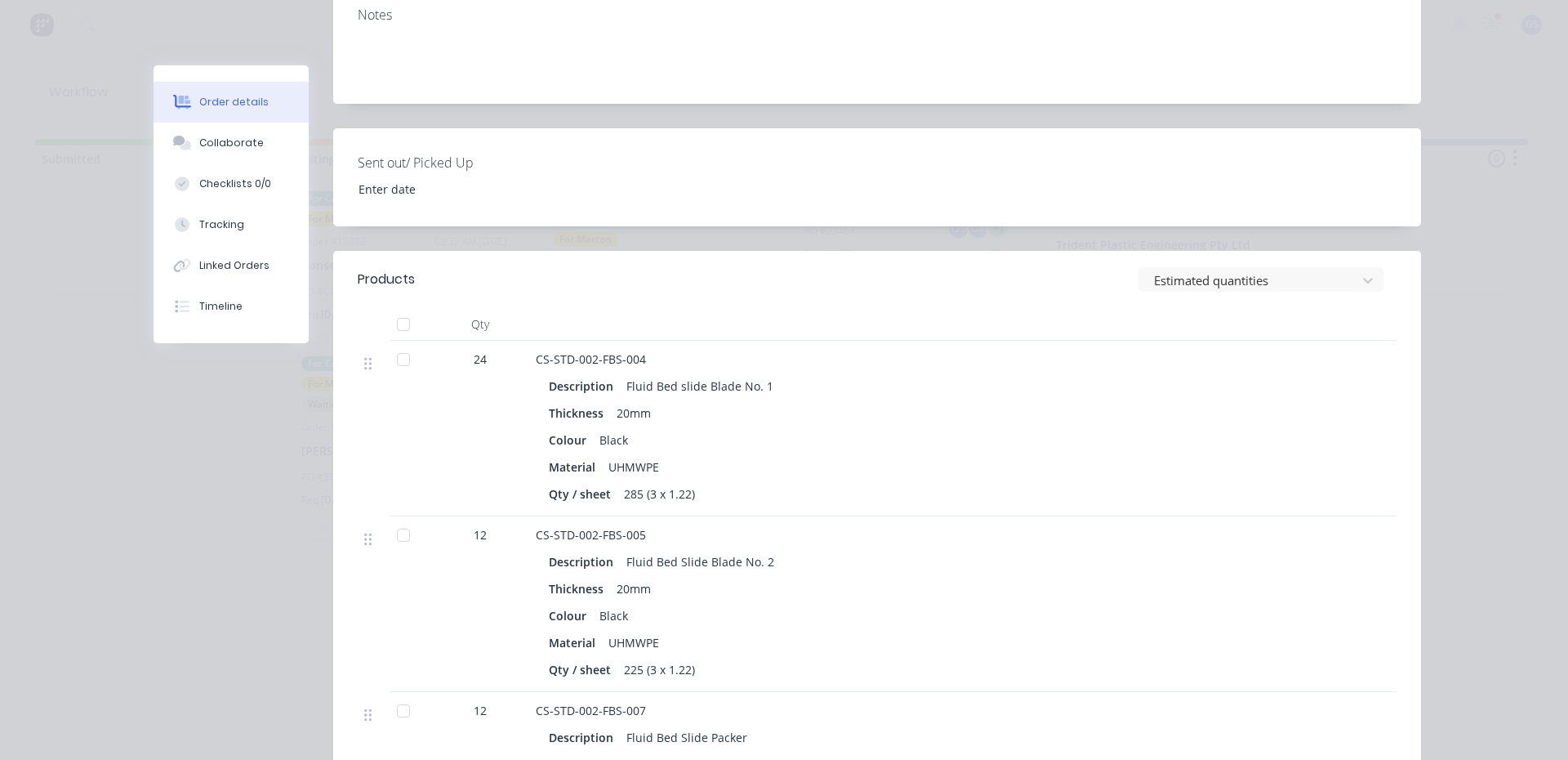
scroll to position [431, 0]
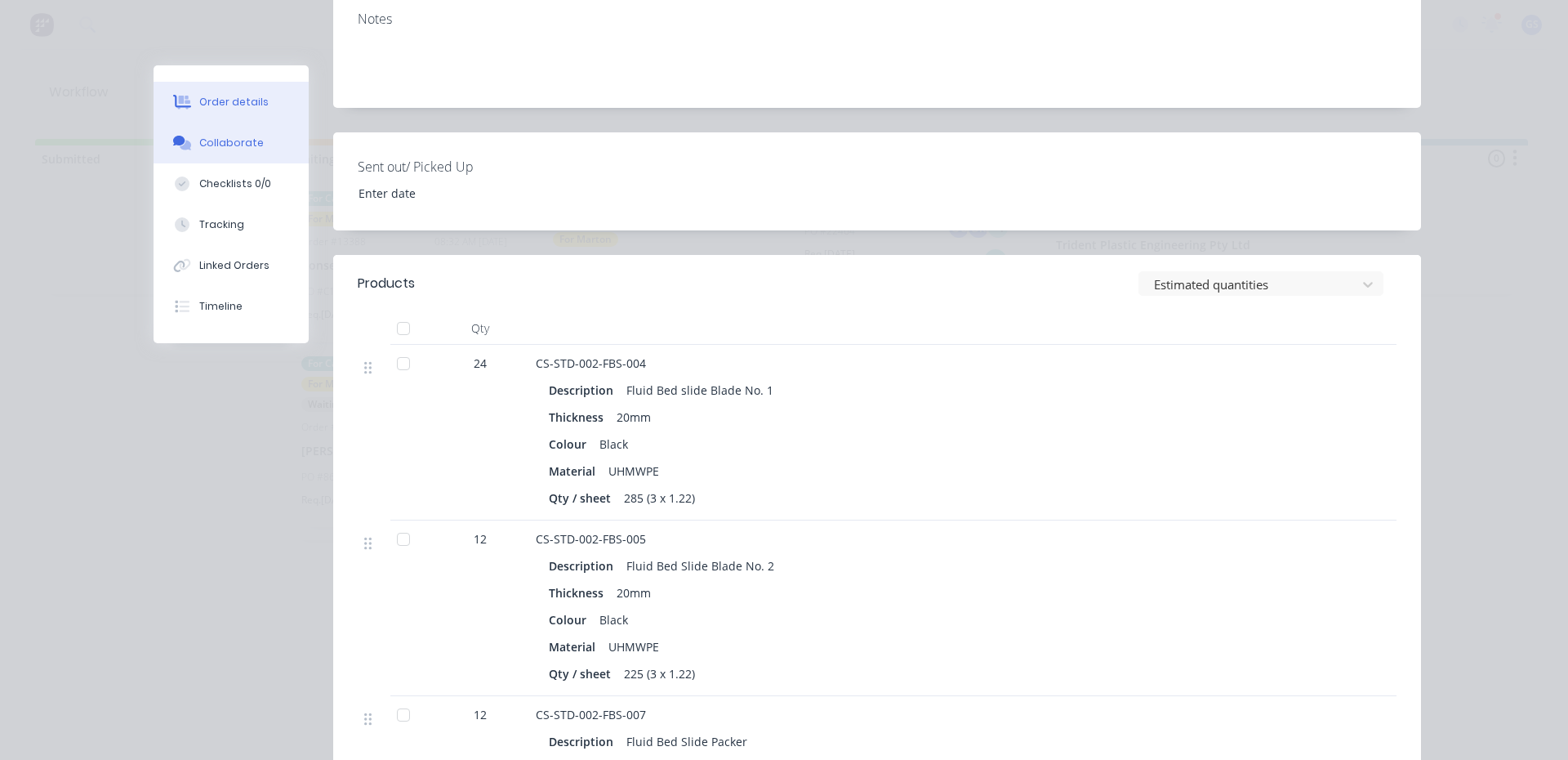
click at [261, 158] on button "Collaborate" at bounding box center [231, 143] width 155 height 41
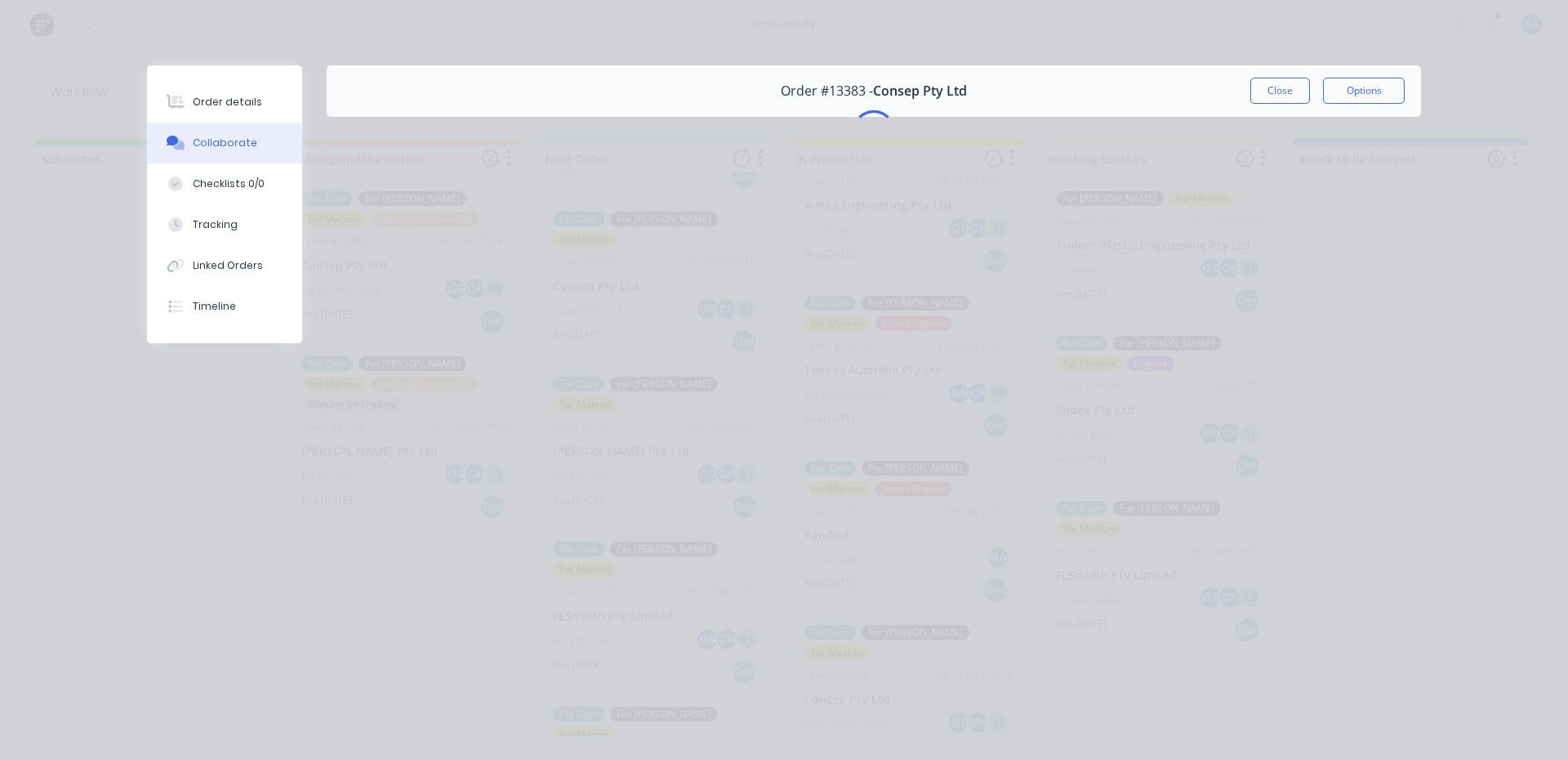
scroll to position [0, 0]
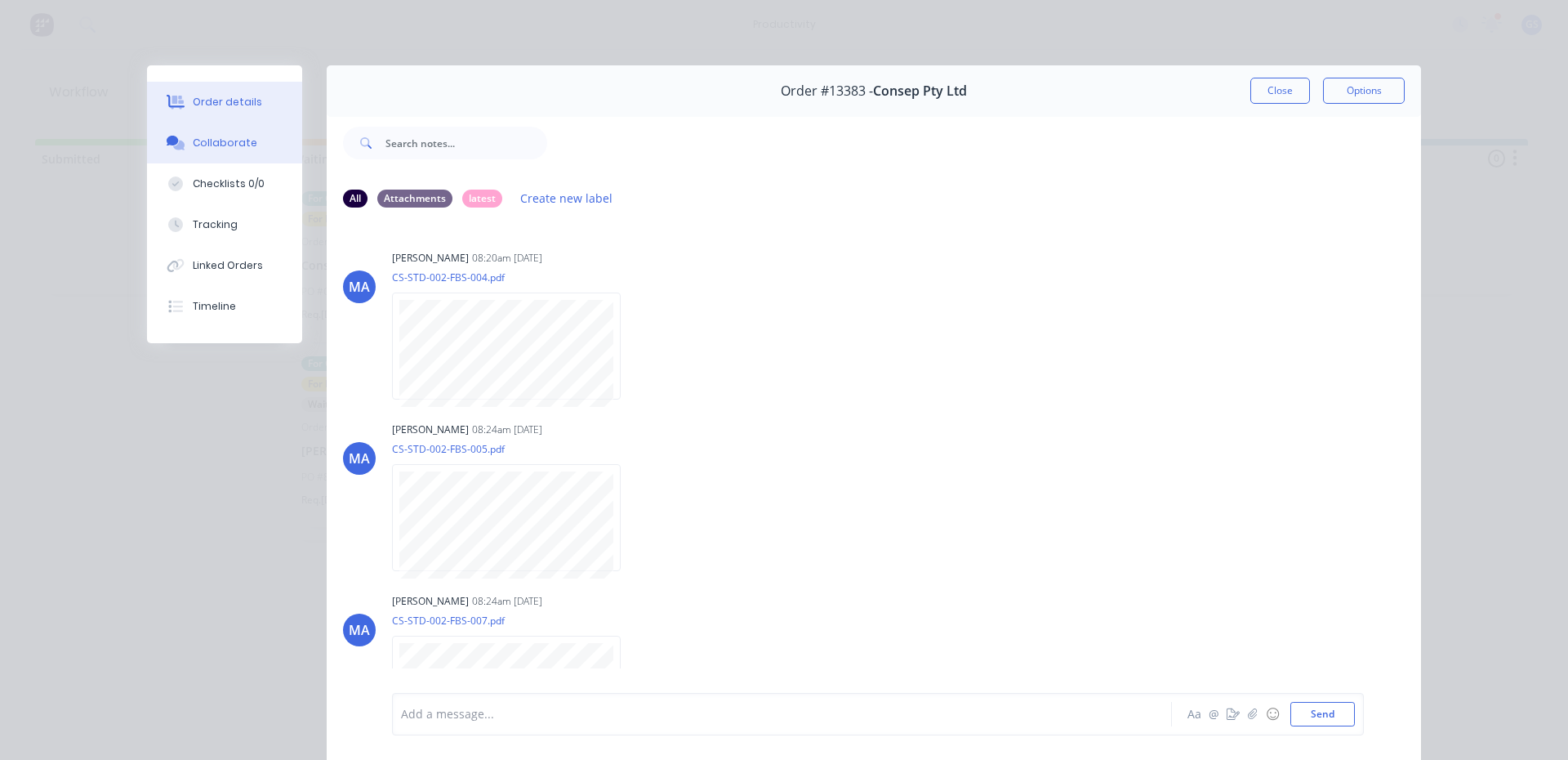
click at [262, 110] on button "Order details" at bounding box center [224, 102] width 155 height 41
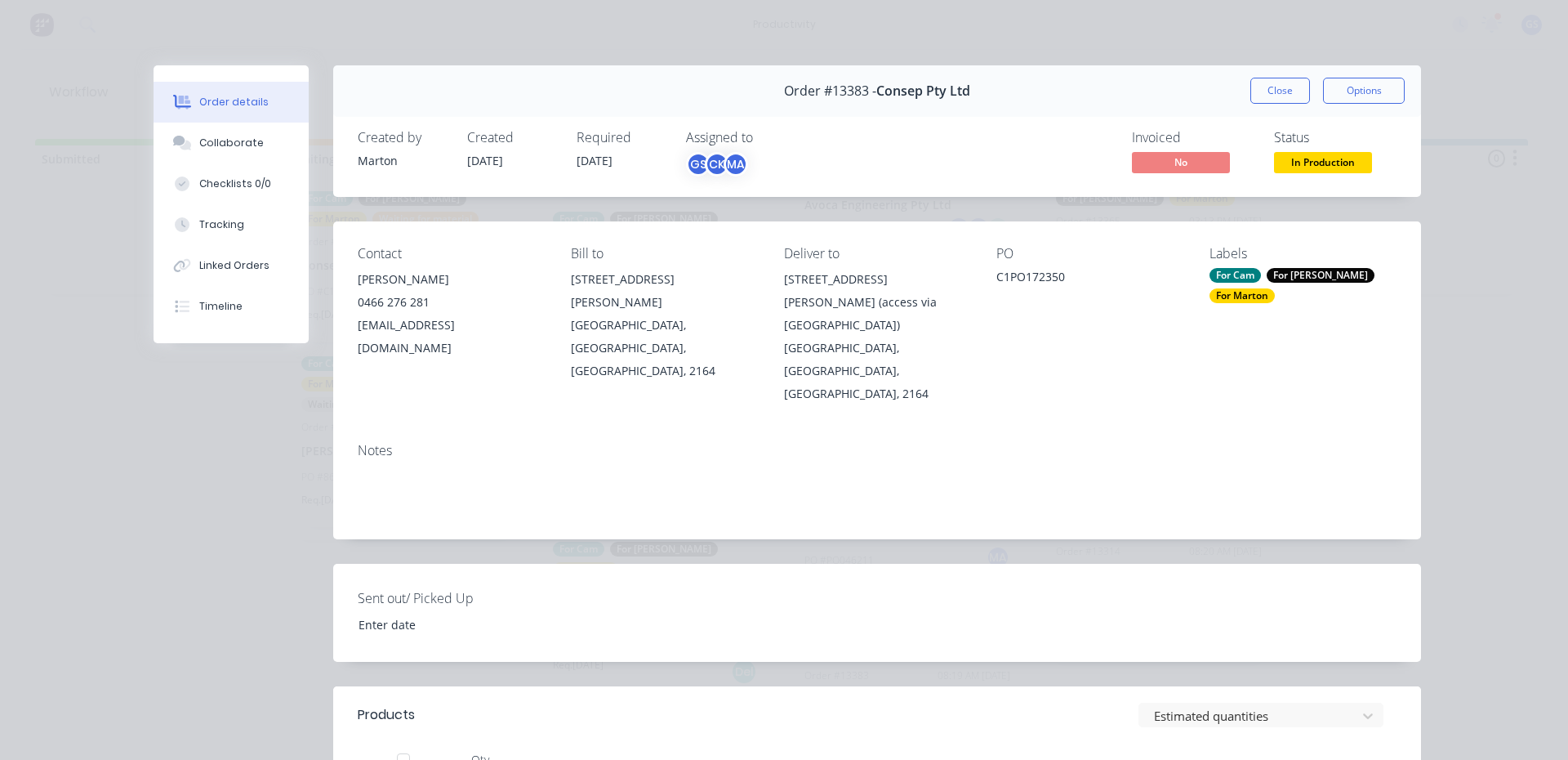
click at [1251, 100] on button "Close" at bounding box center [1279, 90] width 59 height 26
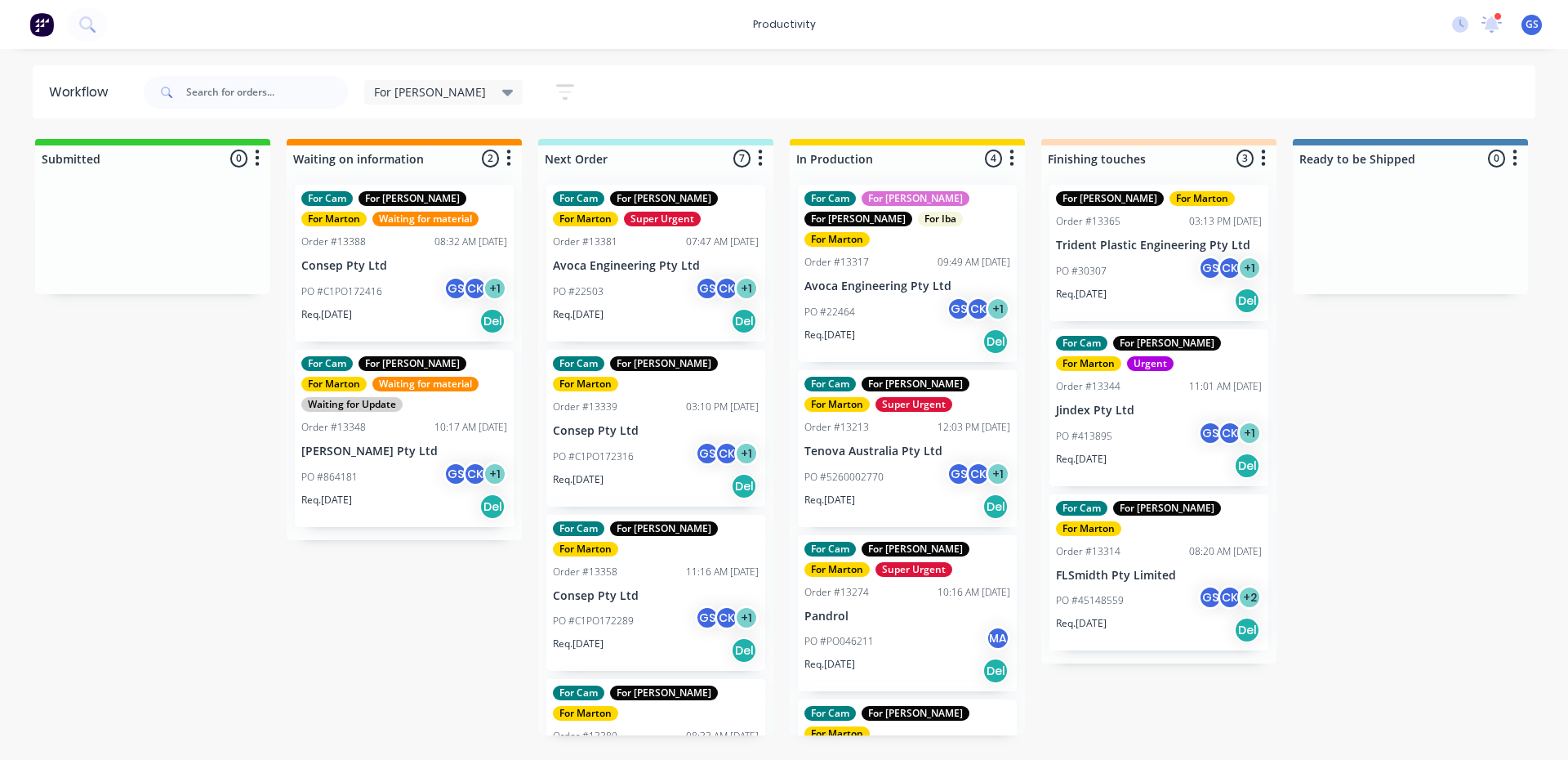
click at [697, 303] on div "GS CK + 1" at bounding box center [726, 292] width 63 height 31
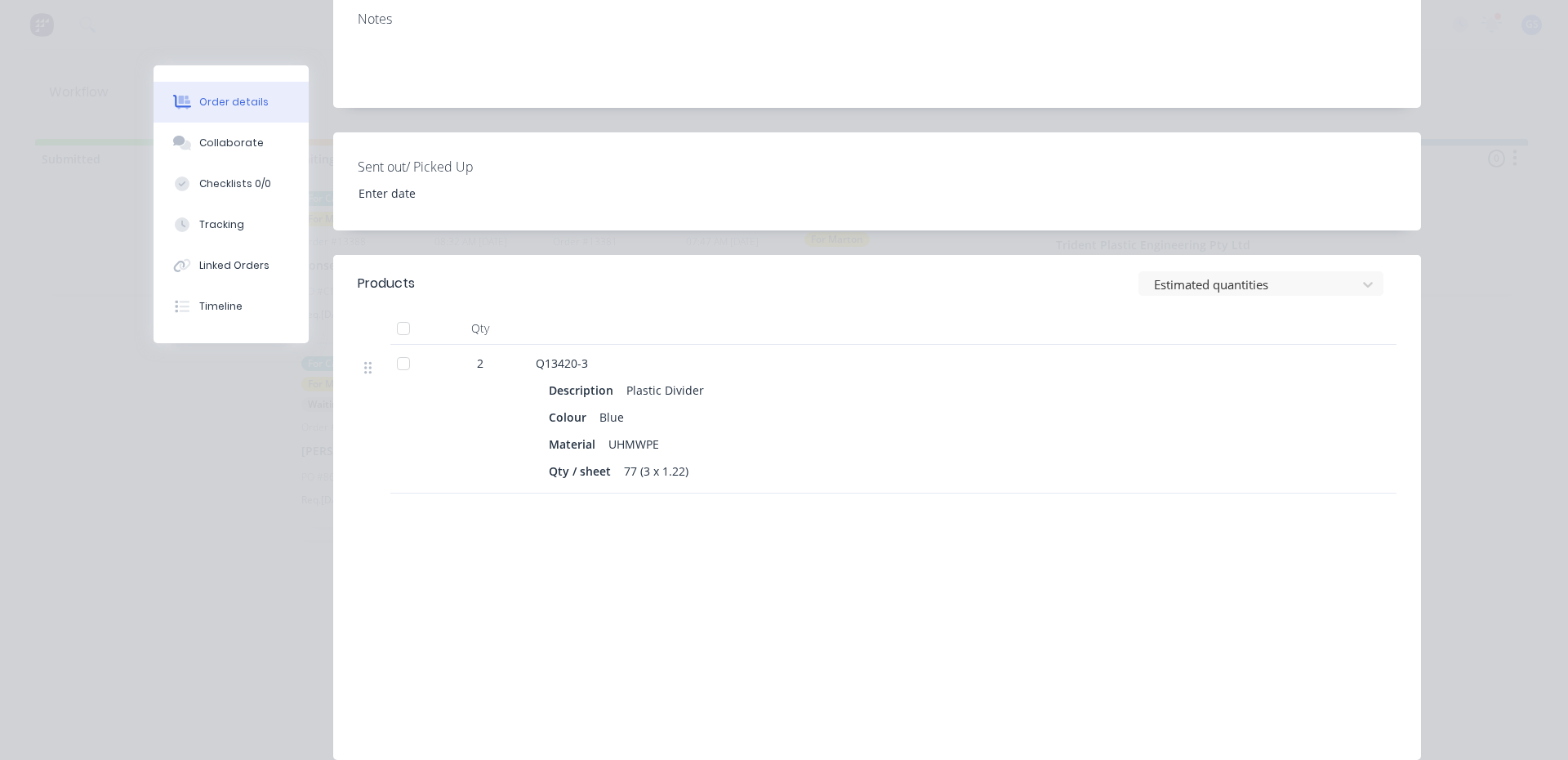
scroll to position [357, 0]
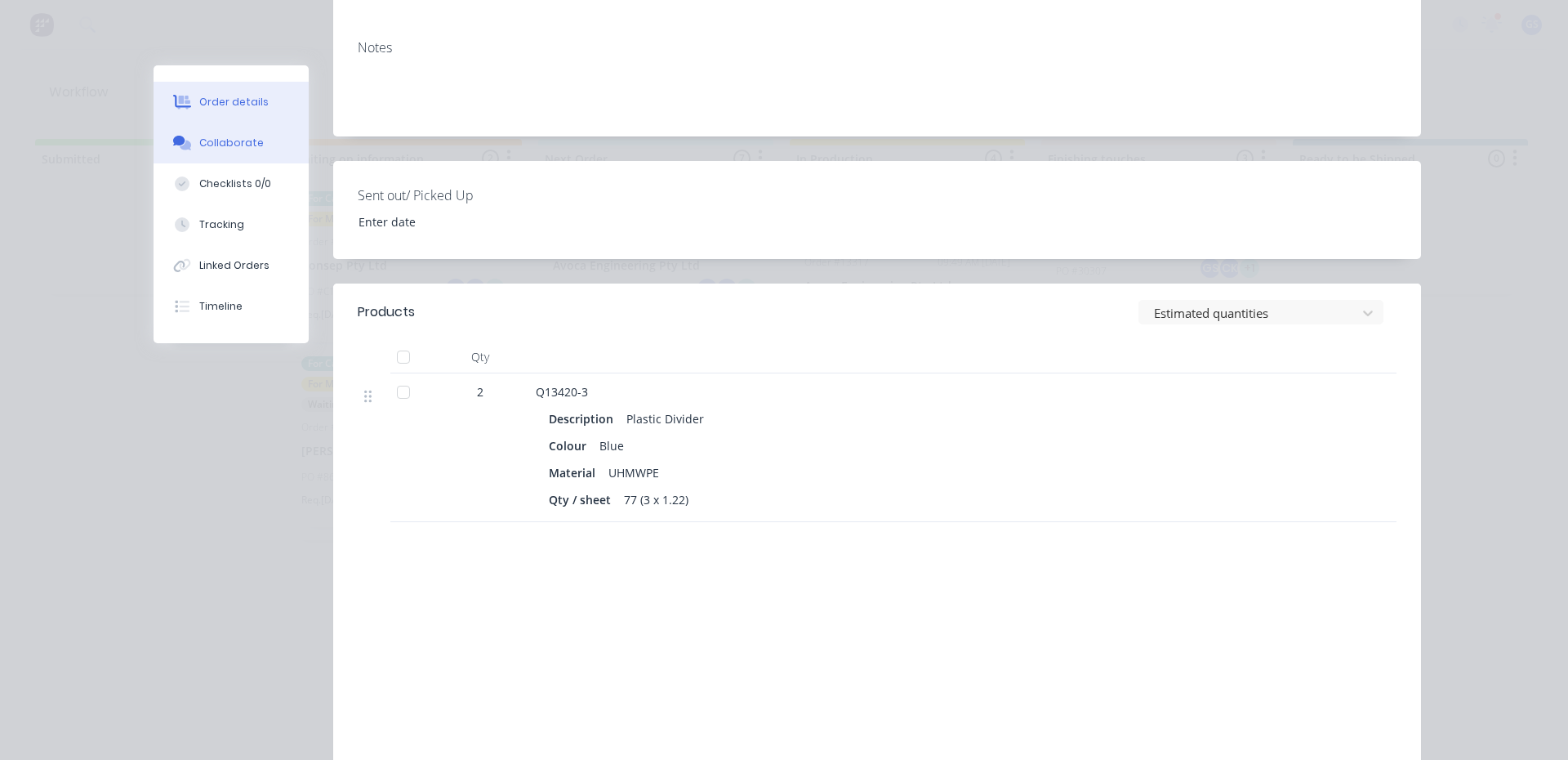
drag, startPoint x: 267, startPoint y: 148, endPoint x: 272, endPoint y: 156, distance: 9.4
click at [269, 152] on button "Collaborate" at bounding box center [231, 143] width 155 height 41
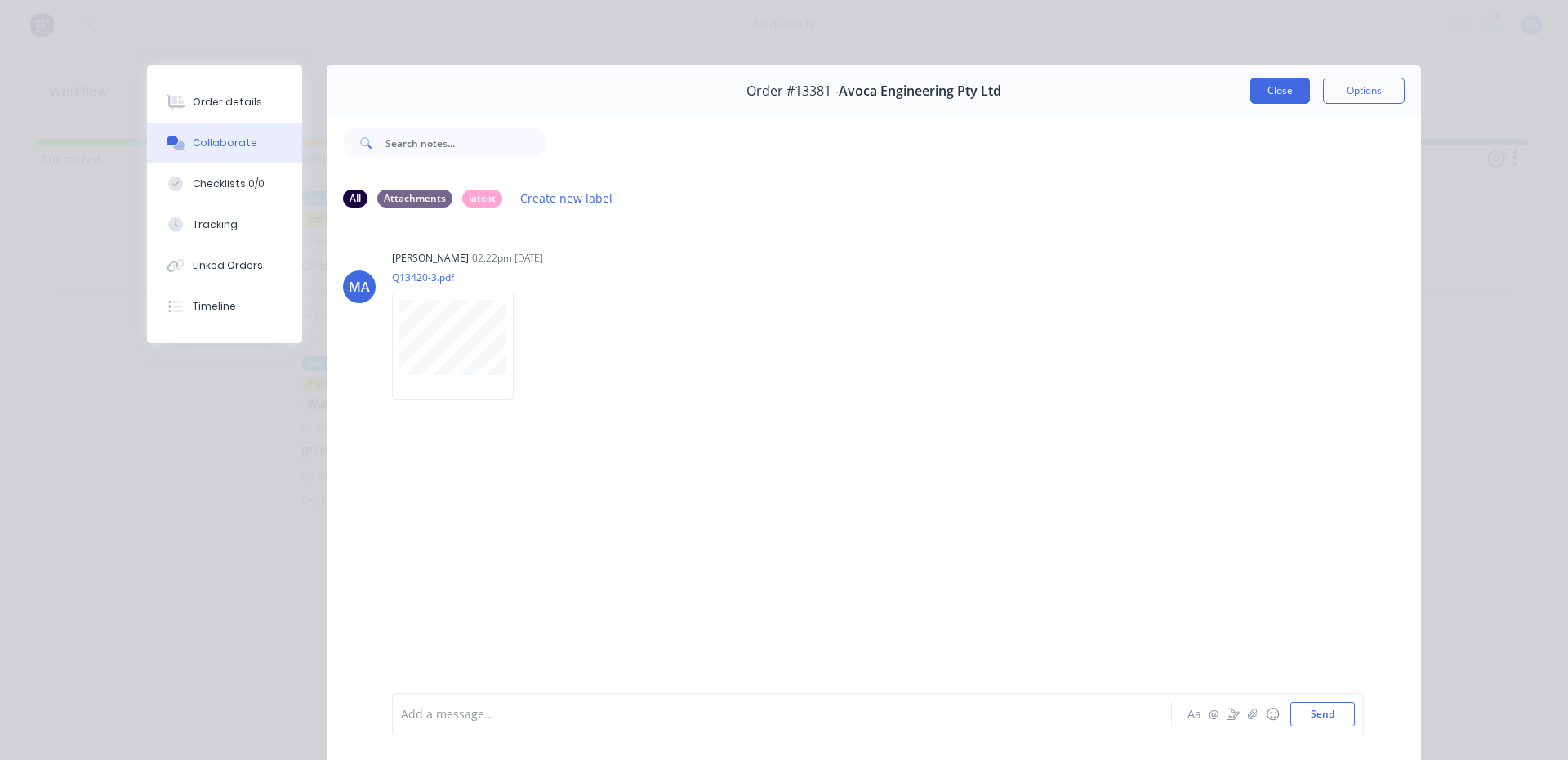
click at [1263, 92] on button "Close" at bounding box center [1279, 90] width 59 height 26
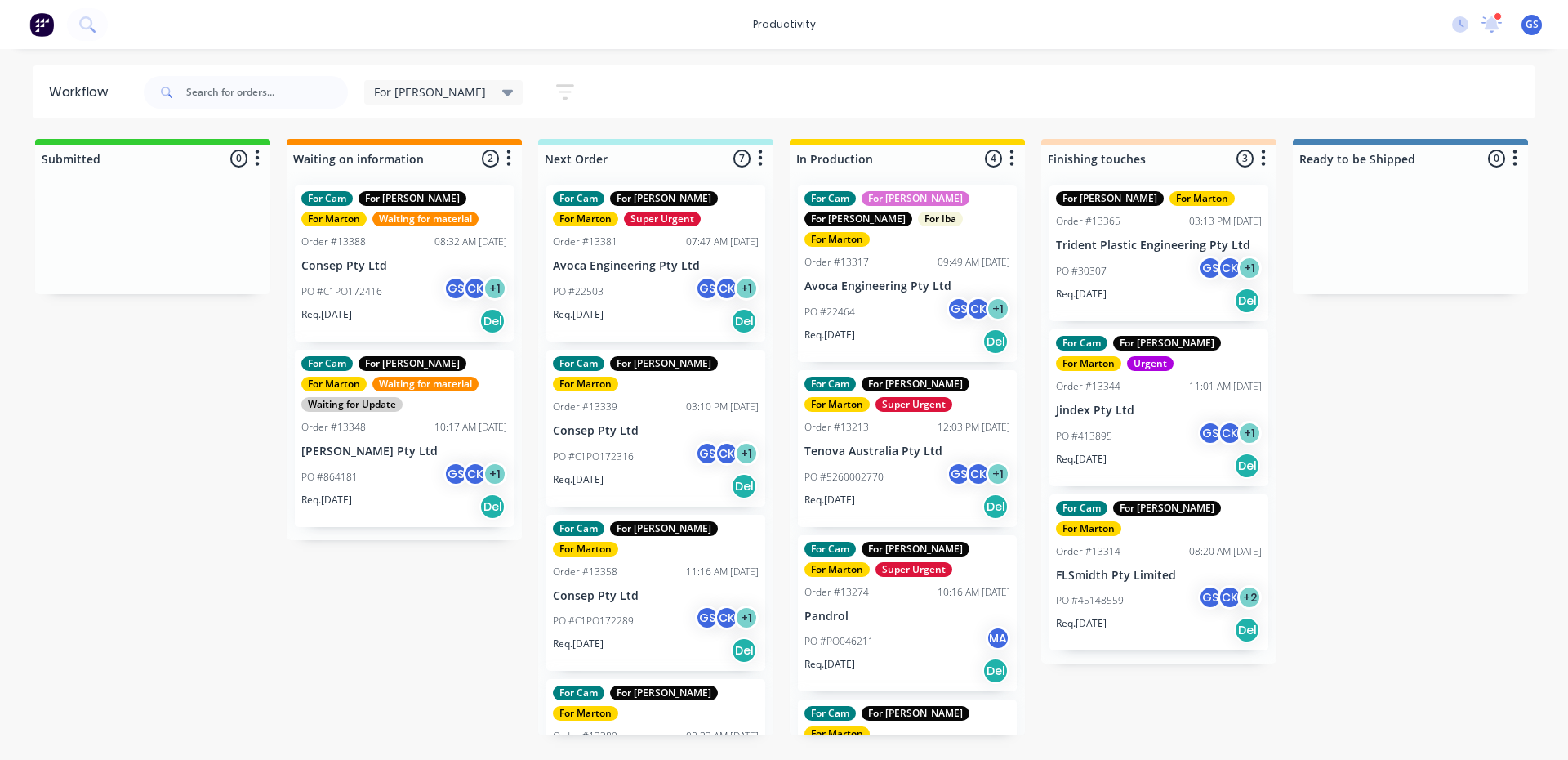
drag, startPoint x: 651, startPoint y: 275, endPoint x: 643, endPoint y: 275, distance: 8.0
click at [650, 275] on div "For Cam For Gary For Marton Super Urgent Order #13381 07:47 AM 07/10/25 Avoca E…" at bounding box center [655, 453] width 235 height 563
click at [641, 276] on div "For Cam For Gary For Marton Super Urgent Order #13381 07:47 AM 07/10/25 Avoca E…" at bounding box center [655, 453] width 235 height 563
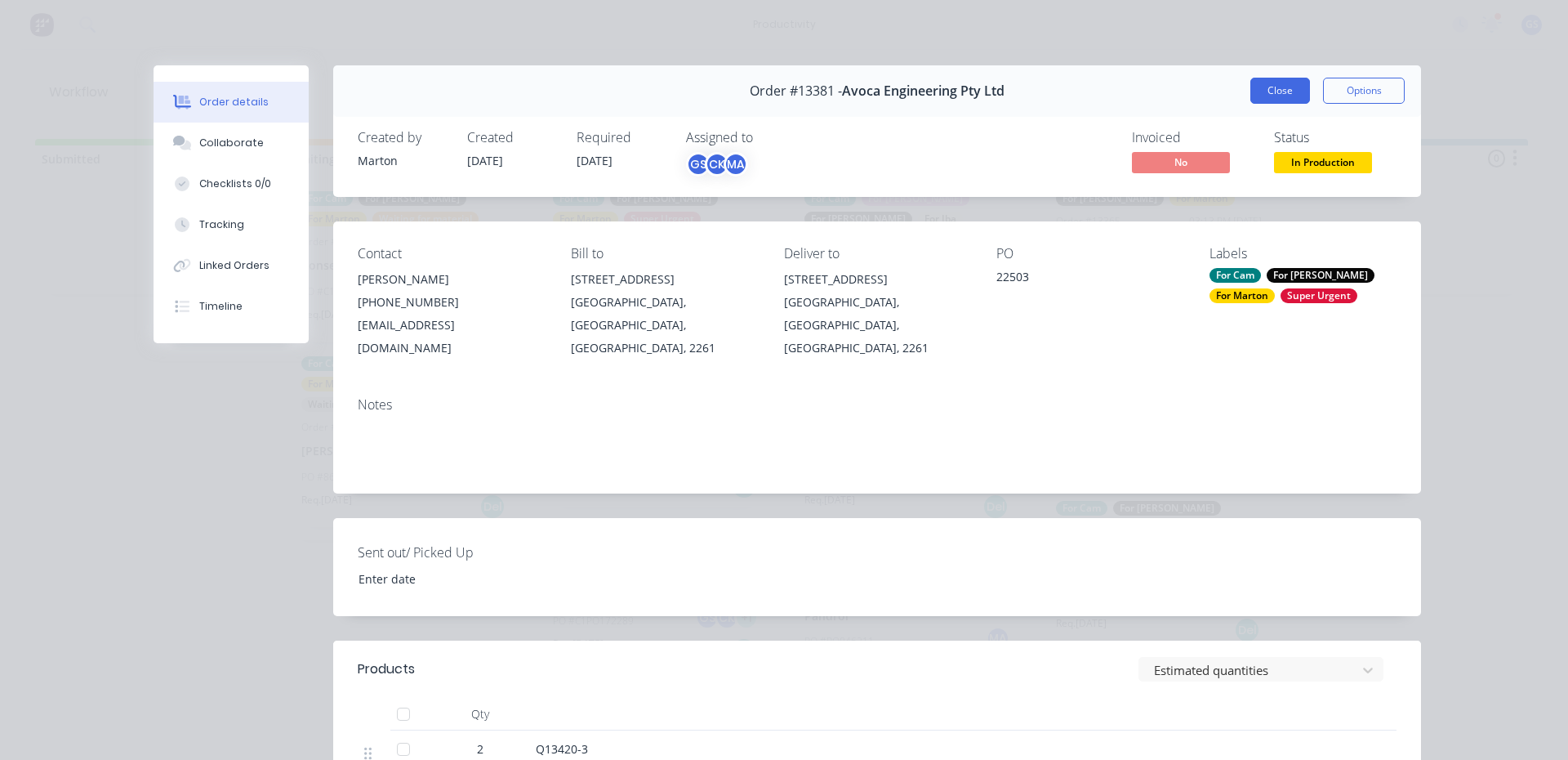
click at [1250, 86] on button "Close" at bounding box center [1279, 90] width 59 height 26
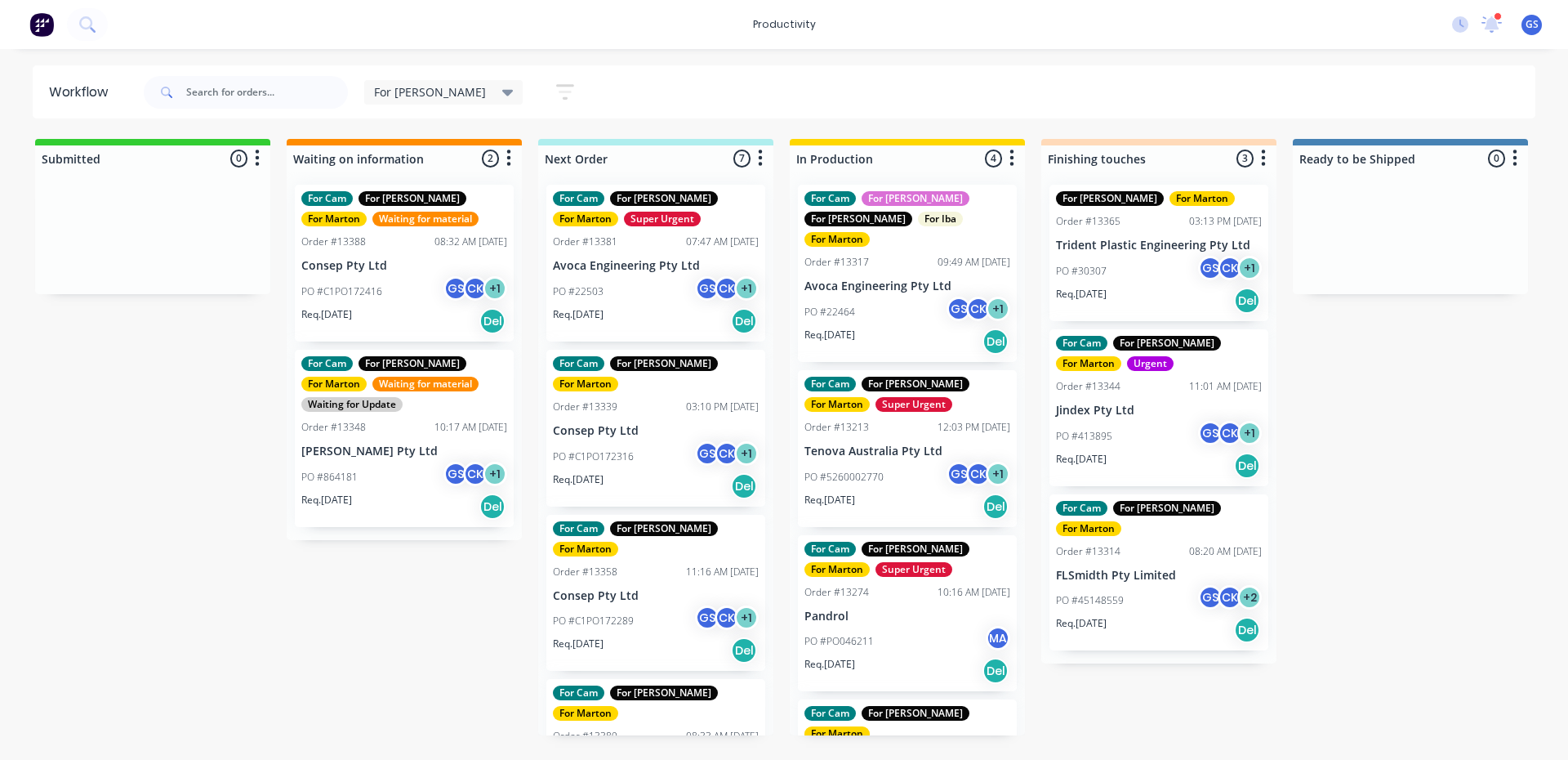
click at [862, 470] on p "PO #5260002770" at bounding box center [844, 477] width 79 height 15
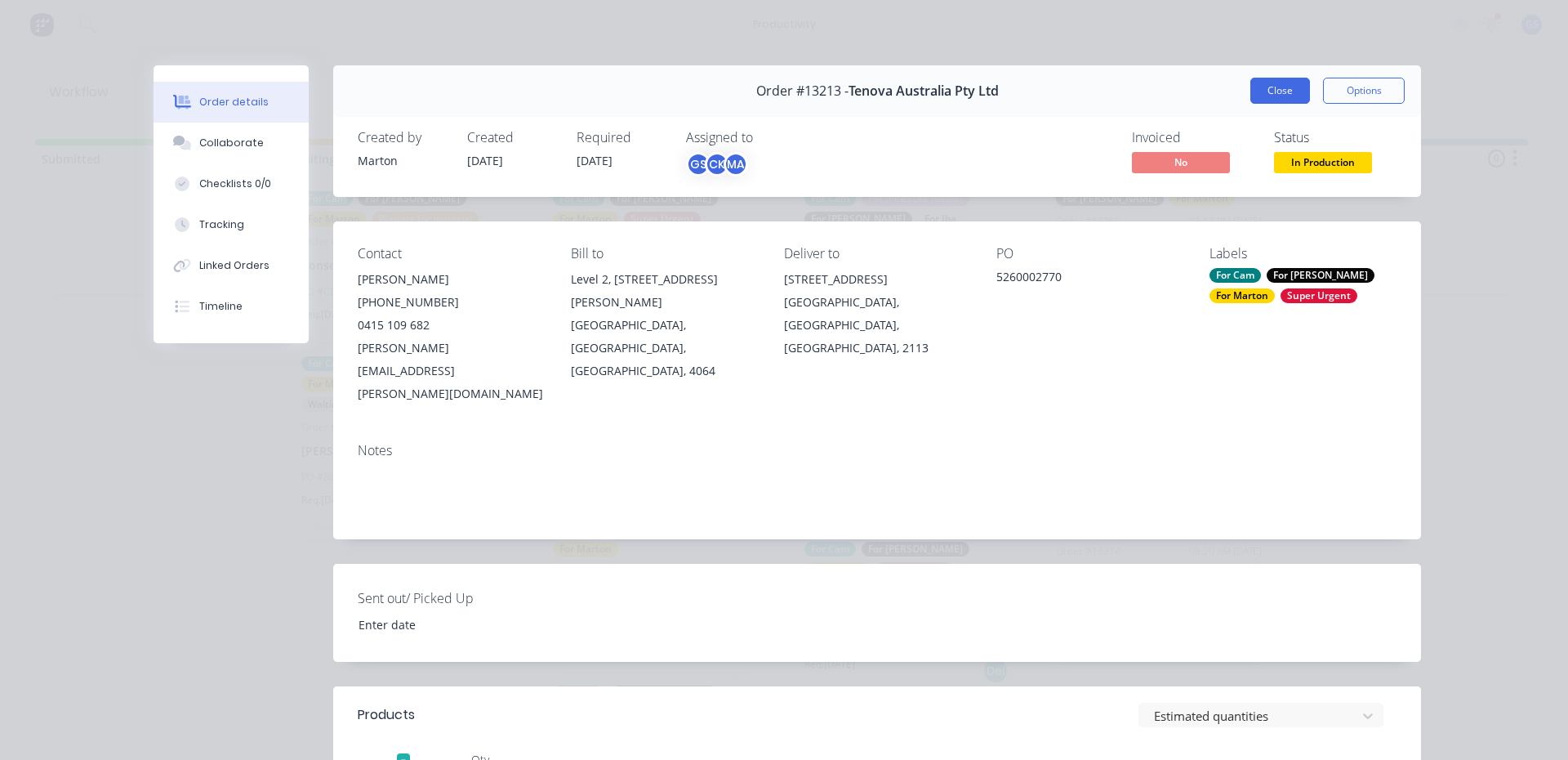
click at [1251, 93] on button "Close" at bounding box center [1279, 90] width 59 height 26
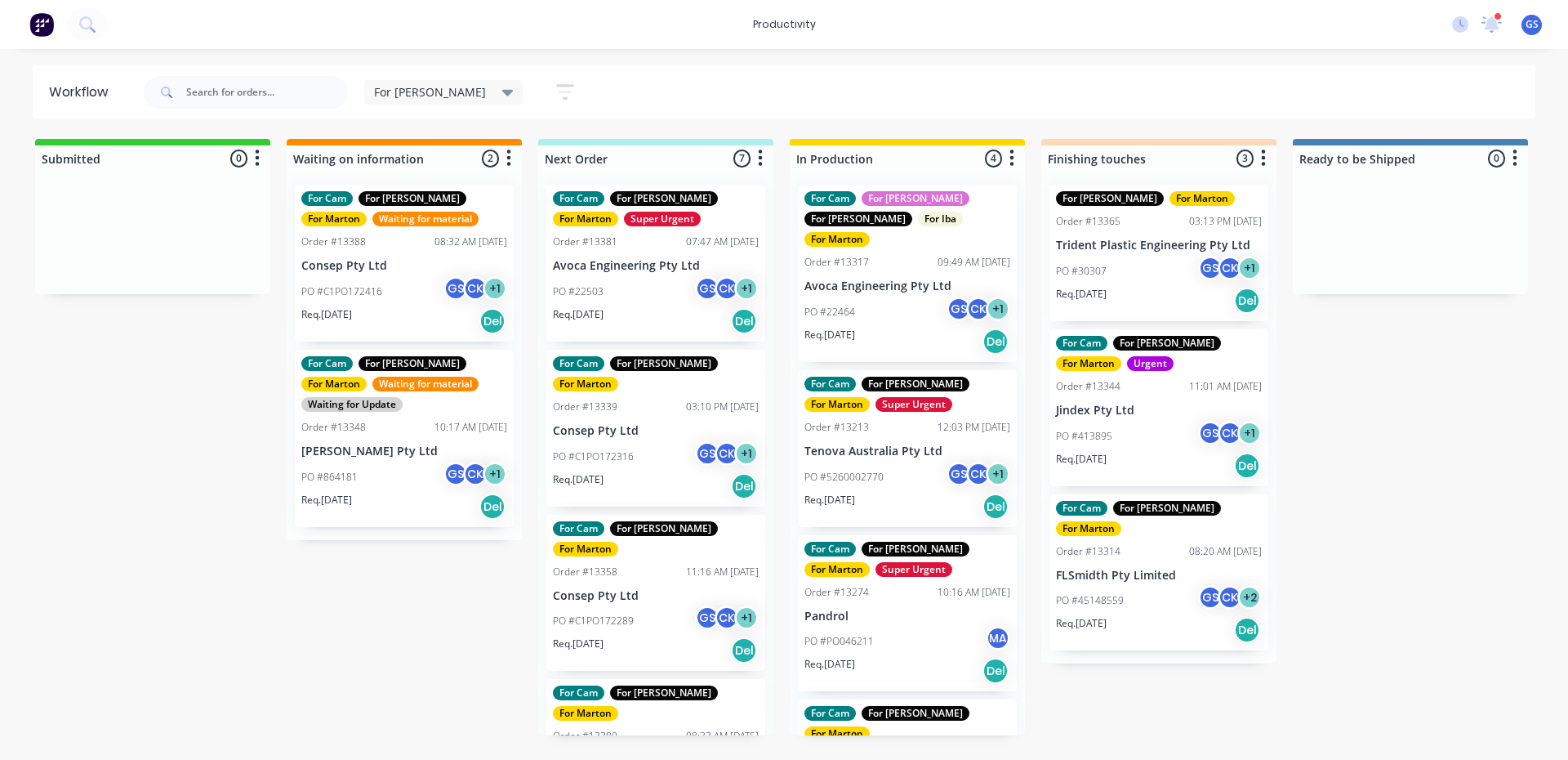
click at [899, 609] on p "Pandrol" at bounding box center [907, 616] width 206 height 14
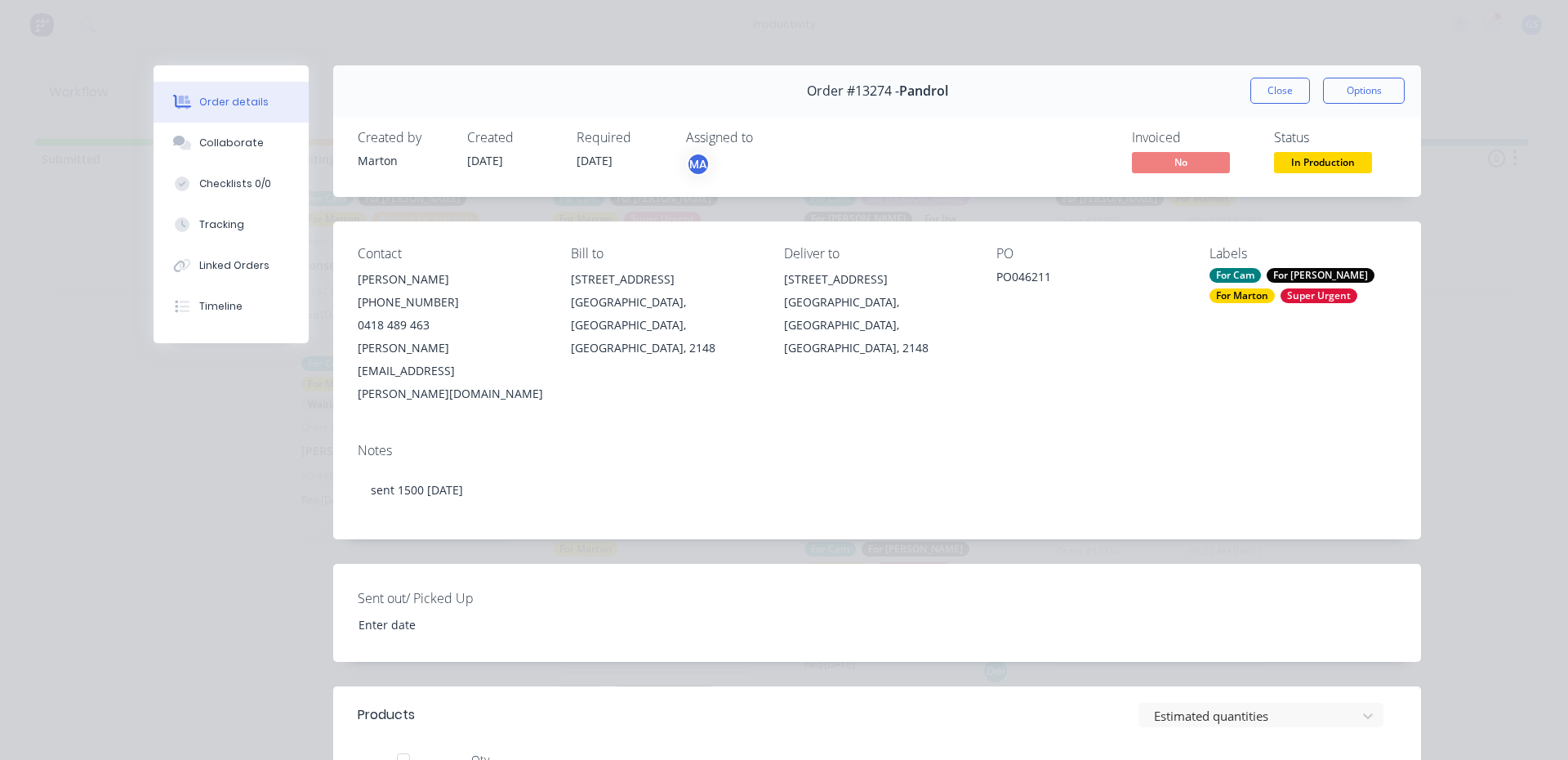
click at [1297, 87] on button "Close" at bounding box center [1279, 90] width 59 height 26
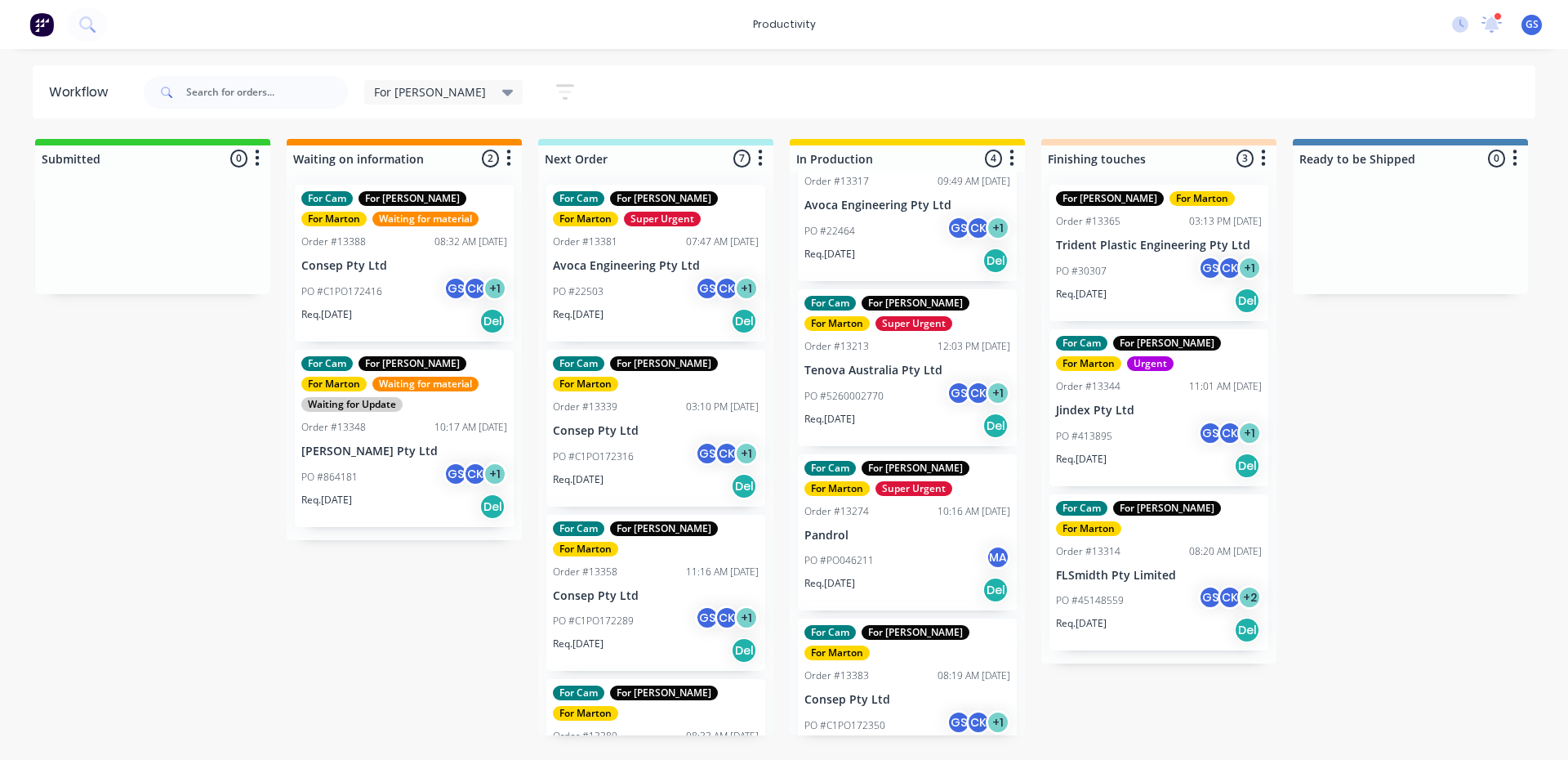
click at [988, 108] on div "For Gary Save new view None edit For Gary (Default) edit For Cam edit Marton ed…" at bounding box center [838, 92] width 1395 height 49
click at [1122, 418] on div "For Cam For Gary For Marton Urgent Order #13344 11:01 AM 22/09/25 Jindex Pty Lt…" at bounding box center [1159, 407] width 219 height 157
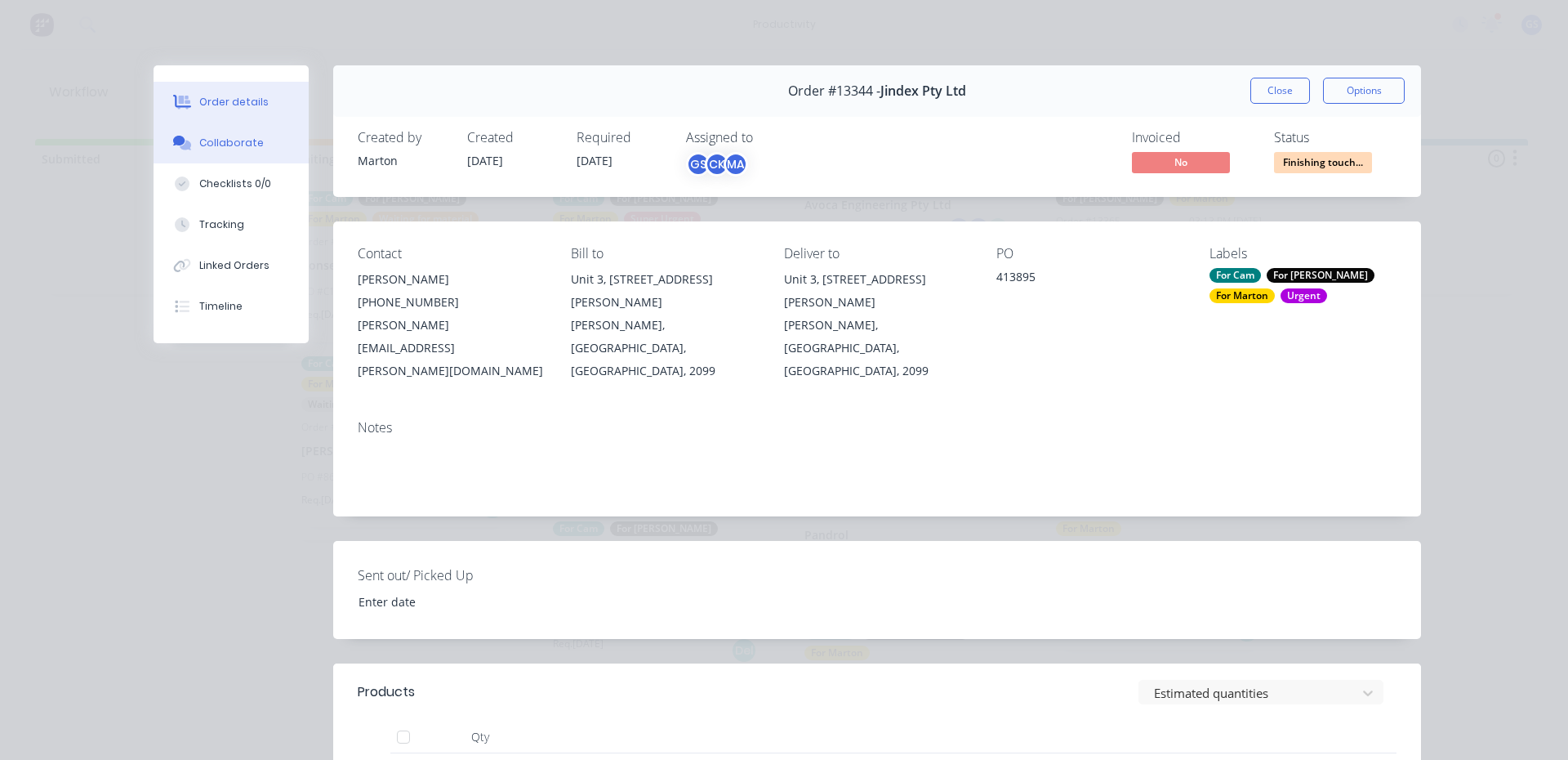
click at [203, 140] on div "Collaborate" at bounding box center [231, 143] width 64 height 15
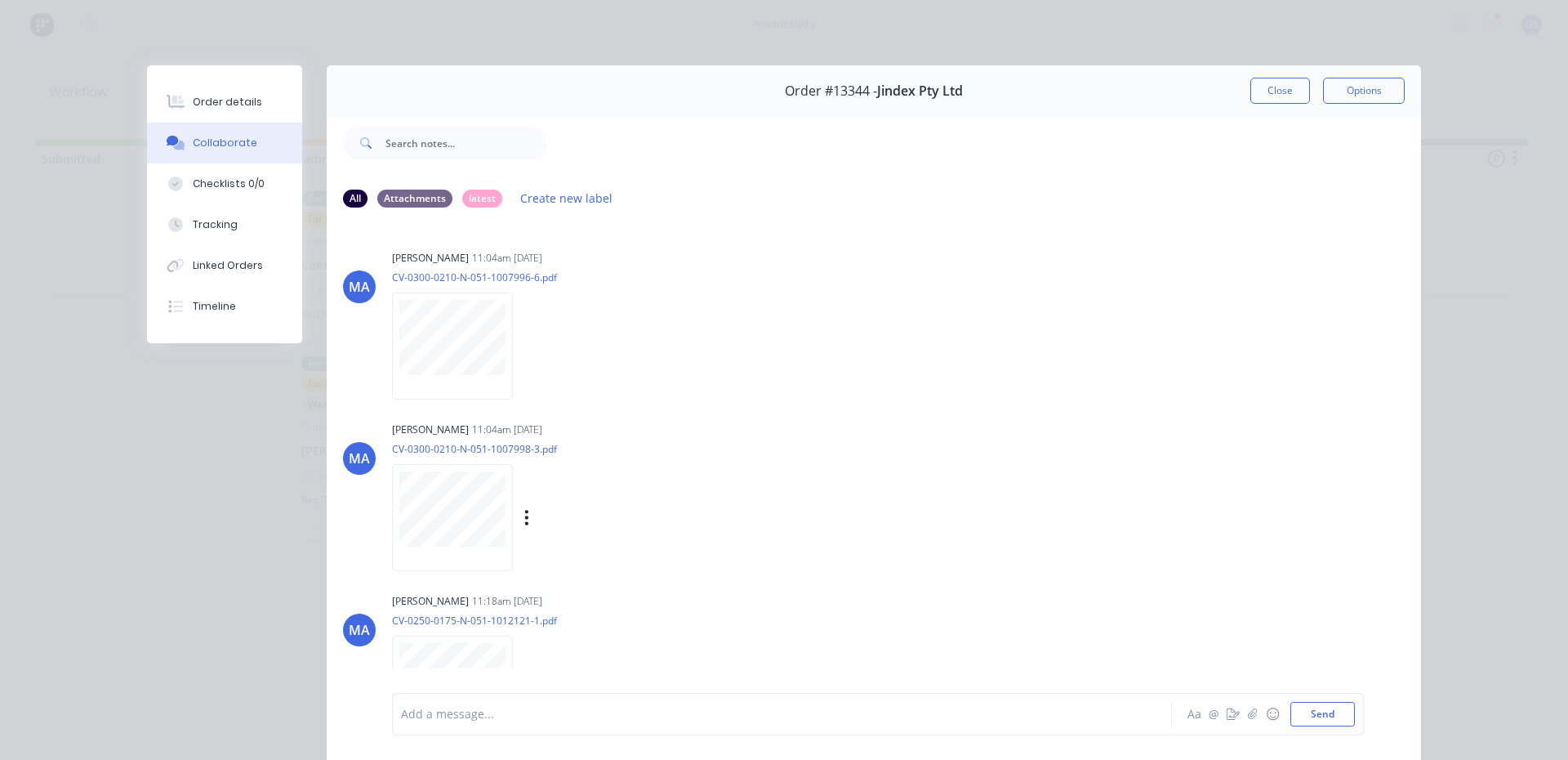
scroll to position [219, 0]
